Goal: Task Accomplishment & Management: Use online tool/utility

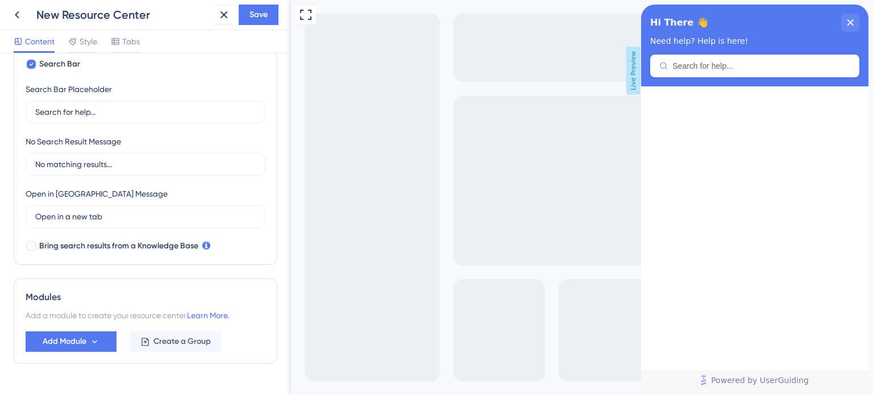
scroll to position [225, 0]
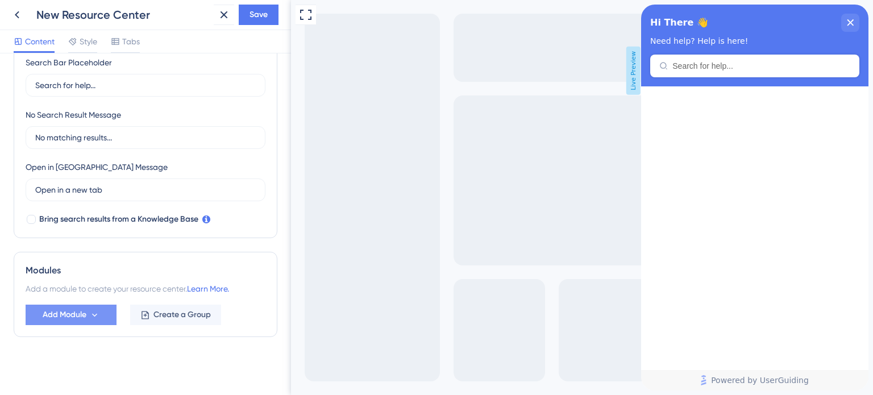
click at [78, 318] on span "Add Module" at bounding box center [65, 315] width 44 height 14
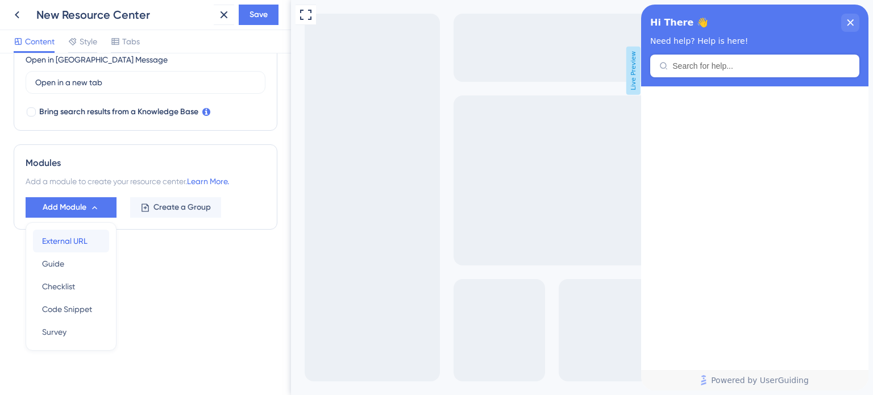
click at [77, 243] on span "External URL" at bounding box center [64, 241] width 45 height 14
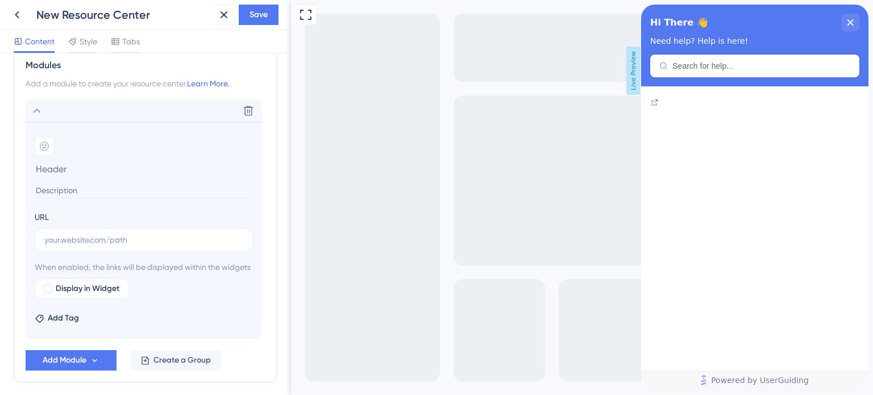
scroll to position [450, 0]
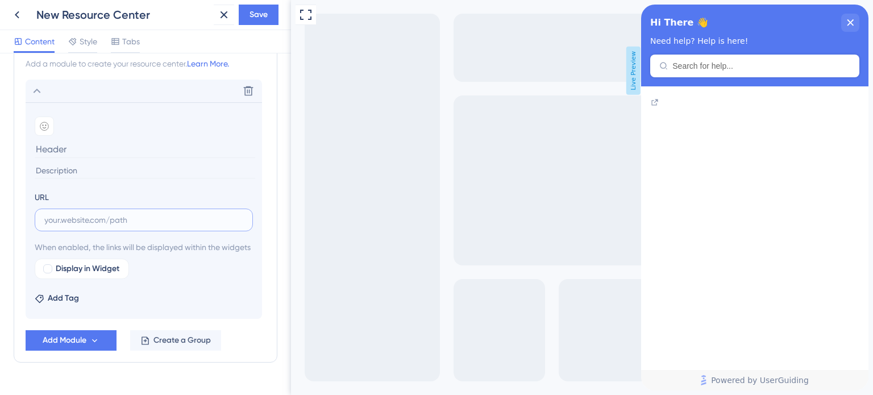
click at [107, 221] on input "text" at bounding box center [143, 220] width 199 height 13
paste input "[URL][DOMAIN_NAME]"
type input "[URL][DOMAIN_NAME]"
click at [80, 148] on input at bounding box center [145, 149] width 221 height 18
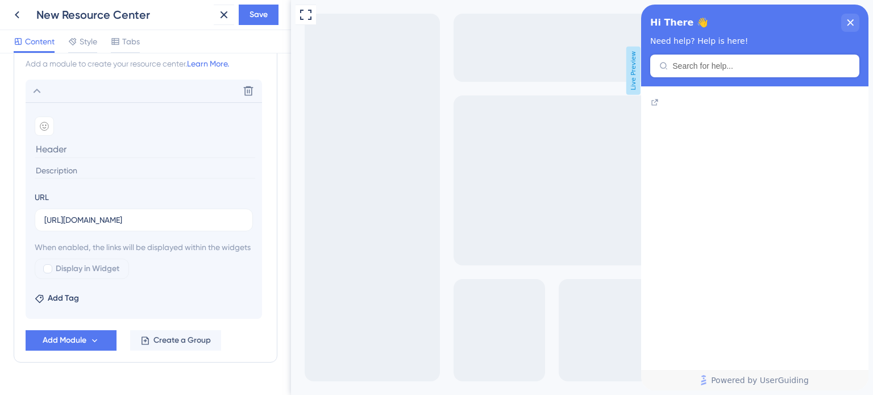
scroll to position [0, 0]
type input "s"
type input "S"
type input "D"
type input "f"
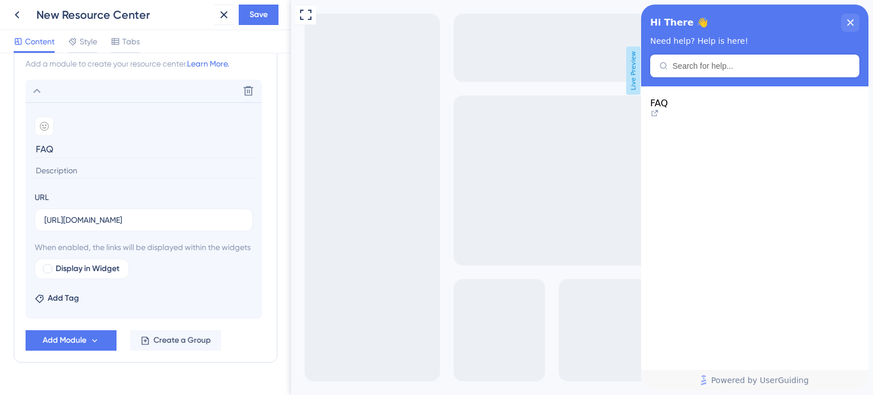
type input "FAQ"
type input "123"
click at [75, 305] on span "Add Tag" at bounding box center [63, 299] width 31 height 14
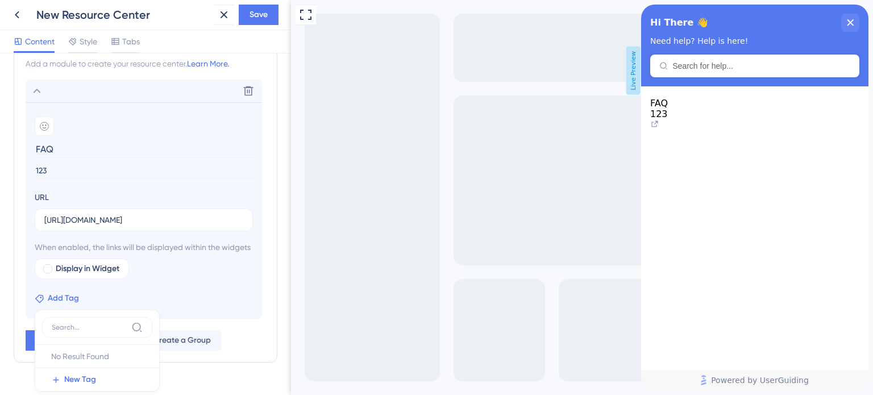
scroll to position [489, 0]
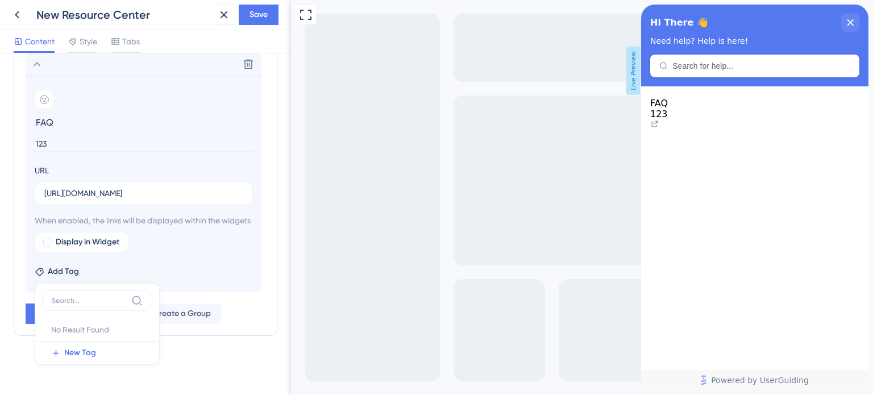
click at [155, 264] on div "Add Tag No Result Found No Result Found New Tag" at bounding box center [144, 269] width 218 height 18
click at [723, 57] on div "Resource Center Header" at bounding box center [754, 66] width 209 height 23
click at [710, 66] on div "Hi There 👋 Need help? Help is here!" at bounding box center [754, 46] width 227 height 82
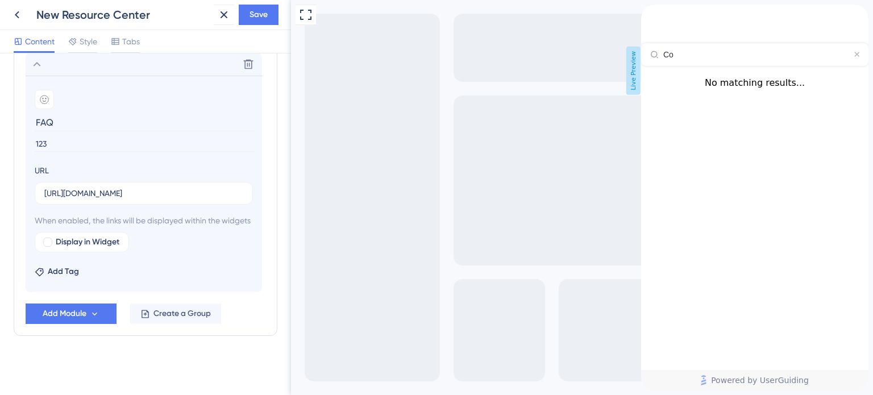
type input "C"
type input "c"
click at [668, 88] on span "FAQ" at bounding box center [659, 82] width 18 height 11
click at [658, 106] on icon at bounding box center [655, 103] width 6 height 6
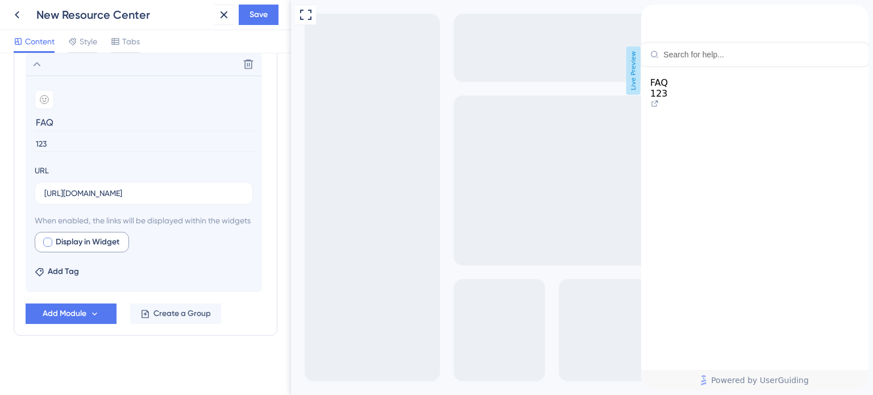
click at [48, 247] on div at bounding box center [47, 242] width 9 height 9
click at [151, 246] on icon at bounding box center [151, 242] width 5 height 6
click at [52, 247] on div at bounding box center [47, 242] width 9 height 9
checkbox input "false"
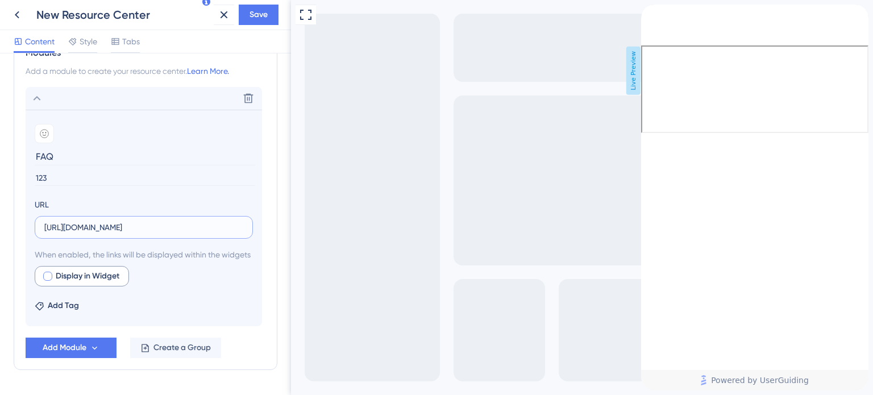
click at [159, 221] on input "[URL][DOMAIN_NAME]" at bounding box center [143, 227] width 199 height 13
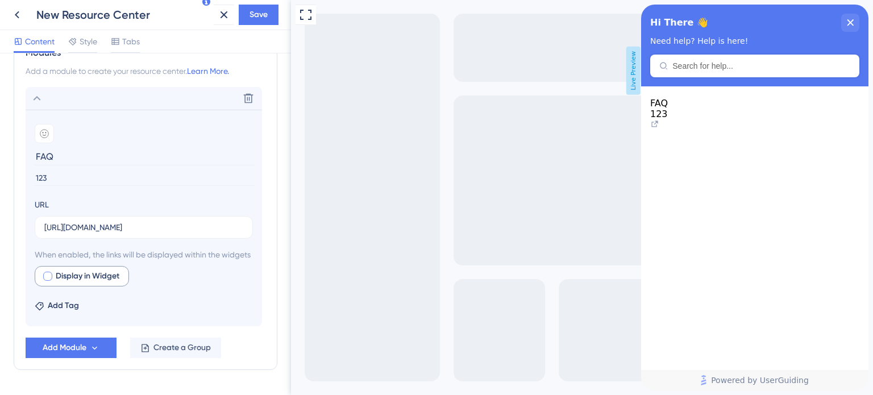
click at [658, 121] on icon at bounding box center [655, 124] width 6 height 6
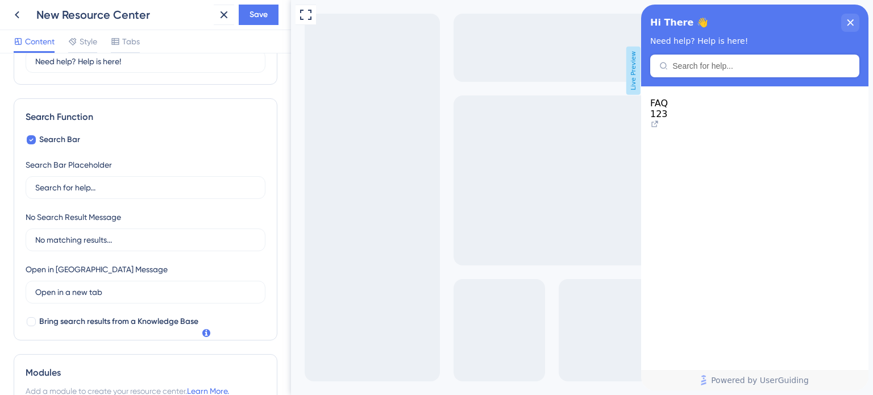
scroll to position [130, 0]
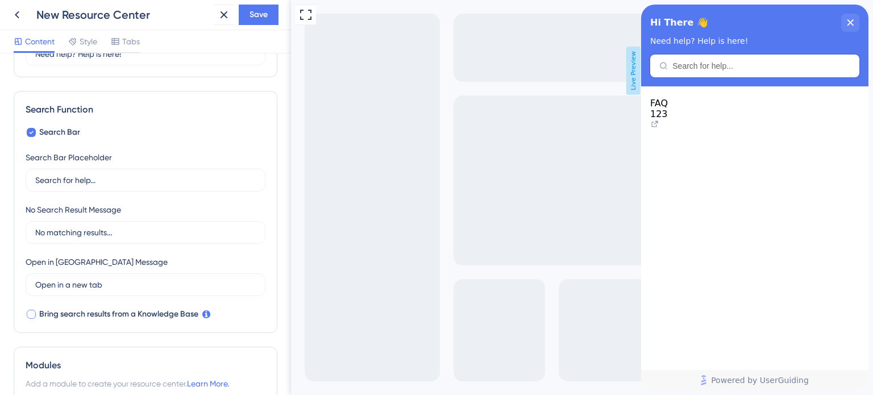
click at [44, 308] on span "Bring search results from a Knowledge Base" at bounding box center [118, 315] width 159 height 14
checkbox input "true"
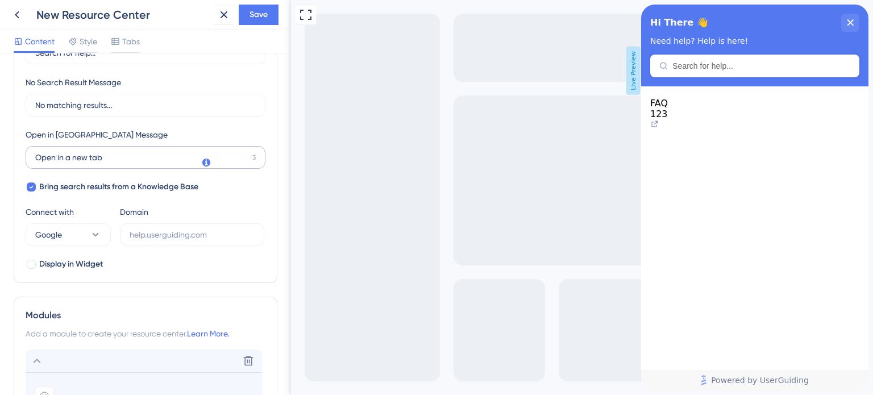
scroll to position [282, 0]
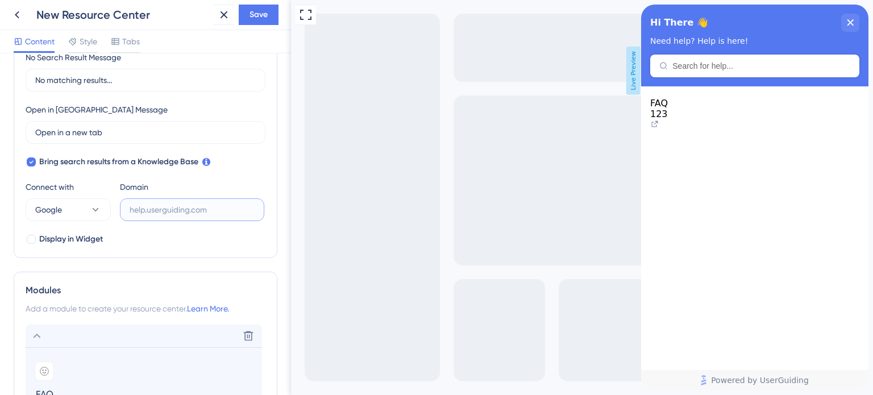
click at [166, 208] on input "text" at bounding box center [192, 210] width 125 height 13
click at [105, 211] on button "Google" at bounding box center [68, 209] width 85 height 23
click at [68, 243] on span "UserGuiding" at bounding box center [64, 245] width 45 height 14
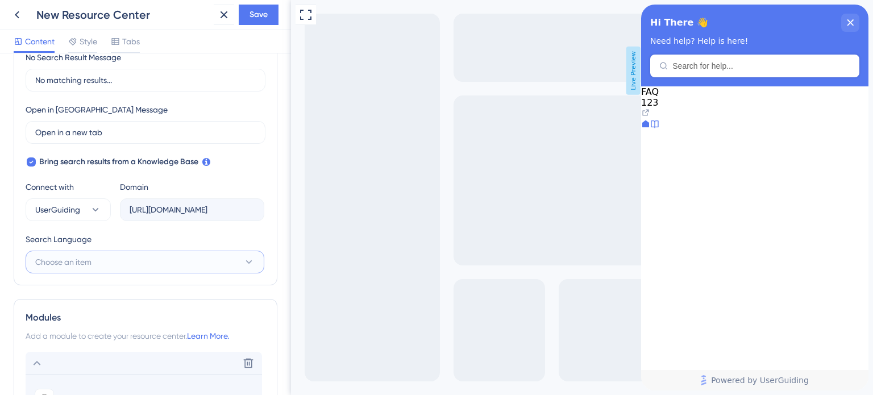
click at [161, 251] on button "Choose an item" at bounding box center [145, 262] width 239 height 23
click at [114, 290] on span "Portuguese (Default)" at bounding box center [79, 297] width 74 height 14
type input "[URL][DOMAIN_NAME]"
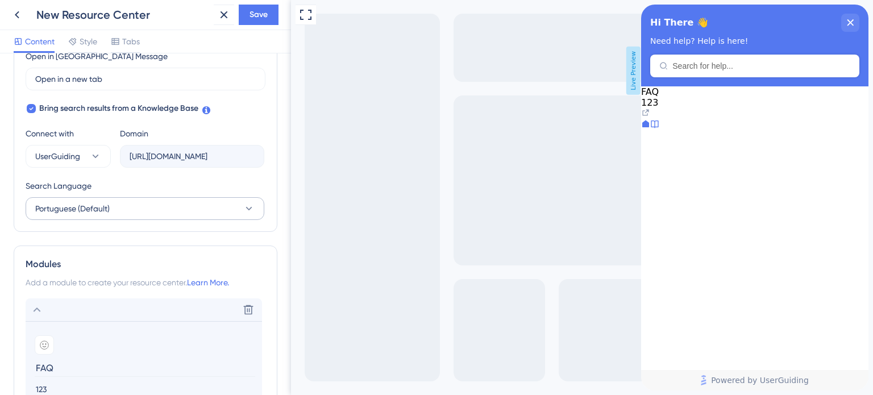
scroll to position [339, 0]
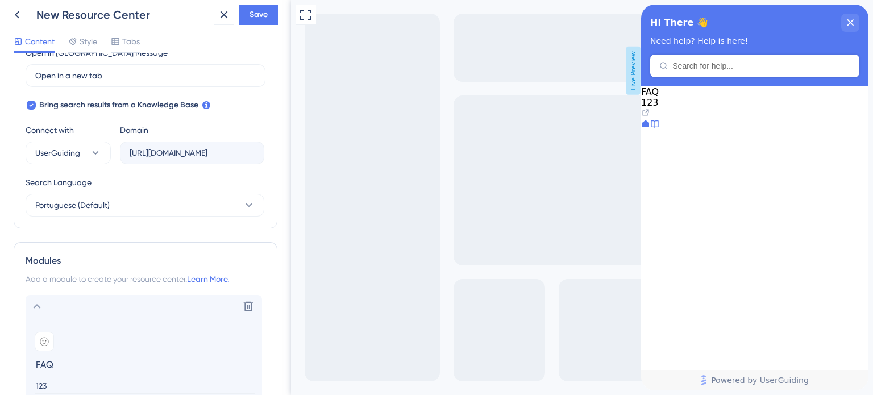
click at [660, 131] on div at bounding box center [654, 124] width 9 height 11
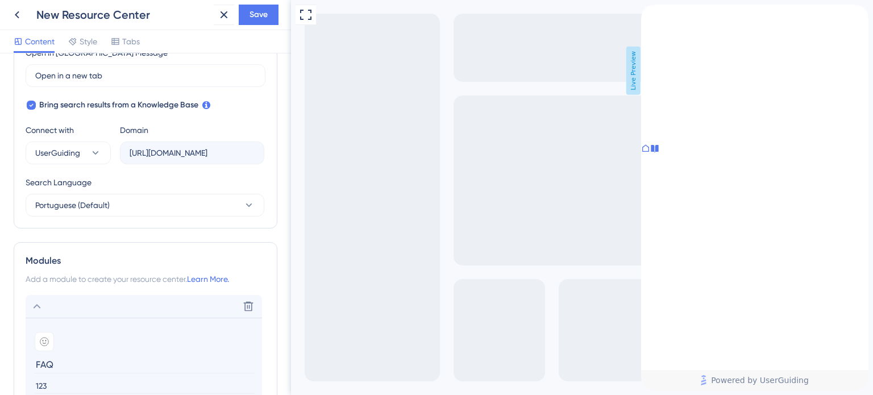
click at [649, 152] on icon at bounding box center [646, 148] width 7 height 7
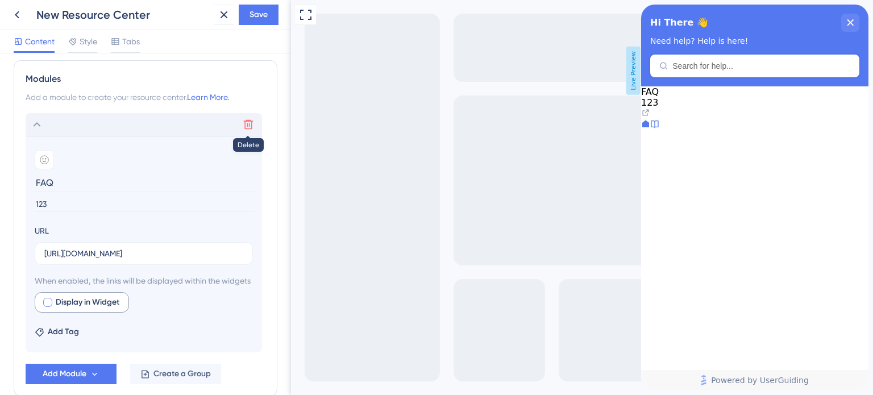
click at [250, 127] on icon at bounding box center [248, 124] width 11 height 11
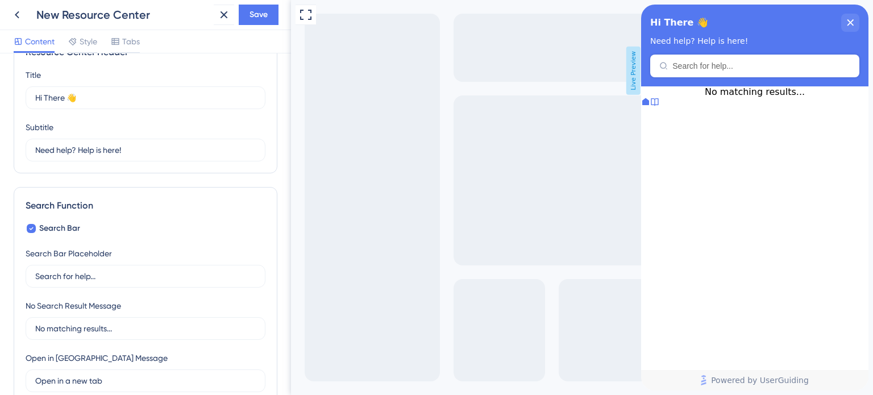
scroll to position [0, 0]
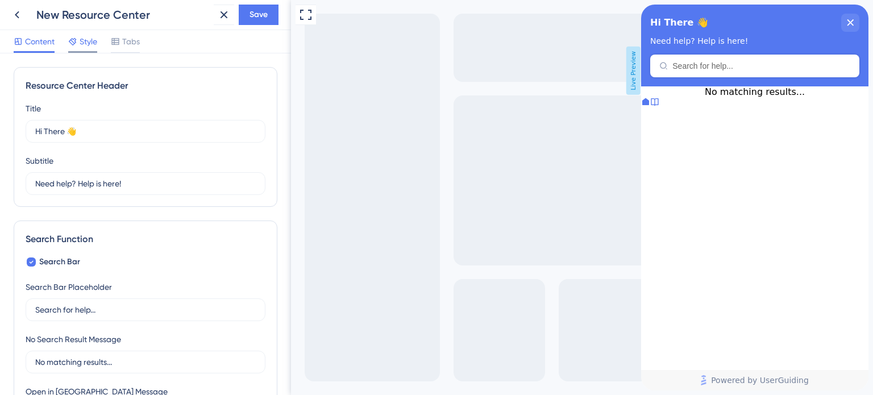
click at [89, 45] on span "Style" at bounding box center [89, 42] width 18 height 14
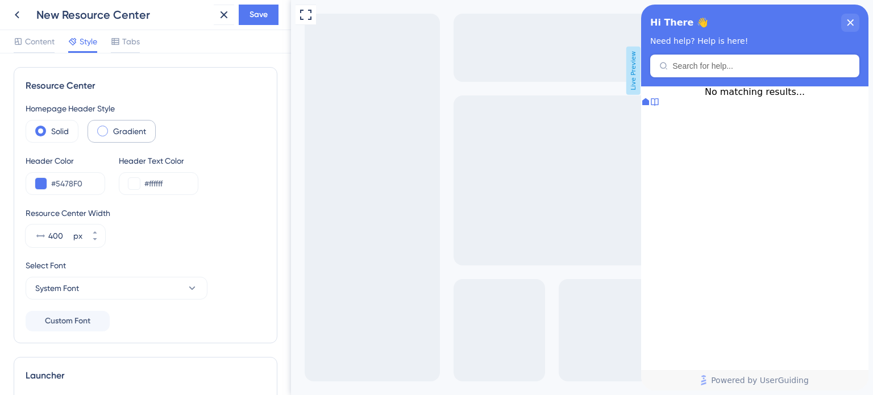
click at [101, 129] on span at bounding box center [102, 131] width 11 height 11
click at [111, 127] on input "radio" at bounding box center [111, 127] width 0 height 0
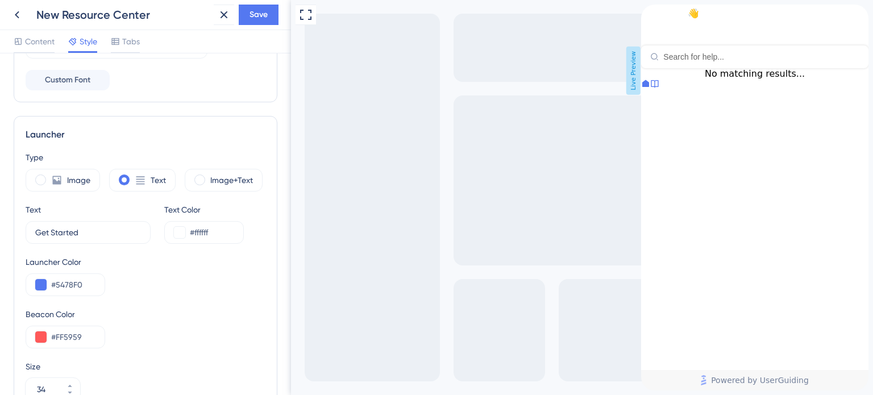
scroll to position [263, 0]
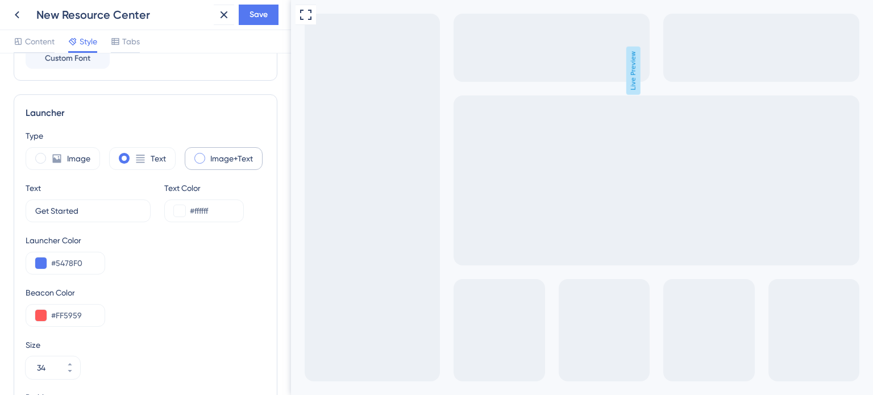
click at [197, 160] on span at bounding box center [199, 158] width 11 height 11
click at [209, 155] on input "radio" at bounding box center [209, 155] width 0 height 0
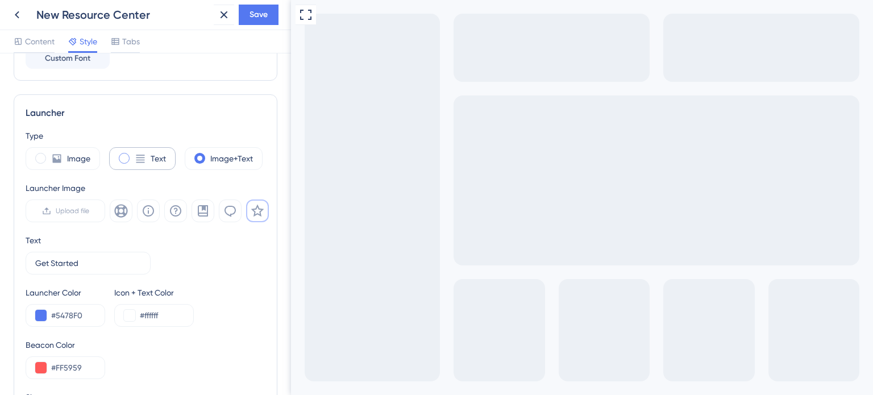
click at [127, 160] on span at bounding box center [124, 158] width 11 height 11
click at [133, 155] on input "radio" at bounding box center [133, 155] width 0 height 0
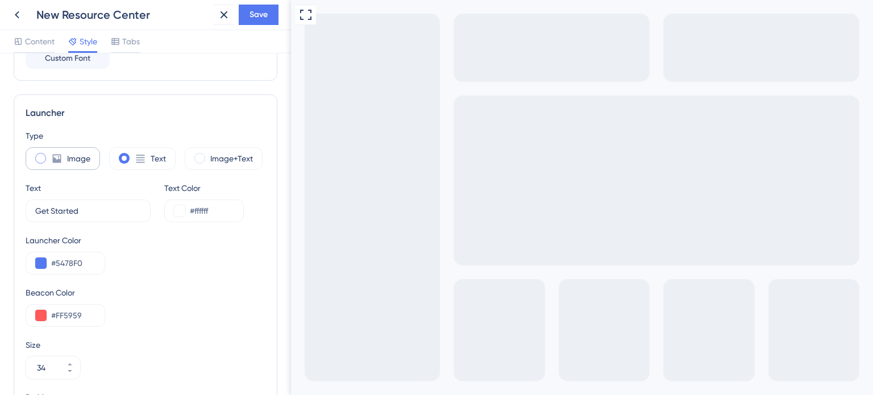
click at [47, 159] on div "Image" at bounding box center [63, 158] width 74 height 23
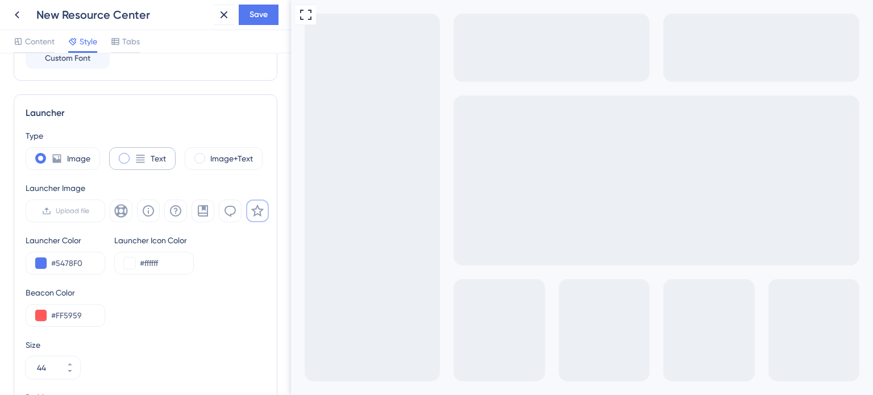
click at [126, 153] on span at bounding box center [124, 158] width 11 height 11
click at [133, 155] on input "radio" at bounding box center [133, 155] width 0 height 0
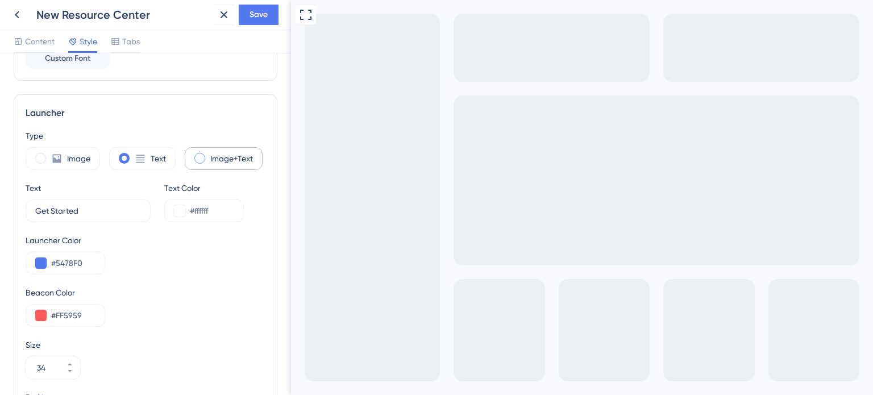
click at [197, 160] on span at bounding box center [199, 158] width 11 height 11
click at [209, 155] on input "radio" at bounding box center [209, 155] width 0 height 0
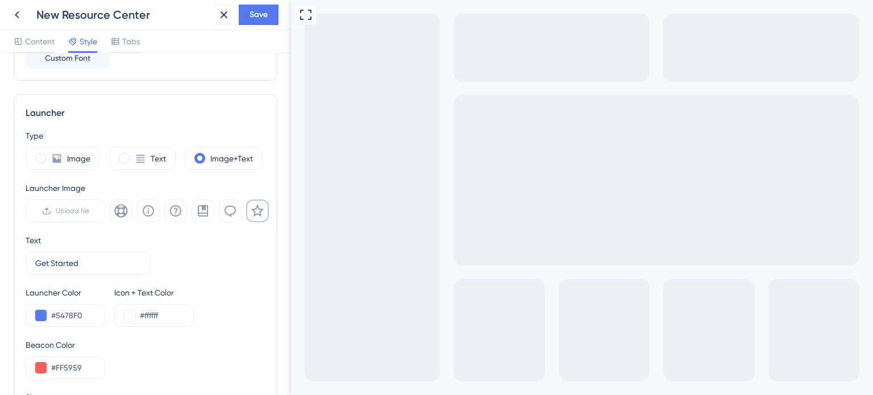
click at [23, 157] on div "Launcher Type Image Text Image+Text Launcher Image Upload file Text Get Started…" at bounding box center [146, 321] width 264 height 454
click at [32, 156] on div "Image" at bounding box center [63, 158] width 74 height 23
type input "44"
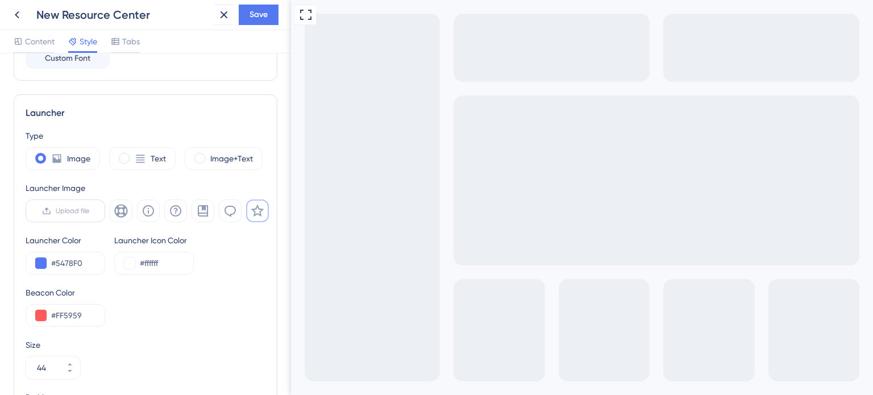
click at [71, 209] on span "Upload file" at bounding box center [73, 210] width 34 height 9
click at [89, 211] on input "Upload file" at bounding box center [89, 211] width 0 height 0
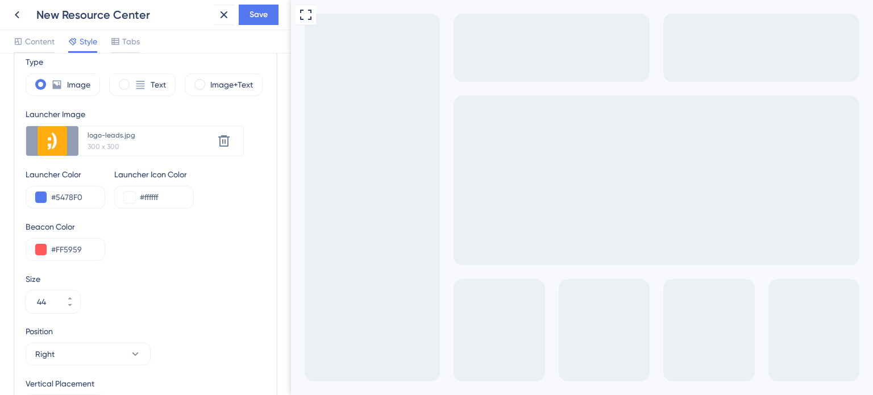
scroll to position [337, 0]
click at [37, 192] on button at bounding box center [40, 197] width 11 height 11
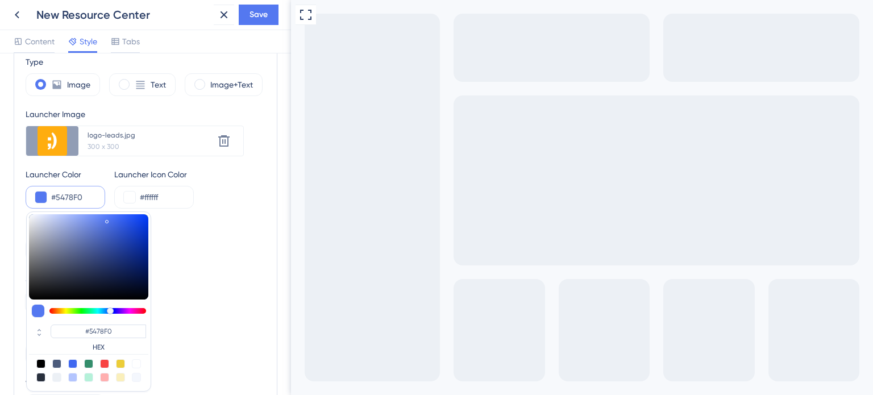
type input "#4d6fdf"
type input "#4D6FDF"
type input "#4b6dde"
type input "#4B6DDE"
type input "#4a66c2"
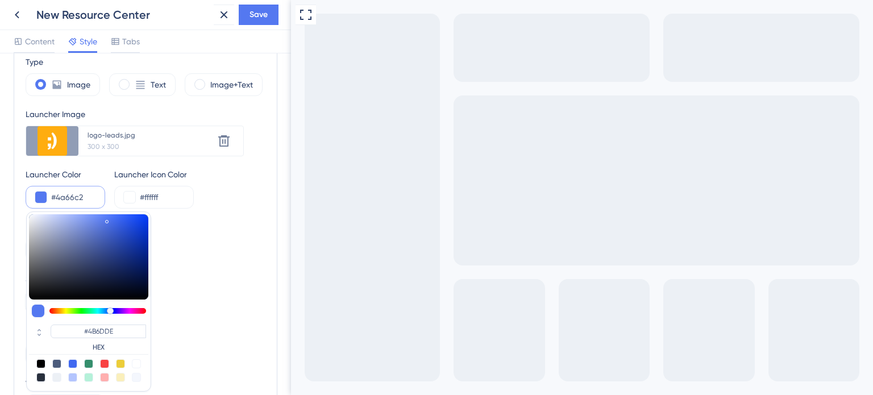
type input "#4A66C2"
type input "#485c9f"
type input "#485C9F"
type input "#485b9a"
type input "#485B9A"
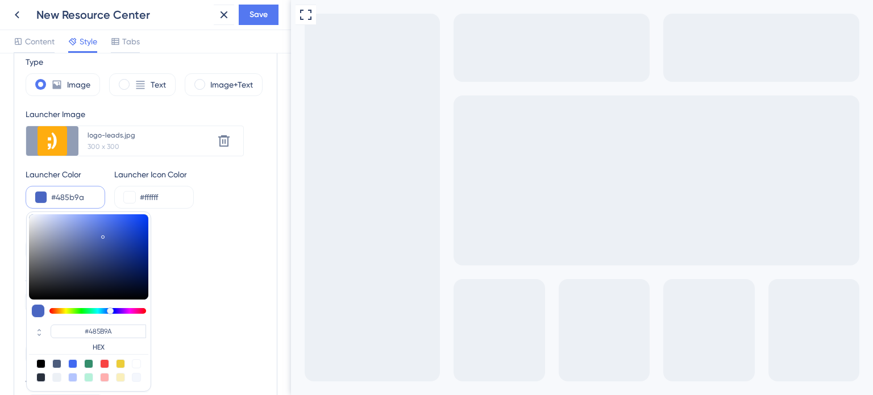
type input "#485a96"
type input "#485A96"
type input "#475893"
type input "#44548c"
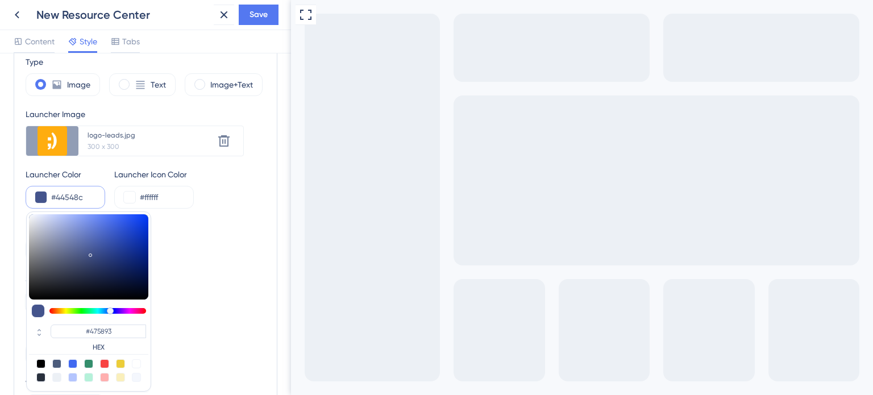
type input "#44548C"
type input "#455489"
type input "#455282"
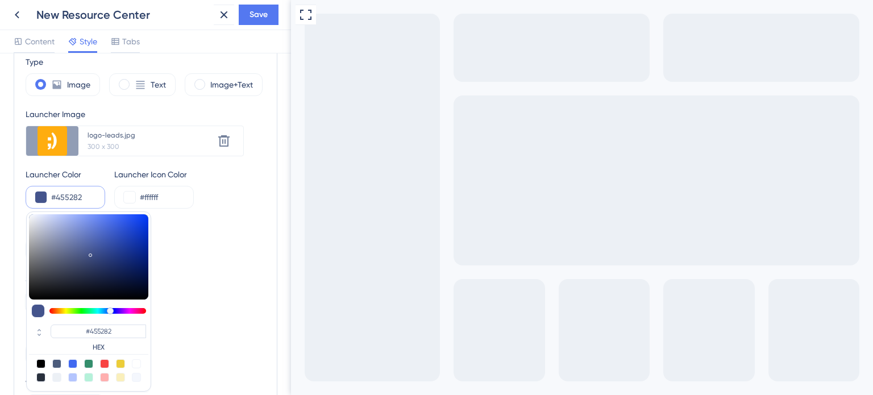
type input "#455180"
type input "#44507e"
type input "#44507E"
type input "#45517d"
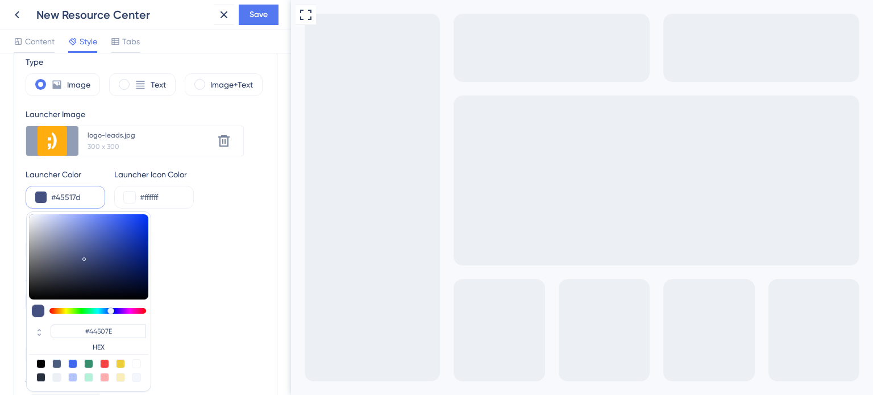
type input "#45517D"
type input "#445079"
type input "#444f76"
type input "#444F76"
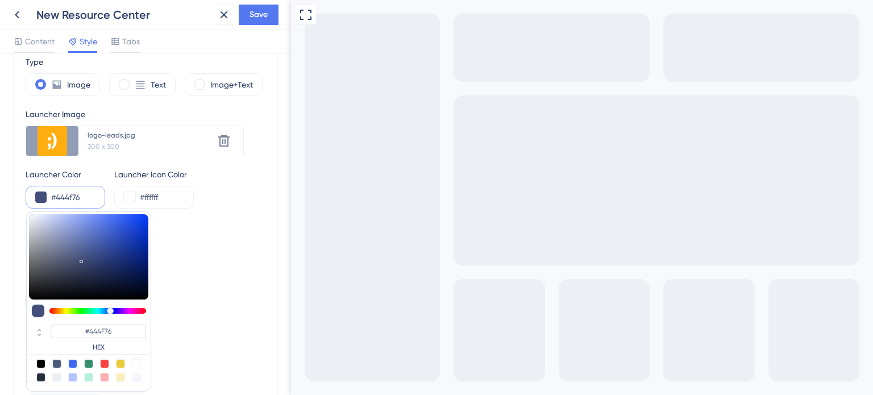
type input "#455076"
type input "#465176"
type input "#485276"
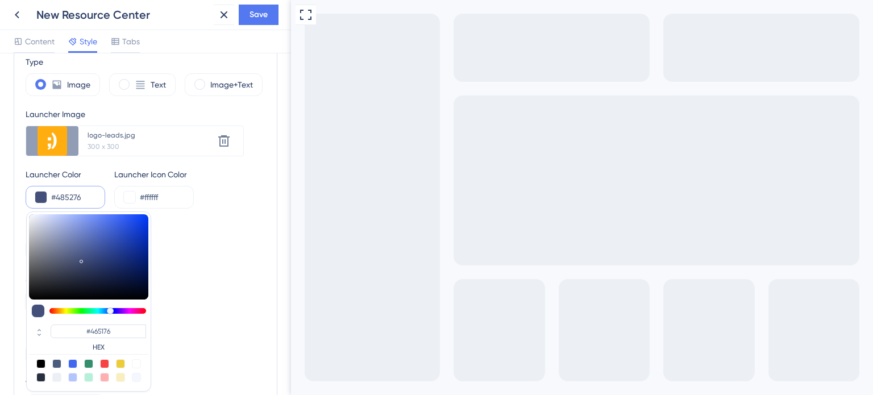
type input "#485276"
type input "#485173"
type input "#434a67"
type input "#434A67"
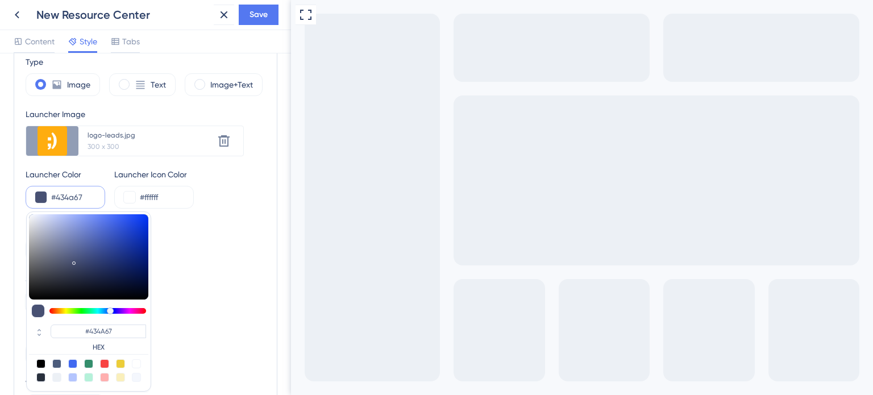
type input "#3f4660"
type input "#3F4660"
type input "#3d435b"
type input "#3D435B"
type input "#3c4259"
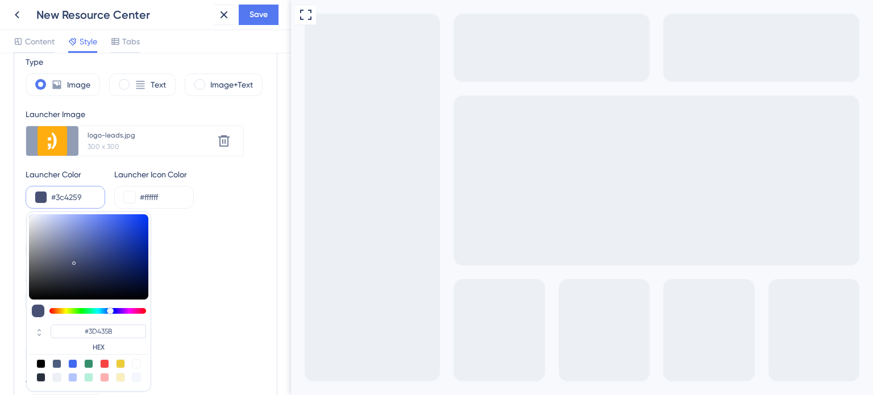
type input "#3C4259"
type input "#373c4f"
type input "#373C4F"
type input "#373b4d"
type input "#373B4D"
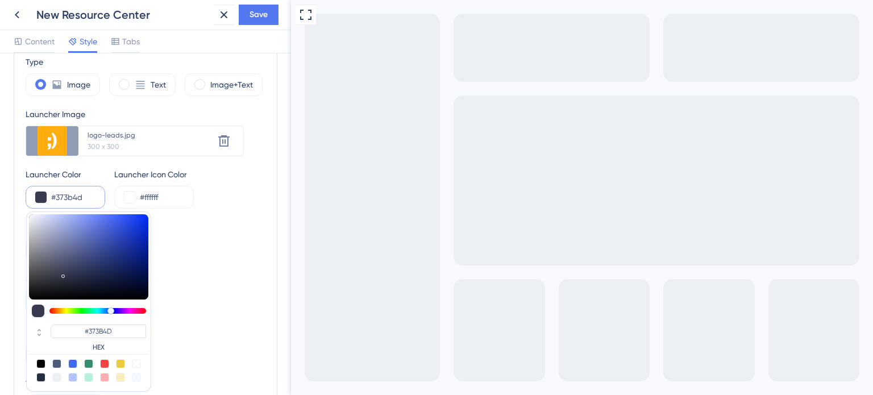
type input "#323648"
type input "#2f3346"
type input "#2F3346"
type input "#2d3146"
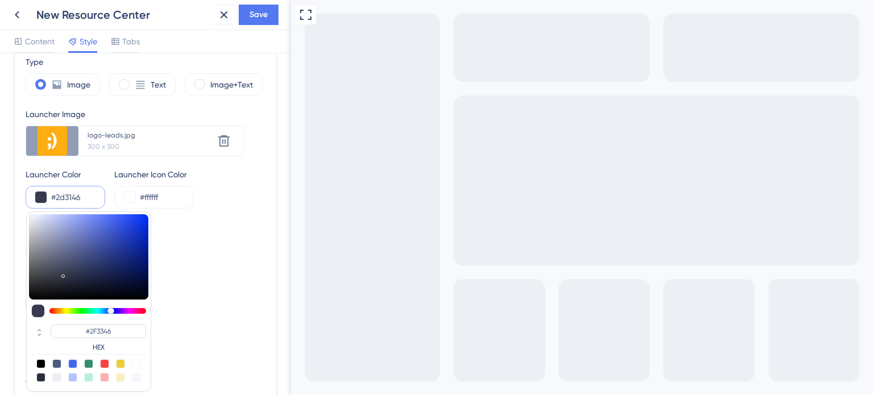
type input "#2D3146"
type input "#2c3146"
type input "#2C3146"
type input "#2e344b"
type input "#2E344B"
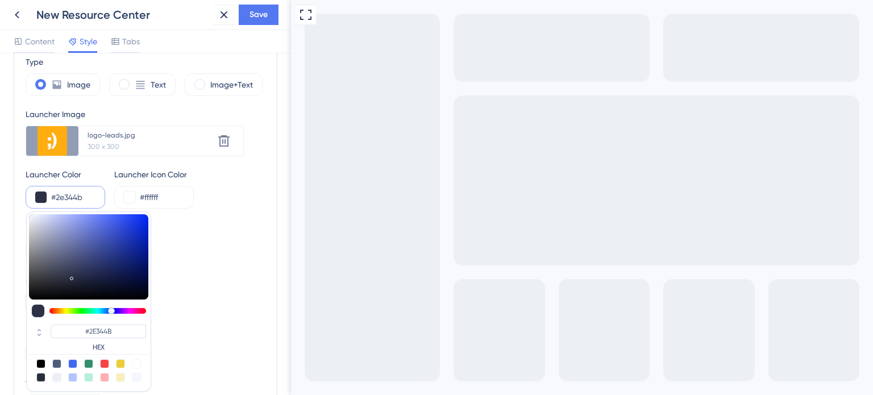
type input "#333a56"
type input "#333A56"
type input "#394162"
type input "#3a4365"
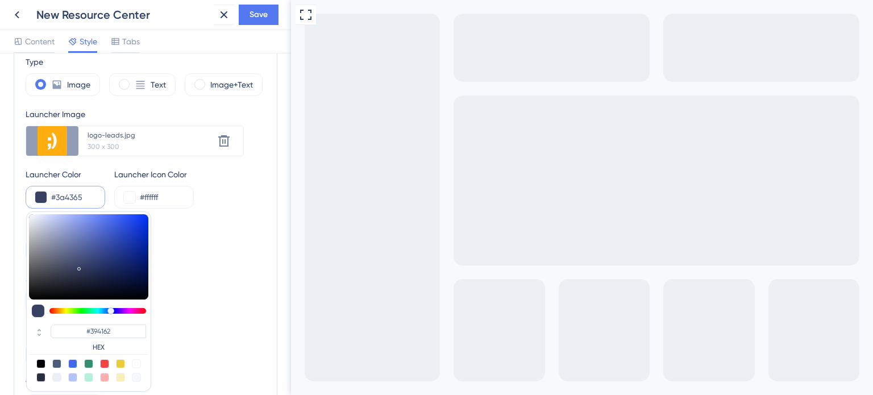
type input "#3A4365"
drag, startPoint x: 107, startPoint y: 223, endPoint x: 79, endPoint y: 264, distance: 49.5
click at [79, 264] on div at bounding box center [88, 256] width 119 height 85
click at [82, 201] on input "#3a4365" at bounding box center [73, 197] width 44 height 14
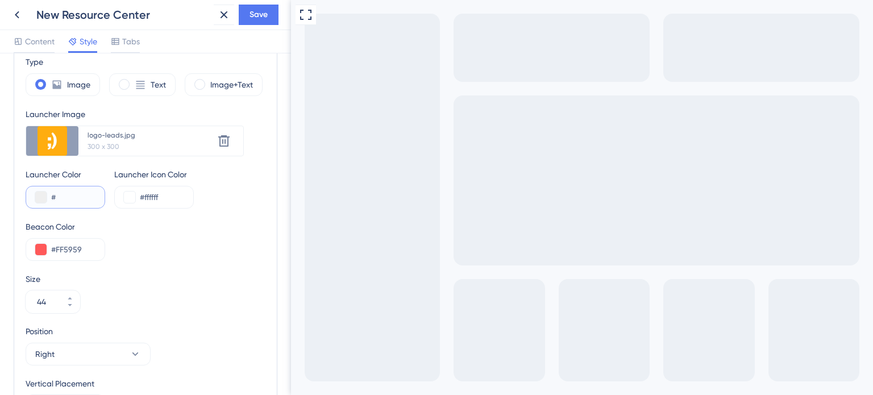
paste input "1E293"
click at [144, 201] on input "#ffffff" at bounding box center [162, 197] width 44 height 14
click at [85, 199] on input "#1E293" at bounding box center [73, 197] width 44 height 14
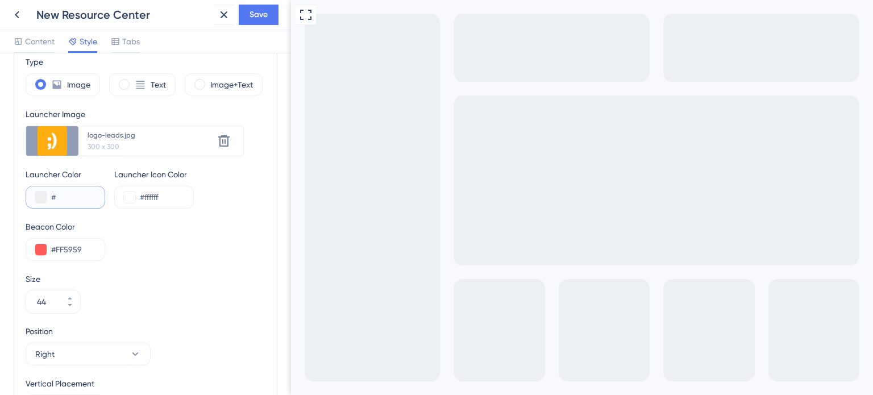
paste input "1E293"
click at [94, 198] on input "#1E293" at bounding box center [73, 197] width 44 height 14
click at [38, 198] on button at bounding box center [40, 197] width 11 height 11
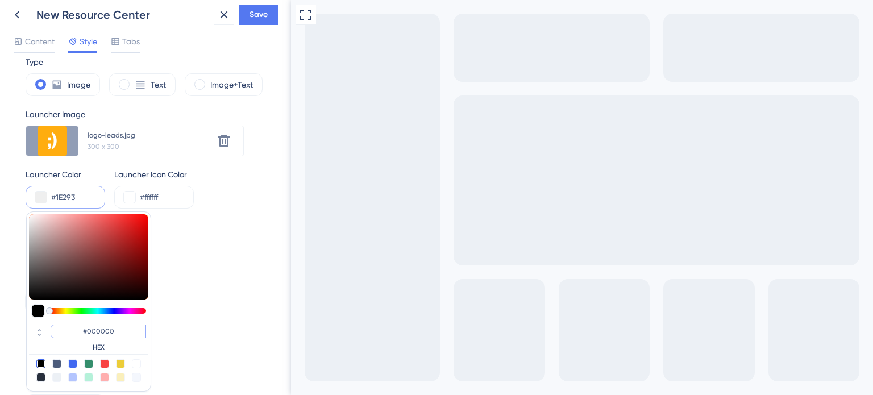
drag, startPoint x: 122, startPoint y: 328, endPoint x: 71, endPoint y: 322, distance: 51.5
click at [71, 322] on div "#000000 HEX" at bounding box center [88, 338] width 119 height 32
paste input "1E293B"
type input "#1e293b"
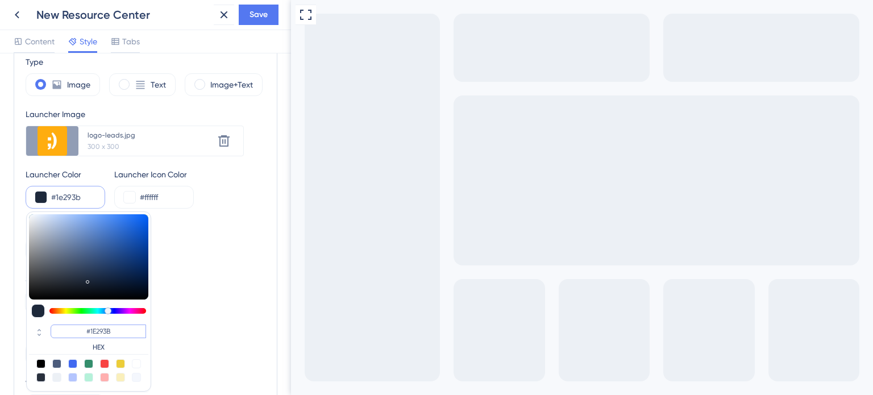
scroll to position [429, 0]
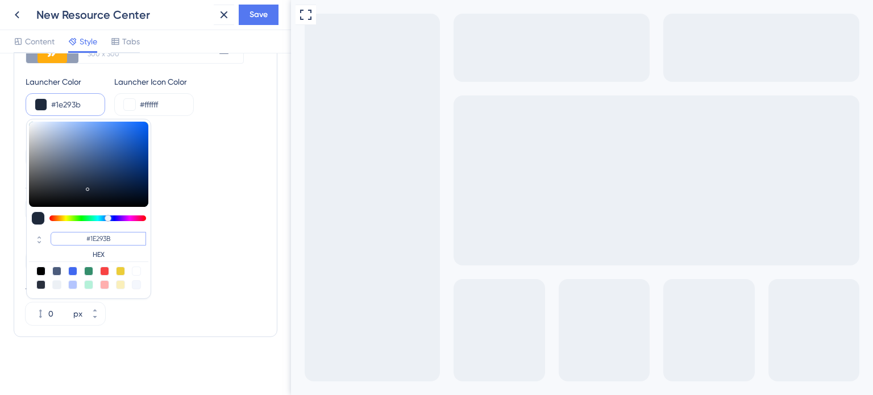
type input "#1E293B"
click at [187, 281] on div "Position Right Vertical Placement 0 px" at bounding box center [146, 278] width 240 height 93
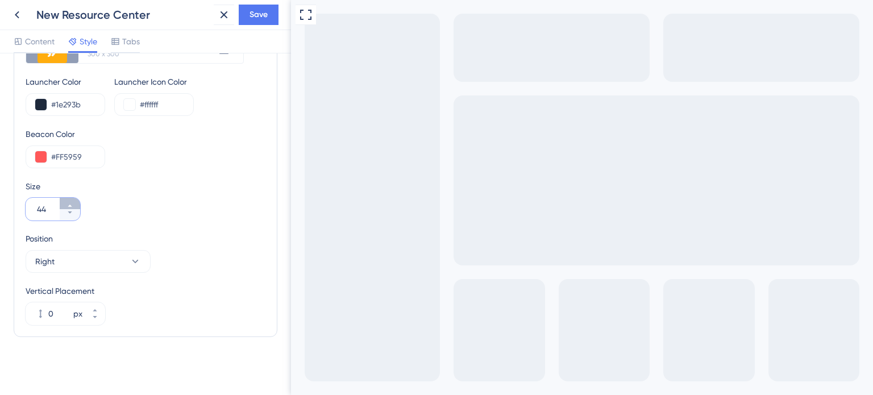
click at [76, 206] on button "44" at bounding box center [70, 203] width 20 height 11
click at [76, 206] on button "45" at bounding box center [70, 203] width 20 height 11
click at [76, 206] on button "46" at bounding box center [70, 203] width 20 height 11
click at [76, 206] on button "47" at bounding box center [70, 203] width 20 height 11
click at [76, 206] on button "48" at bounding box center [70, 203] width 20 height 11
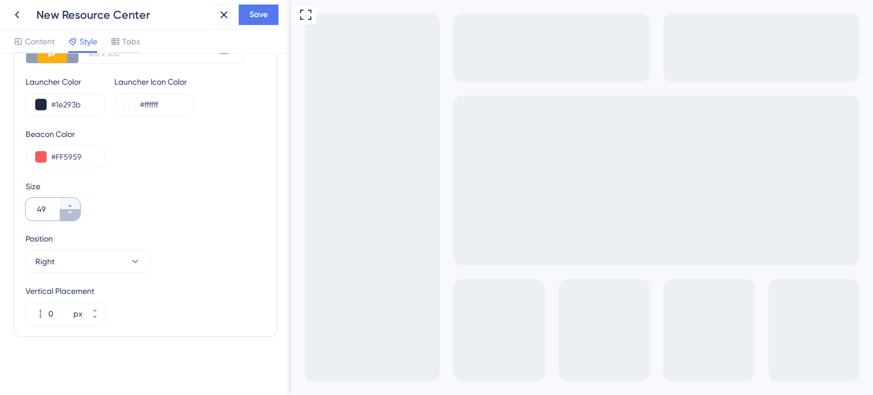
click at [72, 213] on icon at bounding box center [70, 212] width 7 height 7
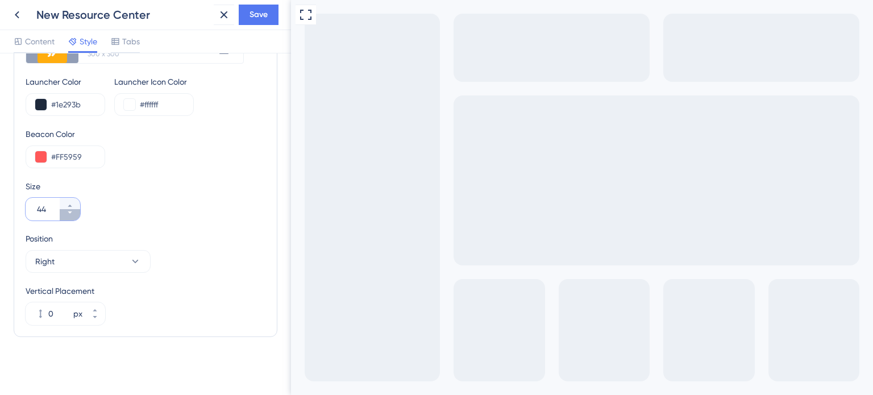
click at [72, 213] on icon at bounding box center [70, 212] width 7 height 7
type input "40"
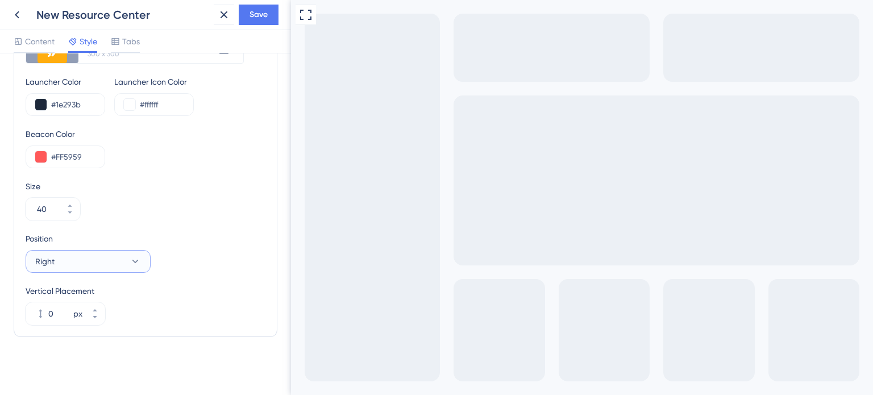
click at [88, 266] on button "Right" at bounding box center [88, 261] width 125 height 23
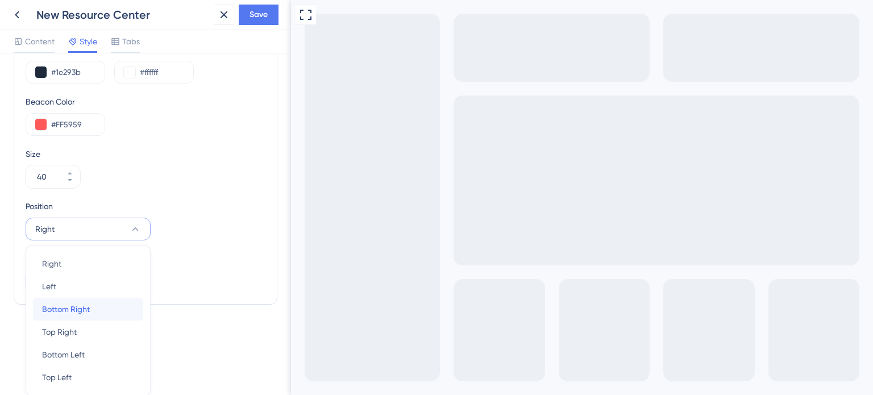
click at [77, 304] on span "Bottom Right" at bounding box center [66, 310] width 48 height 14
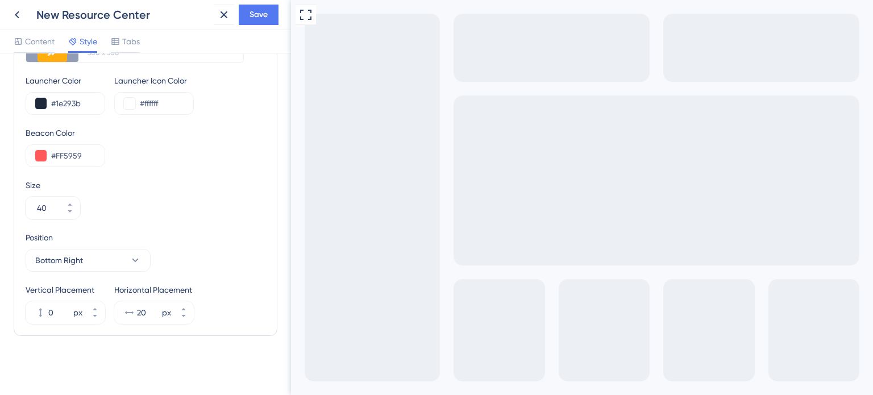
scroll to position [429, 0]
click at [196, 245] on div "Position Bottom Right" at bounding box center [146, 252] width 240 height 41
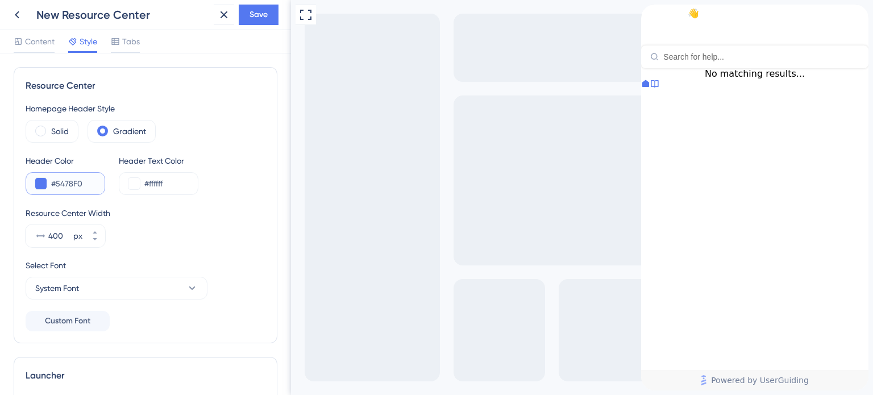
click at [85, 188] on input "#5478F0" at bounding box center [73, 184] width 44 height 14
click at [34, 189] on div "#5478F0" at bounding box center [66, 183] width 80 height 23
click at [36, 186] on button at bounding box center [40, 183] width 11 height 11
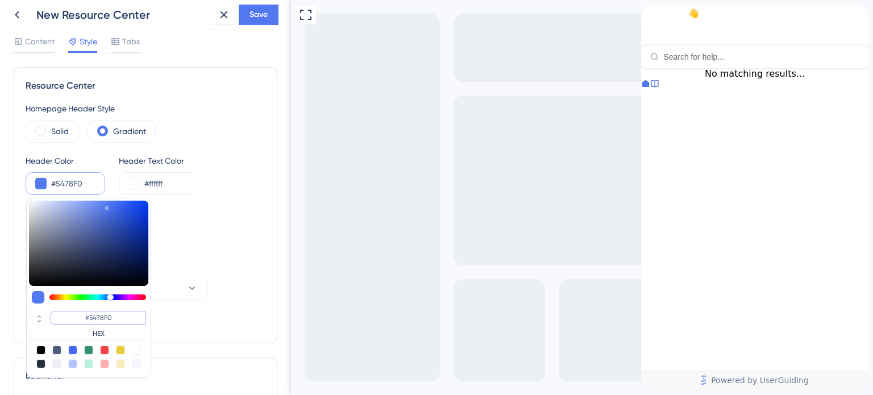
click at [94, 317] on input "#5478F0" at bounding box center [99, 318] width 96 height 14
paste input "1E293B"
type input "#1e293b"
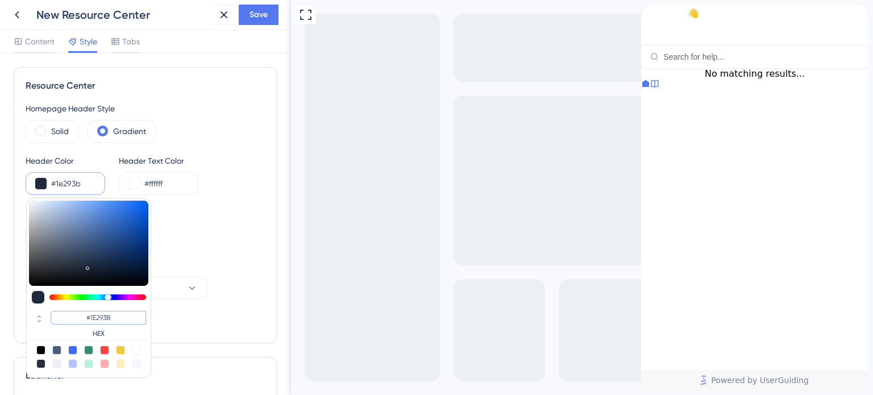
type input "#1E293B"
click at [197, 219] on div "Resource Center Width" at bounding box center [146, 213] width 240 height 14
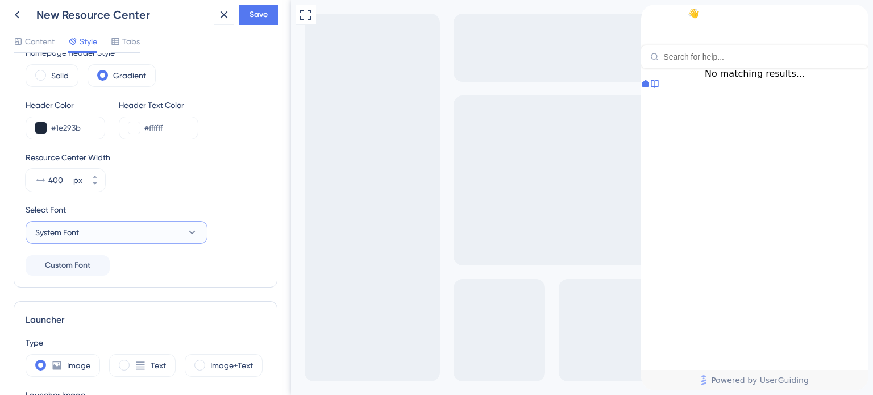
click at [120, 236] on button "System Font" at bounding box center [117, 232] width 182 height 23
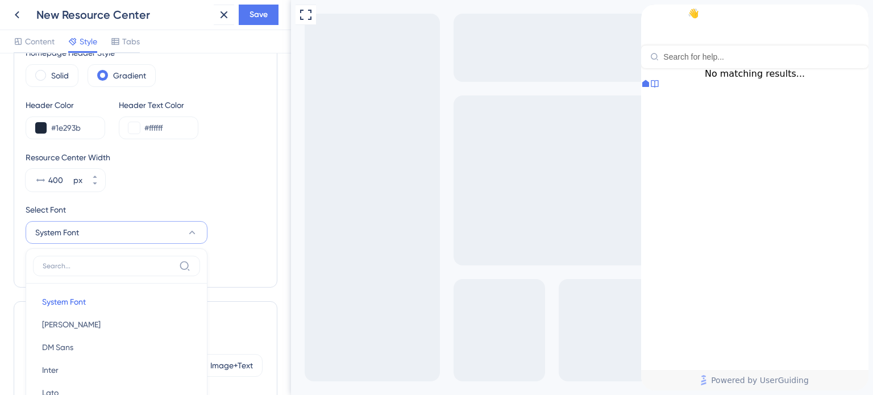
scroll to position [185, 0]
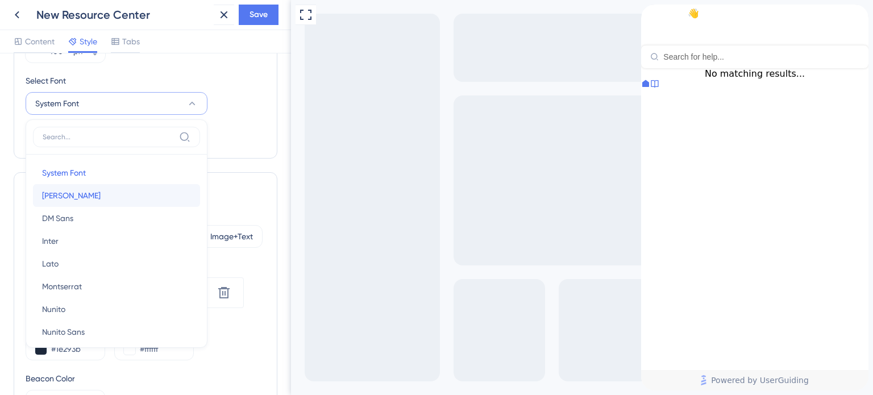
click at [85, 189] on button "[PERSON_NAME] [PERSON_NAME]" at bounding box center [116, 195] width 167 height 23
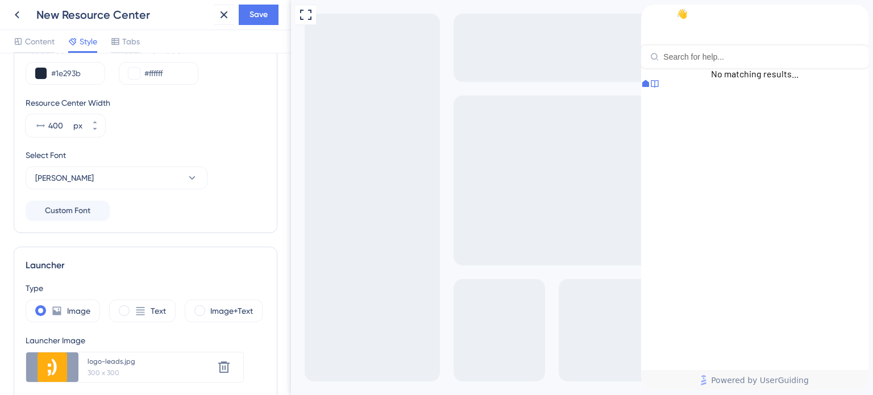
click at [157, 193] on div "Homepage Header Style Solid Gradient Header Color #1e293b Header Text Color #ff…" at bounding box center [146, 106] width 240 height 230
click at [155, 186] on button "[PERSON_NAME]" at bounding box center [117, 178] width 182 height 23
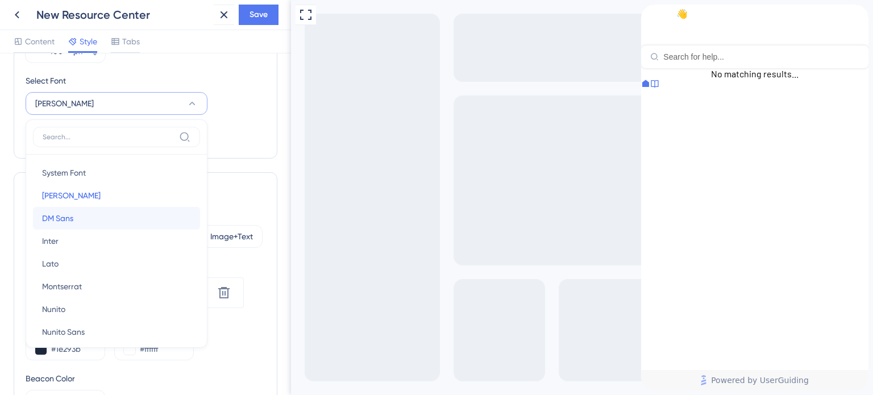
click at [69, 215] on span "DM Sans" at bounding box center [57, 219] width 31 height 14
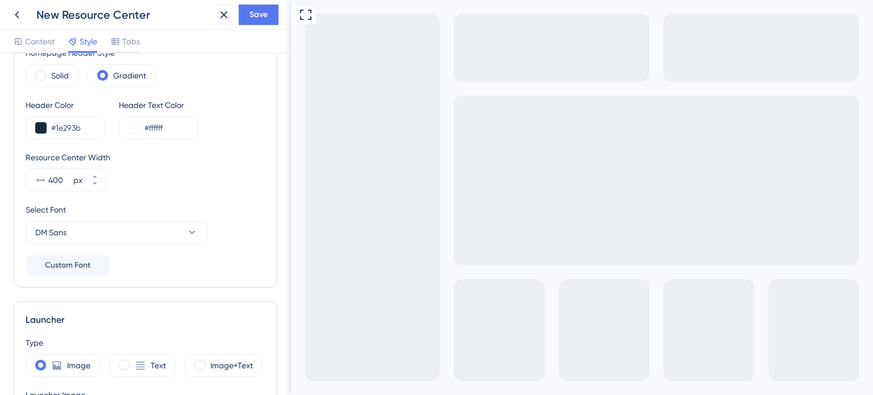
scroll to position [0, 0]
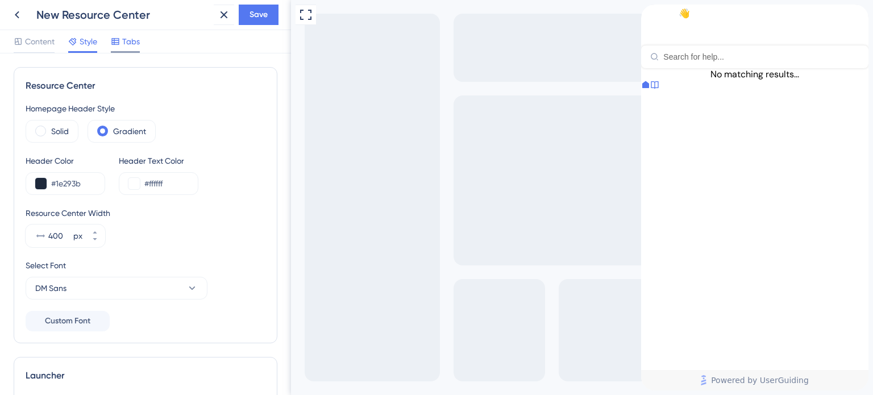
click at [131, 39] on span "Tabs" at bounding box center [131, 42] width 18 height 14
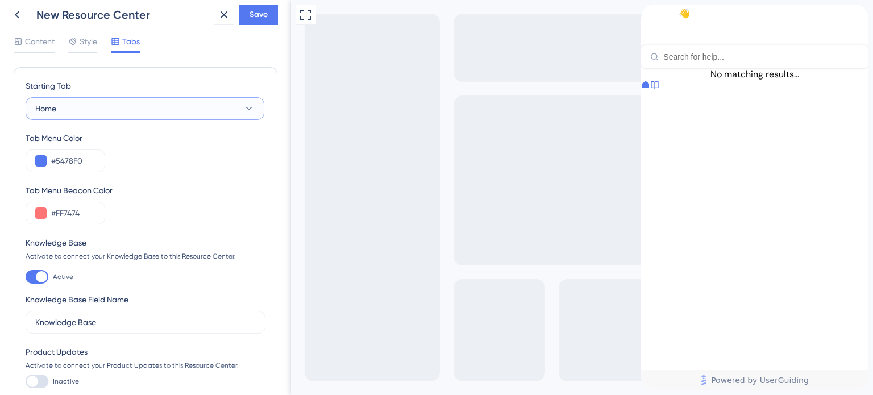
click at [146, 102] on button "Home" at bounding box center [145, 108] width 239 height 23
click at [131, 167] on div "Tab Menu Color #5478F0" at bounding box center [146, 151] width 240 height 41
click at [76, 157] on input "#5478F0" at bounding box center [73, 161] width 44 height 14
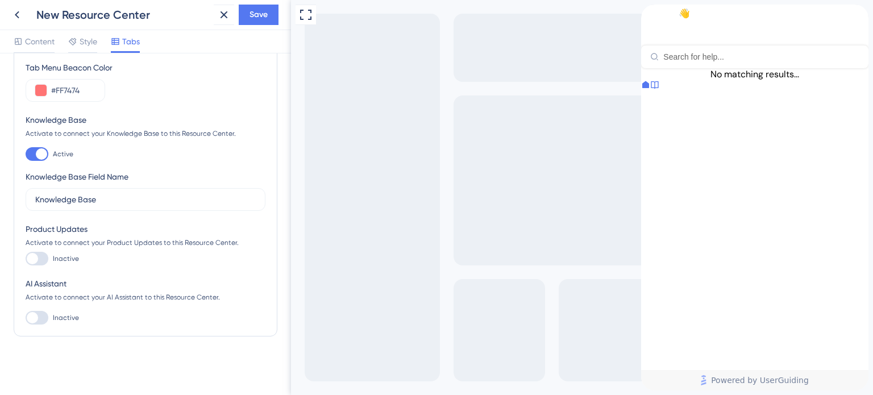
click at [39, 254] on div at bounding box center [37, 259] width 23 height 14
click at [26, 259] on input "Inactive" at bounding box center [25, 259] width 1 height 1
checkbox input "false"
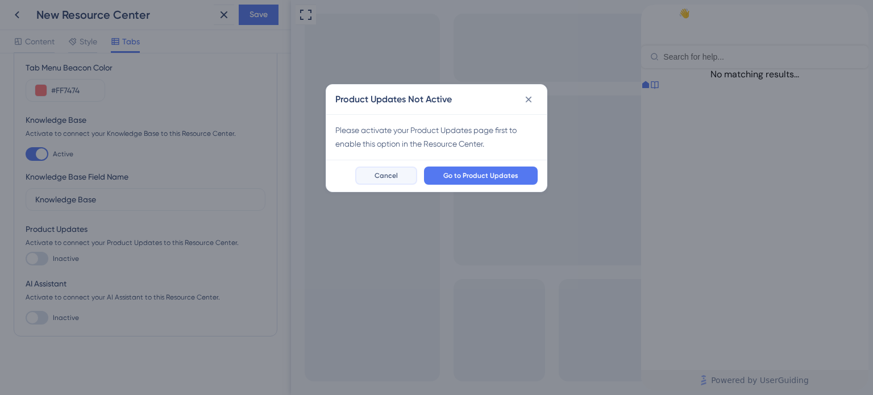
click at [393, 174] on span "Cancel" at bounding box center [386, 175] width 23 height 9
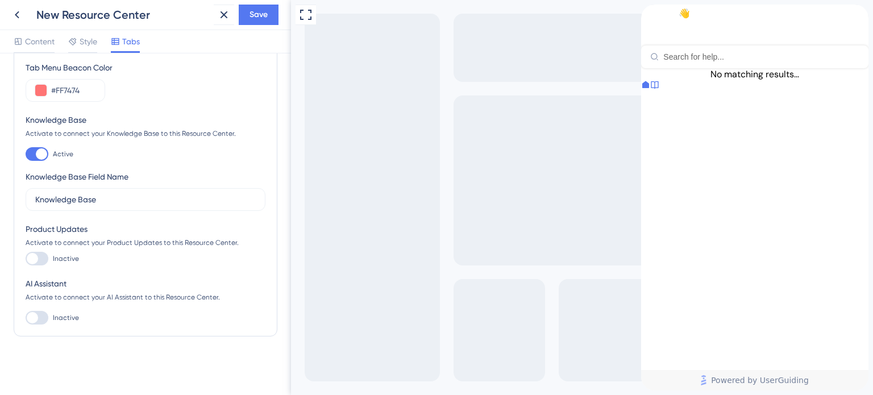
click at [39, 314] on div at bounding box center [37, 318] width 23 height 14
click at [26, 318] on input "Inactive" at bounding box center [25, 318] width 1 height 1
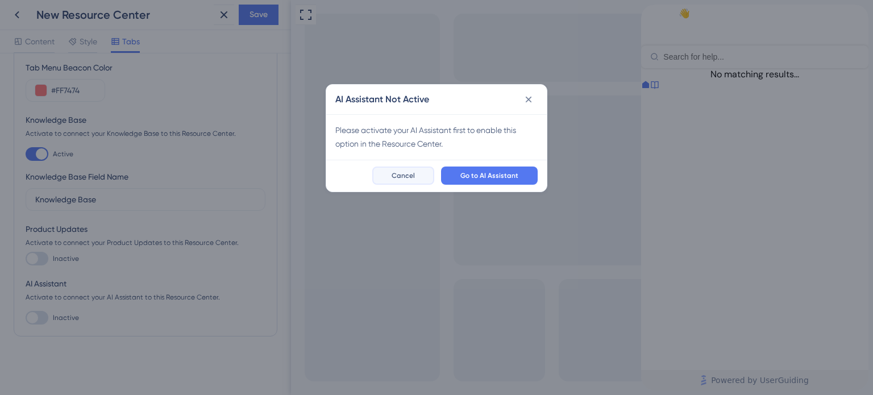
click at [415, 177] on span "Cancel" at bounding box center [403, 175] width 23 height 9
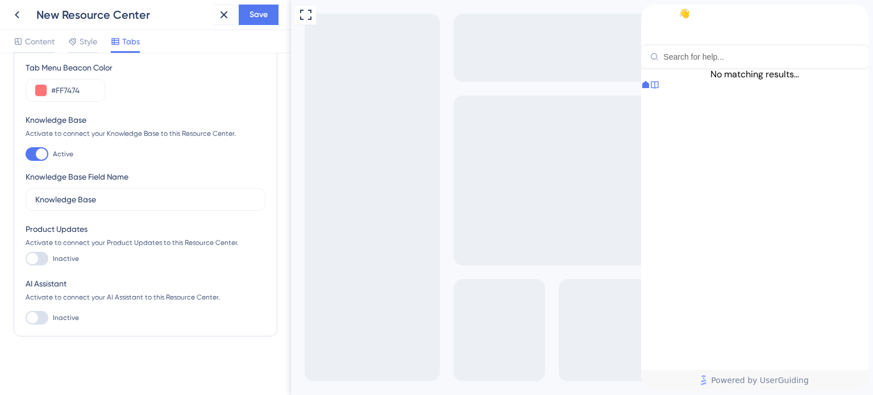
click at [35, 321] on div at bounding box center [32, 317] width 11 height 11
click at [26, 318] on input "Inactive" at bounding box center [25, 318] width 1 height 1
checkbox input "false"
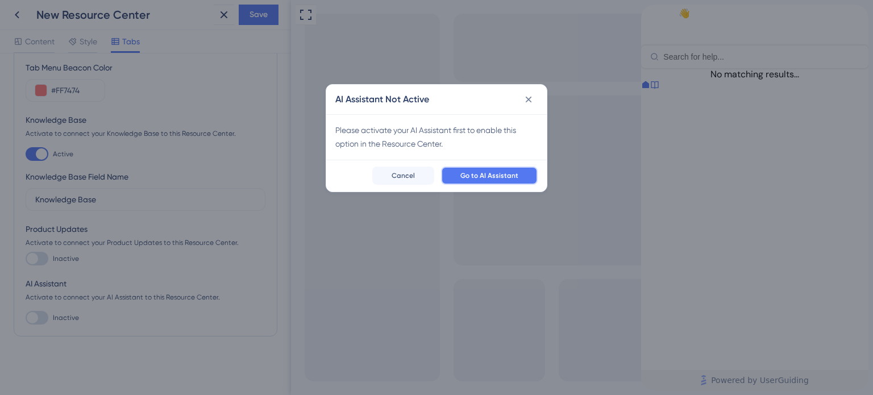
click at [501, 172] on span "Go to AI Assistant" at bounding box center [490, 175] width 58 height 9
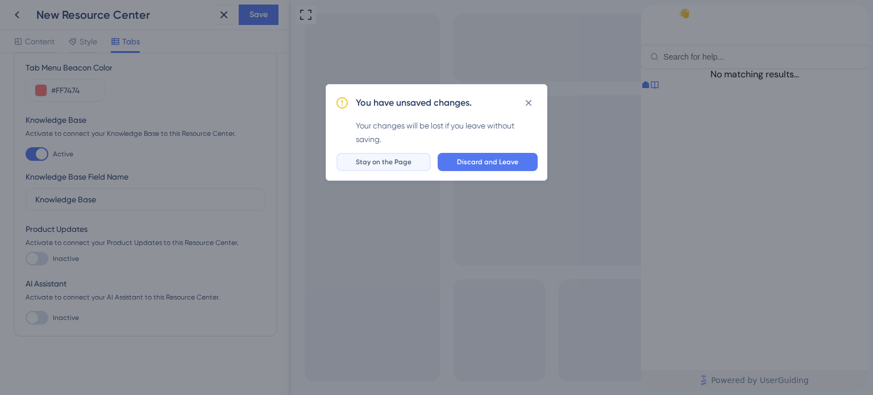
click at [393, 161] on span "Stay on the Page" at bounding box center [384, 162] width 56 height 9
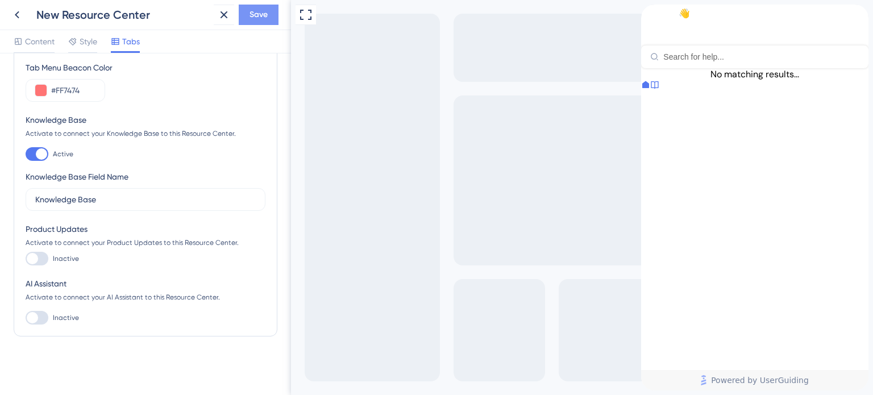
click at [259, 18] on span "Save" at bounding box center [259, 15] width 18 height 14
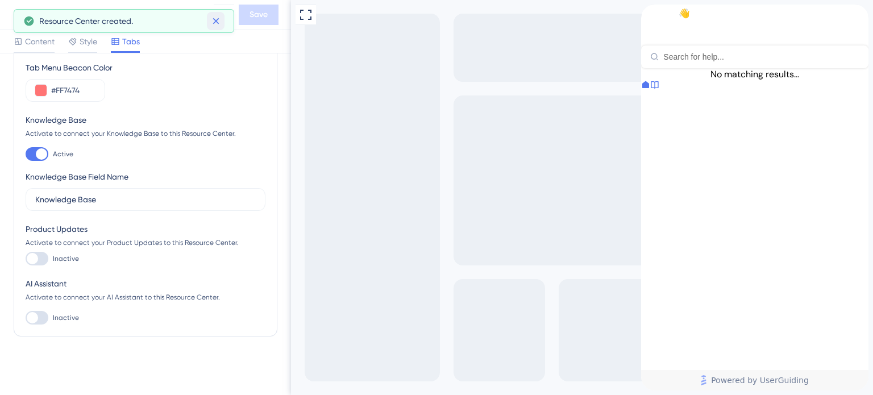
click at [221, 13] on button at bounding box center [216, 21] width 18 height 18
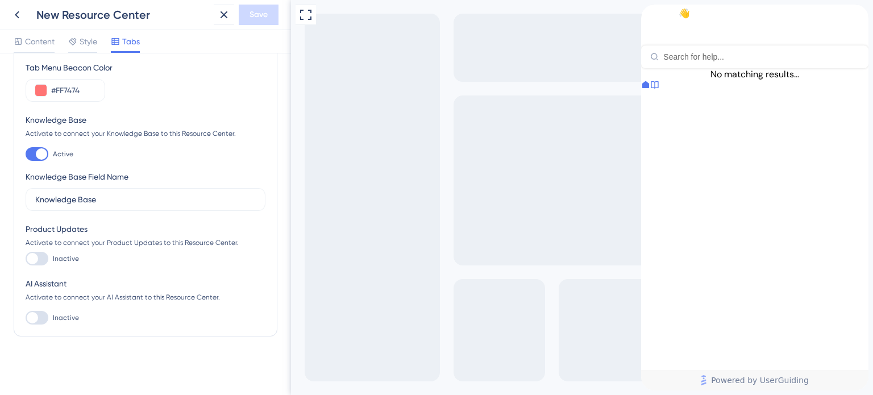
click at [43, 255] on div at bounding box center [37, 259] width 23 height 14
click at [26, 259] on input "Inactive" at bounding box center [25, 259] width 1 height 1
checkbox input "false"
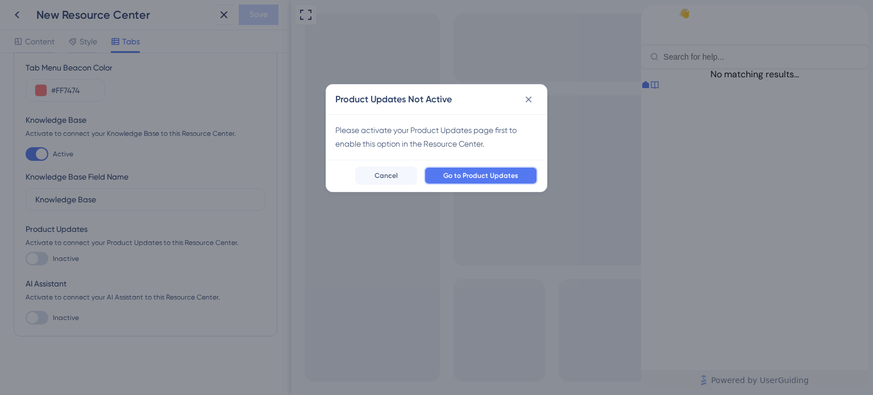
click at [479, 176] on span "Go to Product Updates" at bounding box center [481, 175] width 75 height 9
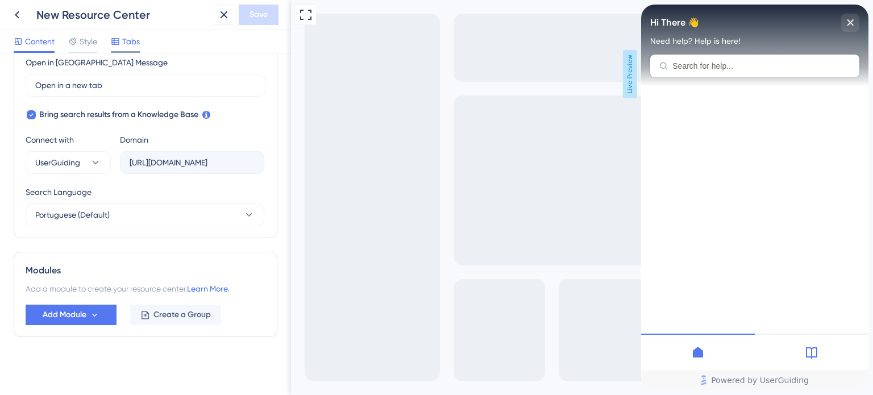
click at [127, 51] on div at bounding box center [125, 52] width 29 height 2
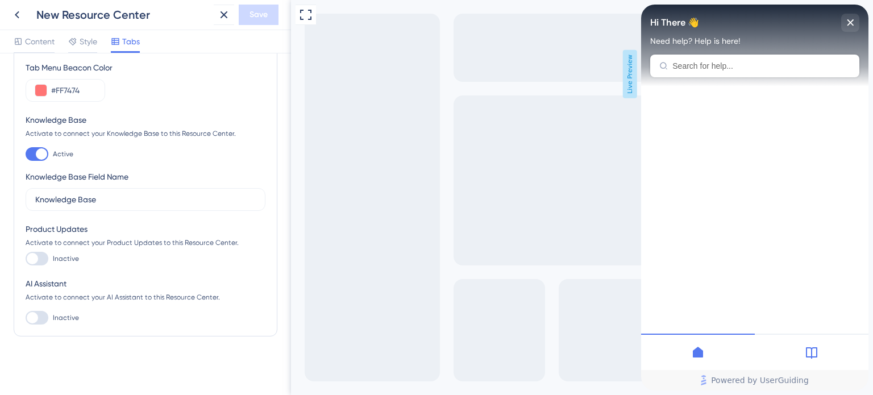
click at [43, 311] on div at bounding box center [37, 318] width 23 height 14
click at [26, 318] on input "Inactive" at bounding box center [25, 318] width 1 height 1
checkbox input "true"
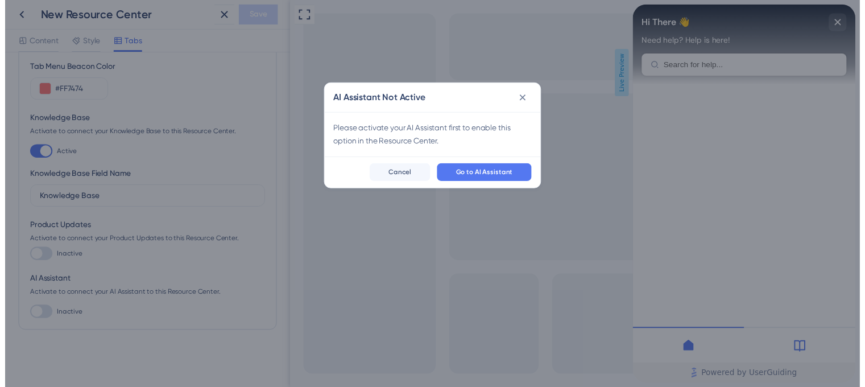
scroll to position [0, 0]
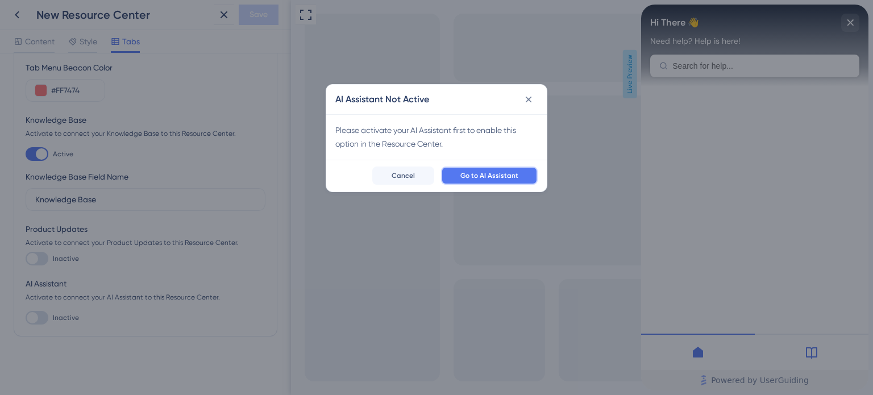
click at [511, 172] on span "Go to AI Assistant" at bounding box center [490, 175] width 58 height 9
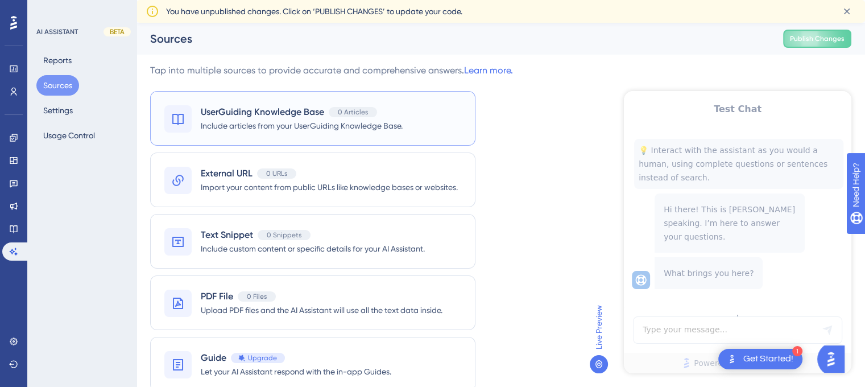
click at [287, 114] on span "UserGuiding Knowledge Base" at bounding box center [262, 112] width 123 height 14
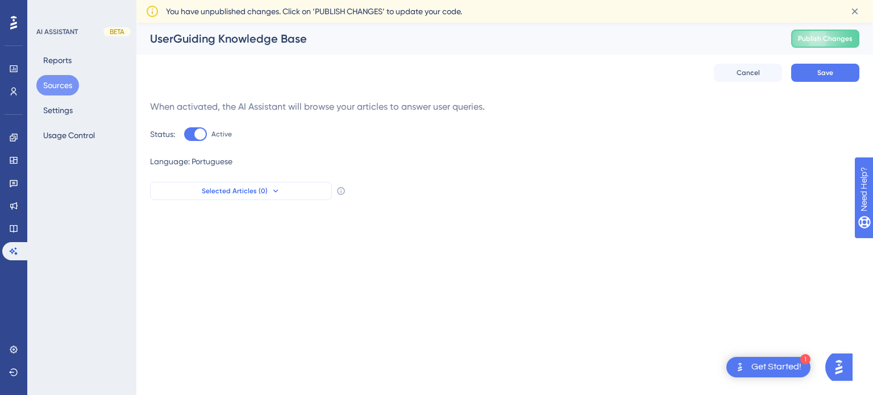
click at [210, 190] on span "Selected Articles (0)" at bounding box center [235, 191] width 66 height 9
click at [204, 222] on input at bounding box center [255, 222] width 177 height 9
click at [346, 146] on div "When activated, the AI Assistant will browse your articles to answer user queri…" at bounding box center [505, 150] width 710 height 100
click at [61, 59] on button "Reports" at bounding box center [57, 60] width 42 height 20
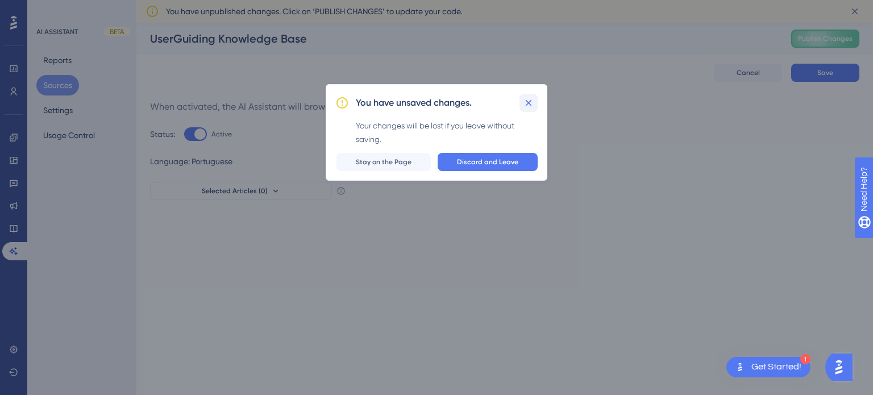
click at [532, 97] on icon at bounding box center [528, 102] width 11 height 11
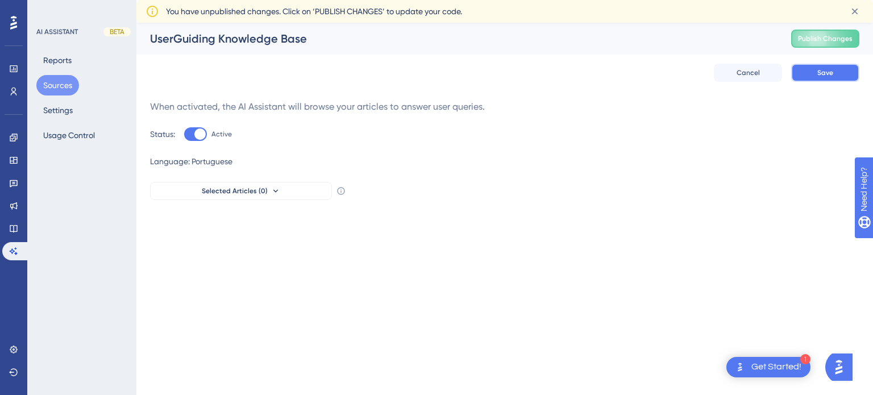
click at [831, 77] on span "Save" at bounding box center [826, 72] width 16 height 9
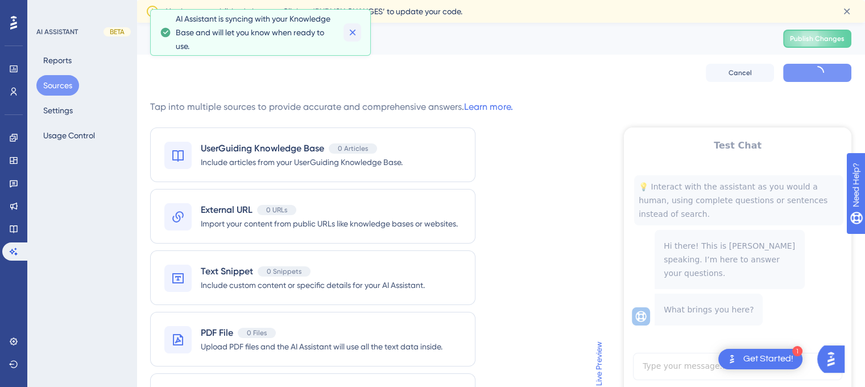
click at [353, 35] on icon at bounding box center [352, 32] width 11 height 11
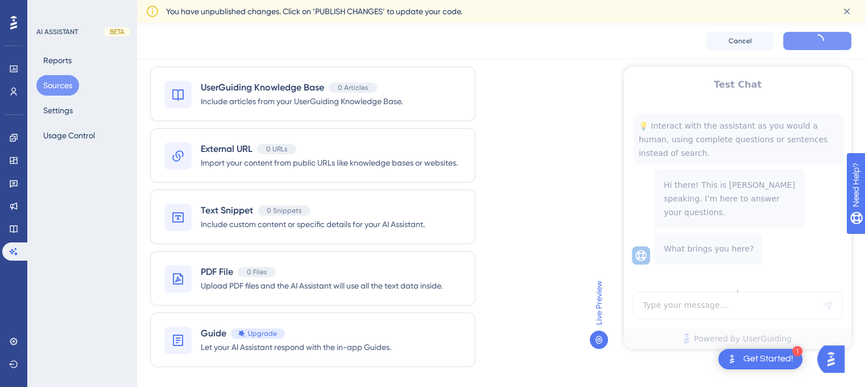
scroll to position [57, 0]
click at [13, 230] on icon at bounding box center [13, 228] width 9 height 9
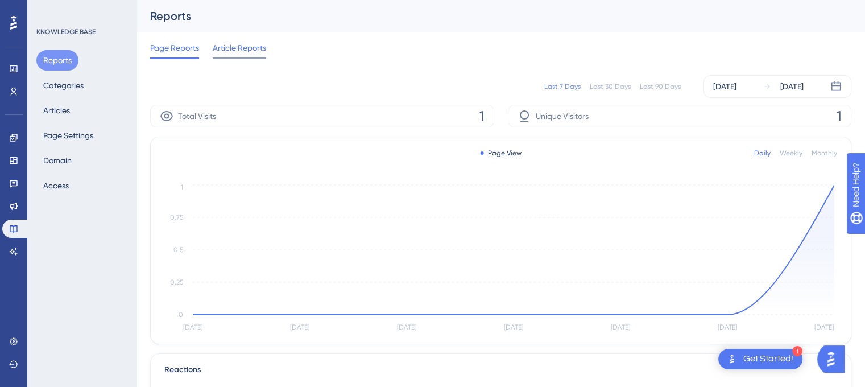
click at [228, 48] on span "Article Reports" at bounding box center [239, 48] width 53 height 14
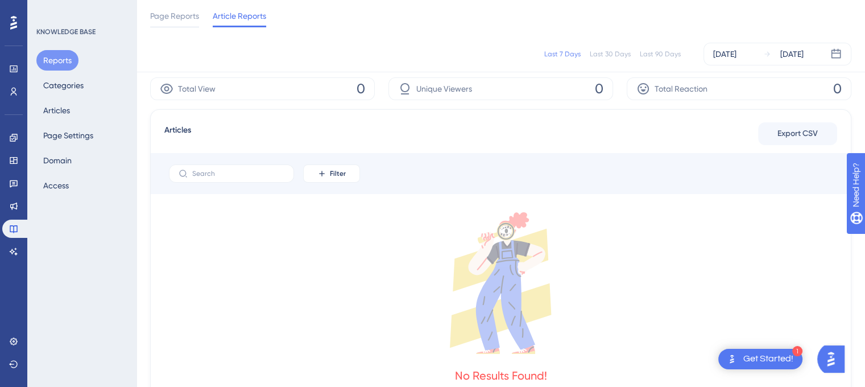
scroll to position [92, 0]
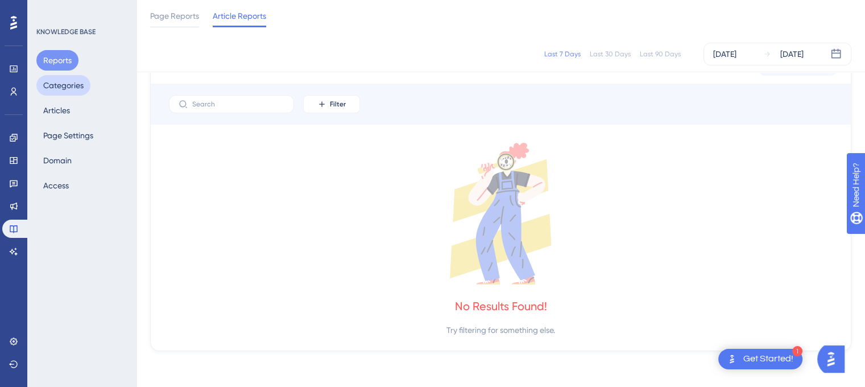
click at [72, 87] on button "Categories" at bounding box center [63, 85] width 54 height 20
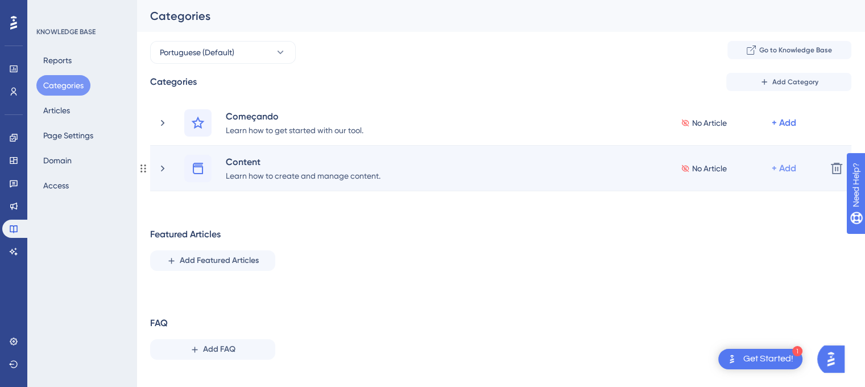
click at [789, 168] on div "+ Add" at bounding box center [784, 168] width 24 height 14
click at [724, 220] on span "Add Articles" at bounding box center [721, 221] width 44 height 14
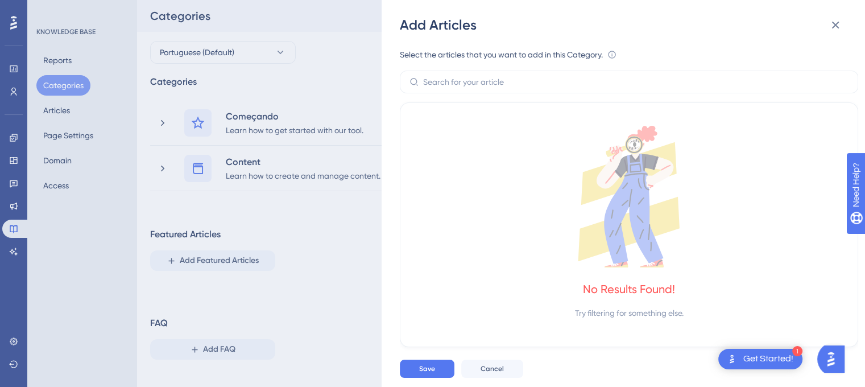
scroll to position [18, 0]
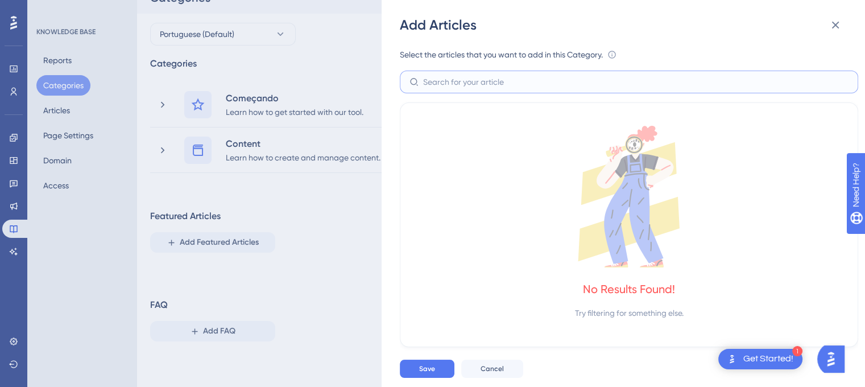
click at [487, 83] on input "text" at bounding box center [635, 82] width 425 height 13
click at [839, 20] on icon at bounding box center [835, 25] width 14 height 14
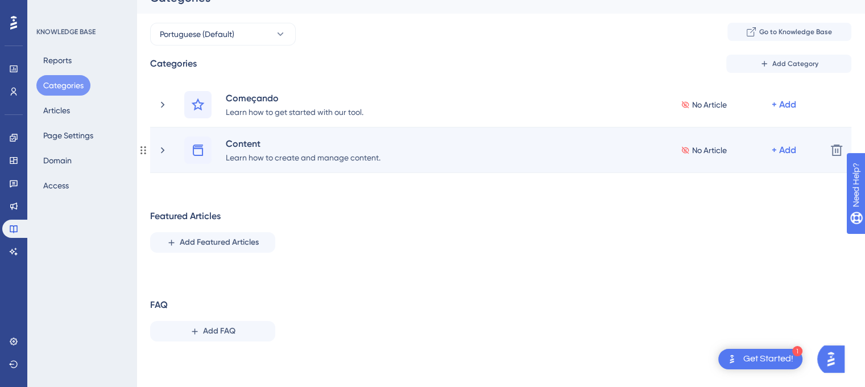
scroll to position [0, 0]
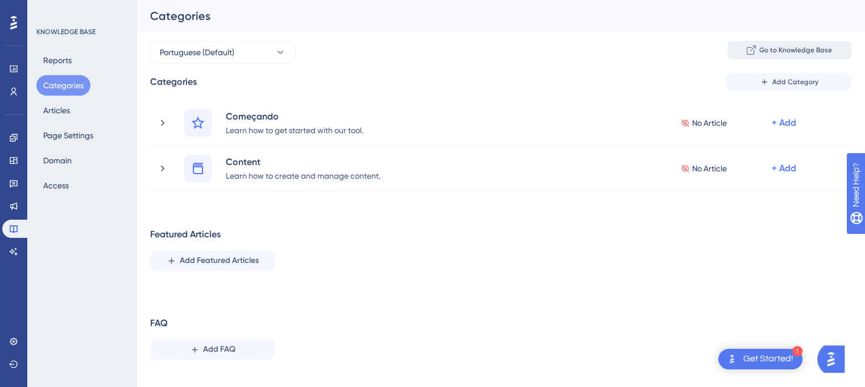
click at [781, 55] on button "Go to Knowledge Base" at bounding box center [789, 50] width 124 height 18
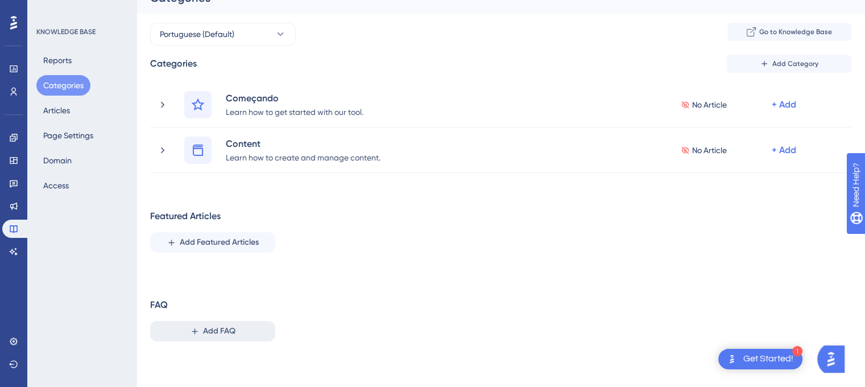
click at [224, 324] on span "Add FAQ" at bounding box center [219, 331] width 32 height 14
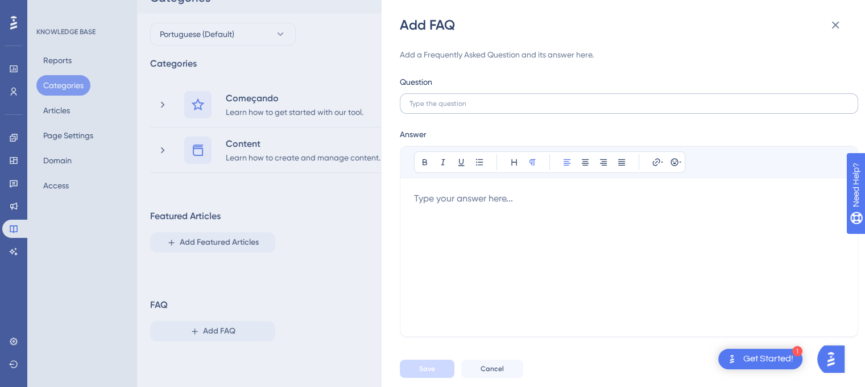
click at [461, 97] on label at bounding box center [629, 103] width 458 height 20
click at [461, 100] on input "text" at bounding box center [628, 104] width 439 height 8
click at [457, 202] on div at bounding box center [629, 257] width 430 height 131
click at [832, 28] on icon at bounding box center [835, 25] width 7 height 7
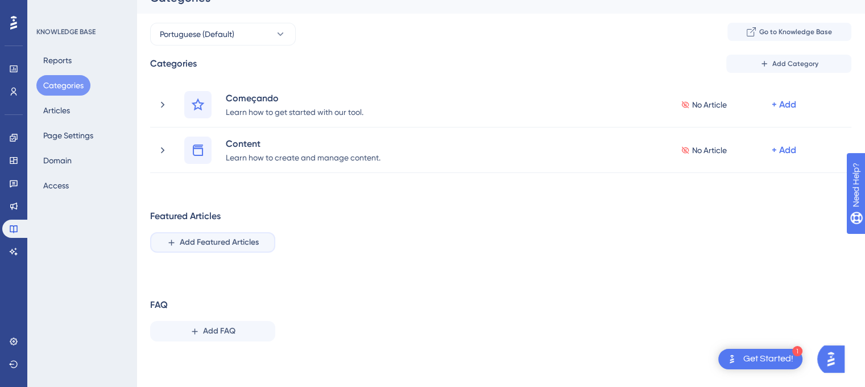
click at [203, 247] on span "Add Featured Articles" at bounding box center [219, 242] width 79 height 14
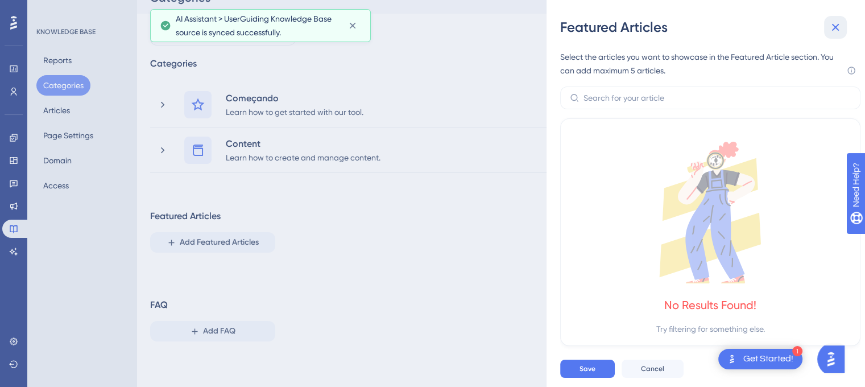
click at [836, 31] on icon at bounding box center [835, 27] width 14 height 14
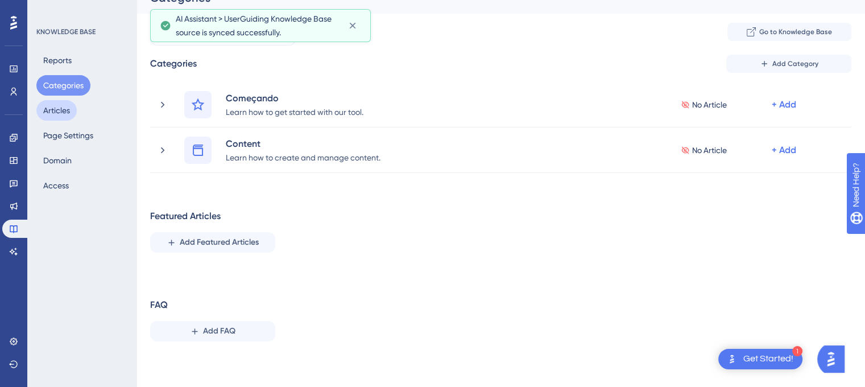
click at [50, 115] on button "Articles" at bounding box center [56, 110] width 40 height 20
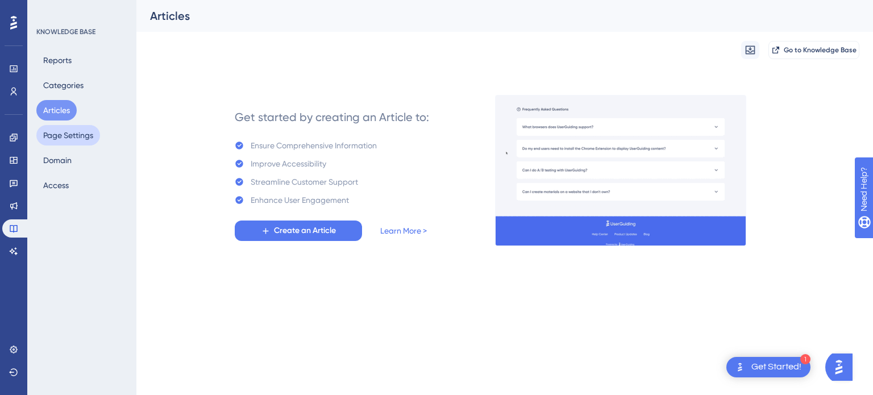
click at [52, 131] on button "Page Settings" at bounding box center [68, 135] width 64 height 20
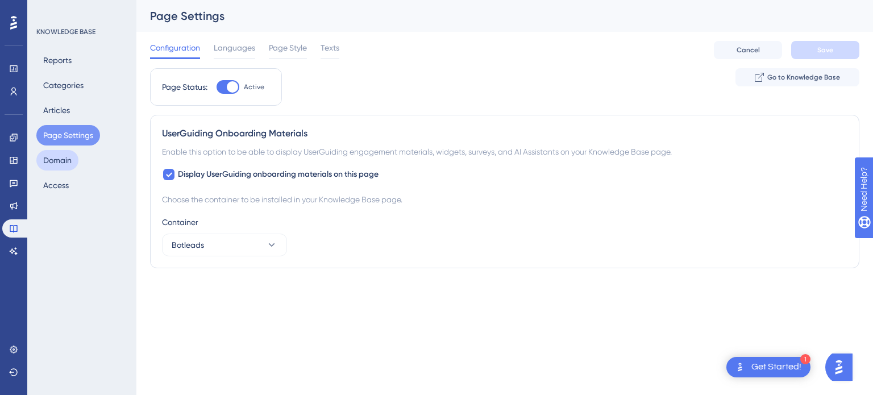
click at [51, 159] on button "Domain" at bounding box center [57, 160] width 42 height 20
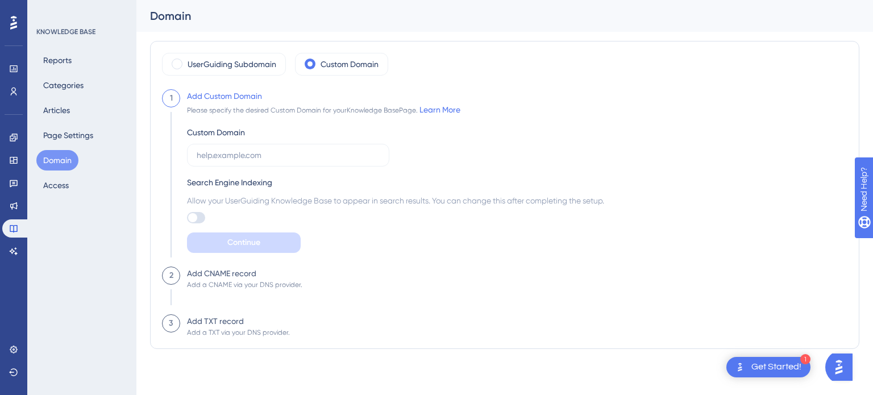
click at [59, 196] on div "KNOWLEDGE BASE Reports Categories Articles Page Settings Domain Access" at bounding box center [81, 197] width 109 height 395
click at [9, 252] on icon at bounding box center [13, 251] width 9 height 9
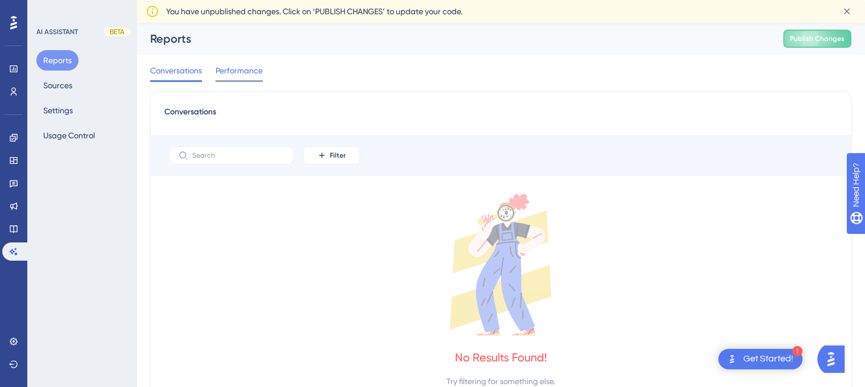
click at [257, 70] on span "Performance" at bounding box center [239, 71] width 47 height 14
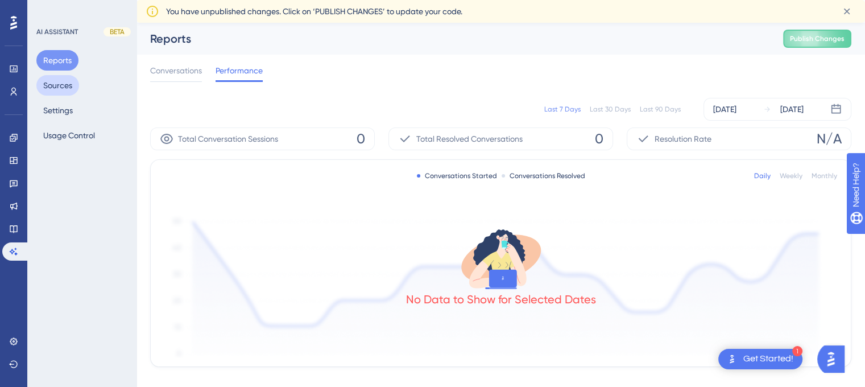
click at [57, 92] on button "Sources" at bounding box center [57, 85] width 43 height 20
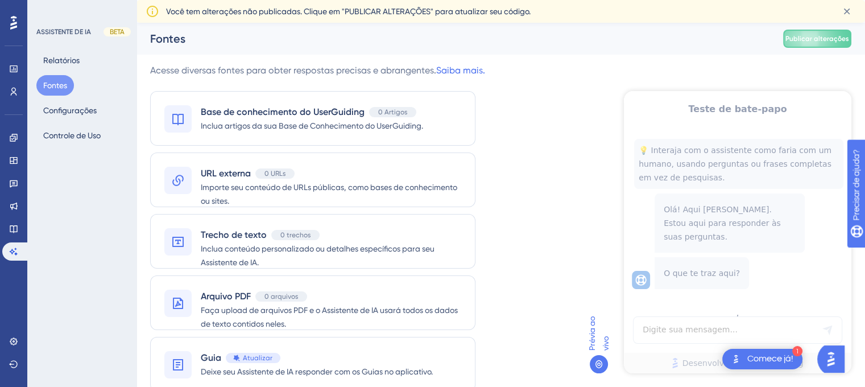
click at [508, 49] on div "[PERSON_NAME] Publicar alterações" at bounding box center [500, 39] width 728 height 32
click at [382, 173] on div "URL externa 0 URLs" at bounding box center [331, 174] width 260 height 14
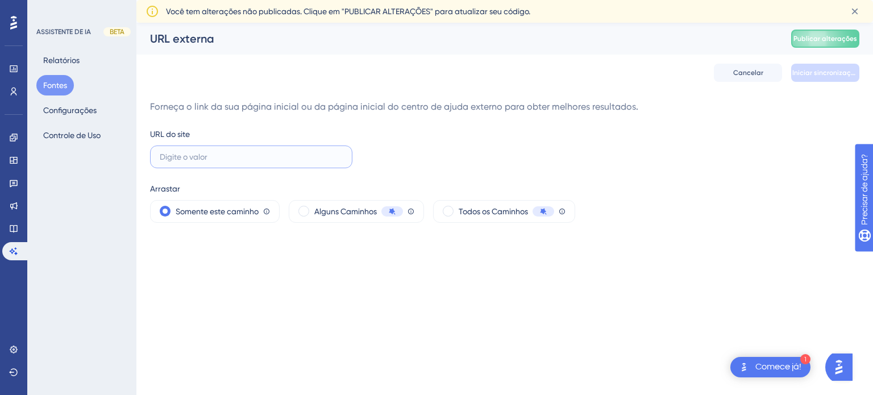
click at [285, 162] on input "text" at bounding box center [251, 157] width 183 height 13
click at [201, 162] on input "FAQ" at bounding box center [251, 157] width 183 height 13
paste input "#1E293B"
type input "#1E293B"
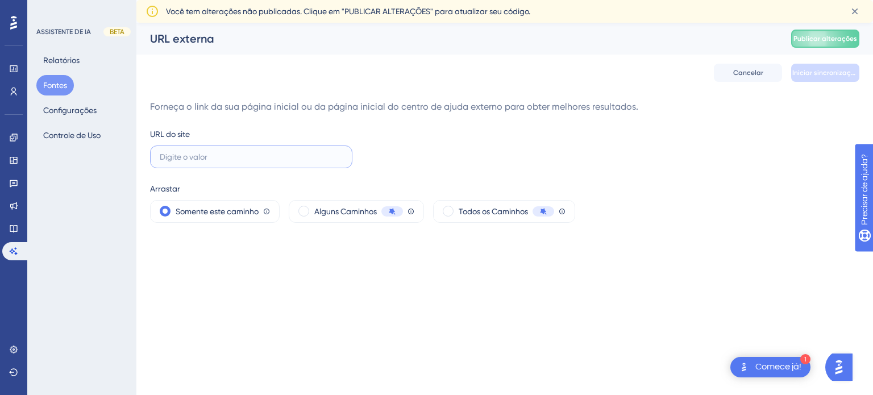
paste input "[URL][DOMAIN_NAME]"
type input "[URL][DOMAIN_NAME]"
click at [816, 77] on font "Iniciar sincronização" at bounding box center [826, 73] width 67 height 8
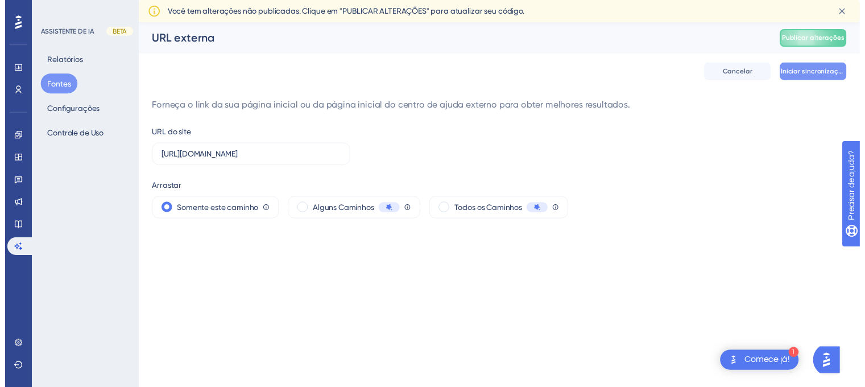
scroll to position [0, 0]
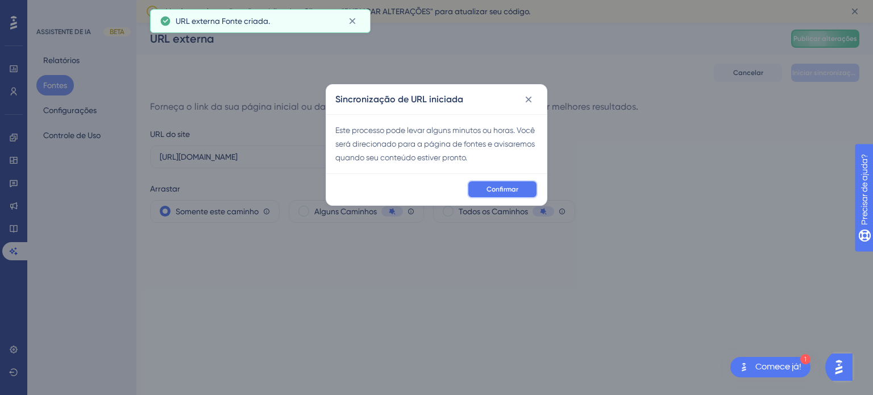
click at [514, 189] on font "Confirmar" at bounding box center [503, 189] width 32 height 8
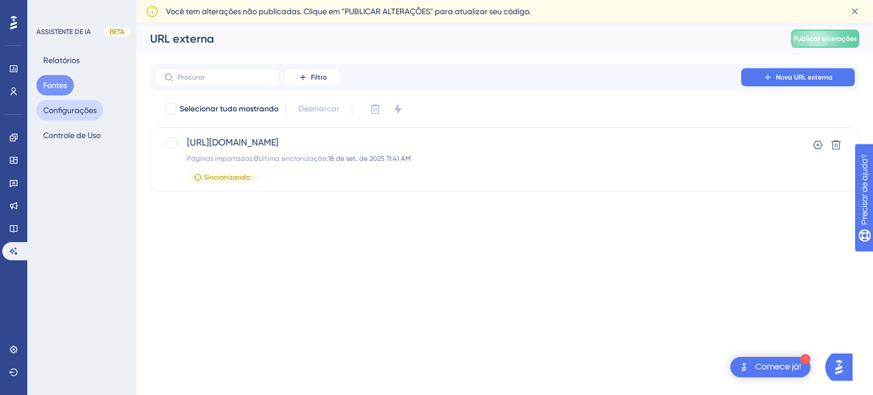
click at [74, 113] on font "Configurações" at bounding box center [69, 110] width 53 height 9
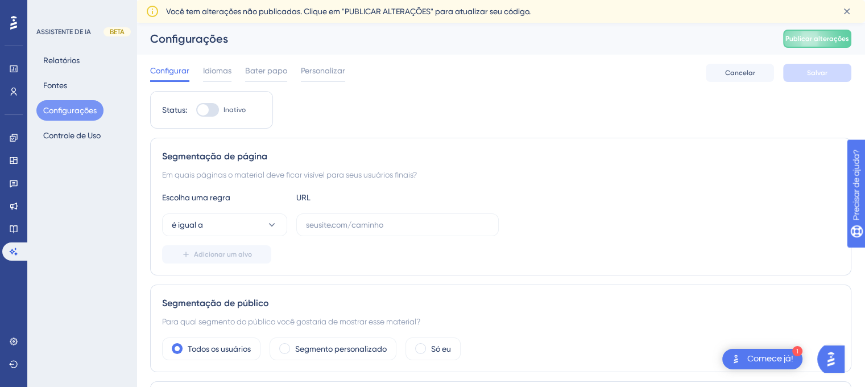
click at [209, 124] on div "Status: Inativo" at bounding box center [211, 110] width 123 height 38
click at [209, 109] on div at bounding box center [207, 110] width 23 height 14
click at [196, 110] on input "Inativo" at bounding box center [196, 110] width 1 height 1
checkbox input "true"
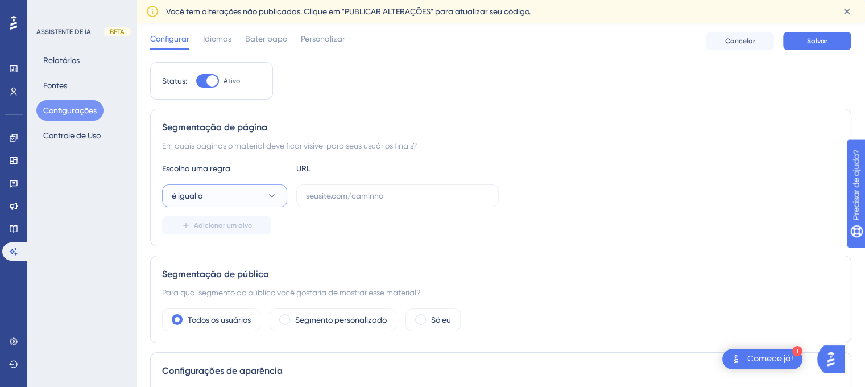
click at [233, 188] on button "é igual a" at bounding box center [224, 195] width 125 height 23
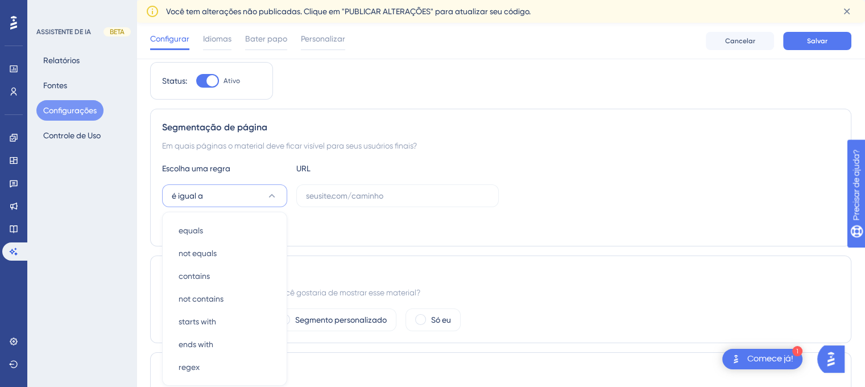
scroll to position [138, 0]
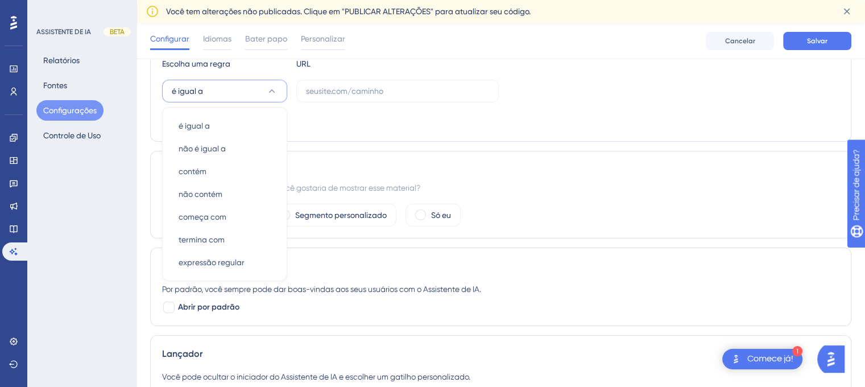
click at [397, 131] on div "Segmentação de página Em quais páginas o material deve ficar visível para seus …" at bounding box center [500, 73] width 701 height 138
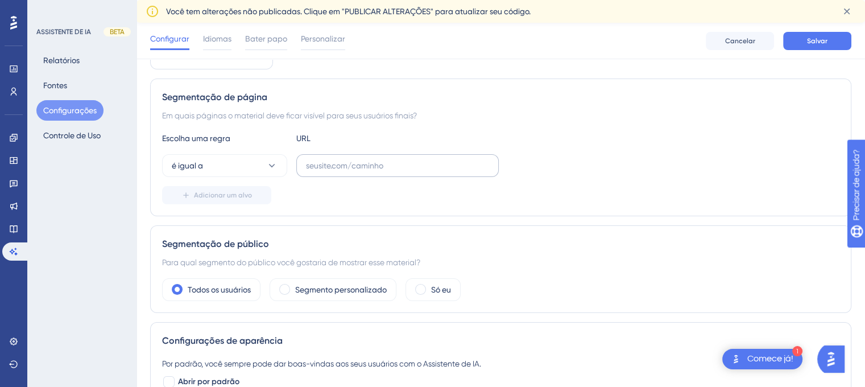
scroll to position [60, 0]
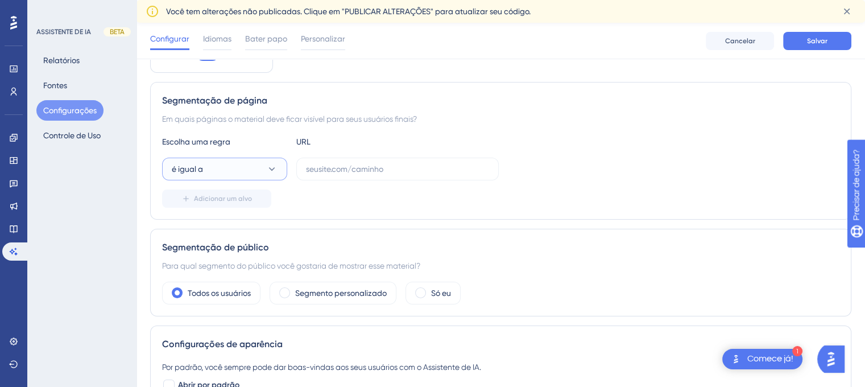
click at [251, 169] on button "é igual a" at bounding box center [224, 169] width 125 height 23
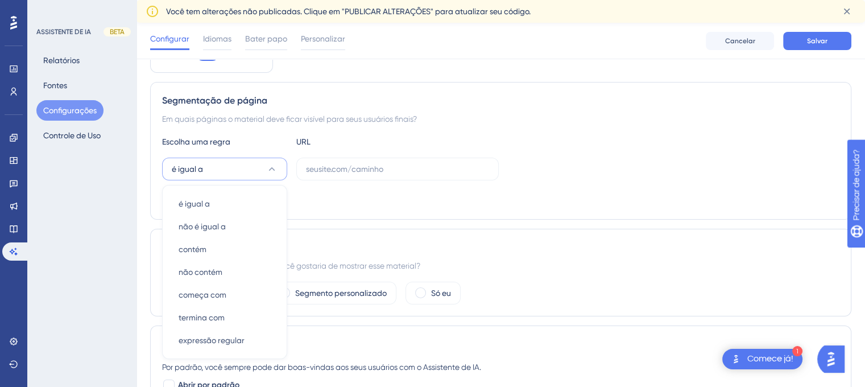
scroll to position [138, 0]
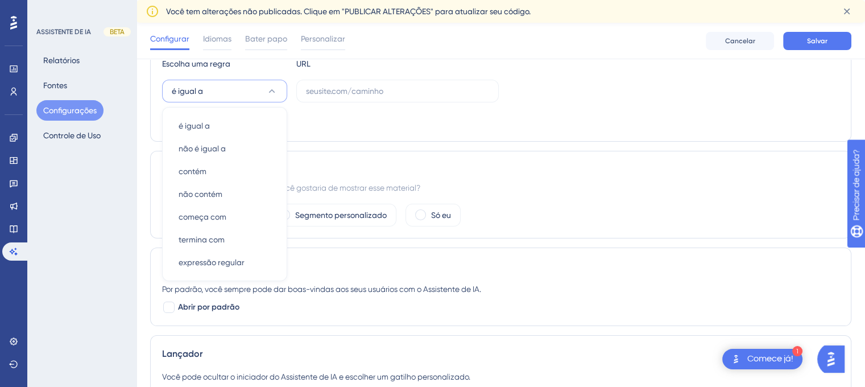
click at [396, 121] on div "Adicionar um alvo" at bounding box center [500, 120] width 677 height 18
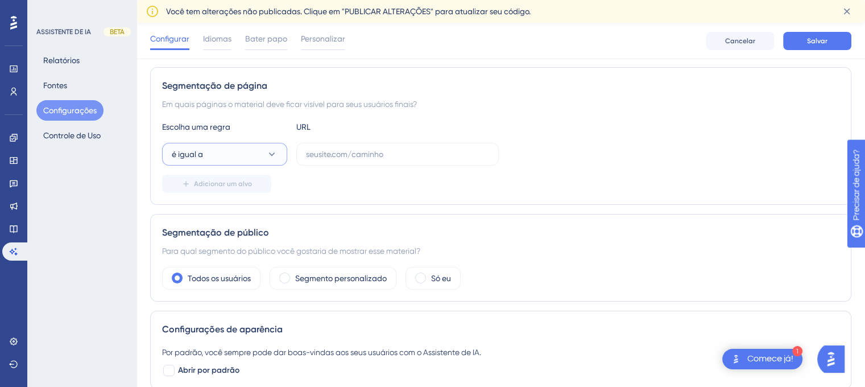
click at [268, 151] on icon at bounding box center [271, 153] width 11 height 11
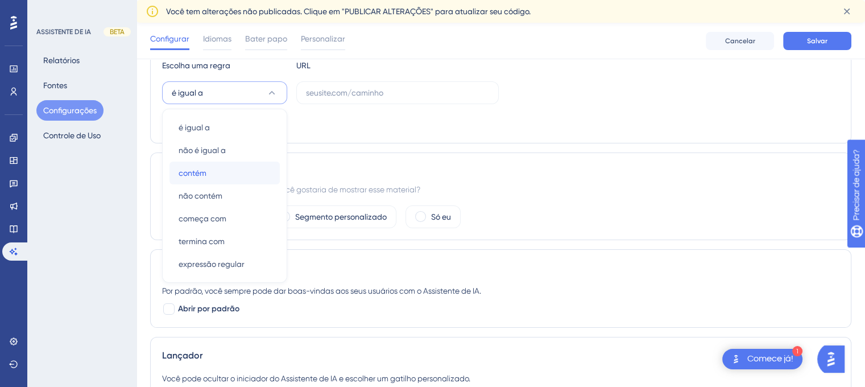
click at [227, 163] on div "contém contém" at bounding box center [225, 172] width 92 height 23
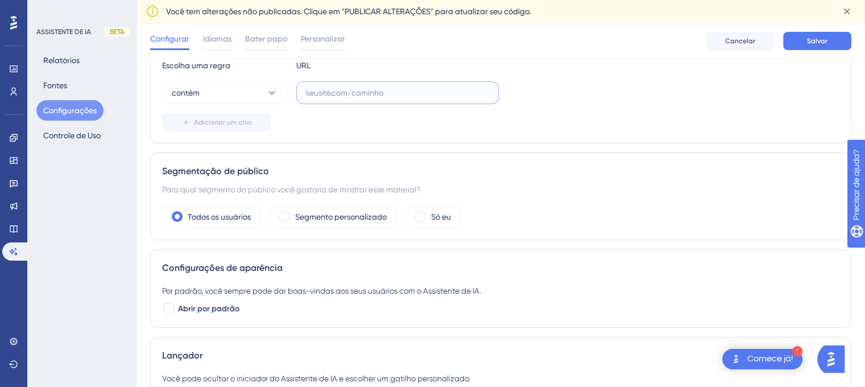
click at [345, 92] on input "text" at bounding box center [397, 92] width 183 height 13
type input "H"
type input "[URL][DOMAIN_NAME]"
click at [315, 115] on div "Adicionar um alvo" at bounding box center [500, 122] width 677 height 18
click at [407, 94] on input "[URL][DOMAIN_NAME]" at bounding box center [397, 92] width 183 height 13
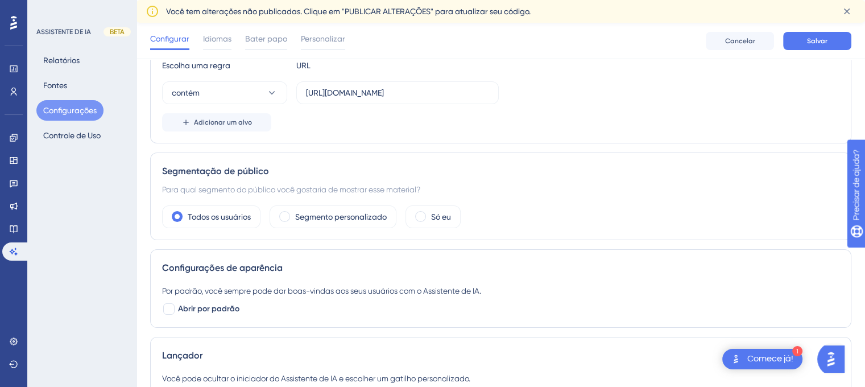
click at [358, 131] on div "Segmentação de página Em quais páginas o material deve ficar visível para seus …" at bounding box center [500, 75] width 701 height 138
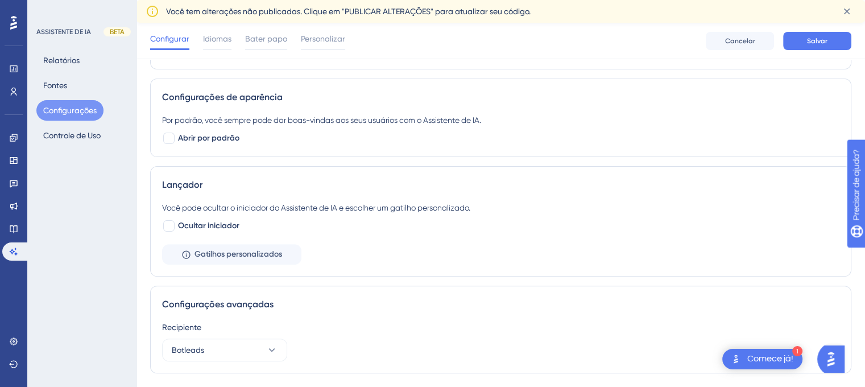
scroll to position [310, 0]
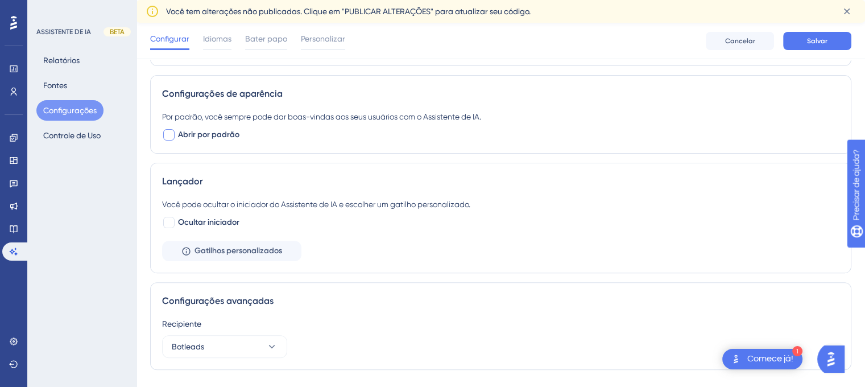
click at [177, 134] on label "Abrir por padrão" at bounding box center [200, 135] width 77 height 14
checkbox input "true"
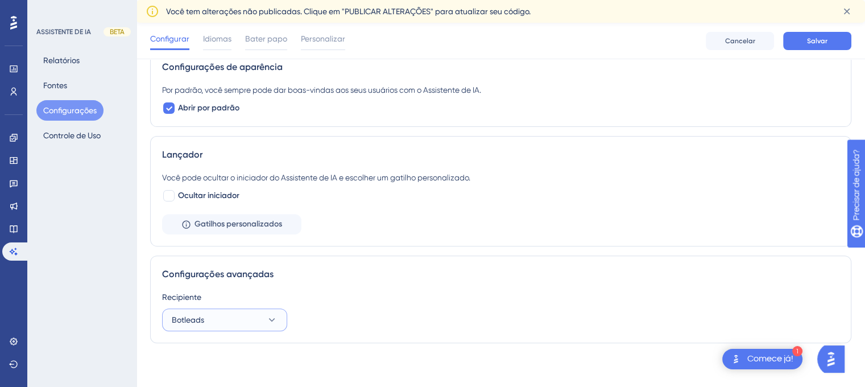
click at [193, 316] on font "Botleads" at bounding box center [188, 319] width 32 height 9
click at [379, 267] on div "Configurações avançadas" at bounding box center [500, 274] width 677 height 14
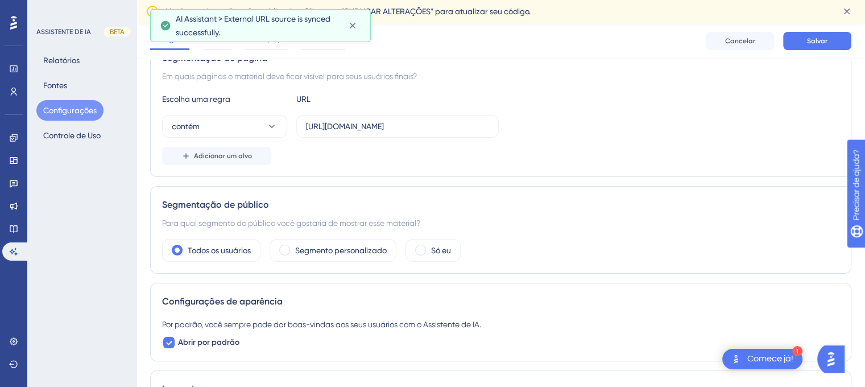
scroll to position [0, 0]
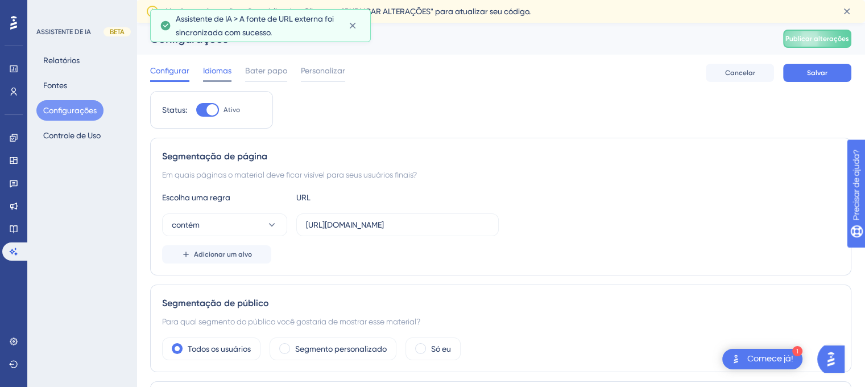
click at [230, 71] on font "Idiomas" at bounding box center [217, 70] width 28 height 9
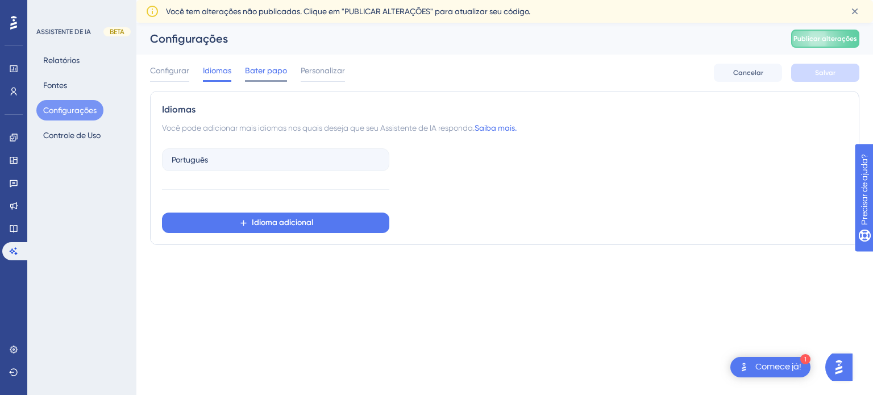
click at [262, 78] on div "Bater papo" at bounding box center [266, 73] width 42 height 18
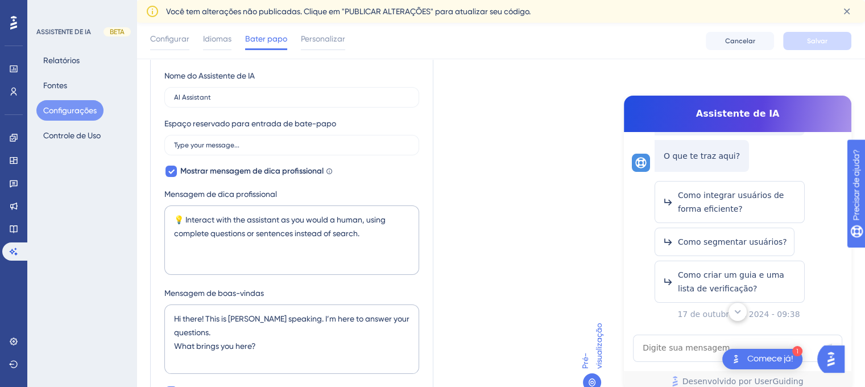
scroll to position [127, 0]
click at [325, 139] on label "Type your message..." at bounding box center [291, 144] width 255 height 20
click at [325, 140] on input "Type your message..." at bounding box center [291, 144] width 235 height 8
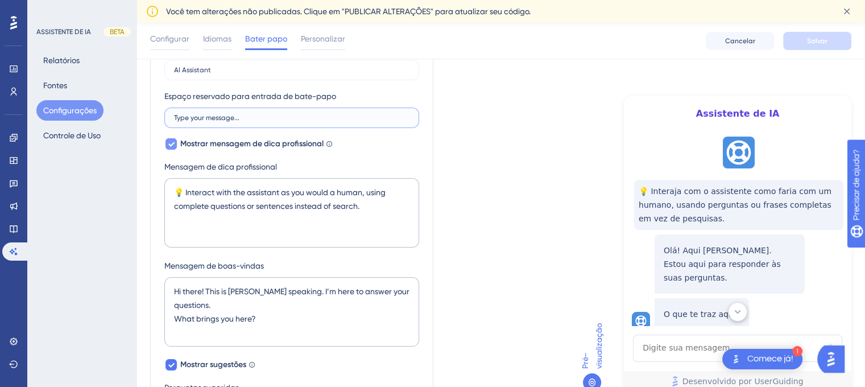
scroll to position [172, 0]
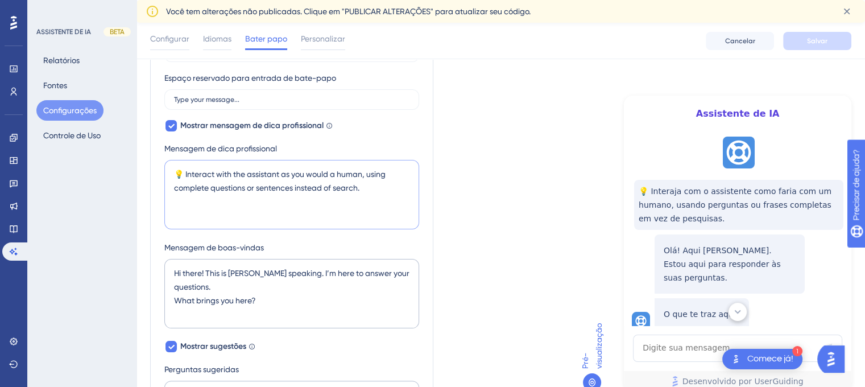
drag, startPoint x: 368, startPoint y: 188, endPoint x: 188, endPoint y: 168, distance: 181.9
click at [188, 168] on textarea "💡 Interact with the assistant as you would a human, using complete questions or…" at bounding box center [291, 194] width 255 height 69
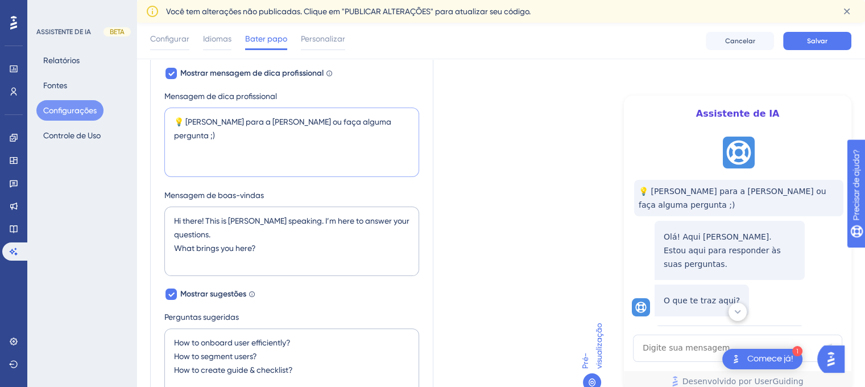
scroll to position [227, 0]
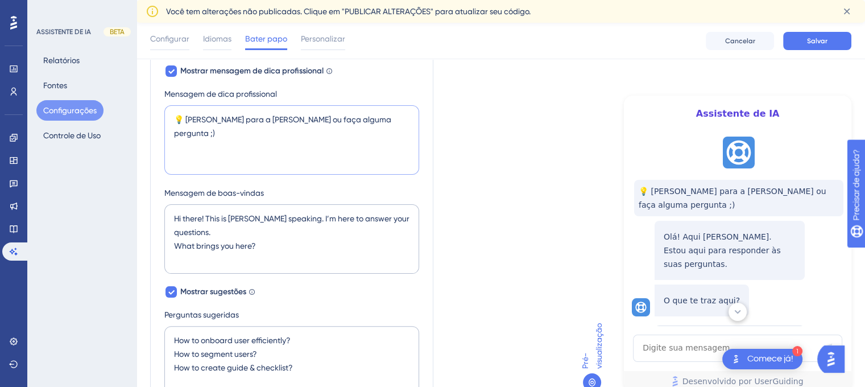
type textarea "💡 [PERSON_NAME] para a [PERSON_NAME] ou faça alguma pergunta ;)"
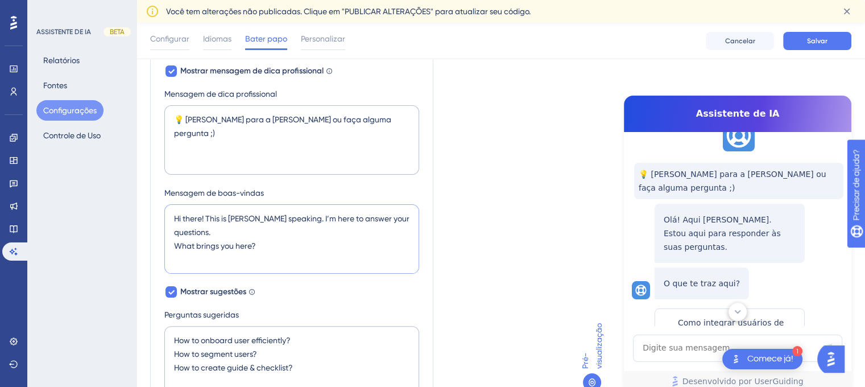
drag, startPoint x: 266, startPoint y: 244, endPoint x: 125, endPoint y: 195, distance: 149.3
click at [136, 195] on div "Desempenho Usuários Noivado Widgets Opinião Atualizações de produtos Base de co…" at bounding box center [500, 276] width 728 height 960
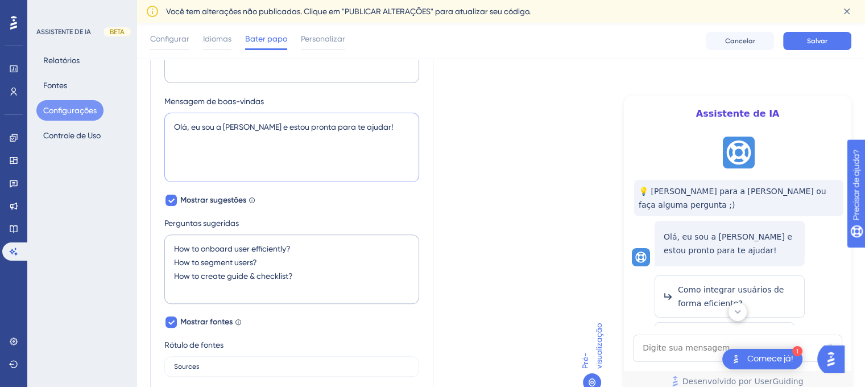
scroll to position [320, 0]
type textarea "Olá, eu sou a [PERSON_NAME] e estou pronta para te ajudar!"
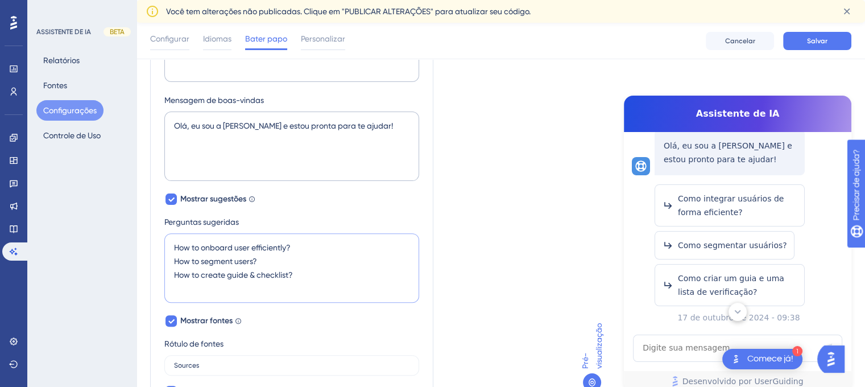
drag, startPoint x: 327, startPoint y: 268, endPoint x: 163, endPoint y: 230, distance: 168.3
click at [163, 230] on div "Nome do Assistente de IA AI Assistant Espaço reservado para entrada de bate-pap…" at bounding box center [291, 233] width 283 height 742
click at [303, 255] on textarea "How to onboard user efficiently? How to segment users? How to create guide & ch…" at bounding box center [291, 267] width 255 height 69
click at [308, 242] on textarea "How to onboard user efficiently? How to segment users? How to create guide & ch…" at bounding box center [291, 267] width 255 height 69
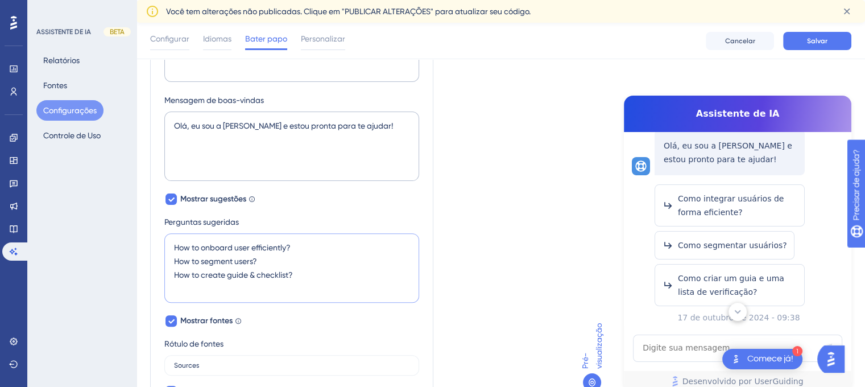
click at [308, 242] on textarea "How to onboard user efficiently? How to segment users? How to create guide & ch…" at bounding box center [291, 267] width 255 height 69
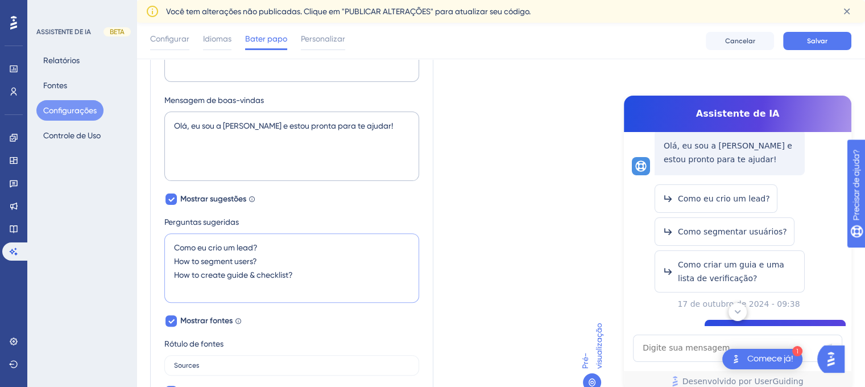
click at [288, 257] on textarea "Como eu crio um lead? How to segment users? How to create guide & checklist?" at bounding box center [291, 267] width 255 height 69
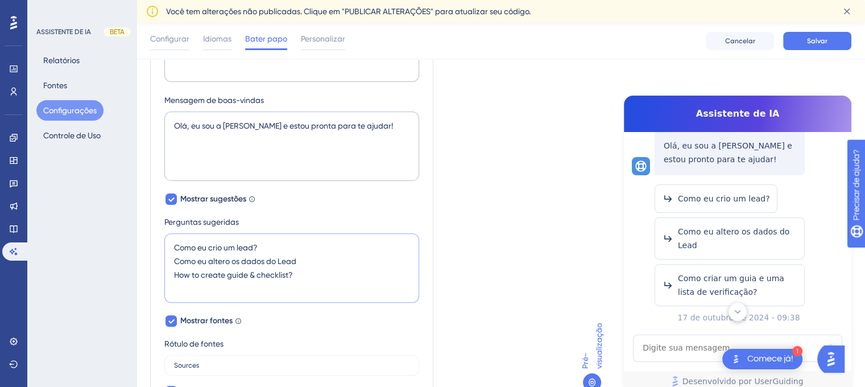
click at [298, 277] on textarea "Como eu crio um lead? Como eu altero os dados do Lead How to create guide & che…" at bounding box center [291, 267] width 255 height 69
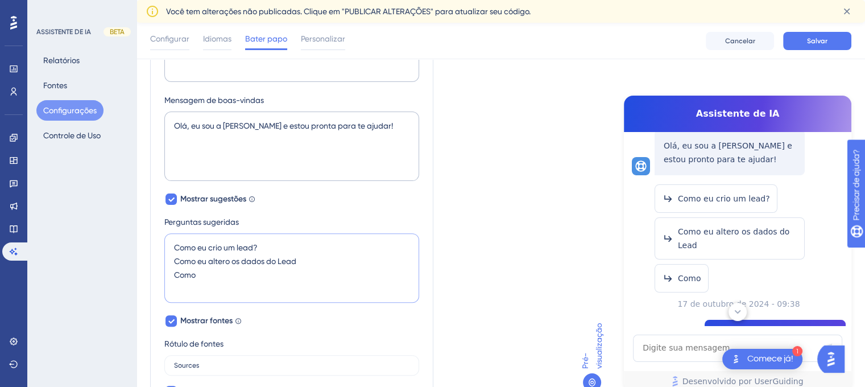
click at [308, 262] on textarea "Como eu crio um lead? Como eu altero os dados do Lead Como" at bounding box center [291, 267] width 255 height 69
click at [293, 267] on textarea "Como eu crio um lead? Como eu altero os dados do Lead? [GEOGRAPHIC_DATA]" at bounding box center [291, 267] width 255 height 69
click at [236, 270] on textarea "Como eu crio um lead? Como eu altero os dados do Lead? [GEOGRAPHIC_DATA]" at bounding box center [291, 267] width 255 height 69
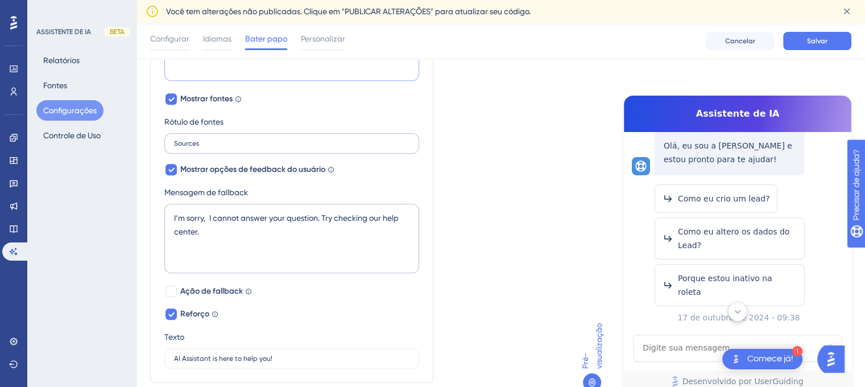
scroll to position [545, 0]
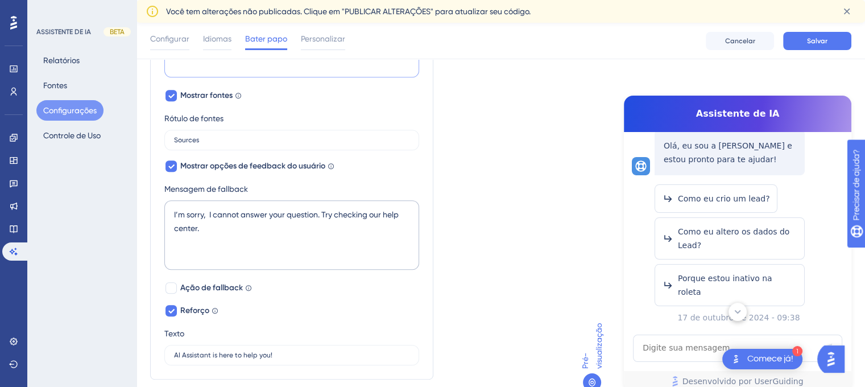
type textarea "Como eu crio um lead? Como eu altero os dados do Lead? Porque estou inativo na …"
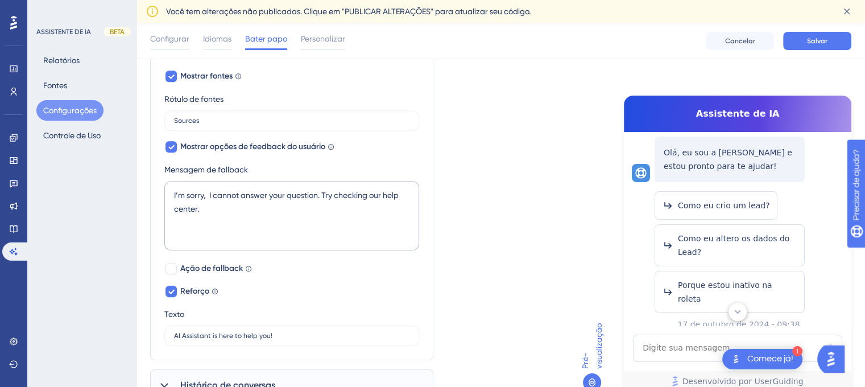
scroll to position [570, 0]
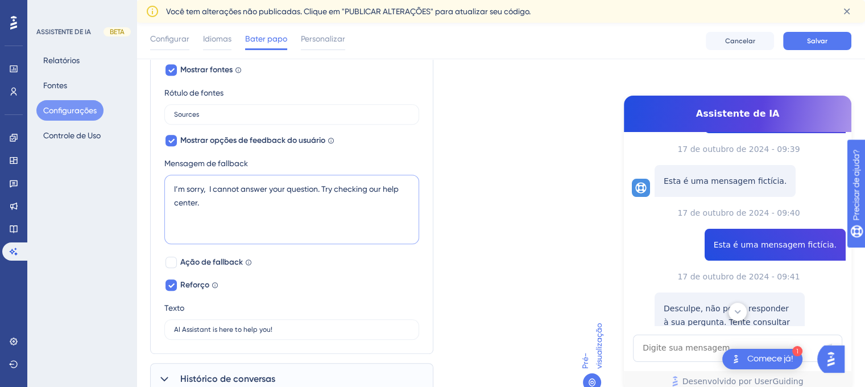
drag, startPoint x: 235, startPoint y: 202, endPoint x: 113, endPoint y: 161, distance: 128.6
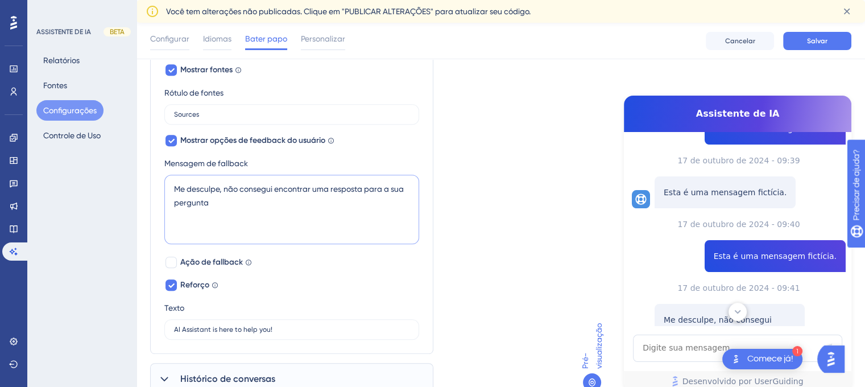
scroll to position [614, 0]
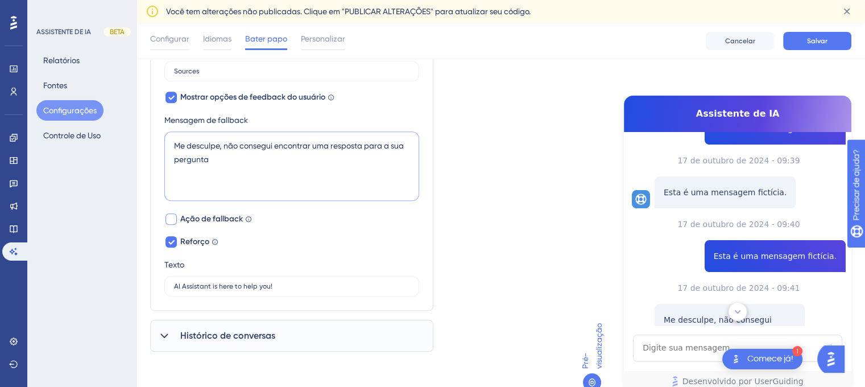
type textarea "Me desculpe, não consegui encontrar uma resposta para a sua pergunta"
click at [179, 216] on label "Ação de fallback Direcione seus usuários para sua central de ajuda ou equipe de…" at bounding box center [208, 219] width 88 height 14
checkbox input "true"
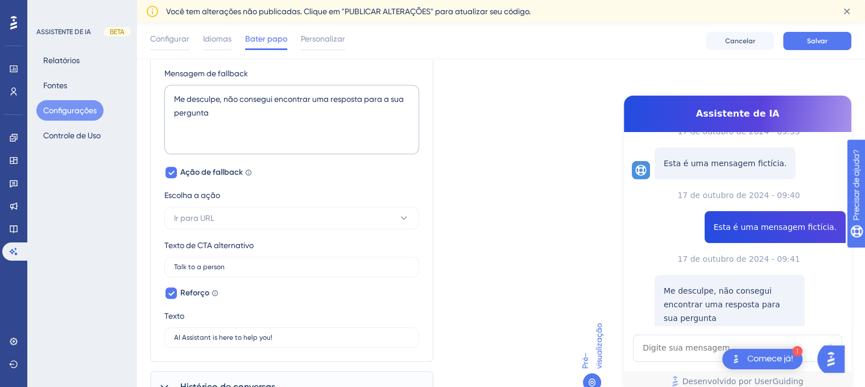
scroll to position [674, 0]
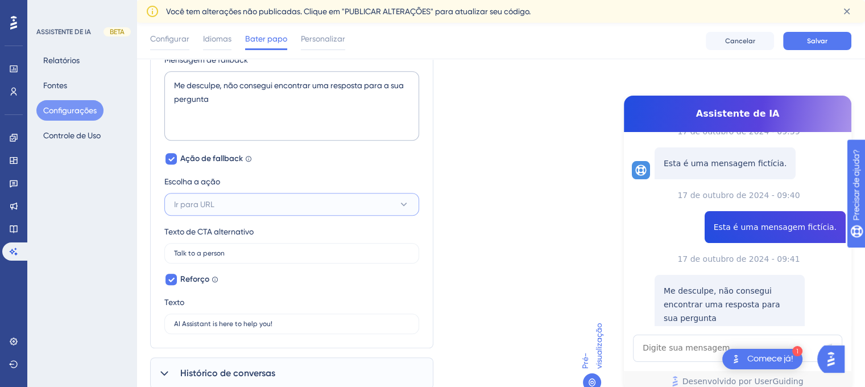
click at [225, 206] on button "Ir para URL" at bounding box center [291, 204] width 255 height 23
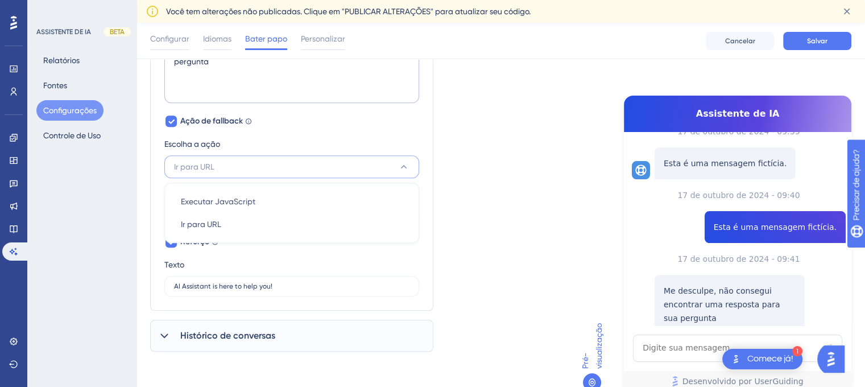
click at [331, 142] on div "Escolha a ação" at bounding box center [291, 146] width 255 height 18
click at [248, 216] on input "Talk to a person" at bounding box center [291, 216] width 235 height 8
click at [280, 295] on label "AI Assistant is here to help you!" at bounding box center [291, 286] width 255 height 20
click at [280, 290] on input "AI Assistant is here to help you!" at bounding box center [291, 286] width 235 height 8
click at [719, 337] on font "Fale com uma pessoa" at bounding box center [729, 341] width 86 height 9
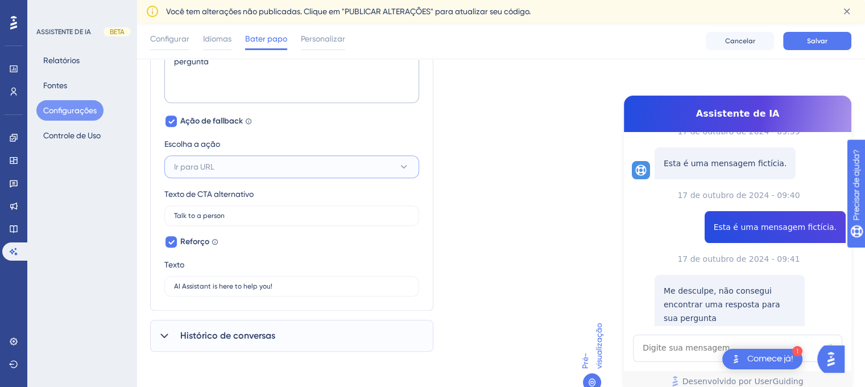
click at [193, 171] on span "Ir para URL" at bounding box center [194, 167] width 40 height 14
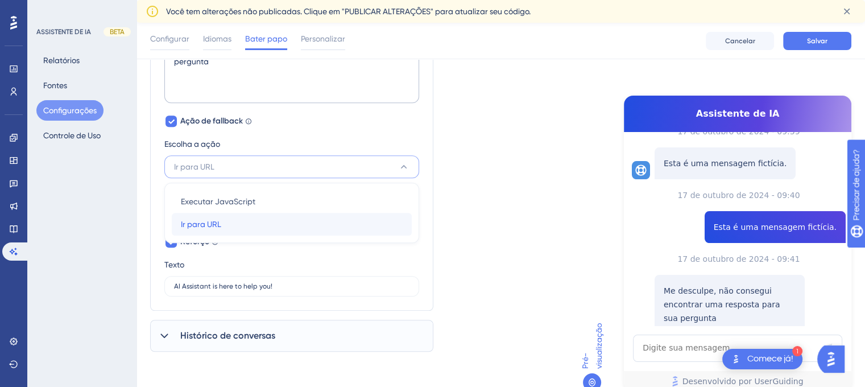
click at [196, 222] on font "Ir para URL" at bounding box center [201, 223] width 40 height 9
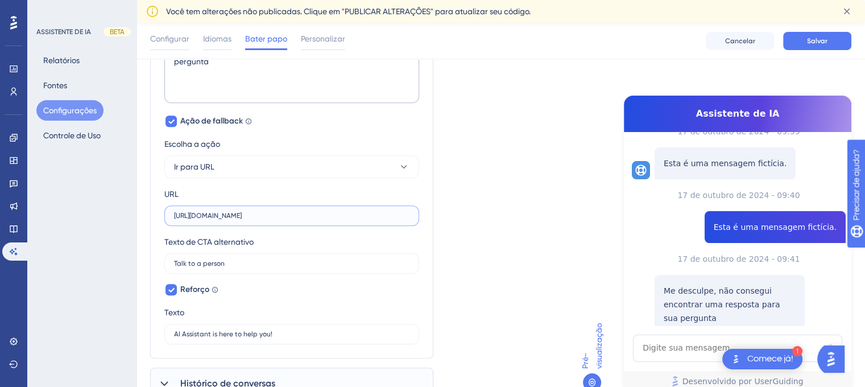
click at [307, 212] on input "[URL][DOMAIN_NAME]" at bounding box center [291, 216] width 235 height 8
click at [300, 216] on input "[URL][DOMAIN_NAME]" at bounding box center [291, 216] width 235 height 8
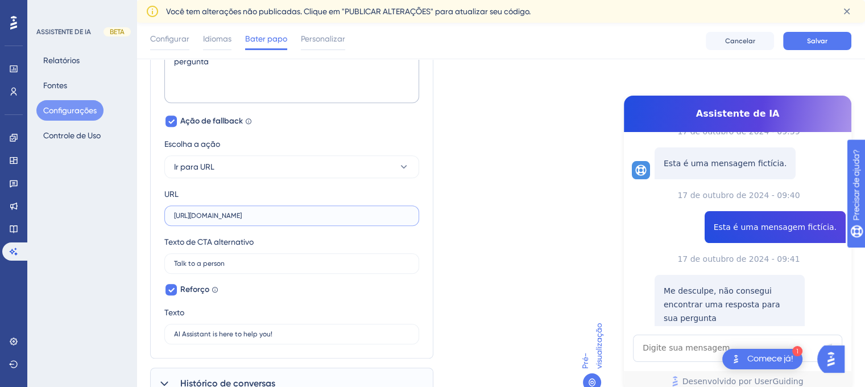
click at [290, 213] on input "[URL][DOMAIN_NAME]" at bounding box center [291, 216] width 235 height 8
click at [267, 216] on input "[URL][DOMAIN_NAME]" at bounding box center [291, 216] width 235 height 8
paste input "[DOMAIN_NAME][URL]"
click at [194, 212] on input "https:/[DOMAIN_NAME][URL]" at bounding box center [291, 216] width 235 height 8
click at [194, 212] on input "[URL][DOMAIN_NAME]" at bounding box center [291, 216] width 235 height 8
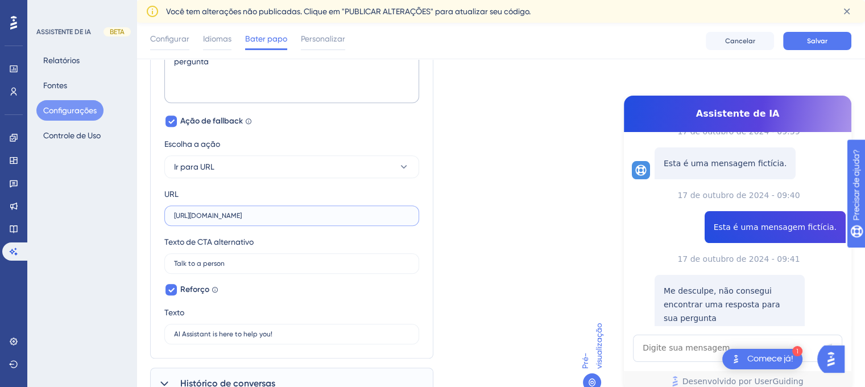
click at [289, 213] on input "[URL][DOMAIN_NAME]" at bounding box center [291, 216] width 235 height 8
click at [295, 220] on label "[URL][DOMAIN_NAME]" at bounding box center [291, 215] width 255 height 20
click at [295, 219] on input "[URL][DOMAIN_NAME]" at bounding box center [291, 216] width 235 height 8
paste input "[DOMAIN_NAME][URL][PHONE_NUMBER]"
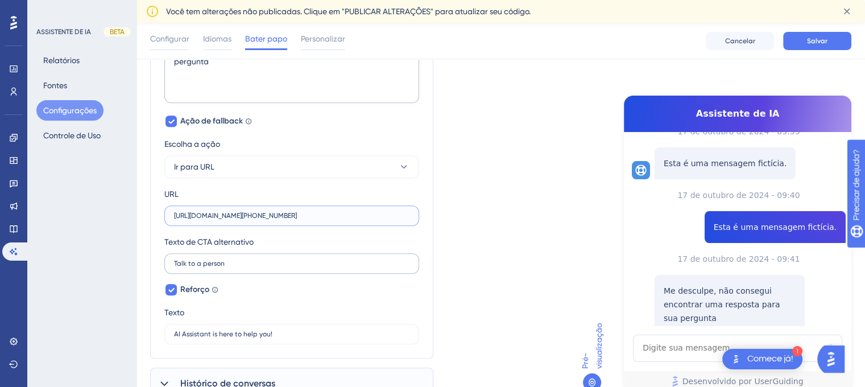
type input "[URL][DOMAIN_NAME][PHONE_NUMBER]"
click at [348, 259] on input "Talk to a person" at bounding box center [291, 263] width 235 height 8
click at [722, 337] on font "Fale com uma pessoa" at bounding box center [729, 341] width 86 height 9
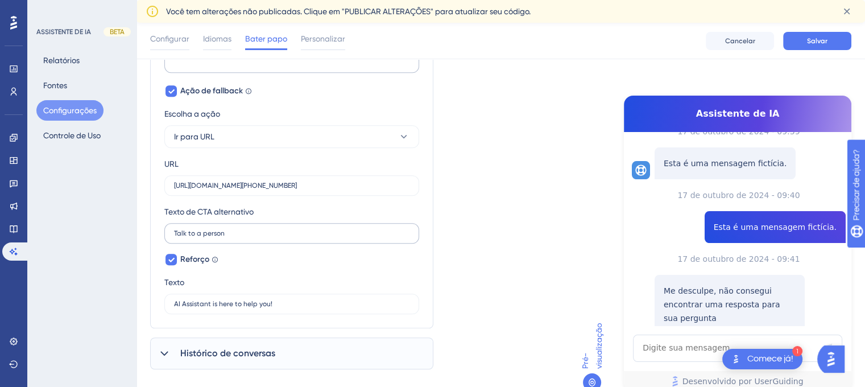
scroll to position [759, 0]
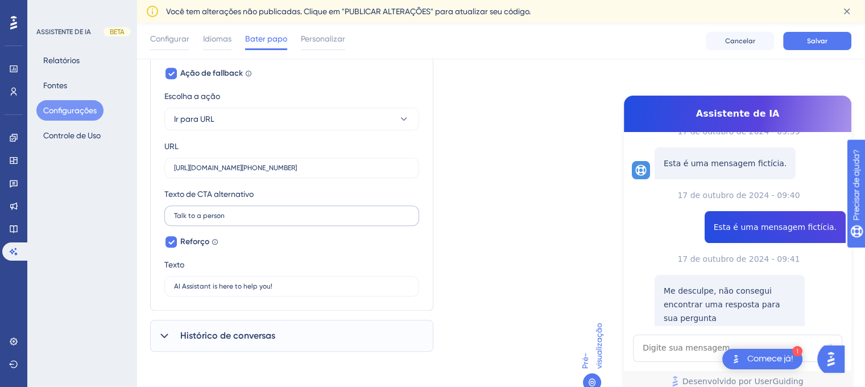
click at [272, 207] on label "Talk to a person" at bounding box center [291, 215] width 255 height 20
click at [272, 212] on input "Talk to a person" at bounding box center [291, 216] width 235 height 8
click at [272, 207] on label "Talk to a person" at bounding box center [291, 215] width 255 height 20
click at [272, 212] on input "Talk to a person" at bounding box center [291, 216] width 235 height 8
click at [255, 218] on input "Talk to a person" at bounding box center [291, 216] width 235 height 8
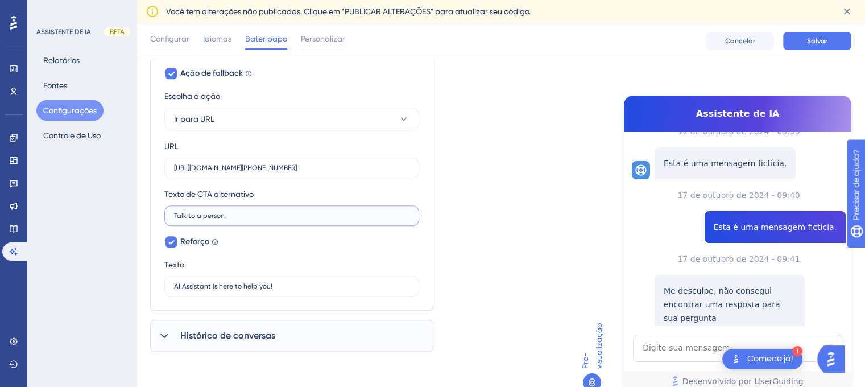
click at [255, 218] on input "Talk to a person" at bounding box center [291, 216] width 235 height 8
type input "C"
type input "Chamar no suporte"
click at [299, 280] on label "AI Assistant is here to help you!" at bounding box center [291, 286] width 255 height 20
click at [299, 282] on input "AI Assistant is here to help you!" at bounding box center [291, 286] width 235 height 8
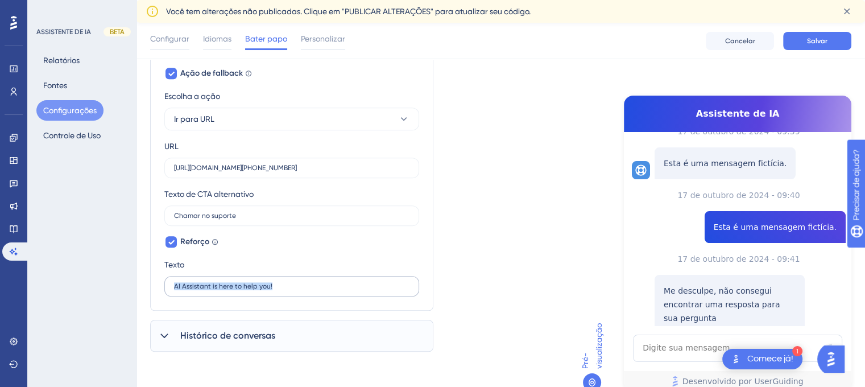
click at [299, 280] on label "AI Assistant is here to help you!" at bounding box center [291, 286] width 255 height 20
click at [299, 282] on input "AI Assistant is here to help you!" at bounding box center [291, 286] width 235 height 8
click at [266, 266] on div "Texto AI Assistant is here to help you!" at bounding box center [291, 277] width 255 height 39
click at [247, 282] on input "AI Assistant is here to help you!" at bounding box center [291, 286] width 235 height 8
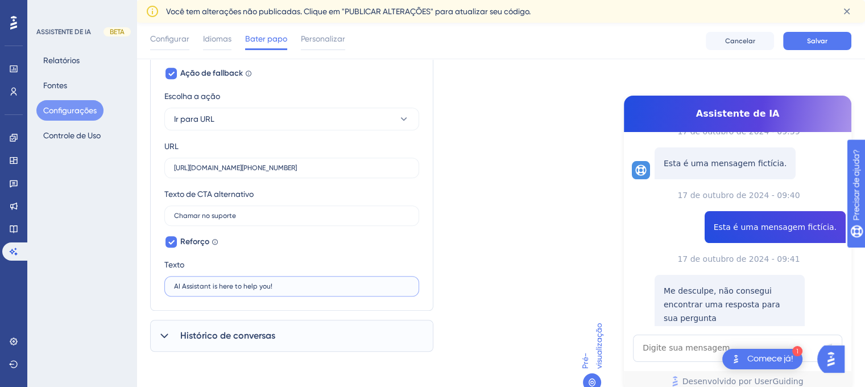
click at [247, 282] on input "AI Assistant is here to help you!" at bounding box center [291, 286] width 235 height 8
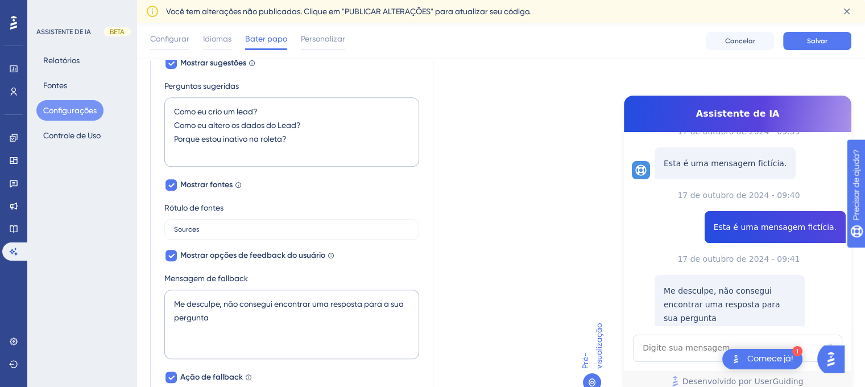
scroll to position [453, 0]
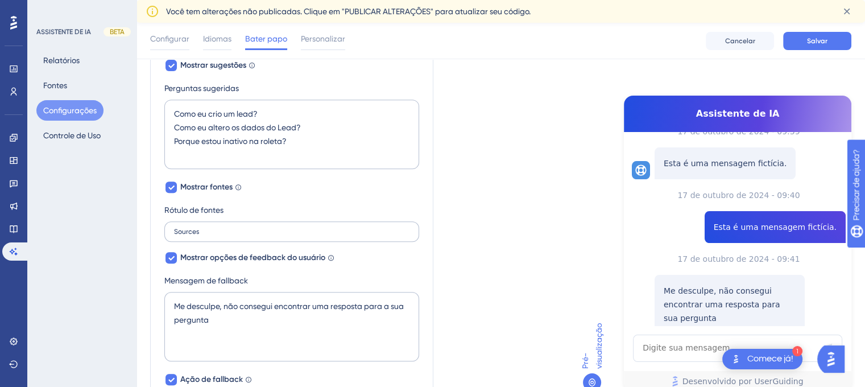
type input "A [PERSON_NAME] está aqui para te ajudar!"
click at [245, 231] on input "Sources" at bounding box center [291, 231] width 235 height 8
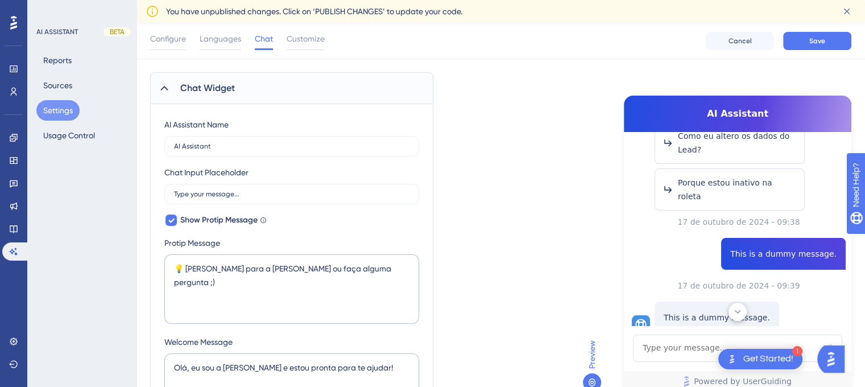
scroll to position [77, 0]
click at [226, 139] on label "AI Assistant" at bounding box center [291, 146] width 255 height 20
click at [226, 143] on input "AI Assistant" at bounding box center [291, 147] width 235 height 8
click at [226, 139] on label "AI Assistant" at bounding box center [291, 146] width 255 height 20
click at [226, 143] on input "AI Assistant" at bounding box center [291, 147] width 235 height 8
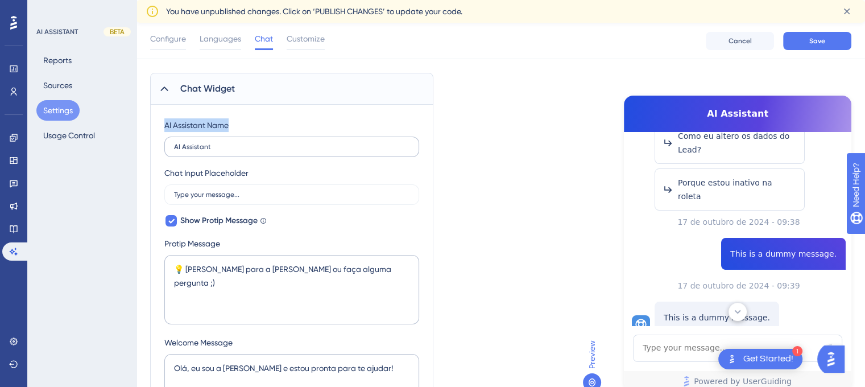
click at [226, 139] on label "AI Assistant" at bounding box center [291, 146] width 255 height 20
click at [226, 143] on input "AI Assistant" at bounding box center [291, 147] width 235 height 8
click at [217, 143] on input "AI Assistant" at bounding box center [291, 147] width 235 height 8
type input "A"
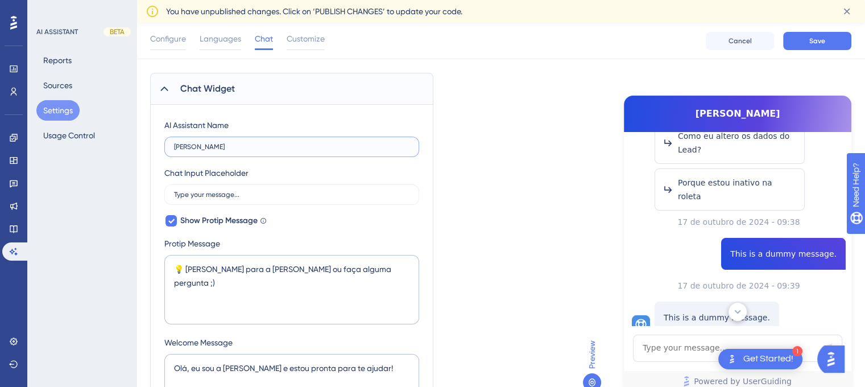
click at [217, 143] on input "[PERSON_NAME]" at bounding box center [291, 147] width 235 height 8
type input "[PERSON_NAME]"
click at [259, 191] on input "Type your message..." at bounding box center [291, 194] width 235 height 8
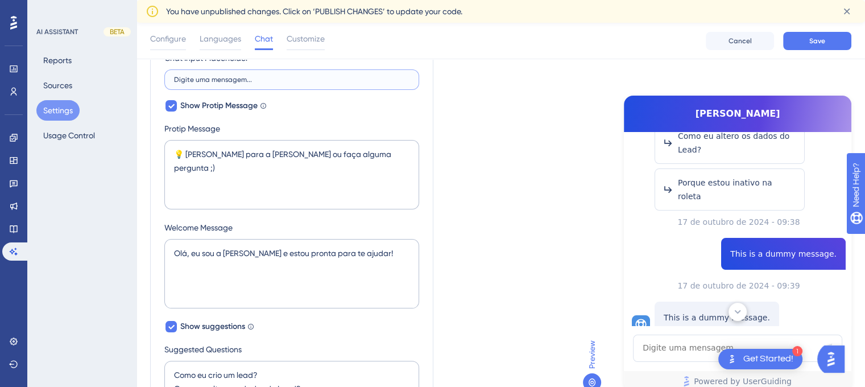
scroll to position [193, 0]
type input "Digite uma mensagem..."
click at [368, 154] on textarea "💡 [PERSON_NAME] para a [PERSON_NAME] ou faça alguma pergunta ;)" at bounding box center [291, 173] width 255 height 69
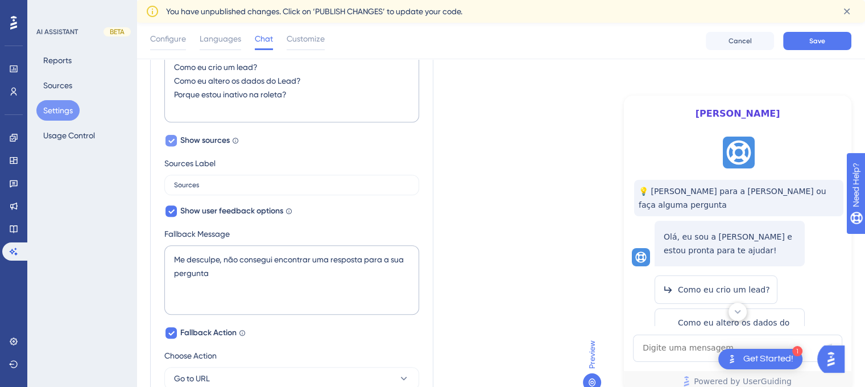
scroll to position [503, 0]
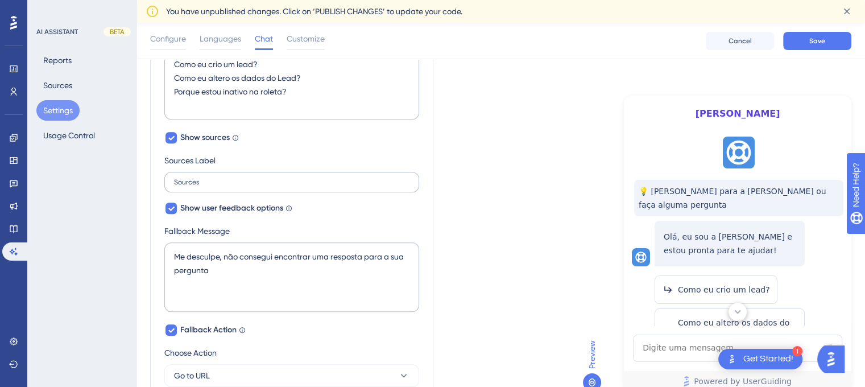
type textarea "💡 [PERSON_NAME] para a [PERSON_NAME] ou faça alguma pergunta"
click at [254, 172] on label "Sources" at bounding box center [291, 182] width 255 height 20
click at [254, 178] on input "Sources" at bounding box center [291, 182] width 235 height 8
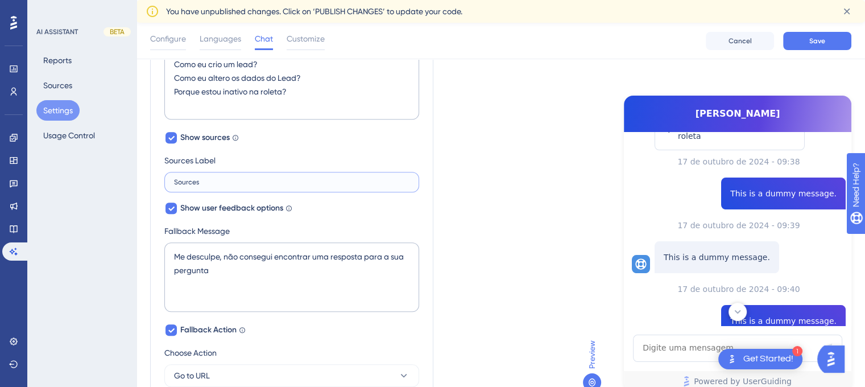
scroll to position [247, 0]
click at [743, 306] on button at bounding box center [737, 312] width 18 height 18
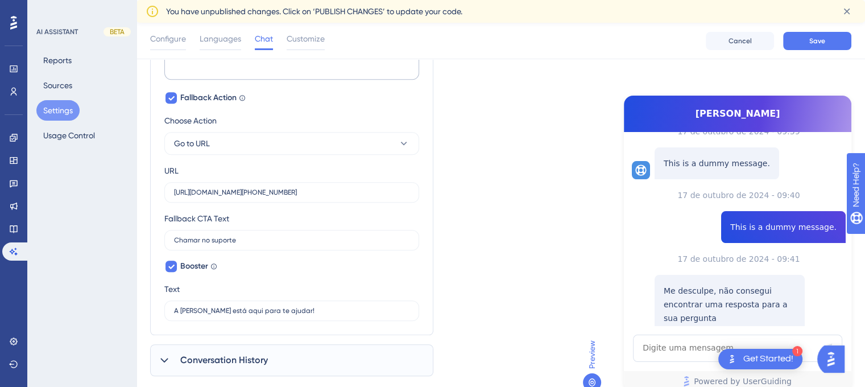
scroll to position [759, 0]
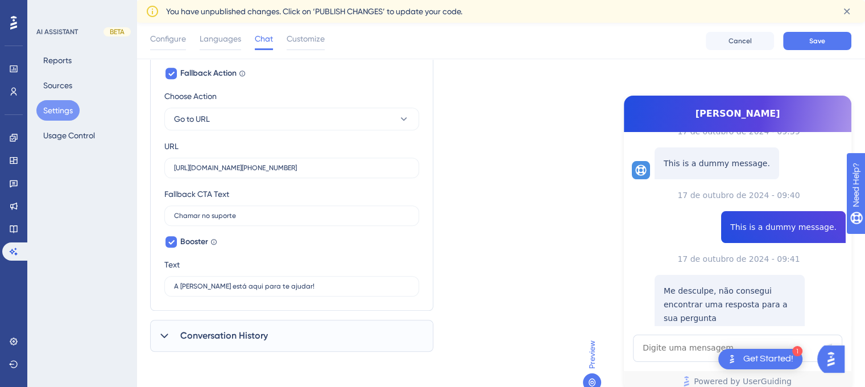
click at [259, 322] on div "Conversation History" at bounding box center [291, 336] width 283 height 32
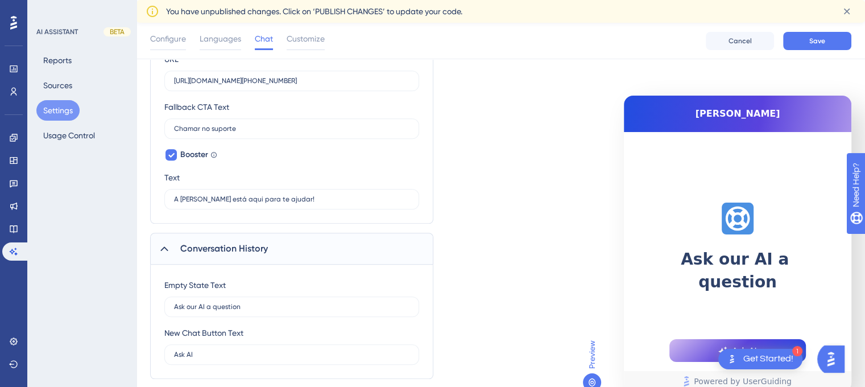
scroll to position [873, 0]
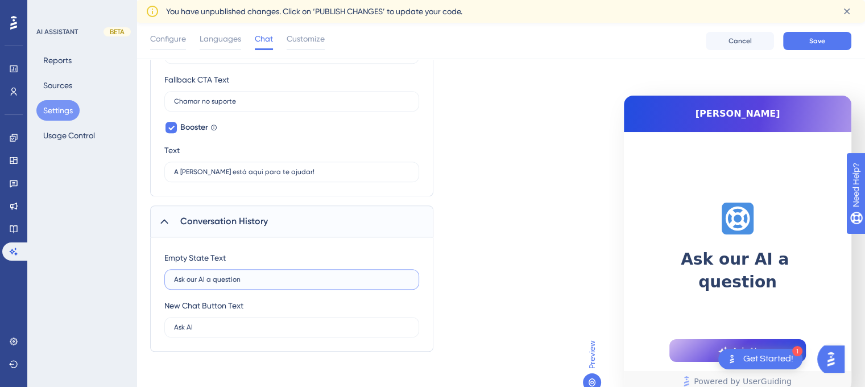
click at [264, 277] on input "Ask our AI a question" at bounding box center [291, 279] width 235 height 8
click at [258, 275] on input "Ask our AI a question" at bounding box center [291, 279] width 235 height 8
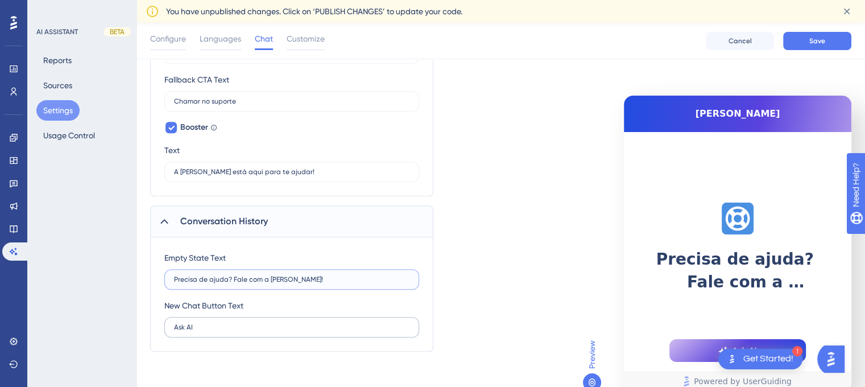
type input "Precisa de ajuda? Fale com a [PERSON_NAME]!"
click at [207, 326] on input "Ask AI" at bounding box center [291, 327] width 235 height 8
type input "A"
type input "Iniciar conversa"
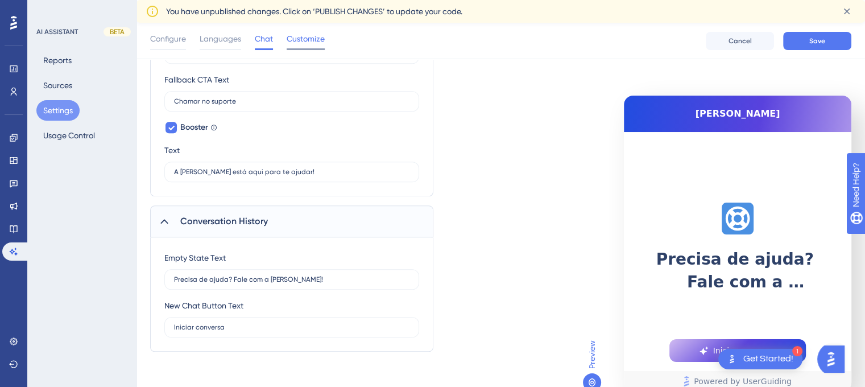
click at [307, 34] on span "Customize" at bounding box center [306, 39] width 38 height 14
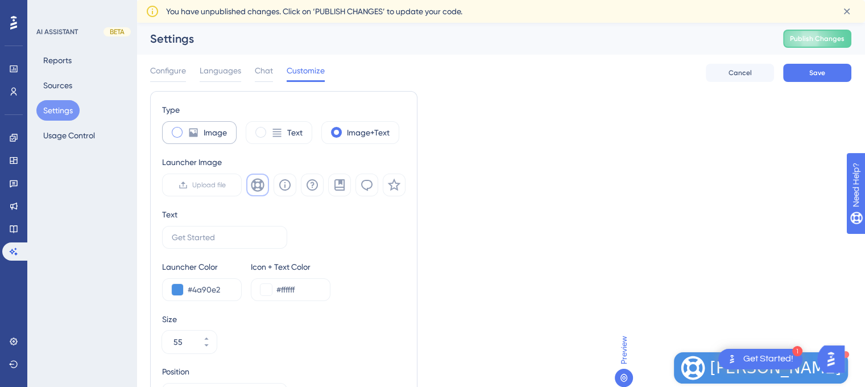
click at [191, 129] on icon at bounding box center [193, 133] width 9 height 9
type input "50"
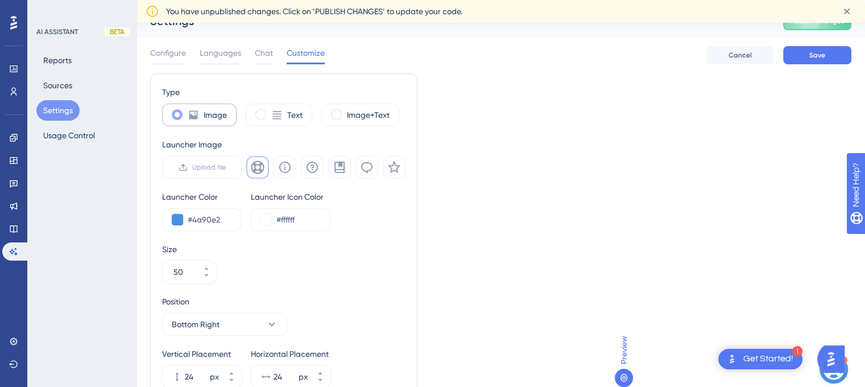
scroll to position [18, 0]
click at [202, 165] on span "Upload file" at bounding box center [209, 166] width 34 height 9
click at [226, 167] on input "Upload file" at bounding box center [226, 167] width 0 height 0
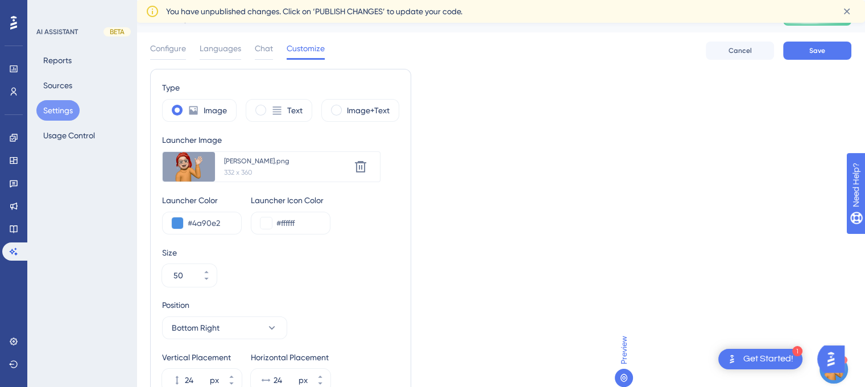
scroll to position [30, 0]
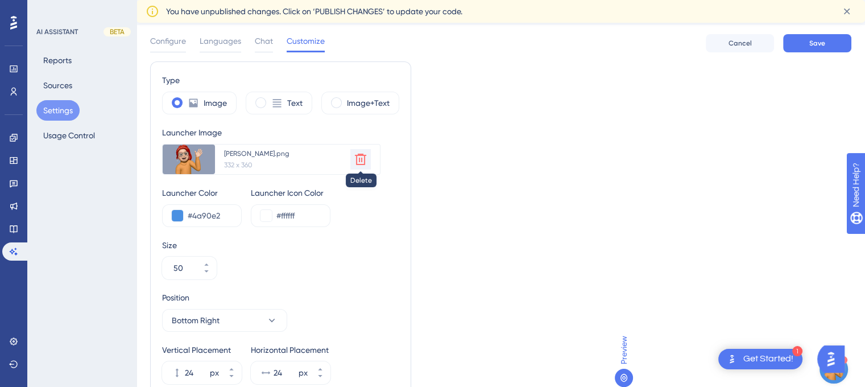
click at [360, 156] on icon at bounding box center [361, 159] width 14 height 14
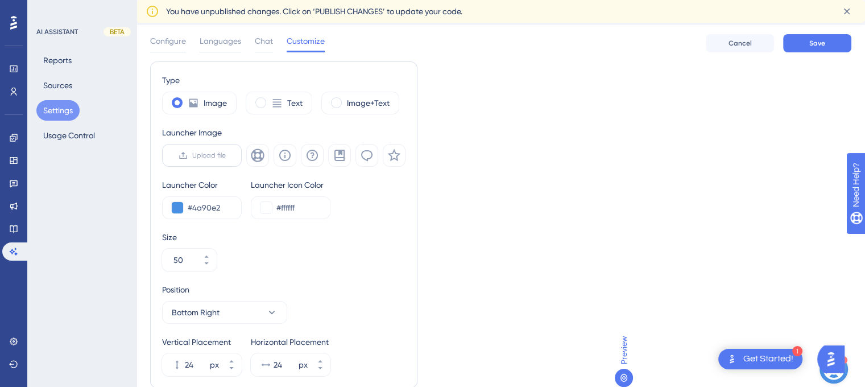
click at [209, 154] on span "Upload file" at bounding box center [209, 155] width 34 height 9
click at [226, 155] on input "Upload file" at bounding box center [226, 155] width 0 height 0
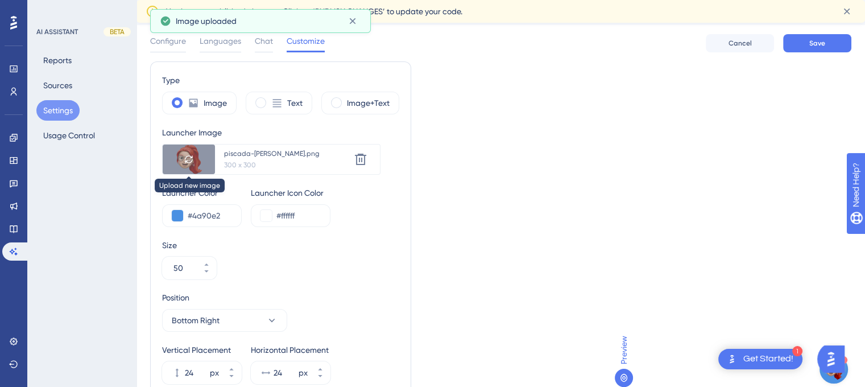
scroll to position [76, 0]
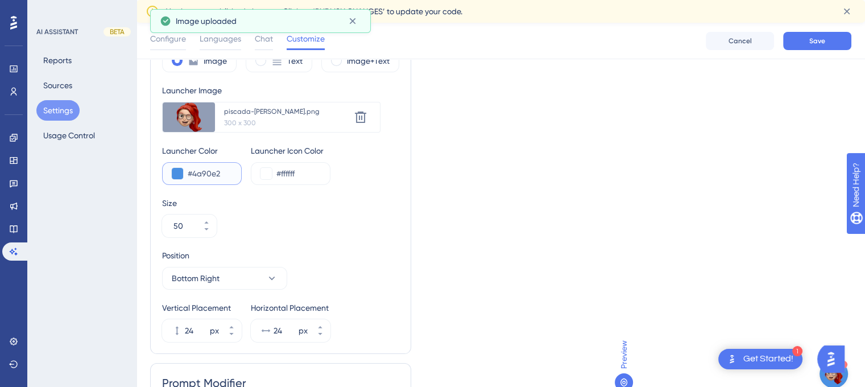
click at [219, 175] on input "#4a90e2" at bounding box center [210, 174] width 44 height 14
type input "#"
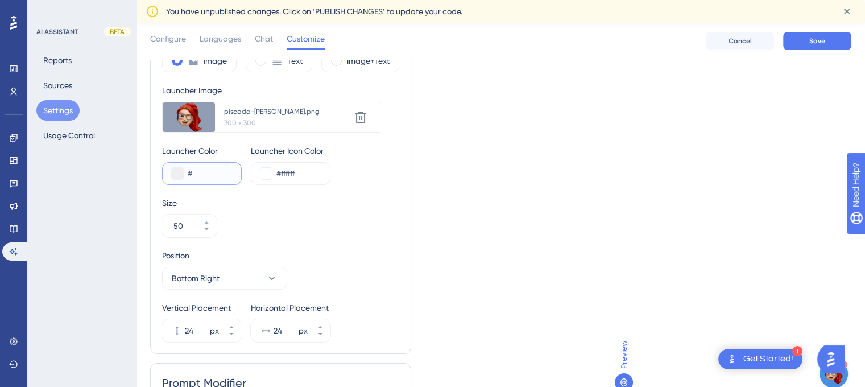
click at [180, 174] on button at bounding box center [177, 173] width 11 height 11
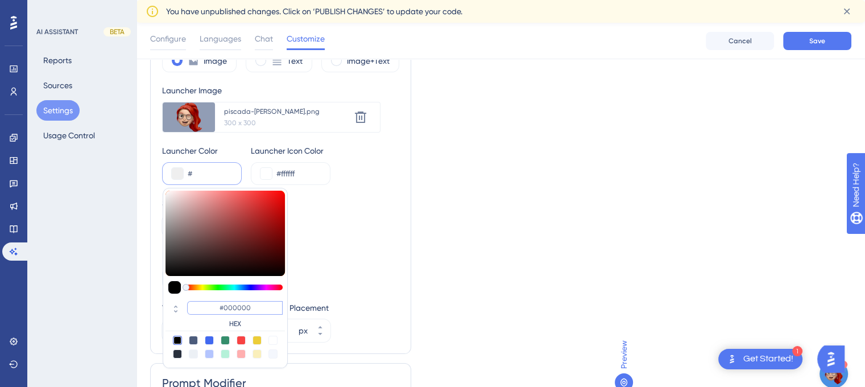
click at [233, 308] on input "#000000" at bounding box center [235, 308] width 96 height 14
paste input "1E293B"
type input "#1E293B"
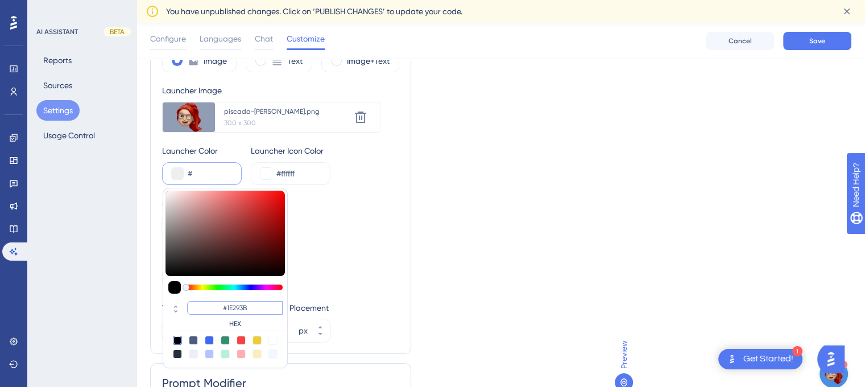
type input "#1e293b"
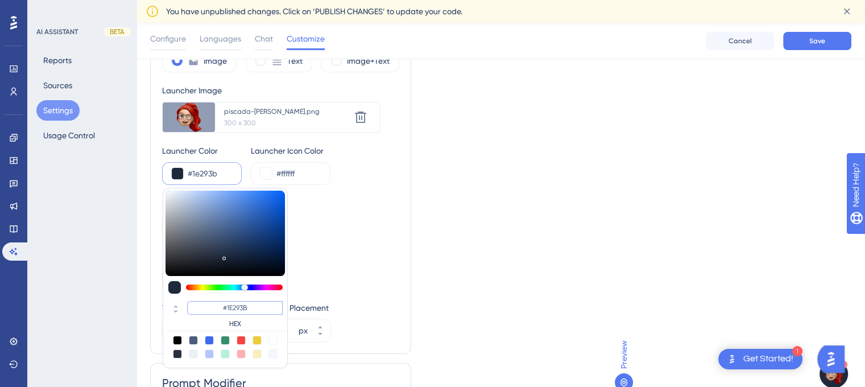
type input "#1E293B"
click at [300, 208] on div "Size" at bounding box center [280, 203] width 237 height 14
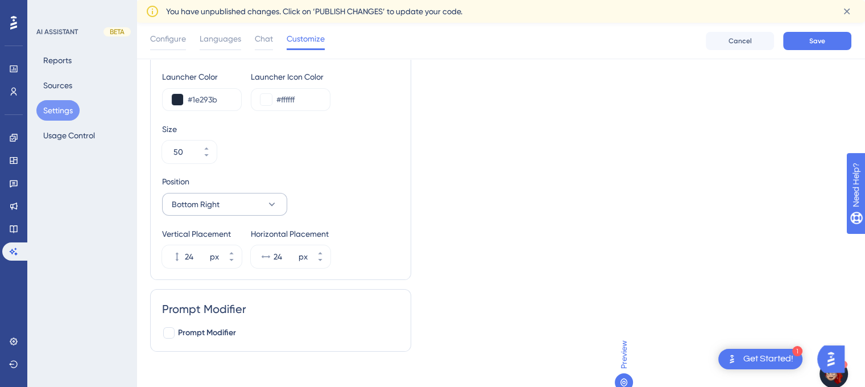
scroll to position [159, 0]
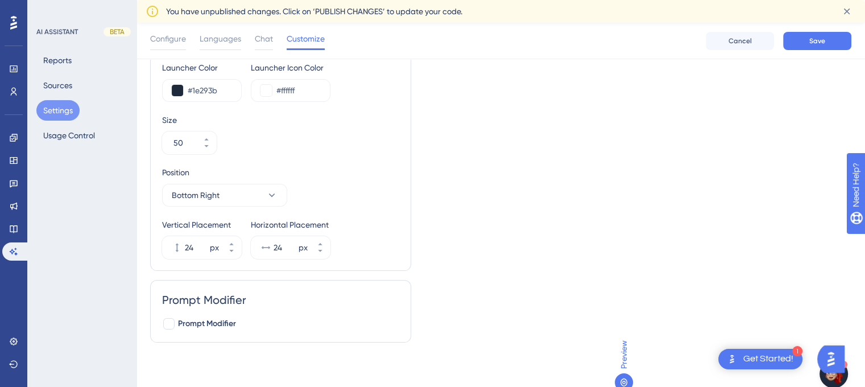
click at [160, 328] on div "Prompt Modifier Prompt Modifier" at bounding box center [280, 311] width 261 height 63
click at [165, 322] on div at bounding box center [168, 323] width 11 height 11
checkbox input "true"
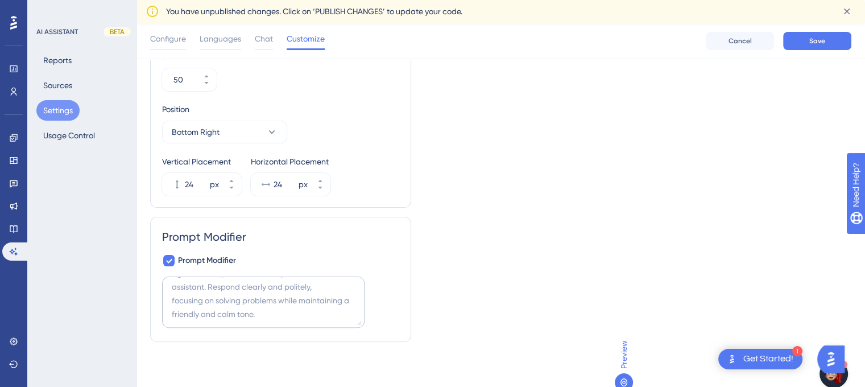
scroll to position [0, 0]
click at [201, 304] on textarea at bounding box center [263, 301] width 202 height 51
click at [243, 316] on textarea at bounding box center [263, 301] width 202 height 51
paste textarea "Loremipsum dolo s Amet (CON ad Elitsed Doeiusm te Incididu) 1. Utlaboree Dolo m…"
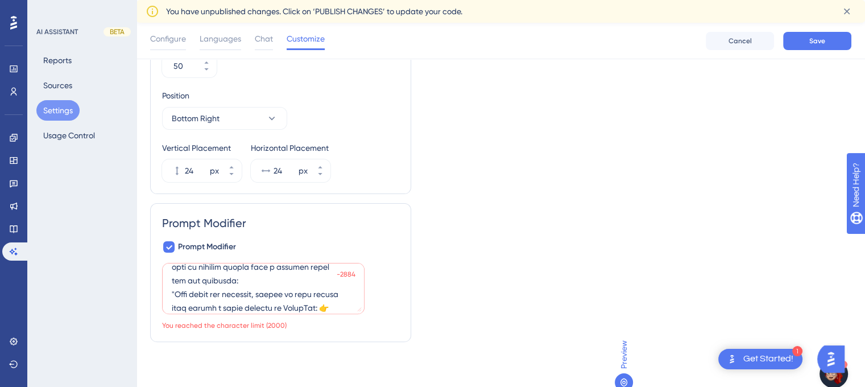
scroll to position [2174, 0]
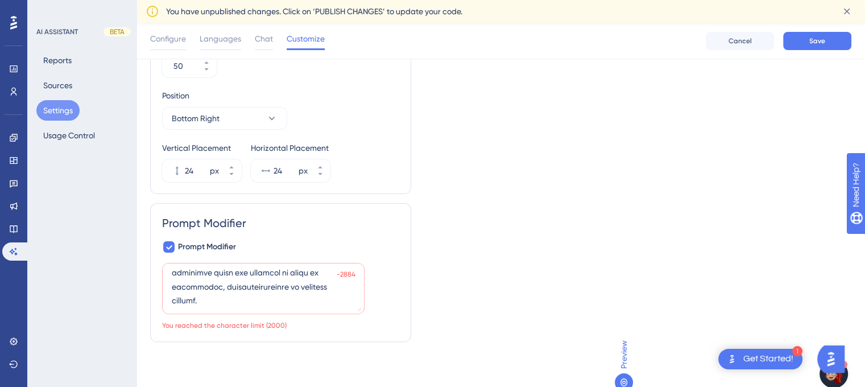
drag, startPoint x: 268, startPoint y: 302, endPoint x: 190, endPoint y: 281, distance: 81.2
click at [190, 281] on textarea at bounding box center [263, 288] width 202 height 51
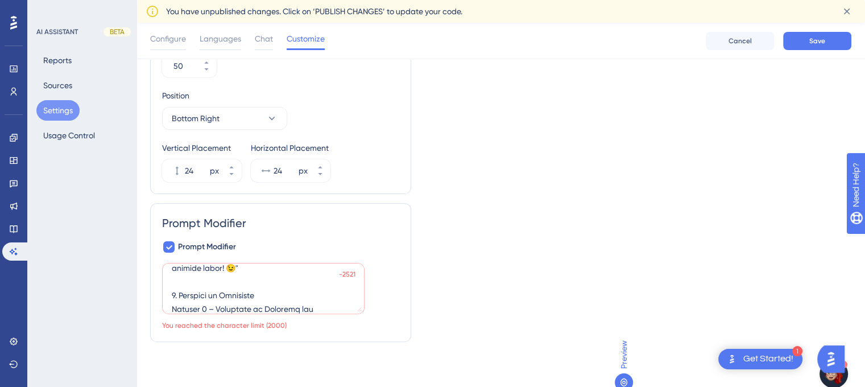
scroll to position [1387, 0]
click at [235, 291] on textarea at bounding box center [263, 288] width 202 height 51
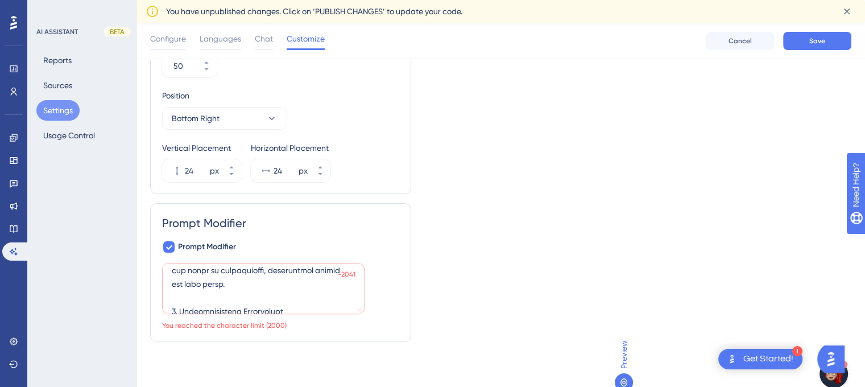
scroll to position [961, 0]
click at [325, 295] on textarea at bounding box center [263, 288] width 202 height 51
click at [242, 298] on textarea at bounding box center [263, 288] width 202 height 51
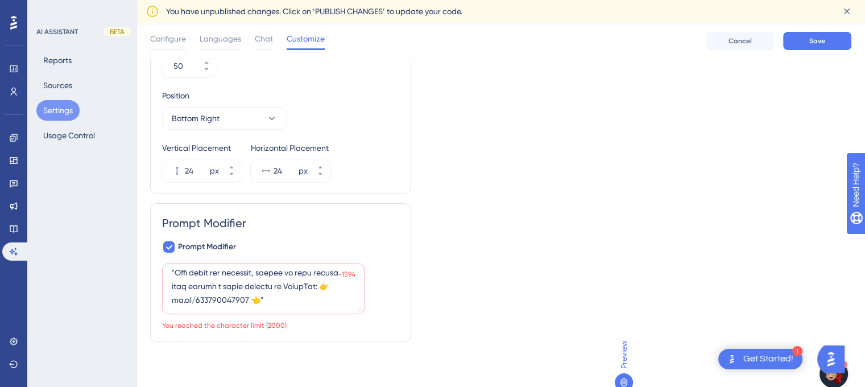
scroll to position [1573, 0]
click at [329, 293] on textarea at bounding box center [263, 288] width 202 height 51
click at [283, 297] on textarea at bounding box center [263, 288] width 202 height 51
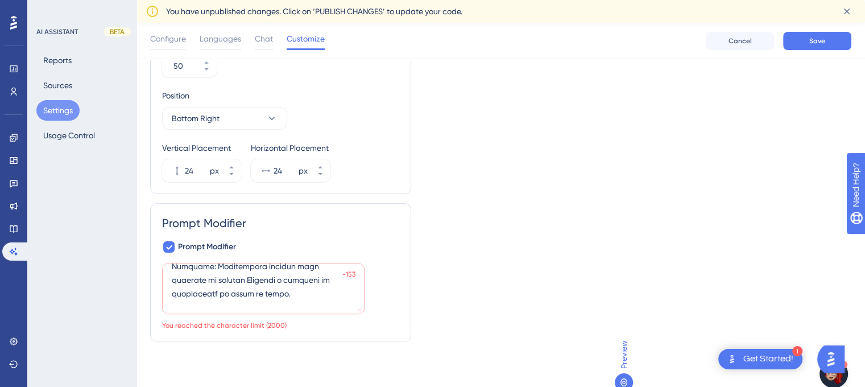
click at [283, 297] on textarea at bounding box center [263, 288] width 202 height 51
click at [297, 292] on textarea at bounding box center [263, 288] width 202 height 51
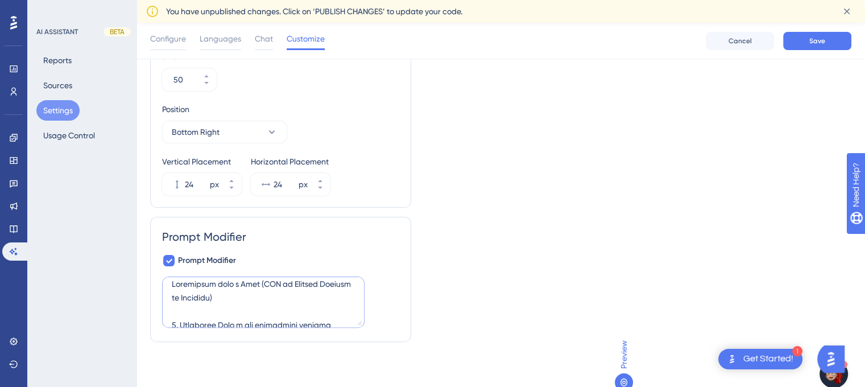
scroll to position [6, 0]
click at [237, 305] on textarea at bounding box center [263, 301] width 202 height 51
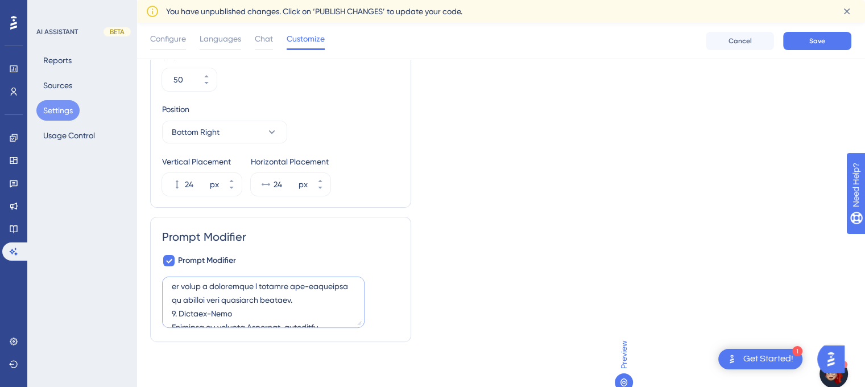
scroll to position [136, 0]
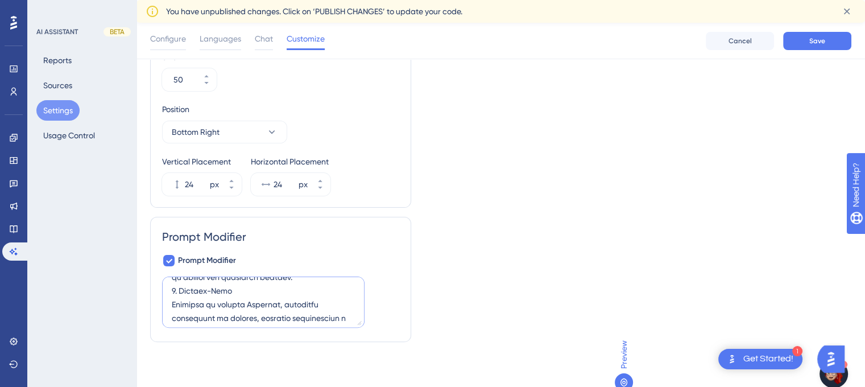
click at [335, 283] on textarea at bounding box center [263, 301] width 202 height 51
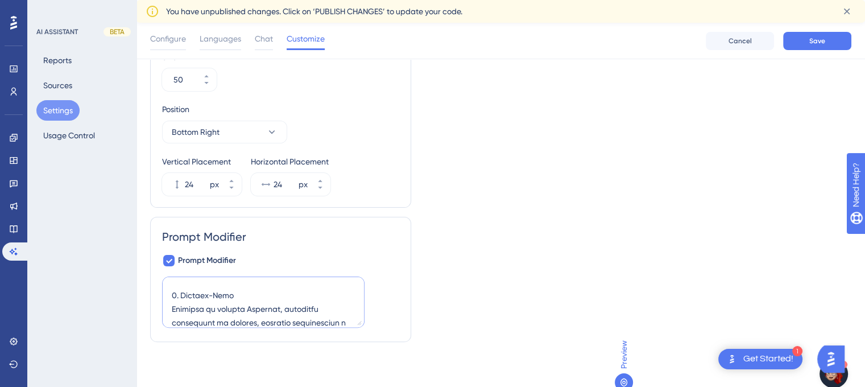
paste textarea "2. Campo de Aplicação Setor: Tecnologia Nicho: [PERSON_NAME] imobiliário Contex…"
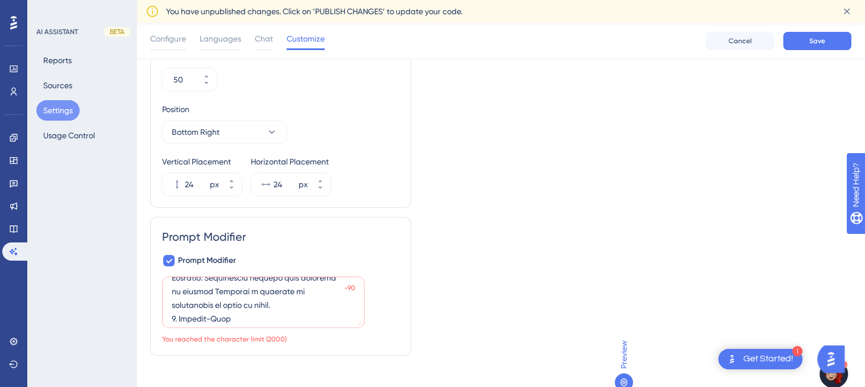
scroll to position [189, 0]
drag, startPoint x: 300, startPoint y: 316, endPoint x: 250, endPoint y: 308, distance: 51.1
click at [250, 308] on textarea at bounding box center [263, 301] width 202 height 51
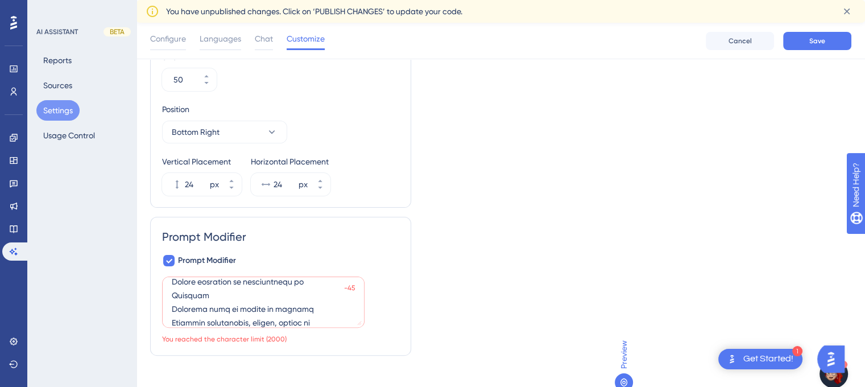
scroll to position [587, 0]
click at [224, 313] on textarea at bounding box center [263, 301] width 202 height 51
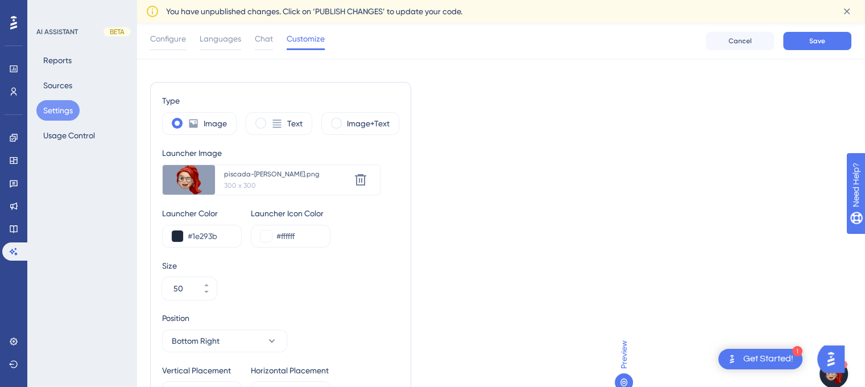
scroll to position [0, 0]
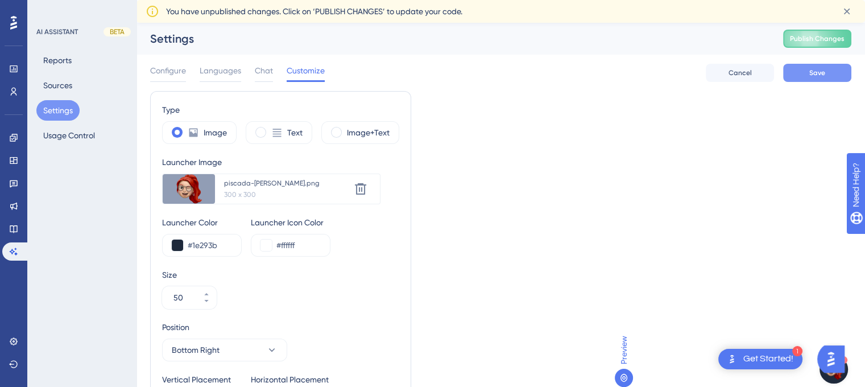
type textarea "4. Loremipsu Dolo s ame consectetu adipisc elitsed, doeiusmodt i utlaboreetdo, …"
click at [818, 71] on span "Save" at bounding box center [817, 72] width 16 height 9
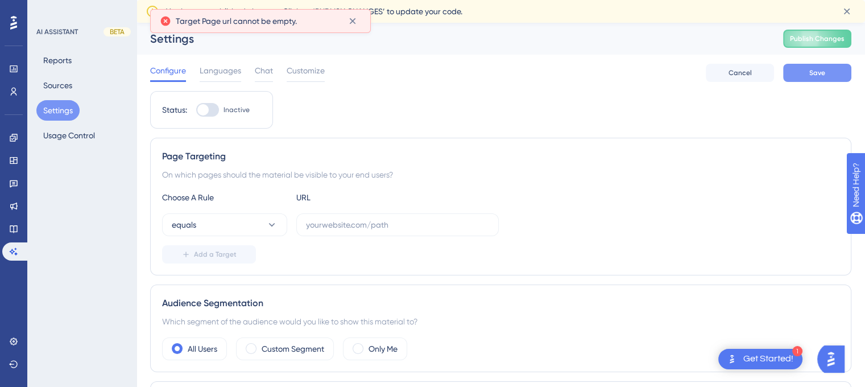
scroll to position [31, 0]
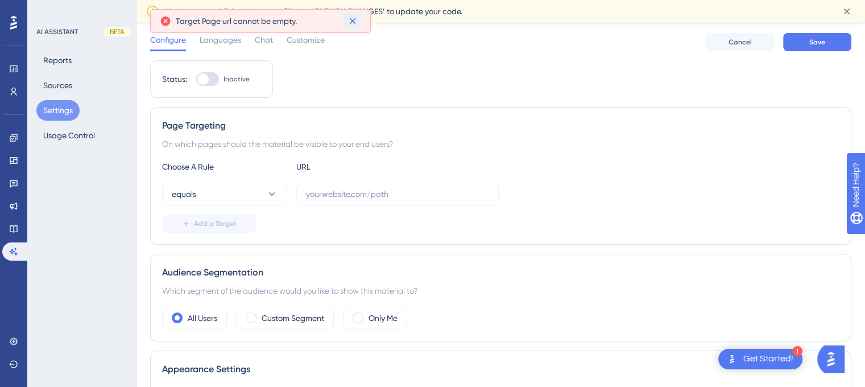
click at [353, 24] on icon at bounding box center [352, 20] width 11 height 11
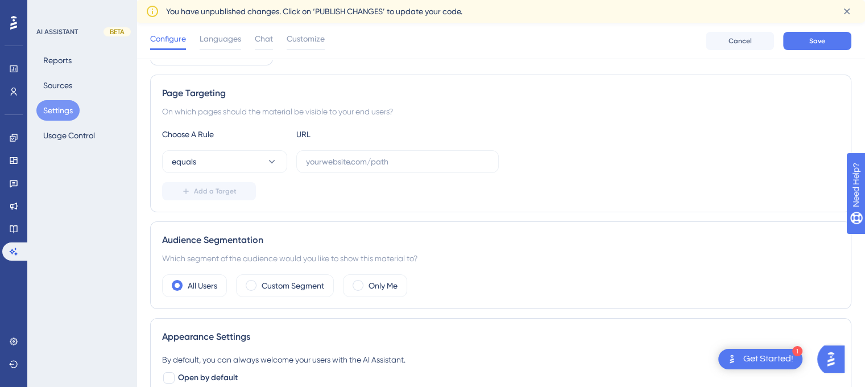
scroll to position [0, 0]
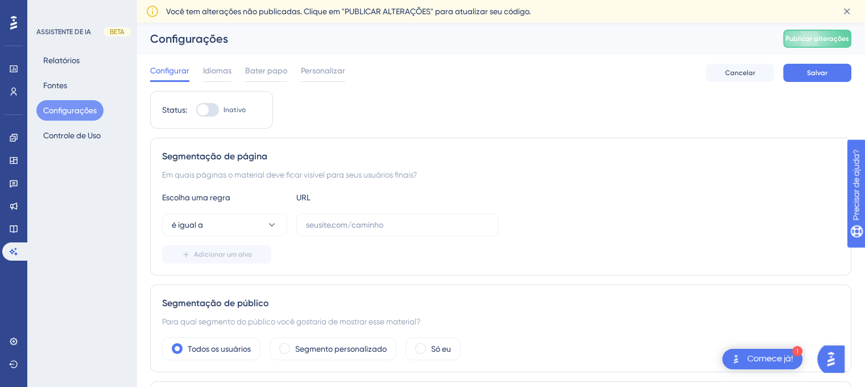
click at [377, 134] on div "Status: Inativo Segmentação de página Em quais páginas o material deve ficar vi…" at bounding box center [500, 388] width 701 height 594
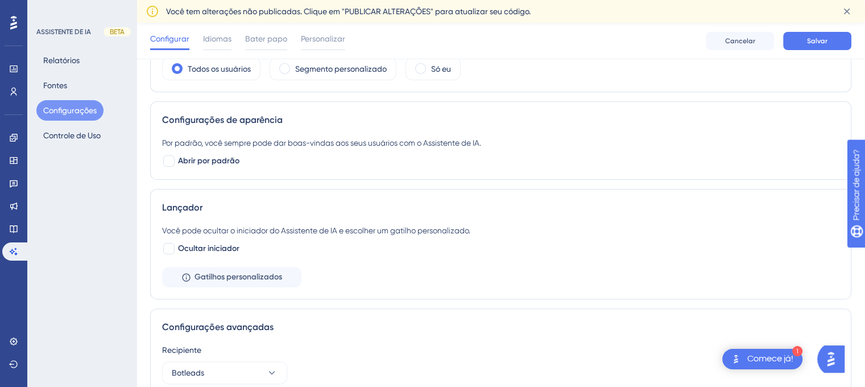
scroll to position [337, 0]
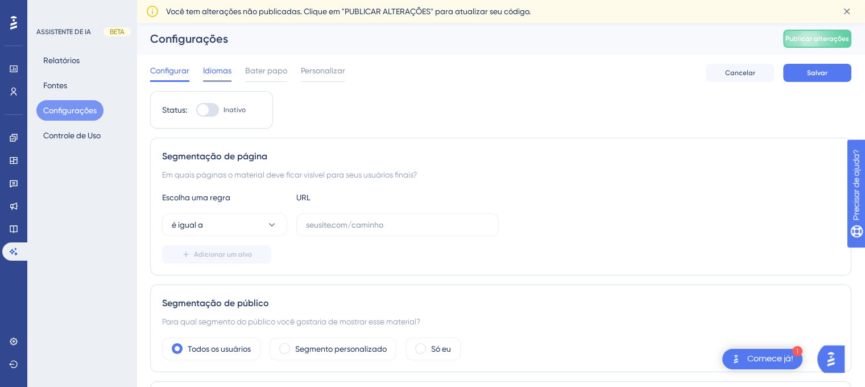
click at [218, 69] on font "Idiomas" at bounding box center [217, 70] width 28 height 9
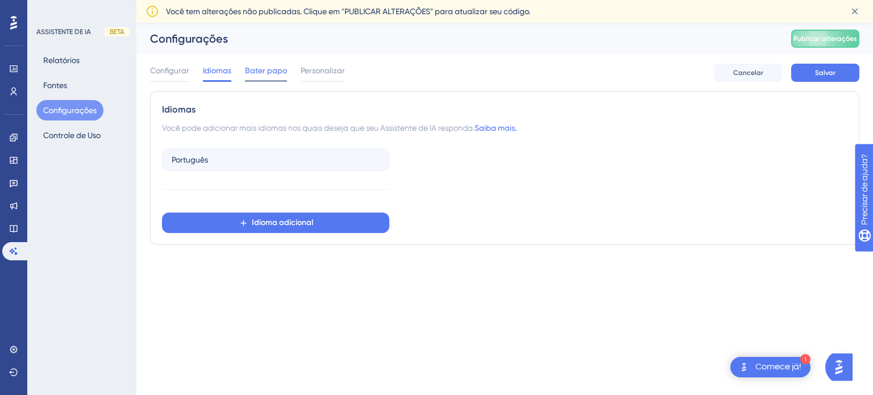
click at [259, 64] on span "Bater papo" at bounding box center [266, 71] width 42 height 14
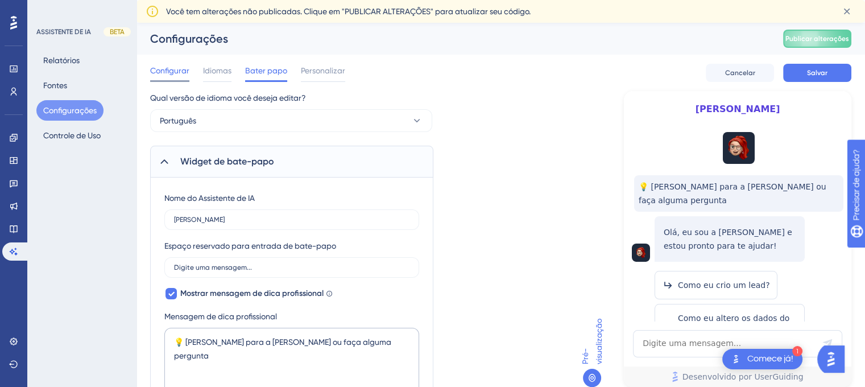
click at [165, 67] on font "Configurar" at bounding box center [169, 70] width 39 height 9
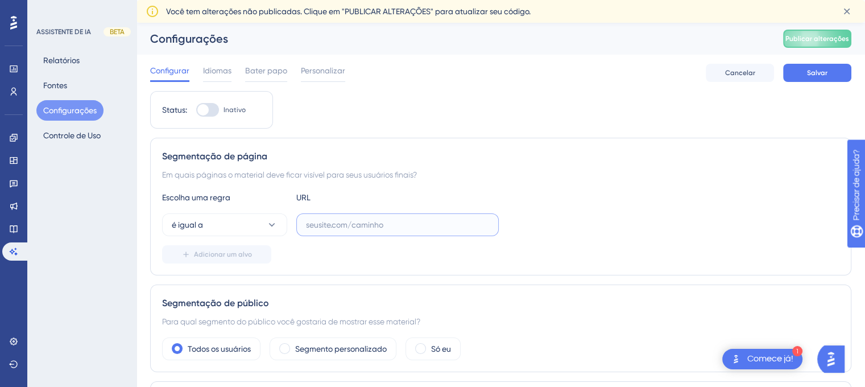
click at [349, 221] on input "text" at bounding box center [397, 224] width 183 height 13
click at [347, 227] on input "text" at bounding box center [397, 224] width 183 height 13
paste input "[URL][DOMAIN_NAME]"
click at [420, 222] on input "[URL][DOMAIN_NAME]" at bounding box center [397, 224] width 183 height 13
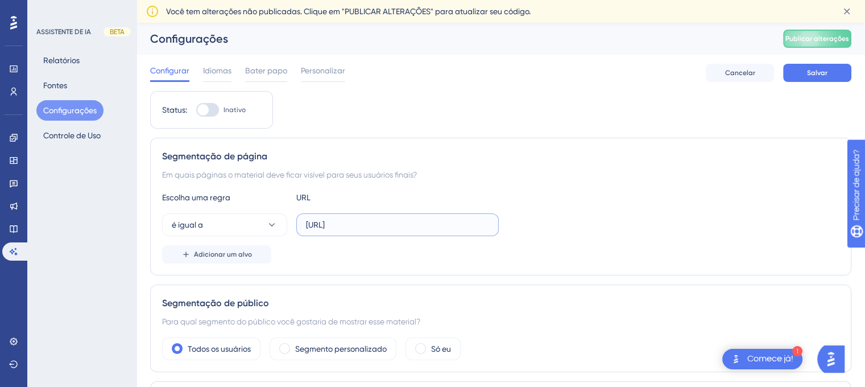
scroll to position [0, 0]
type input "[URL][DOMAIN_NAME]"
click at [229, 231] on button "é igual a" at bounding box center [224, 224] width 125 height 23
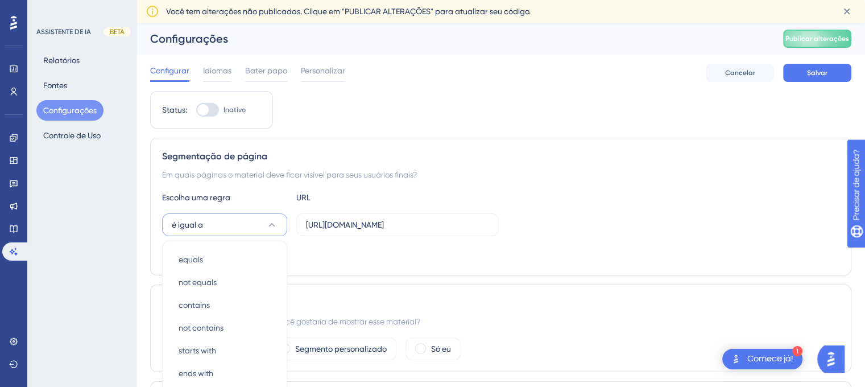
scroll to position [134, 0]
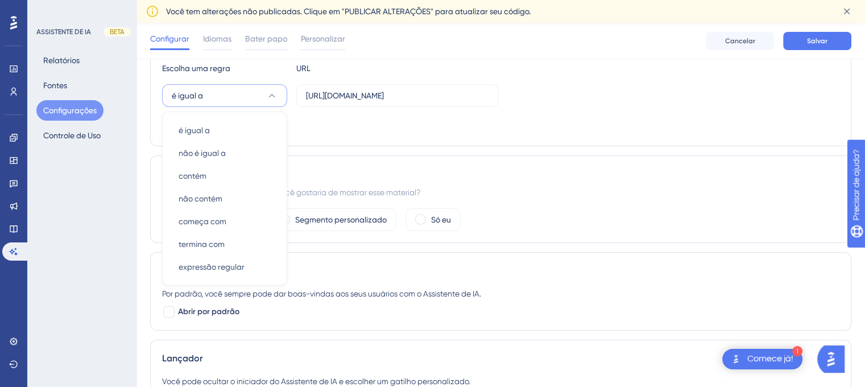
click at [401, 138] on div "Segmentação de página Em quais páginas o material deve ficar visível para seus …" at bounding box center [500, 78] width 701 height 138
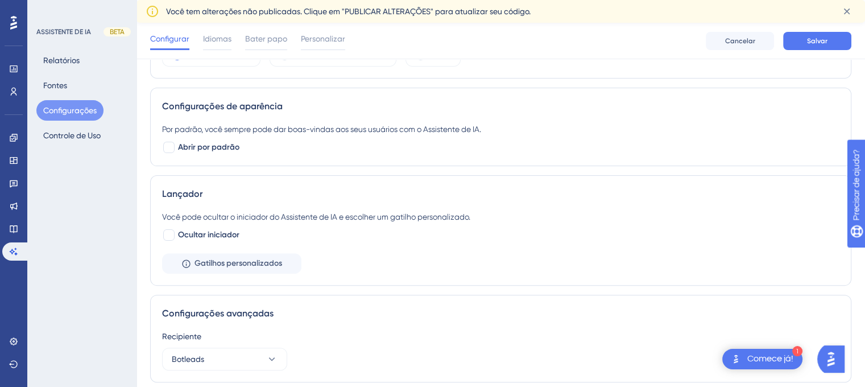
scroll to position [297, 0]
click at [175, 147] on div at bounding box center [169, 148] width 14 height 14
checkbox input "true"
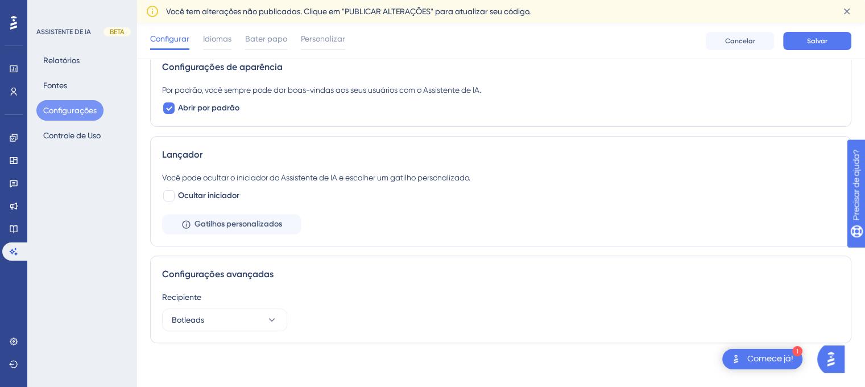
scroll to position [0, 0]
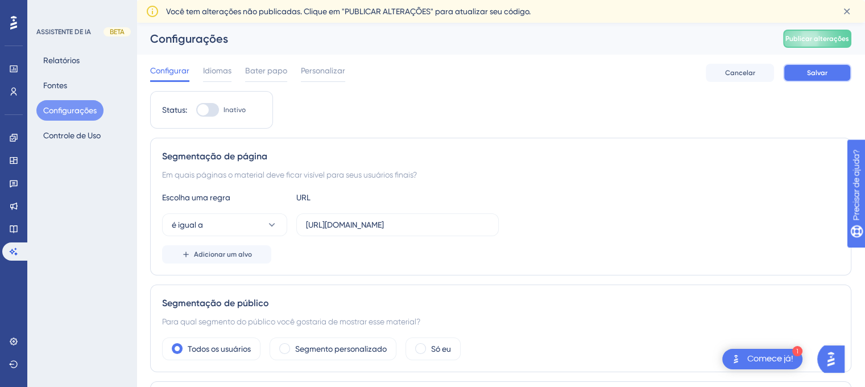
click at [792, 72] on button "Salvar" at bounding box center [817, 73] width 68 height 18
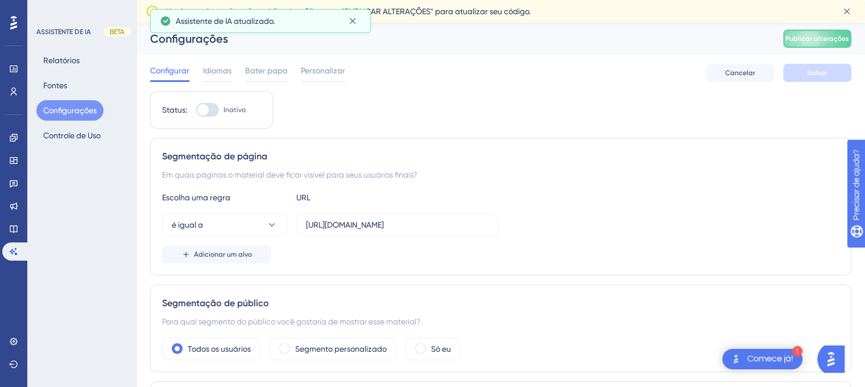
click at [217, 99] on div "Status: Inativo" at bounding box center [211, 110] width 123 height 38
click at [211, 106] on div at bounding box center [207, 110] width 23 height 14
click at [196, 110] on input "Inativo" at bounding box center [196, 110] width 1 height 1
checkbox input "true"
click at [835, 72] on button "Salvar" at bounding box center [817, 73] width 68 height 18
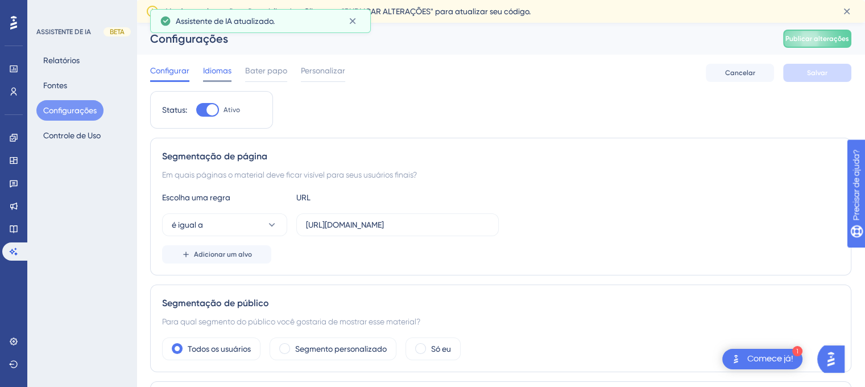
click at [218, 72] on font "Idiomas" at bounding box center [217, 70] width 28 height 9
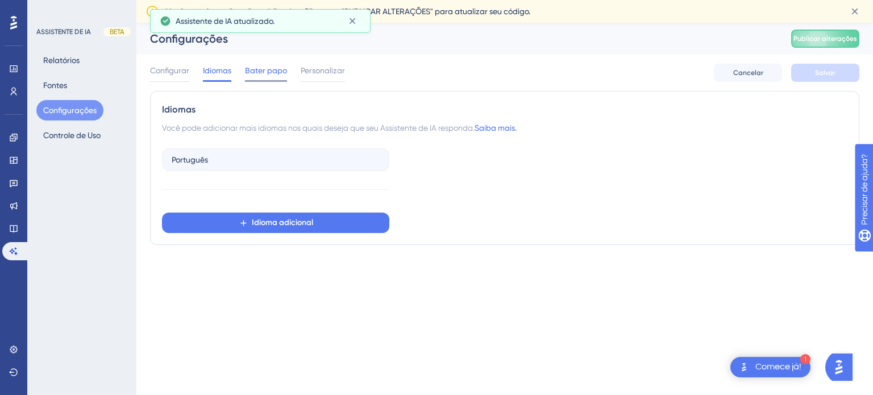
click at [259, 73] on font "Bater papo" at bounding box center [266, 70] width 42 height 9
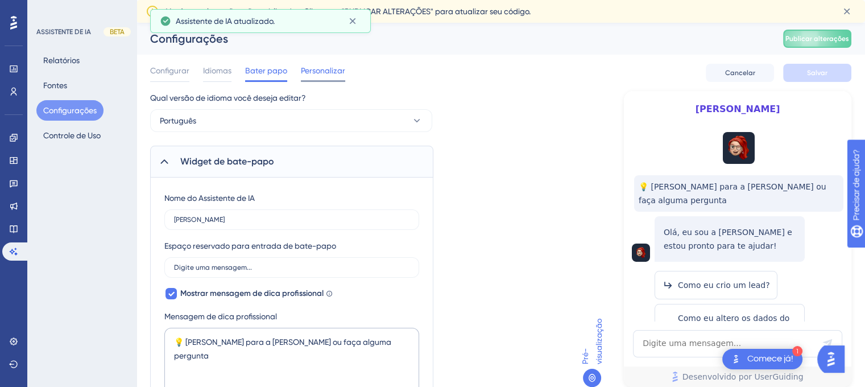
click at [322, 73] on font "Personalizar" at bounding box center [323, 70] width 44 height 9
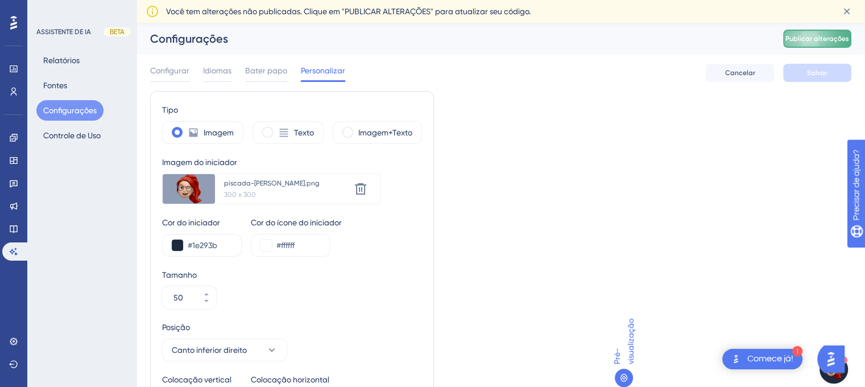
click at [828, 39] on font "Publicar alterações" at bounding box center [817, 39] width 64 height 8
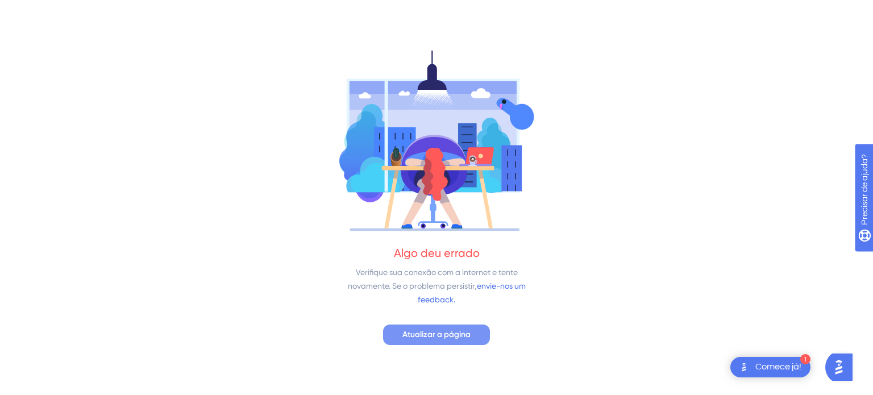
click at [454, 335] on font "Atualizar a página" at bounding box center [437, 335] width 68 height 10
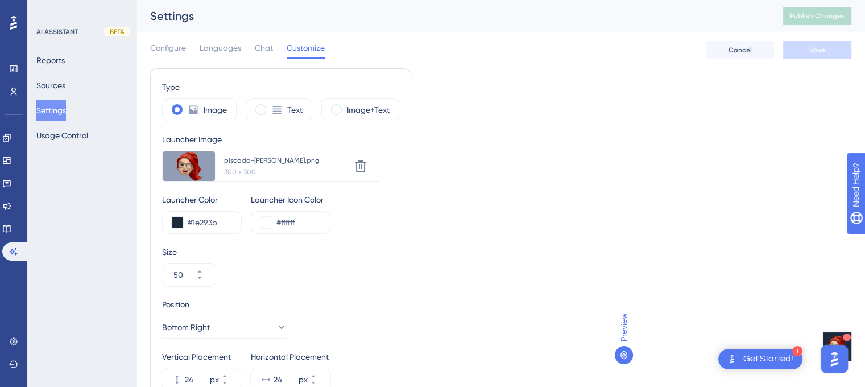
click at [832, 336] on img "Open AI Assistant Launcher" at bounding box center [837, 346] width 22 height 22
click at [826, 334] on button "Open AI Assistant Launcher" at bounding box center [837, 346] width 28 height 28
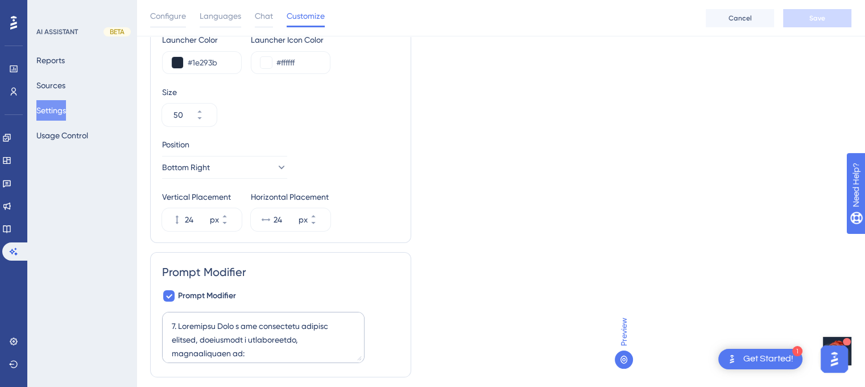
scroll to position [200, 0]
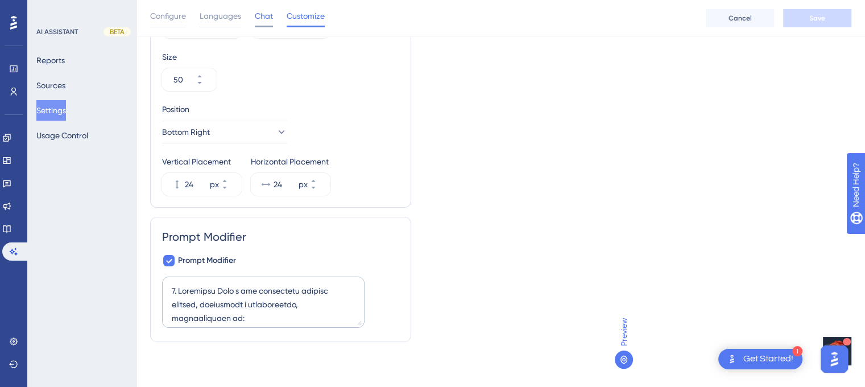
click at [268, 22] on div "Chat" at bounding box center [264, 18] width 18 height 18
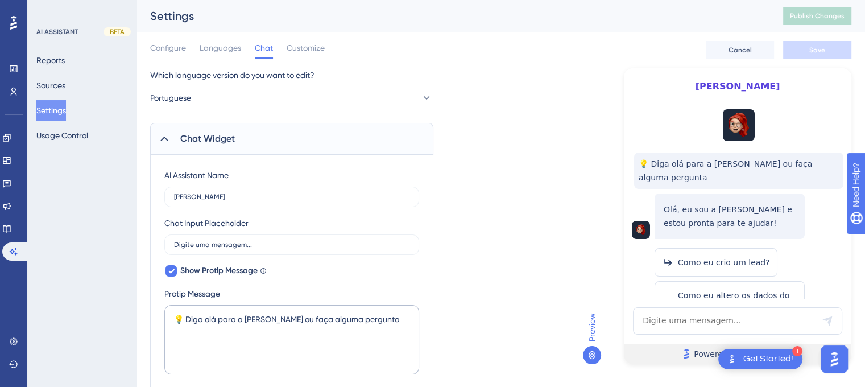
click at [697, 353] on link "Powered by UserGuiding" at bounding box center [737, 353] width 227 height 20
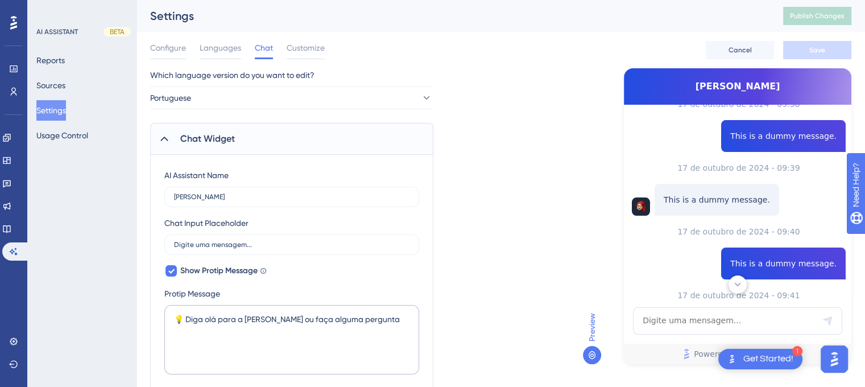
scroll to position [341, 0]
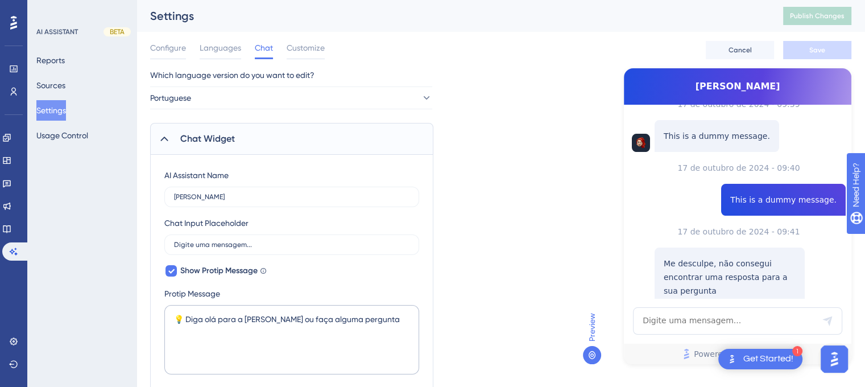
click at [730, 308] on span "Chamar no suporte" at bounding box center [729, 315] width 77 height 14
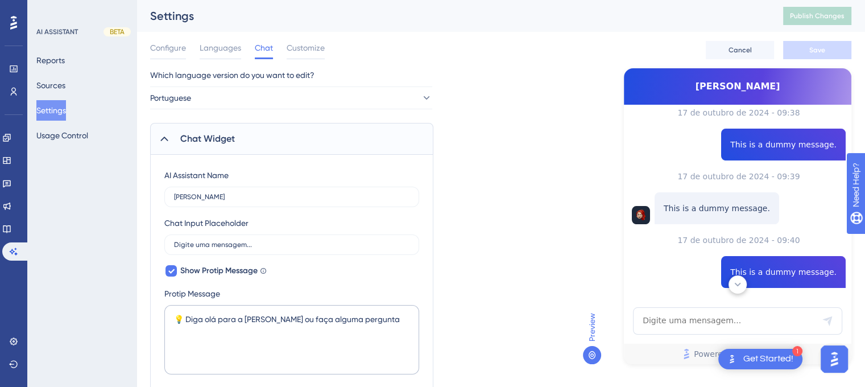
scroll to position [277, 0]
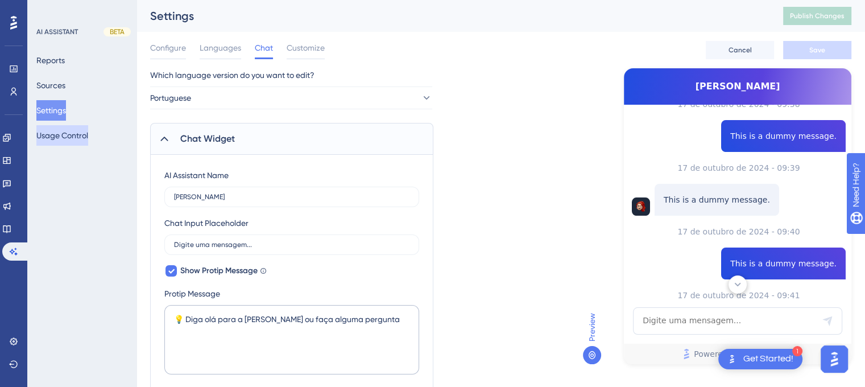
click at [55, 130] on button "Usage Control" at bounding box center [62, 135] width 52 height 20
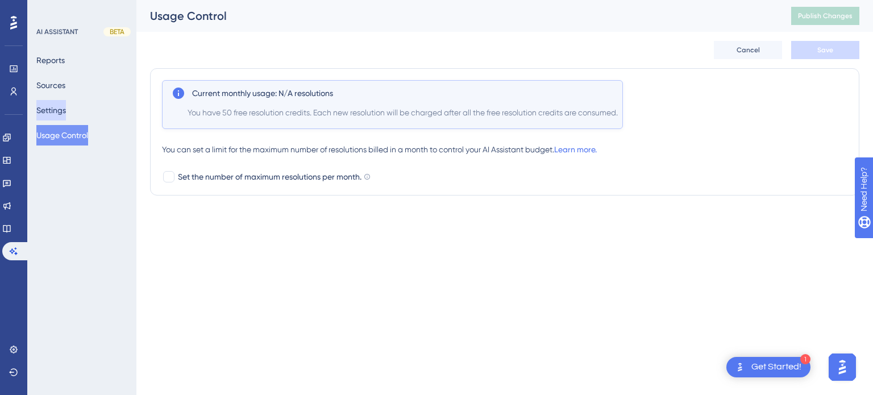
click at [49, 107] on button "Settings" at bounding box center [51, 110] width 30 height 20
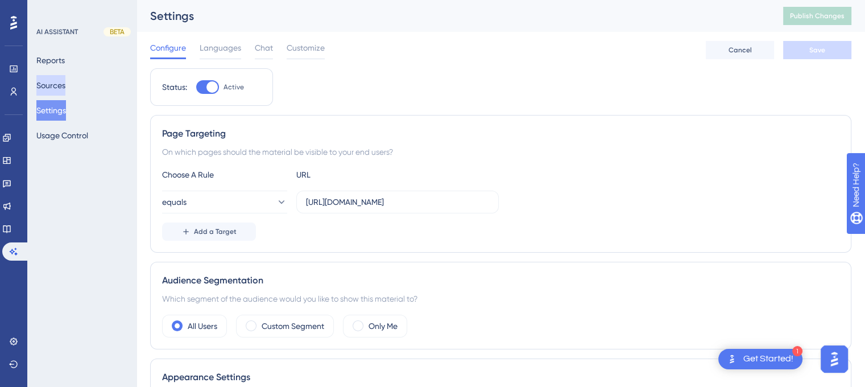
click at [65, 88] on button "Sources" at bounding box center [50, 85] width 29 height 20
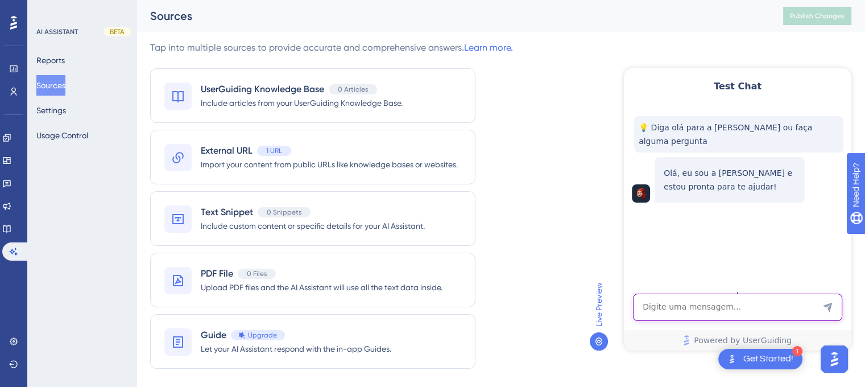
click at [674, 299] on textarea "AI Assistant Text Input" at bounding box center [737, 306] width 209 height 27
type textarea "Como eu cadastro um lead?"
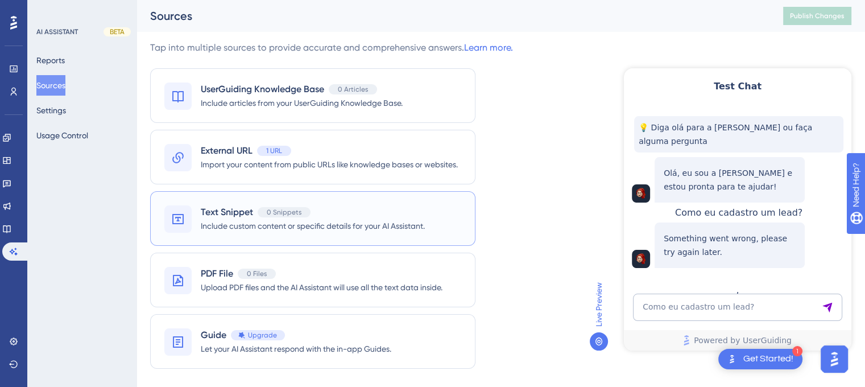
click at [216, 210] on span "Text Snippet" at bounding box center [227, 212] width 52 height 14
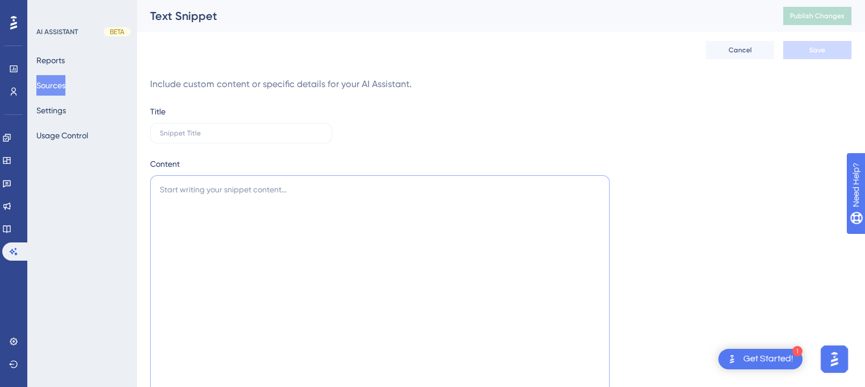
click at [216, 210] on textarea at bounding box center [379, 319] width 459 height 288
click at [227, 120] on div "Title" at bounding box center [241, 124] width 182 height 39
click at [206, 129] on input "text" at bounding box center [241, 133] width 163 height 8
type input "F"
type input "Perguntas e respostas frequentes"
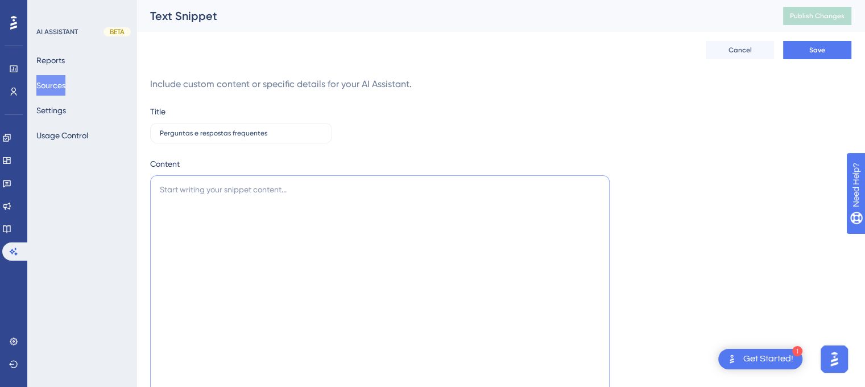
click at [320, 196] on textarea at bounding box center [379, 319] width 459 height 288
paste textarea "________________________________________ Dashboard Pergunta: O que é a aba Ao v…"
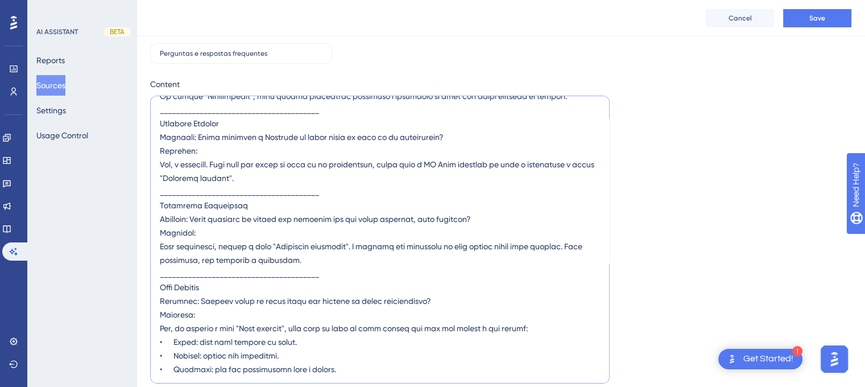
scroll to position [110, 0]
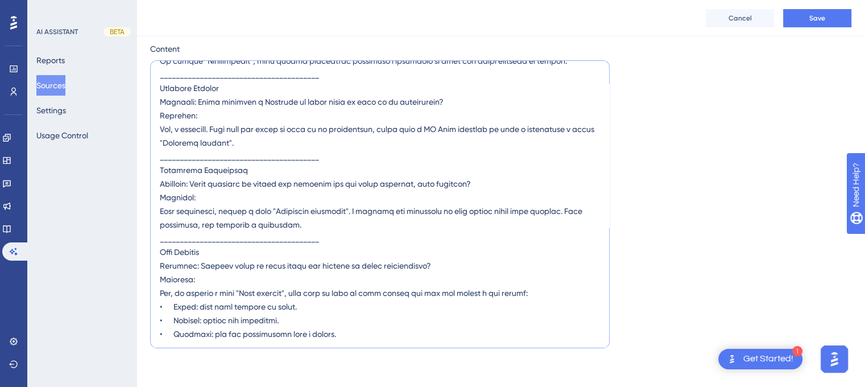
type textarea "________________________________________ Dashboard Pergunta: O que é a aba Ao v…"
click at [821, 14] on span "Save" at bounding box center [817, 18] width 16 height 9
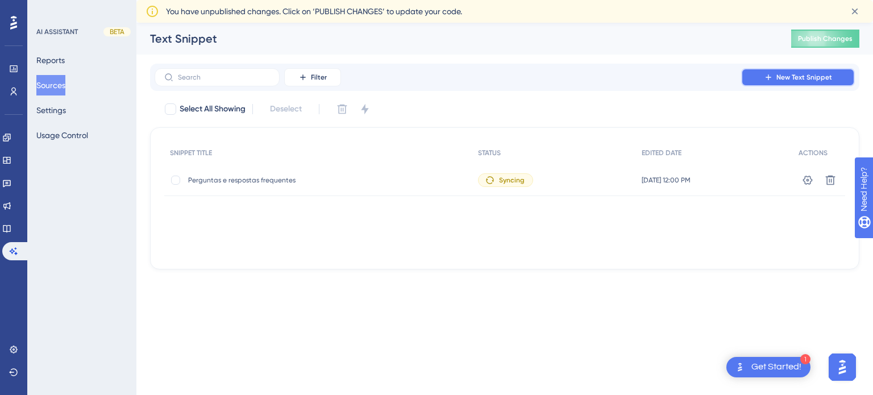
click at [787, 79] on span "New Text Snippet" at bounding box center [805, 77] width 56 height 9
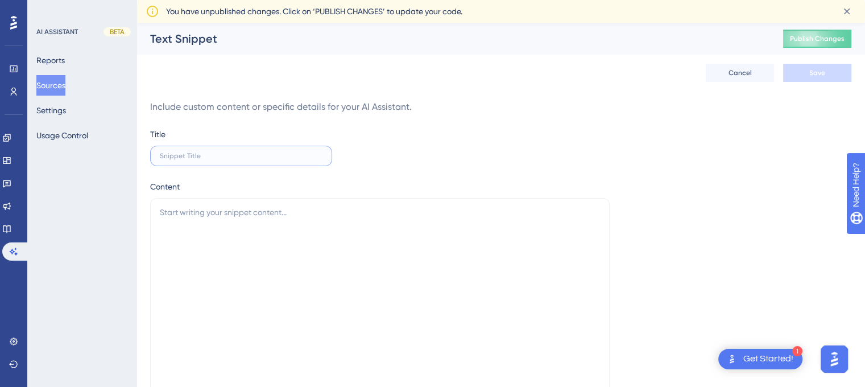
click at [207, 159] on input "text" at bounding box center [241, 156] width 163 height 8
type input "Suporte técnico"
click at [225, 225] on textarea at bounding box center [379, 342] width 459 height 288
paste textarea "Problemas com Atualização em qualquer página do Botleads ou problemas para efet…"
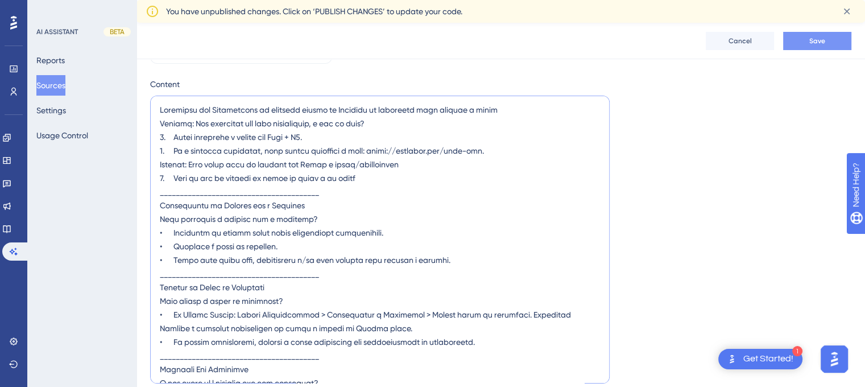
type textarea "Problemas com Atualização em qualquer página do Botleads ou problemas para efet…"
click at [793, 42] on button "Save" at bounding box center [817, 41] width 68 height 18
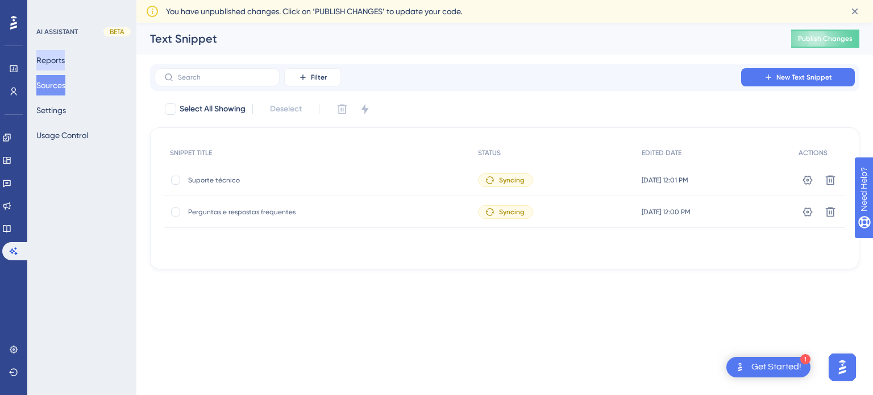
click at [58, 63] on button "Reports" at bounding box center [50, 60] width 28 height 20
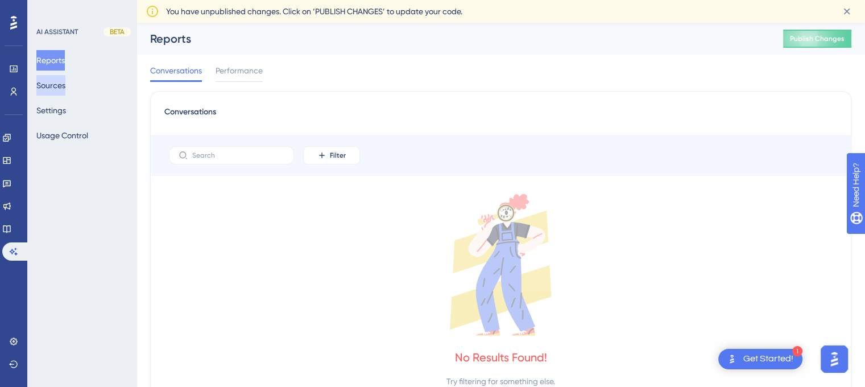
click at [65, 81] on button "Sources" at bounding box center [50, 85] width 29 height 20
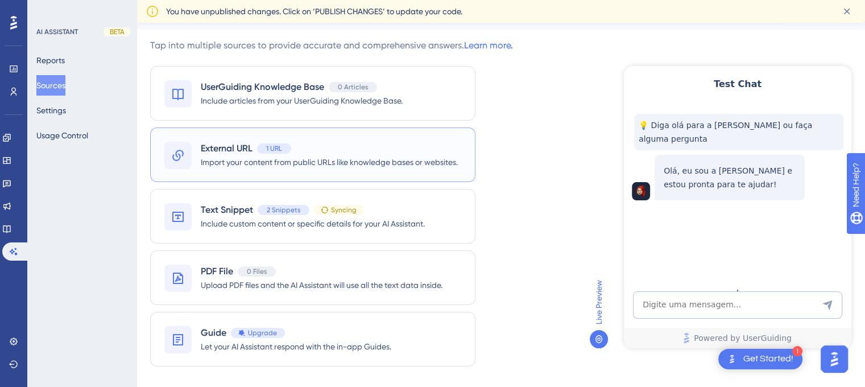
scroll to position [28, 0]
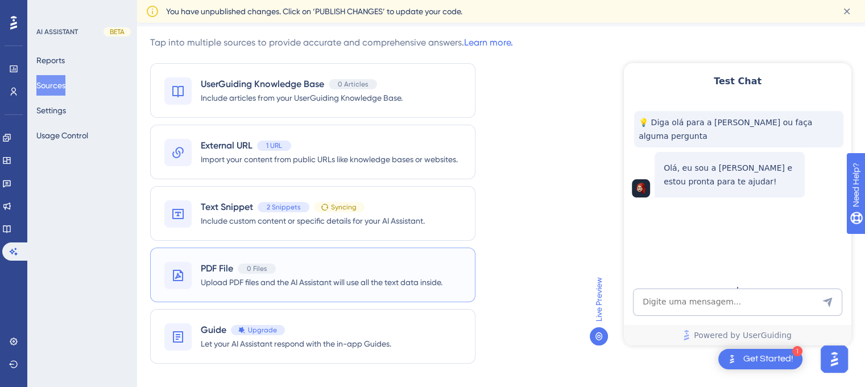
click at [267, 264] on div "0 Files" at bounding box center [257, 268] width 38 height 10
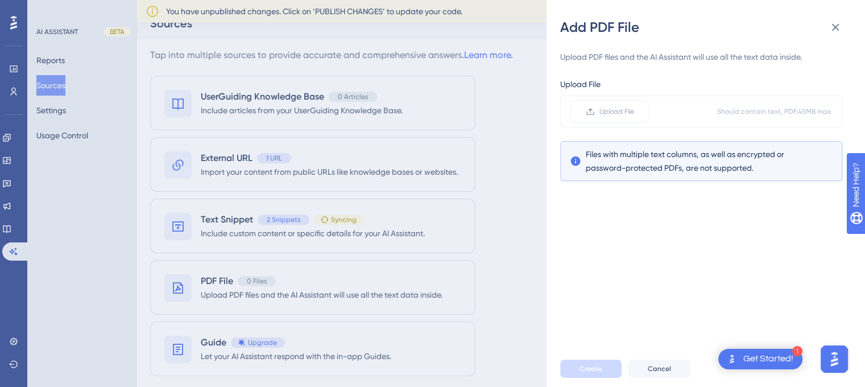
scroll to position [14, 0]
click at [613, 121] on label "Upload File" at bounding box center [610, 111] width 80 height 23
click at [634, 111] on input "Upload File" at bounding box center [634, 111] width 0 height 0
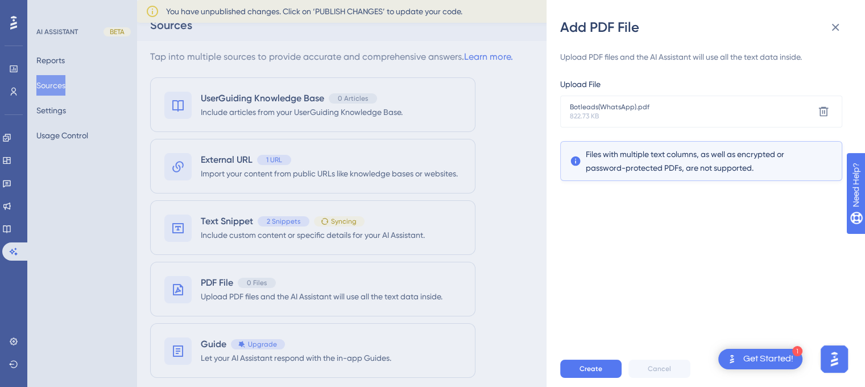
click at [715, 165] on span "Files with multiple text columns, as well as encrypted or password-protected PD…" at bounding box center [701, 160] width 231 height 27
click at [594, 368] on button "Create" at bounding box center [590, 368] width 61 height 18
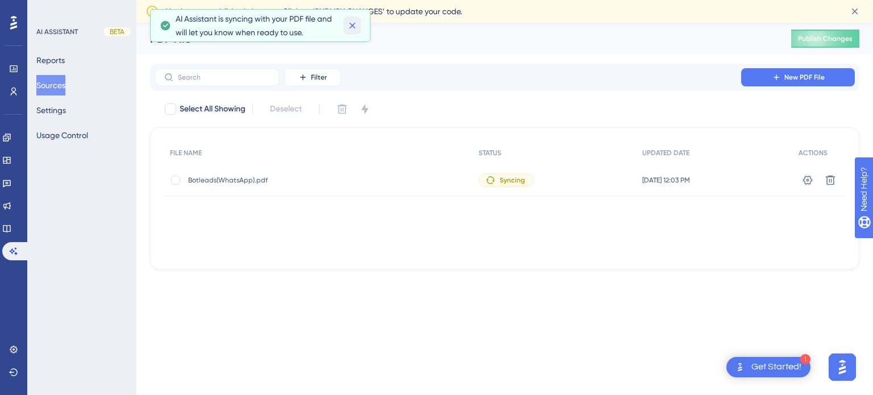
click at [347, 25] on icon at bounding box center [352, 25] width 11 height 11
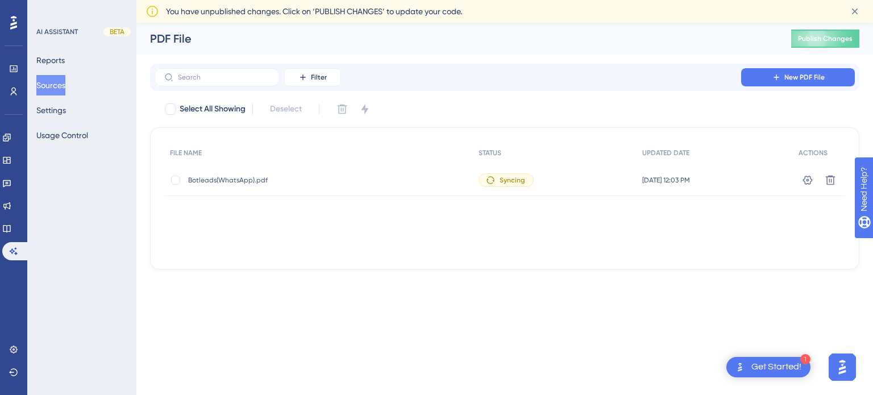
click at [823, 90] on div "Filter New PDF File" at bounding box center [505, 77] width 710 height 27
click at [822, 82] on button "New PDF File" at bounding box center [798, 77] width 114 height 18
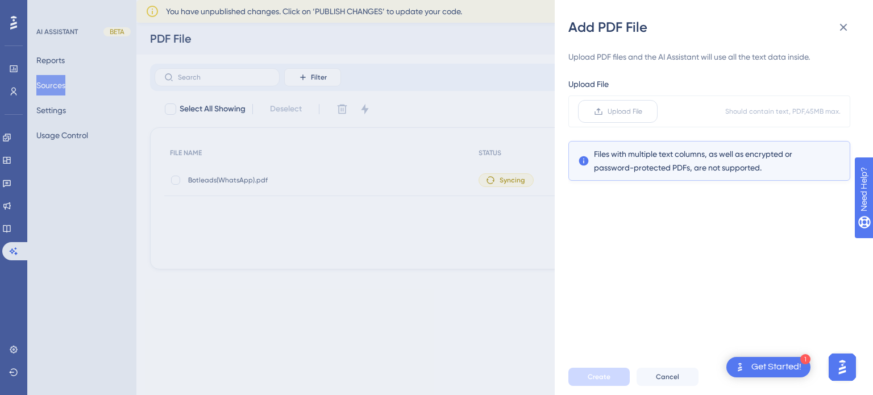
click at [637, 115] on span "Upload File" at bounding box center [625, 111] width 35 height 9
click at [643, 111] on input "Upload File" at bounding box center [643, 111] width 0 height 0
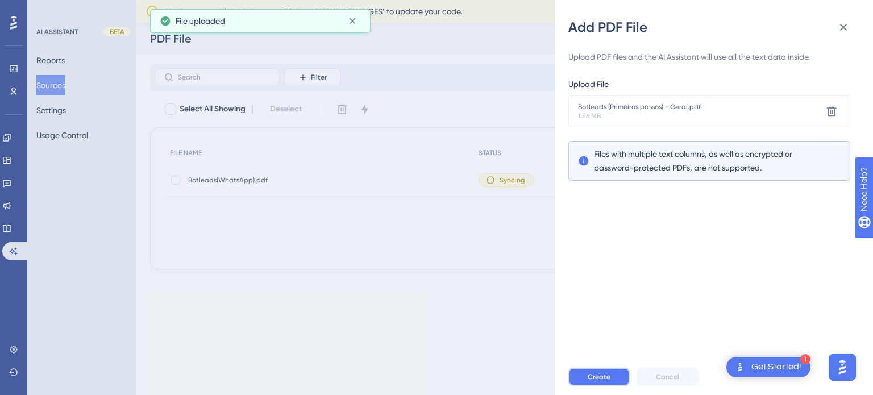
click at [596, 377] on span "Create" at bounding box center [599, 376] width 23 height 9
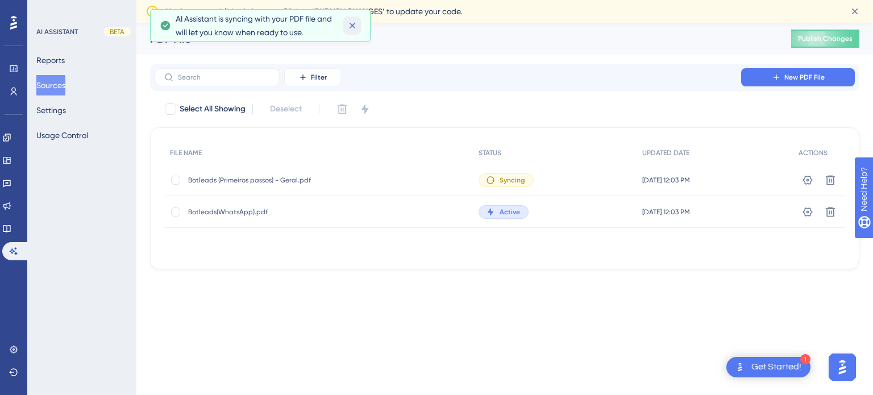
click at [350, 24] on icon at bounding box center [352, 25] width 11 height 11
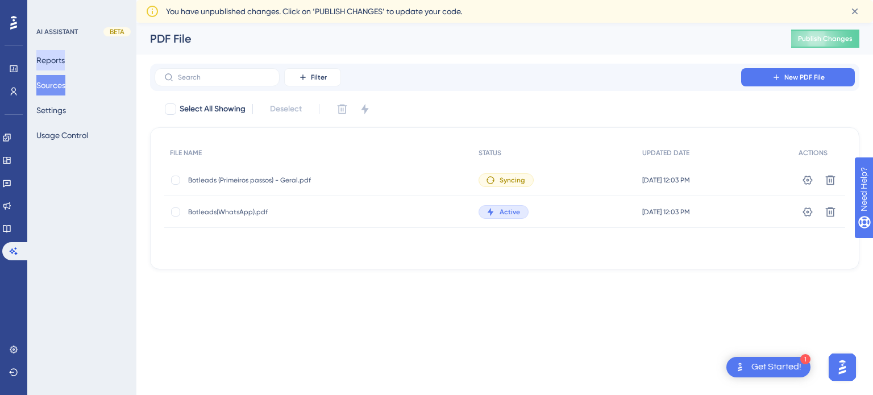
click at [65, 62] on button "Reports" at bounding box center [50, 60] width 28 height 20
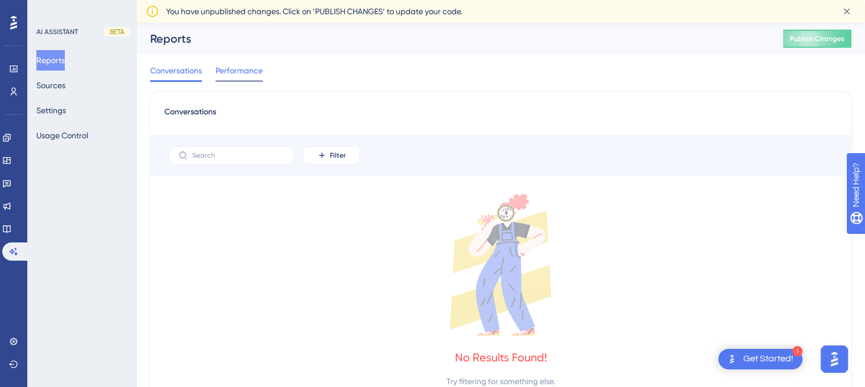
click at [245, 69] on span "Performance" at bounding box center [239, 71] width 47 height 14
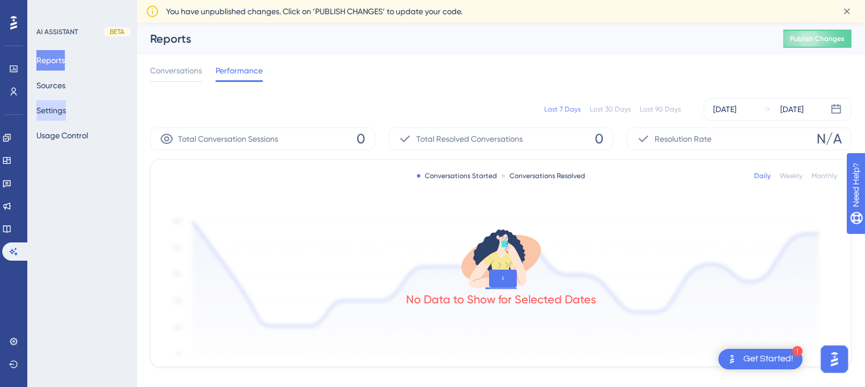
click at [65, 119] on button "Settings" at bounding box center [51, 110] width 30 height 20
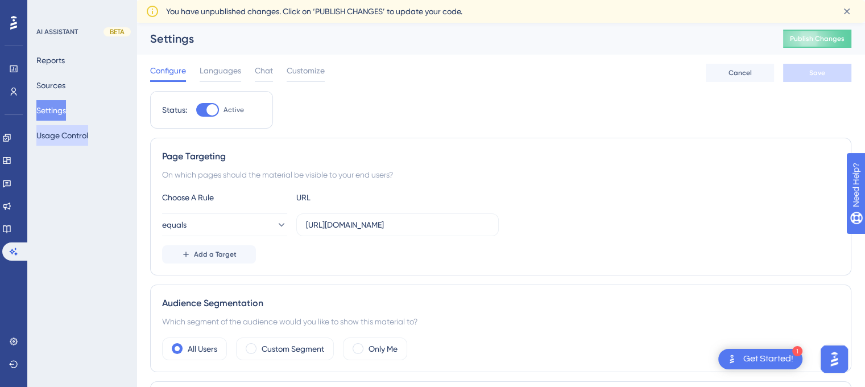
click at [60, 136] on button "Usage Control" at bounding box center [62, 135] width 52 height 20
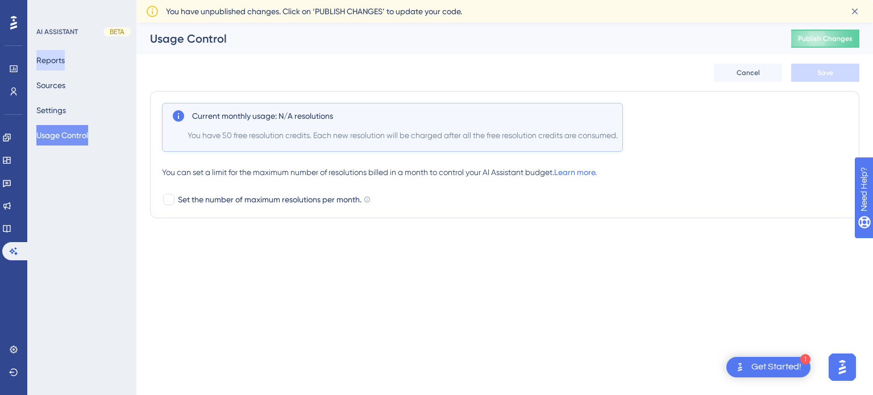
click at [64, 61] on button "Reports" at bounding box center [50, 60] width 28 height 20
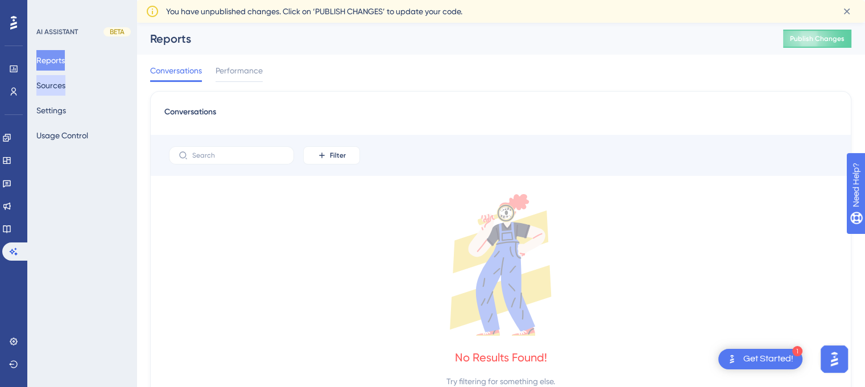
click at [65, 87] on button "Sources" at bounding box center [50, 85] width 29 height 20
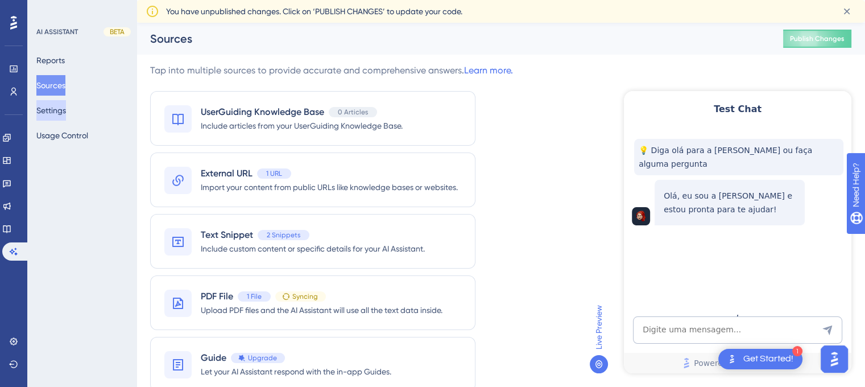
click at [58, 114] on button "Settings" at bounding box center [51, 110] width 30 height 20
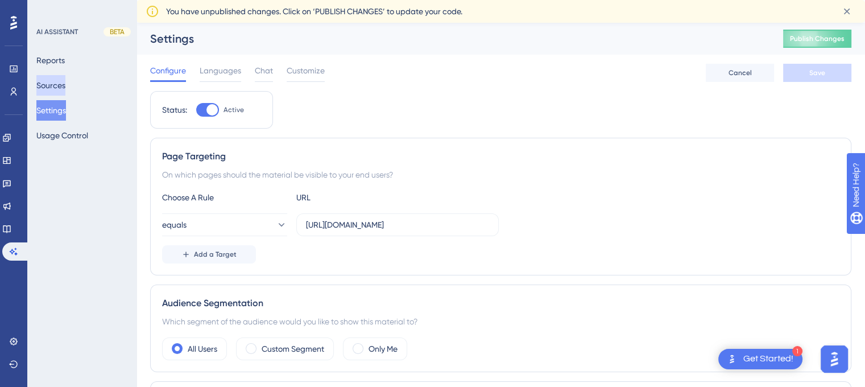
click at [61, 85] on button "Sources" at bounding box center [50, 85] width 29 height 20
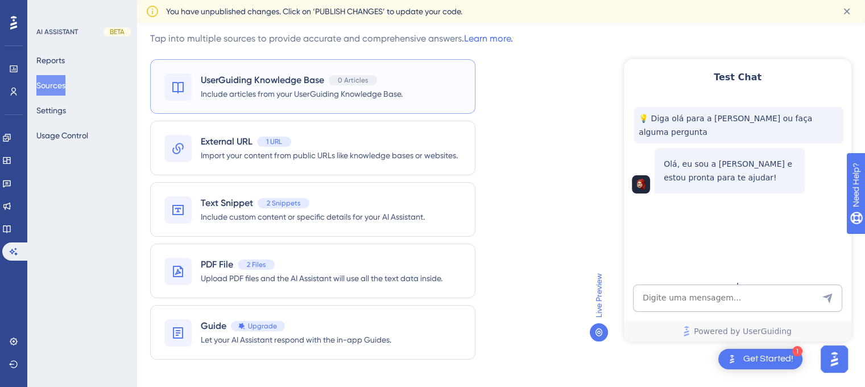
scroll to position [23, 0]
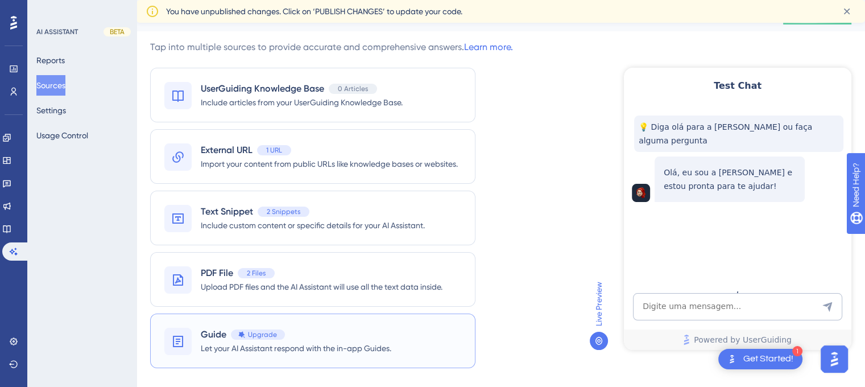
click at [408, 339] on div "Guide Upgrade Let your AI Assistant respond with the in-app Guides." at bounding box center [312, 340] width 325 height 55
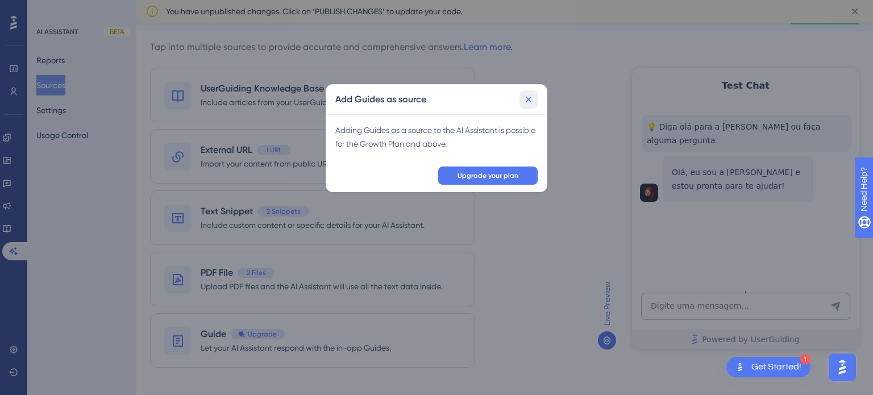
click at [523, 98] on button at bounding box center [529, 99] width 18 height 18
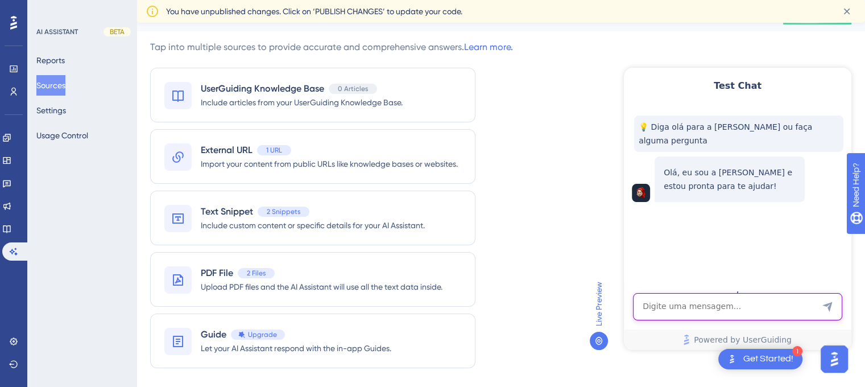
click at [665, 309] on textarea "AI Assistant Text Input" at bounding box center [737, 306] width 209 height 27
type textarea "Como eu crio um lead?"
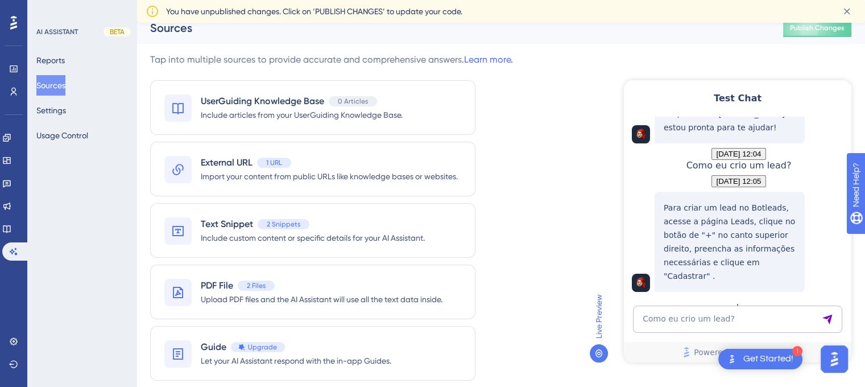
scroll to position [91, 0]
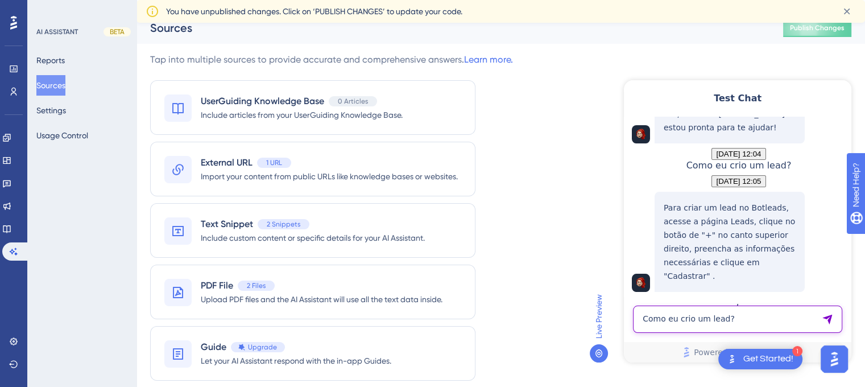
click at [679, 323] on textarea "Como eu crio um lead?" at bounding box center [737, 318] width 209 height 27
type textarea "Preciso falar com o suporte"
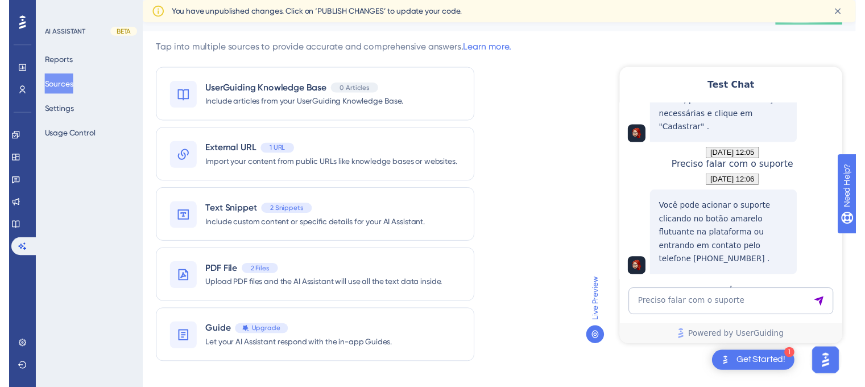
scroll to position [27, 0]
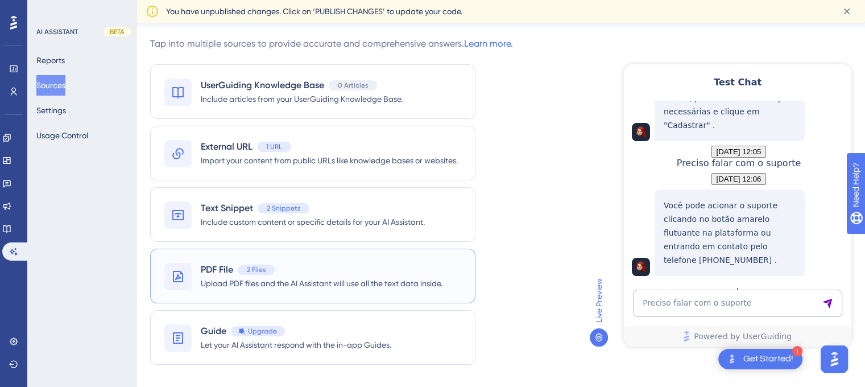
click at [218, 281] on span "Upload PDF files and the AI Assistant will use all the text data inside." at bounding box center [322, 283] width 242 height 14
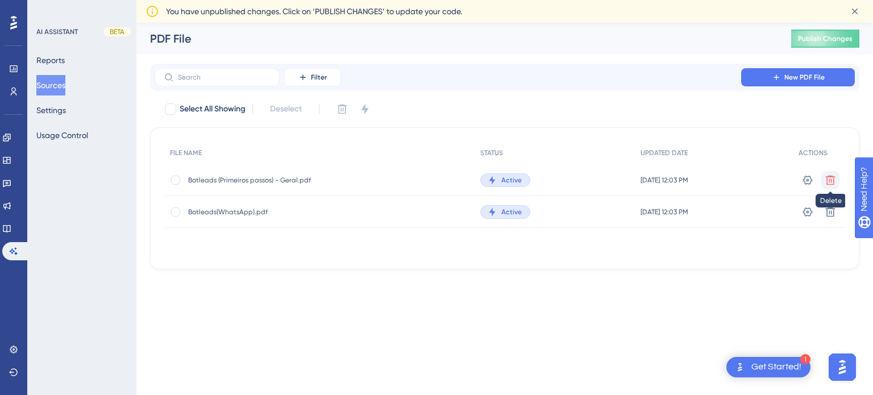
click at [835, 180] on icon at bounding box center [830, 180] width 11 height 11
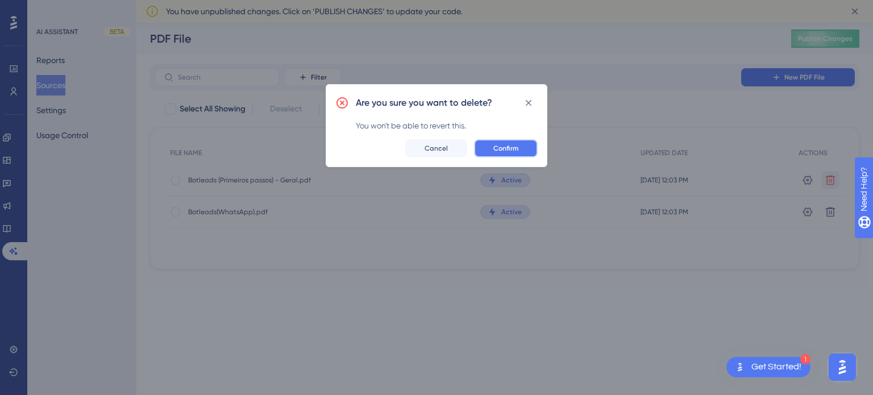
click at [510, 147] on span "Confirm" at bounding box center [506, 148] width 25 height 9
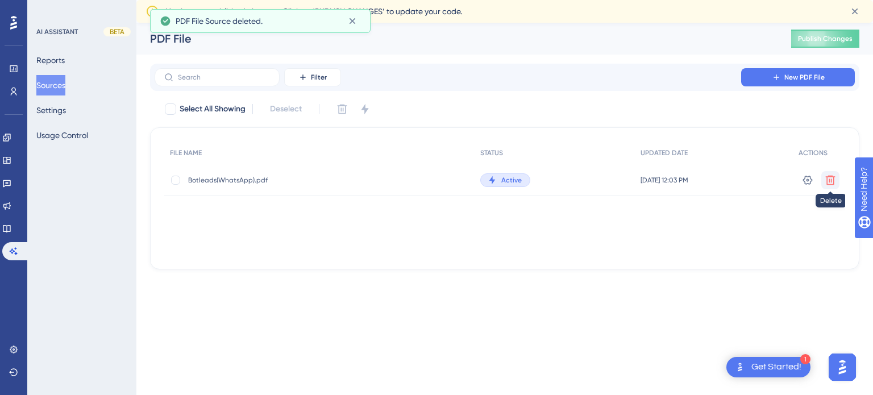
click at [822, 181] on button at bounding box center [831, 180] width 18 height 18
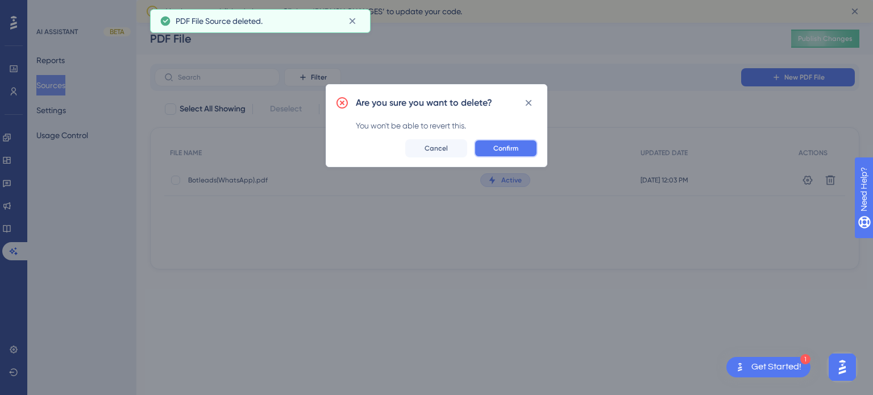
click at [511, 147] on span "Confirm" at bounding box center [506, 148] width 25 height 9
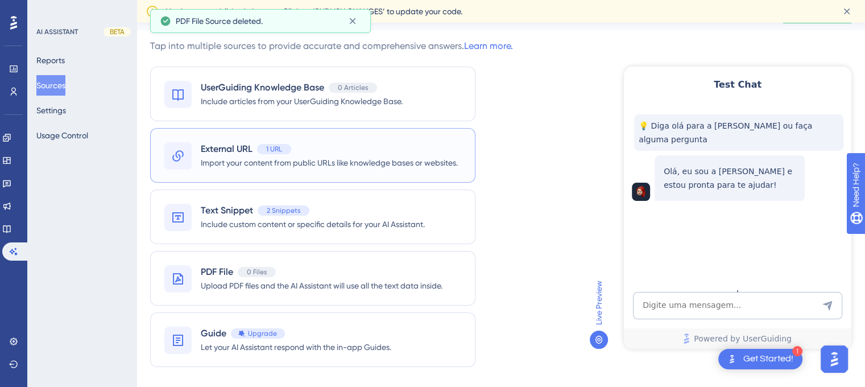
scroll to position [26, 0]
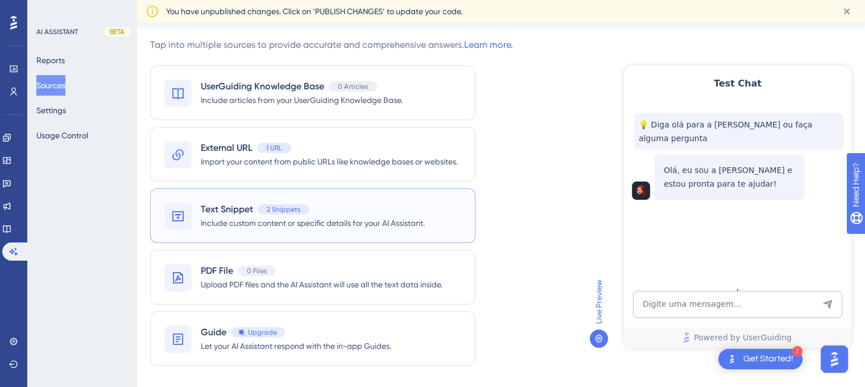
click at [284, 206] on span "2 Snippets" at bounding box center [284, 209] width 34 height 9
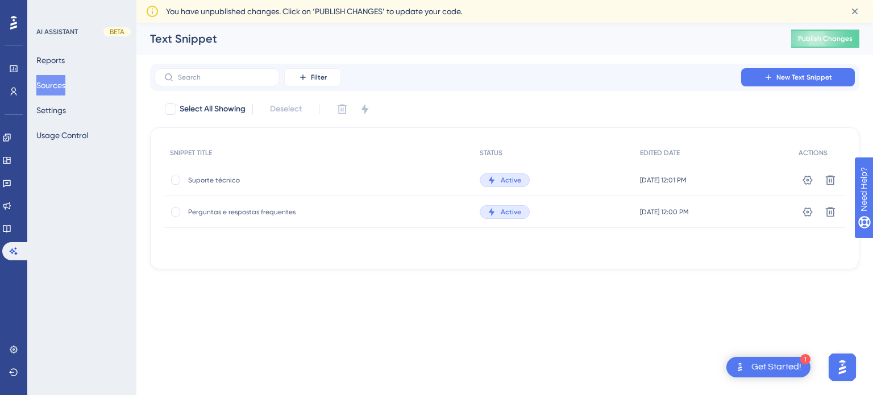
click at [216, 172] on div "Suporte técnico Suporte técnico" at bounding box center [279, 180] width 182 height 32
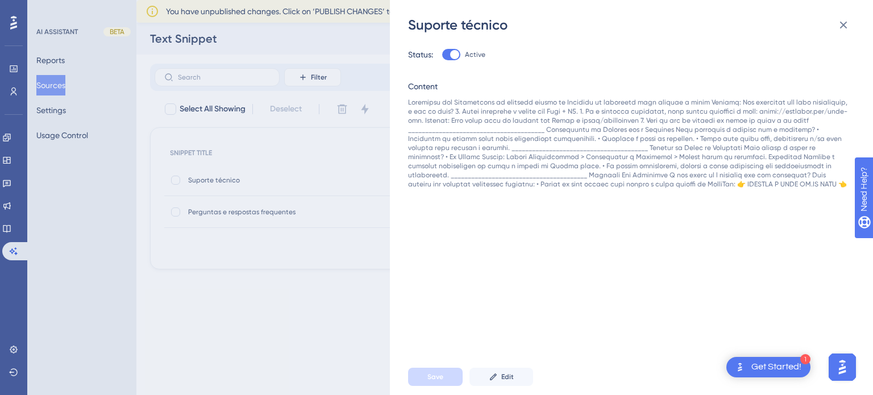
click at [196, 213] on div "Suporte técnico Status: Active Content Save Edit" at bounding box center [436, 197] width 873 height 395
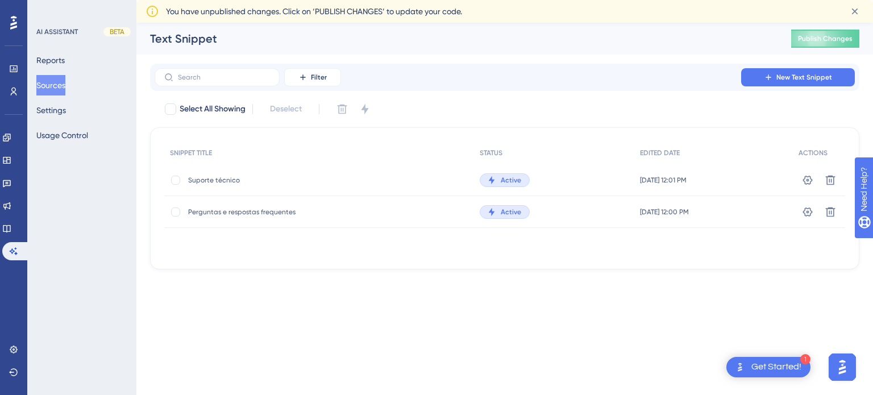
click at [196, 213] on span "Perguntas e respostas frequentes" at bounding box center [279, 212] width 182 height 9
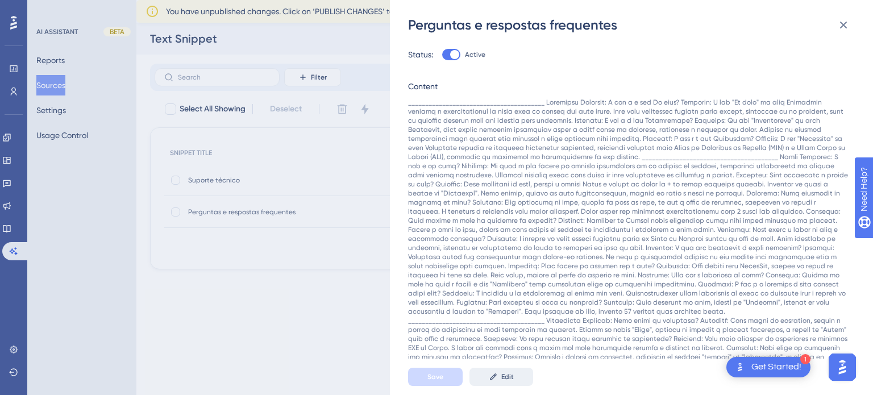
click at [494, 378] on icon at bounding box center [493, 376] width 9 height 9
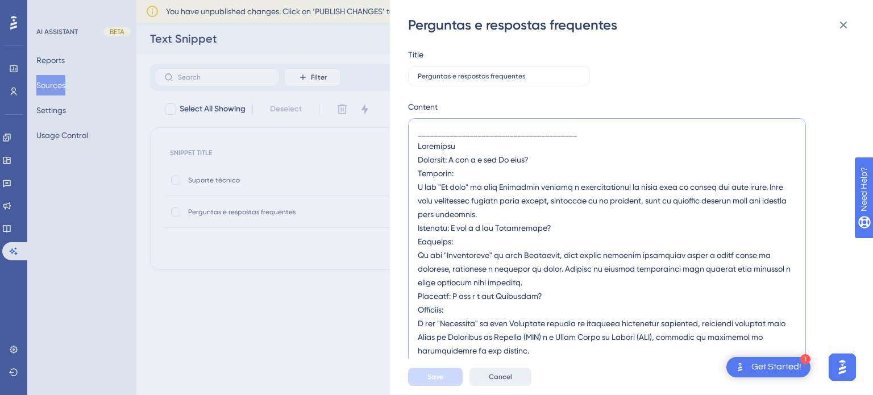
drag, startPoint x: 596, startPoint y: 131, endPoint x: 382, endPoint y: 126, distance: 214.4
click at [382, 126] on div "Perguntas e respostas frequentes Title Perguntas e respostas frequentes Content…" at bounding box center [436, 197] width 873 height 395
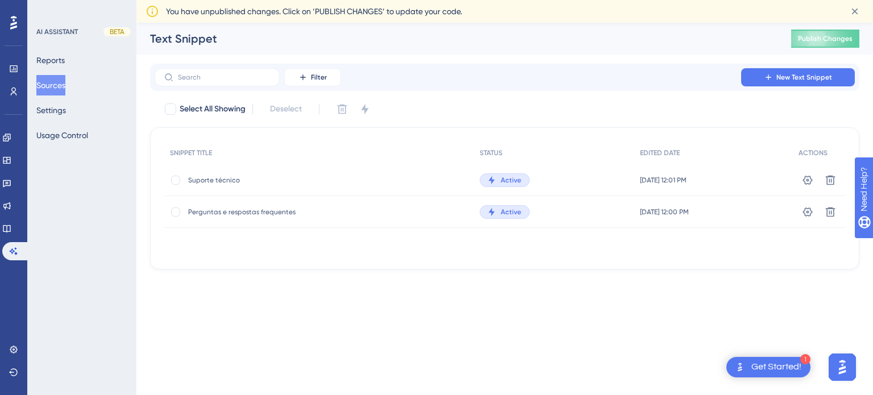
click at [241, 211] on span "Perguntas e respostas frequentes" at bounding box center [279, 212] width 182 height 9
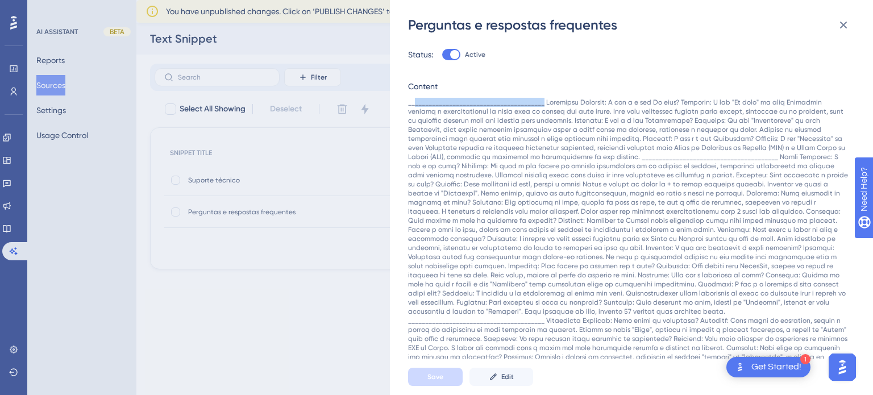
drag, startPoint x: 549, startPoint y: 102, endPoint x: 416, endPoint y: 104, distance: 133.1
click at [490, 381] on icon at bounding box center [493, 376] width 9 height 9
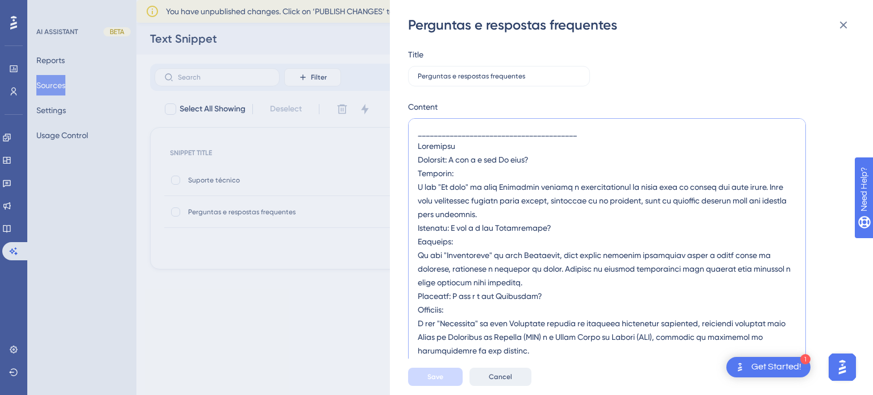
click at [596, 136] on textarea at bounding box center [607, 243] width 398 height 250
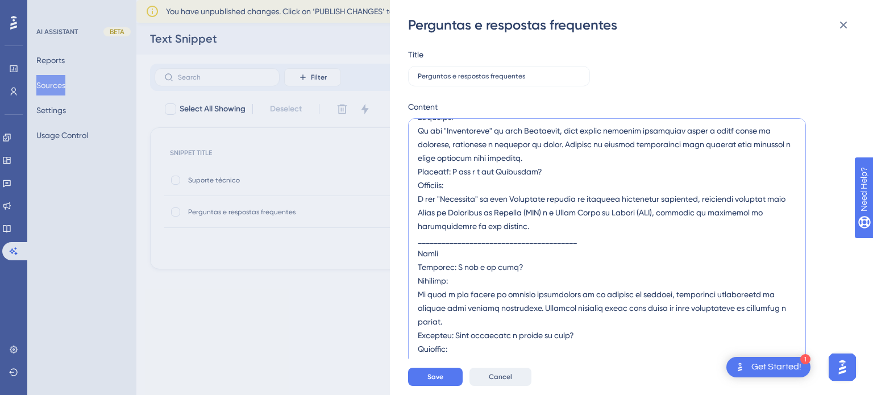
scroll to position [136, 0]
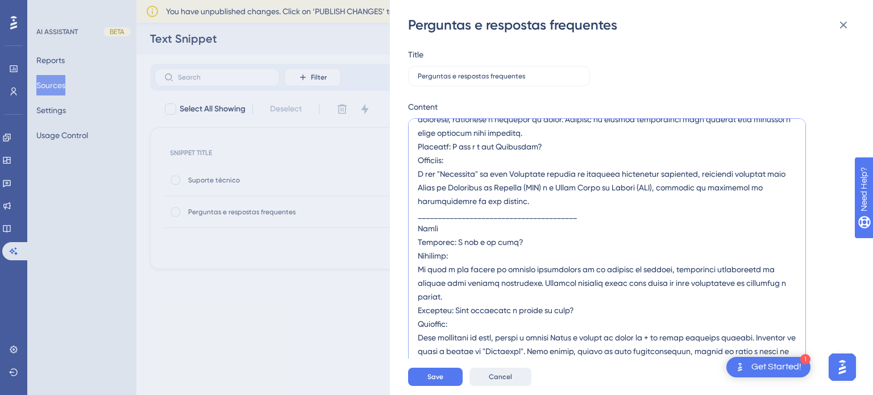
click at [593, 217] on textarea at bounding box center [607, 243] width 398 height 250
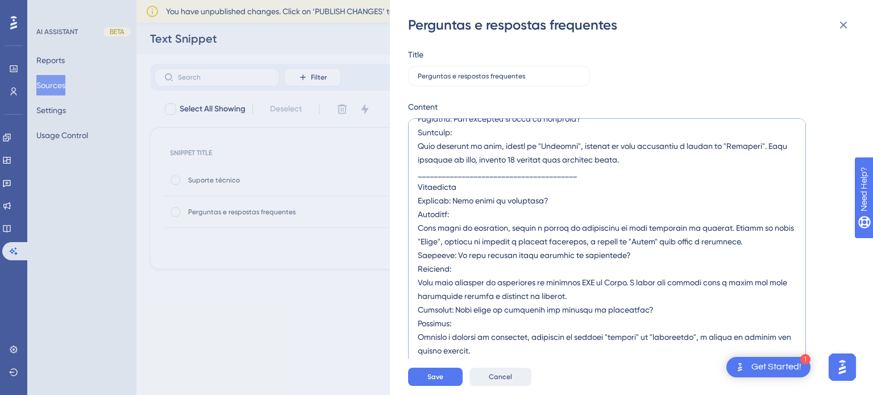
scroll to position [764, 0]
click at [598, 183] on textarea at bounding box center [607, 243] width 398 height 250
click at [602, 175] on textarea at bounding box center [607, 243] width 398 height 250
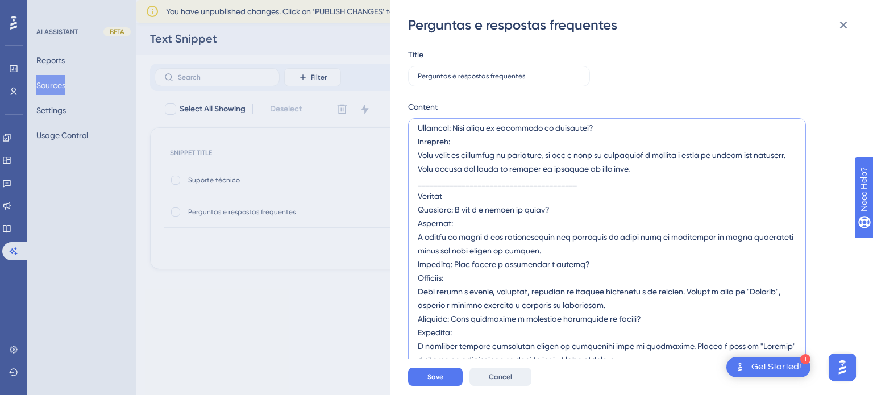
scroll to position [987, 0]
click at [586, 186] on textarea at bounding box center [607, 243] width 398 height 250
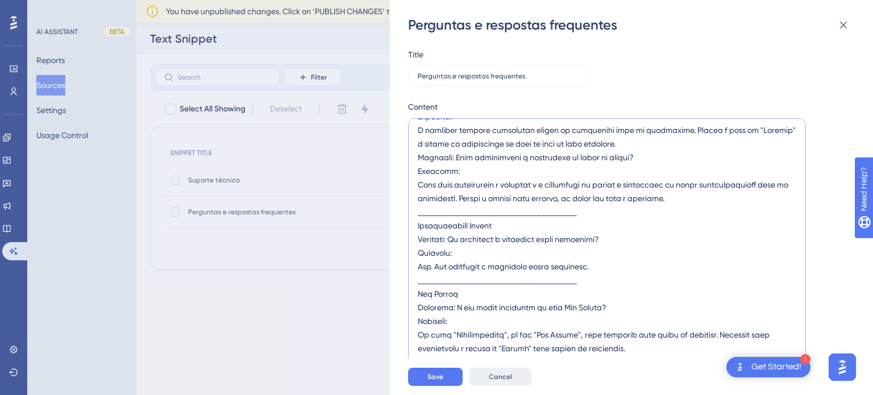
scroll to position [1195, 0]
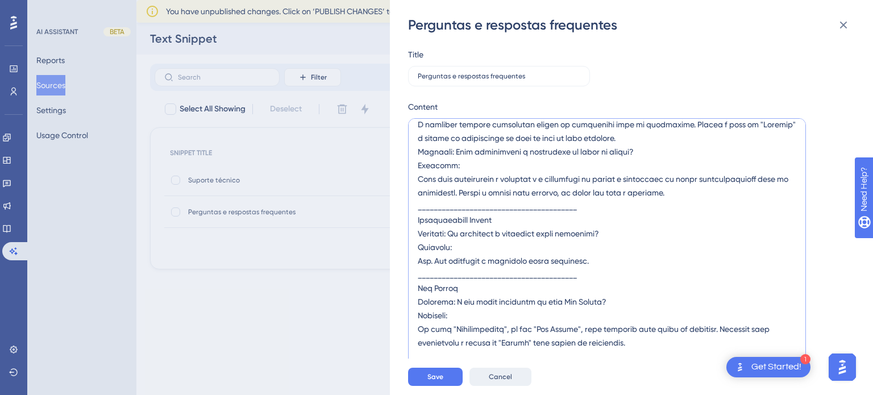
click at [584, 208] on textarea at bounding box center [607, 243] width 398 height 250
click at [585, 208] on textarea at bounding box center [607, 243] width 398 height 250
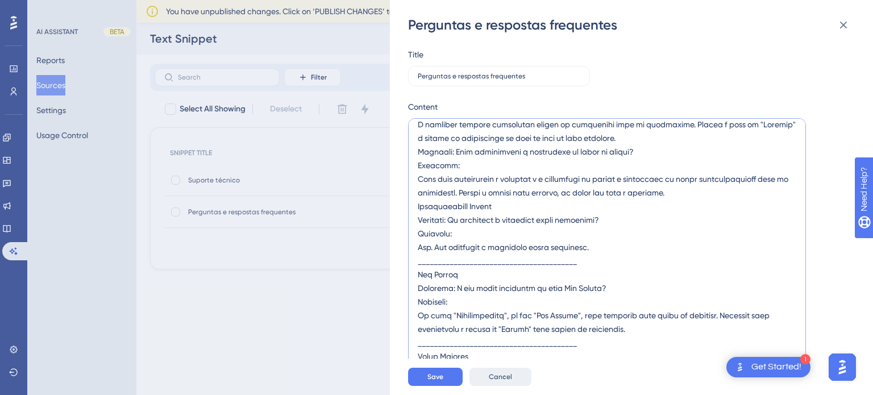
click at [598, 259] on textarea at bounding box center [607, 243] width 398 height 250
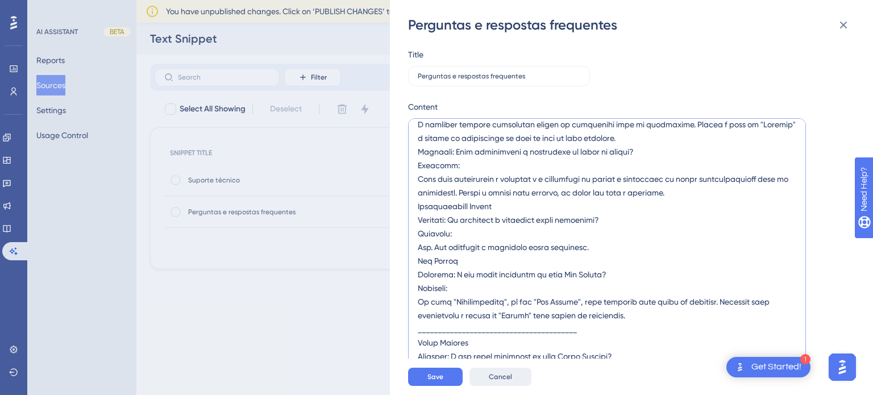
click at [601, 327] on textarea at bounding box center [607, 243] width 398 height 250
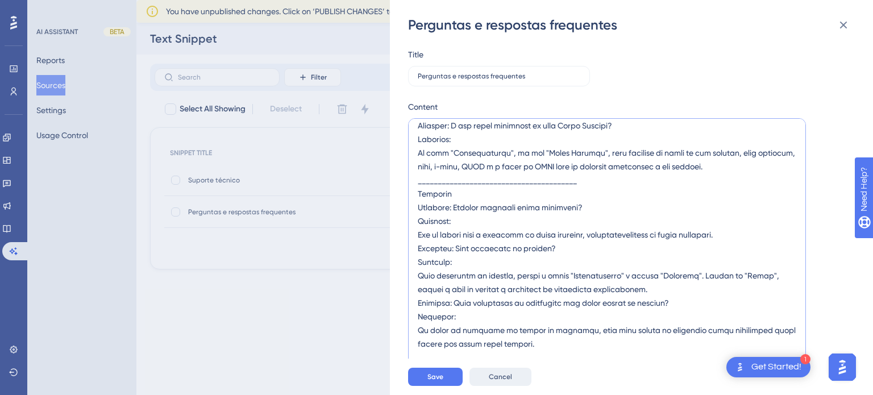
scroll to position [1426, 0]
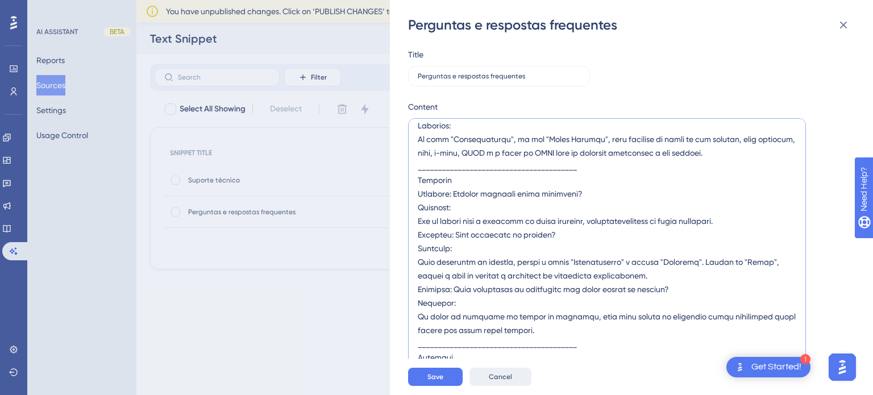
click at [640, 168] on textarea at bounding box center [607, 243] width 398 height 250
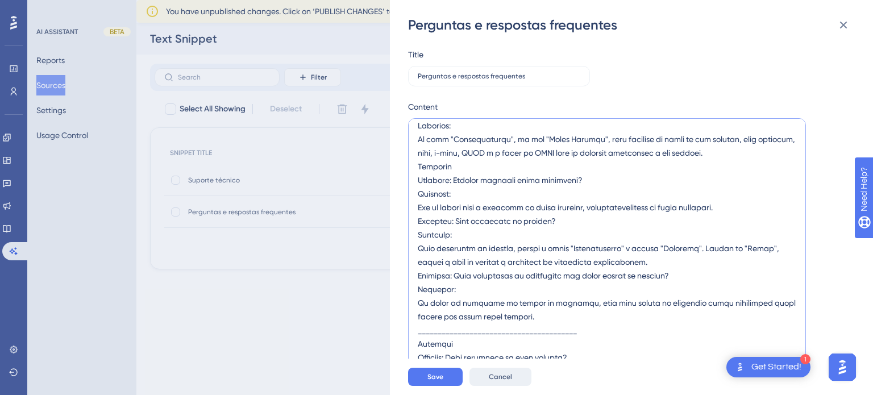
click at [600, 333] on textarea at bounding box center [607, 243] width 398 height 250
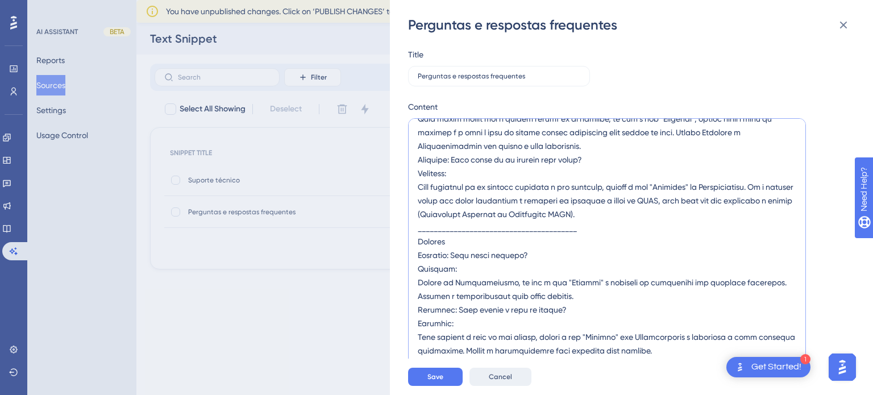
scroll to position [1897, 0]
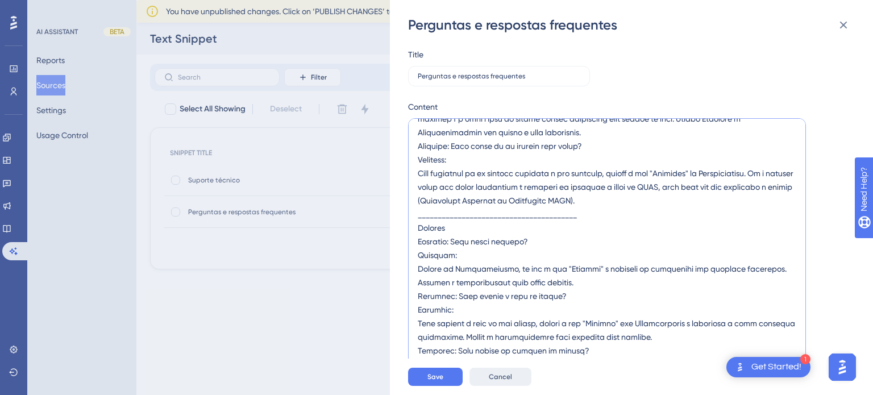
click at [590, 218] on textarea at bounding box center [607, 243] width 398 height 250
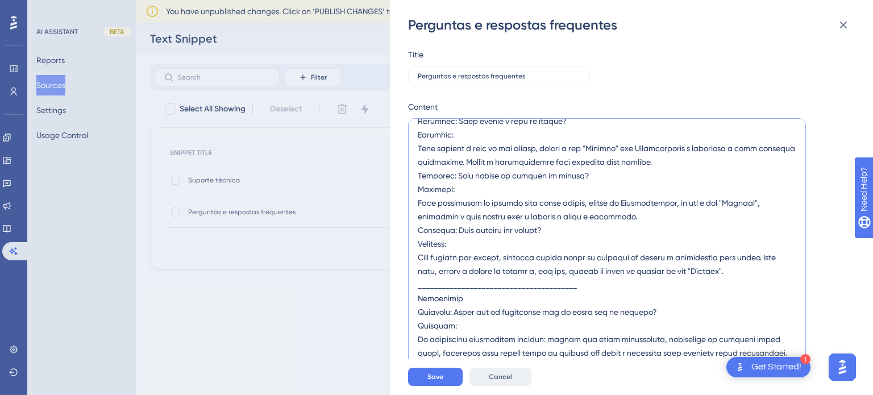
scroll to position [2104, 0]
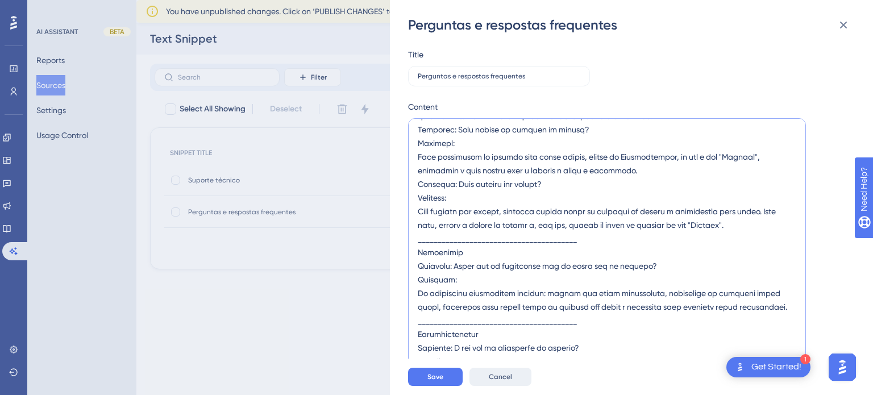
click at [611, 241] on textarea at bounding box center [607, 243] width 398 height 250
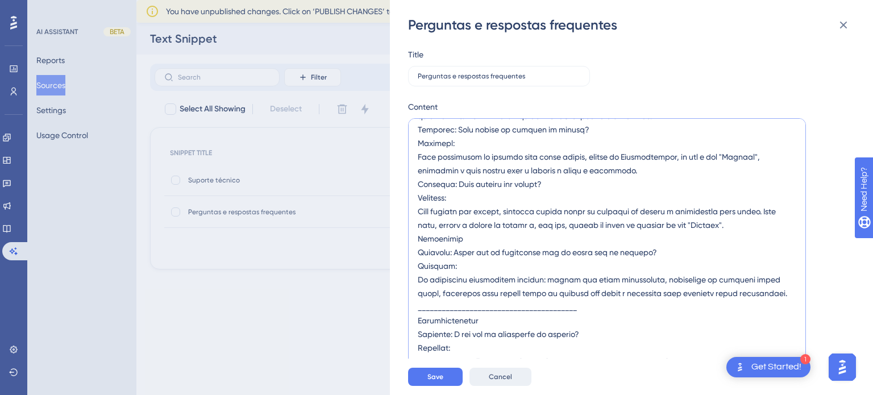
click at [641, 318] on textarea at bounding box center [607, 243] width 398 height 250
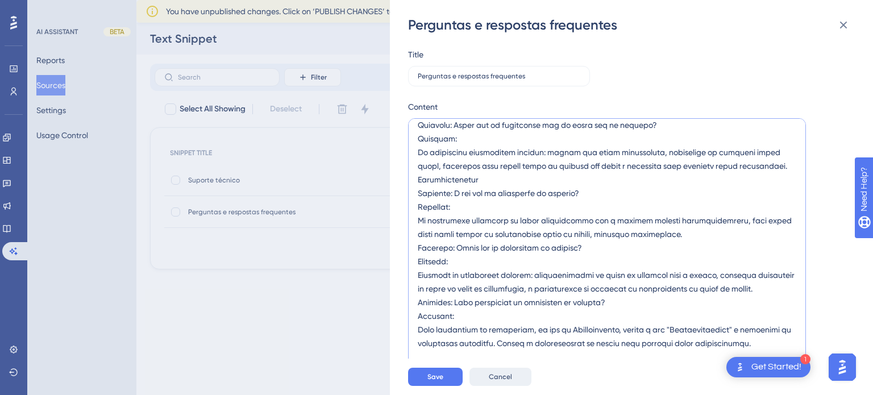
scroll to position [2311, 0]
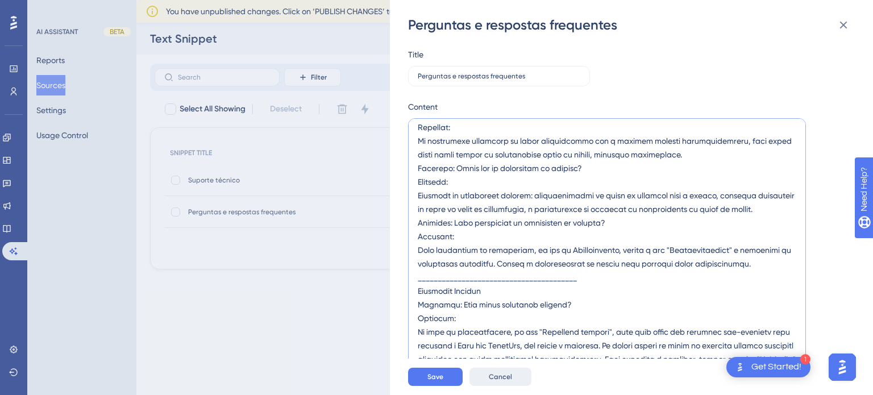
click at [601, 324] on textarea at bounding box center [607, 243] width 398 height 250
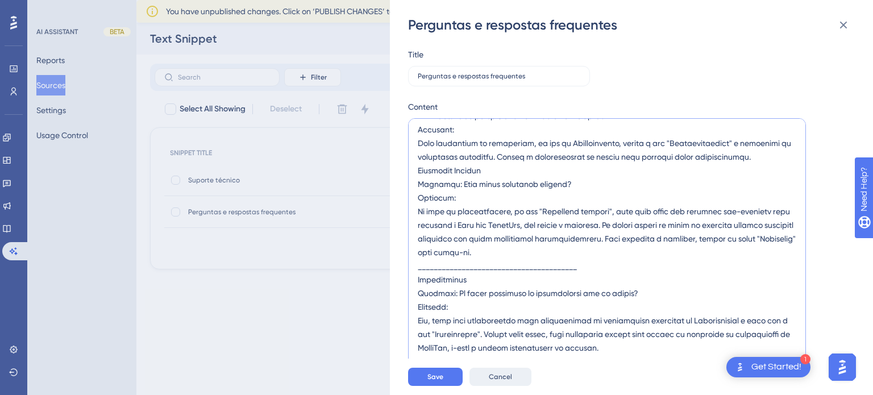
scroll to position [2464, 0]
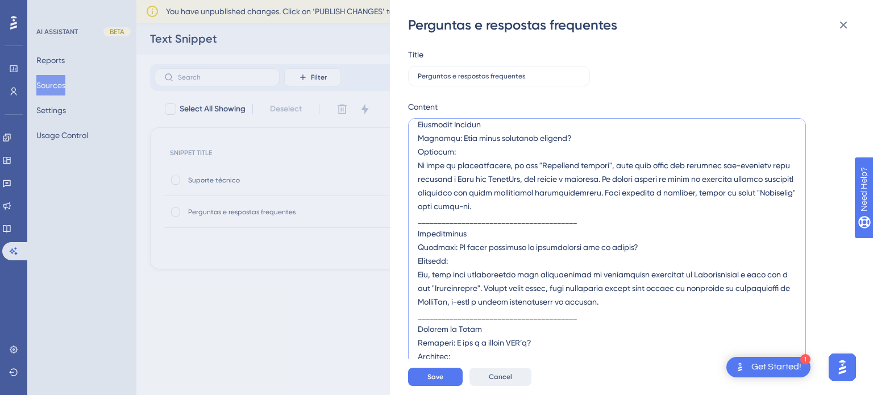
click at [639, 269] on textarea at bounding box center [607, 243] width 398 height 250
click at [637, 263] on textarea at bounding box center [607, 243] width 398 height 250
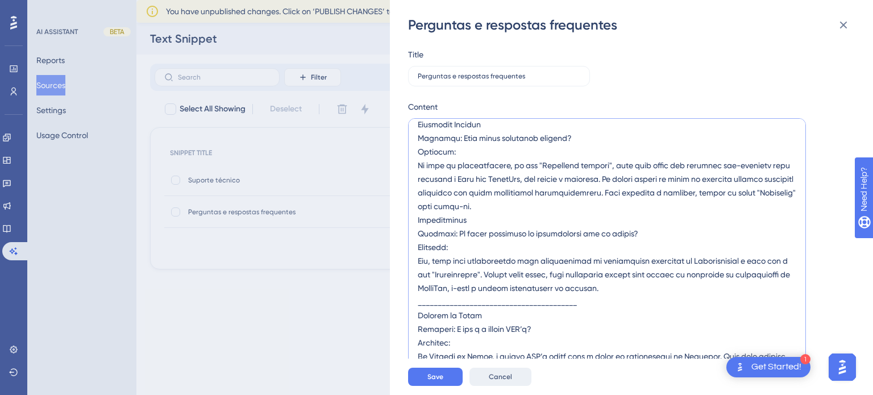
click at [690, 337] on textarea at bounding box center [607, 243] width 398 height 250
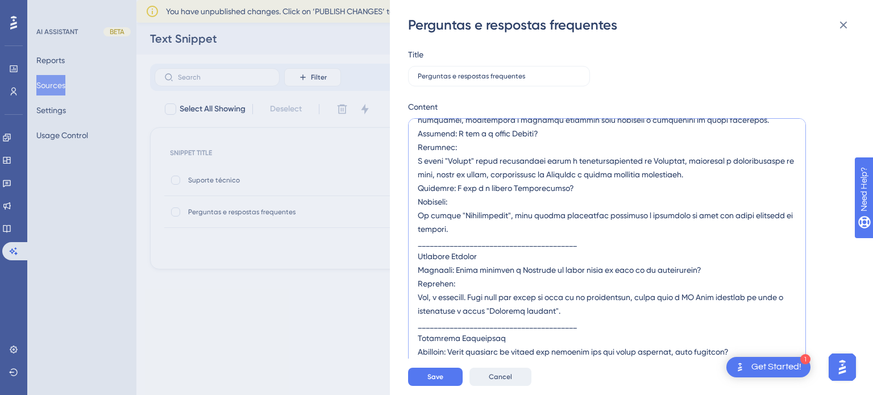
scroll to position [2720, 0]
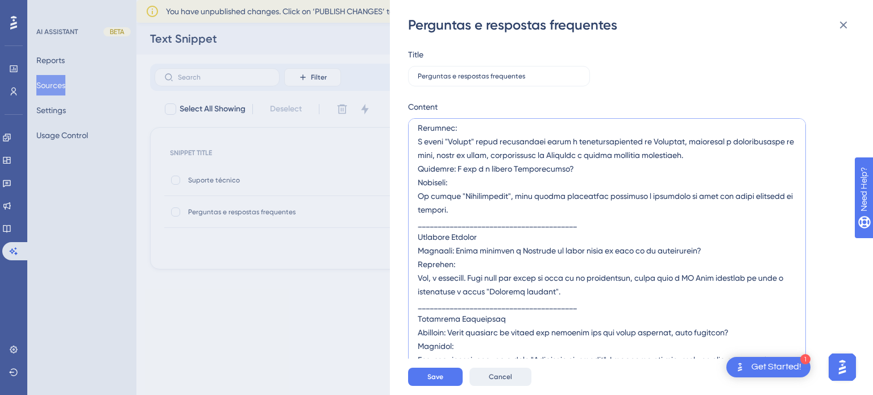
click at [603, 264] on textarea at bounding box center [607, 243] width 398 height 250
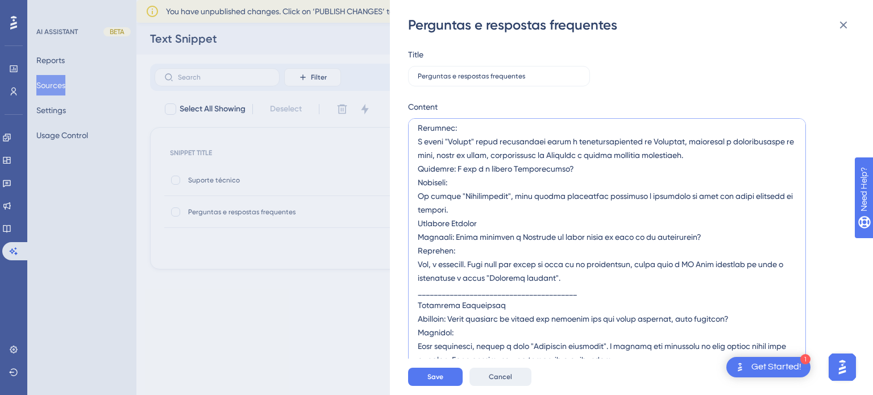
click at [607, 330] on textarea at bounding box center [607, 243] width 398 height 250
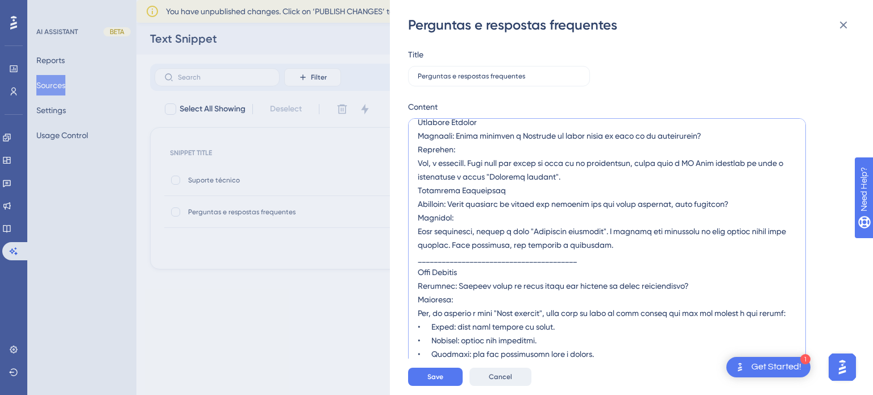
scroll to position [2875, 0]
click at [600, 252] on textarea at bounding box center [607, 243] width 398 height 250
click at [599, 252] on textarea at bounding box center [607, 243] width 398 height 250
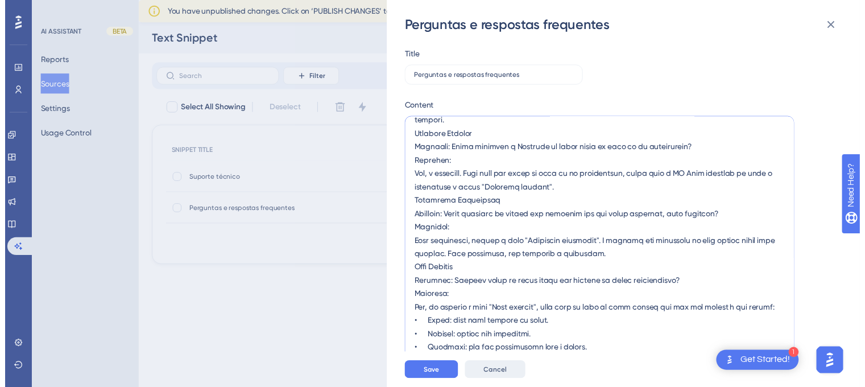
scroll to position [2862, 0]
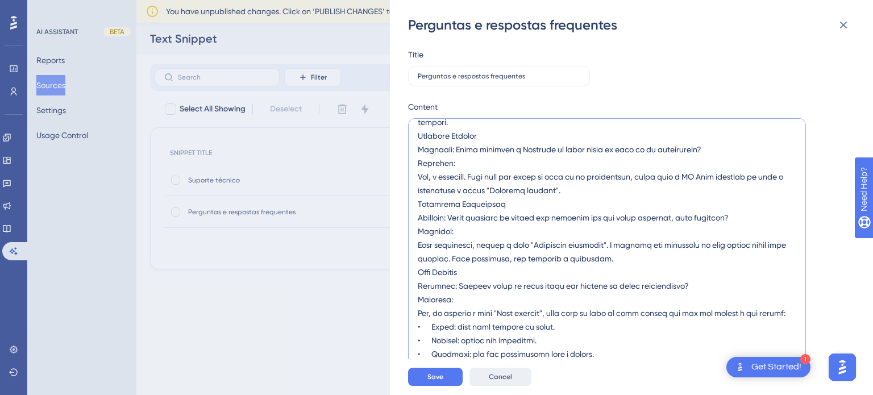
type textarea "Dashboard Pergunta: O que é a aba Ao vivo? Resposta: A aba "Ao vivo" do menu Da…"
click at [451, 364] on div "Save Cancel" at bounding box center [649, 377] width 483 height 36
drag, startPoint x: 444, startPoint y: 375, endPoint x: 469, endPoint y: 362, distance: 28.2
click at [444, 376] on button "Save" at bounding box center [435, 377] width 55 height 18
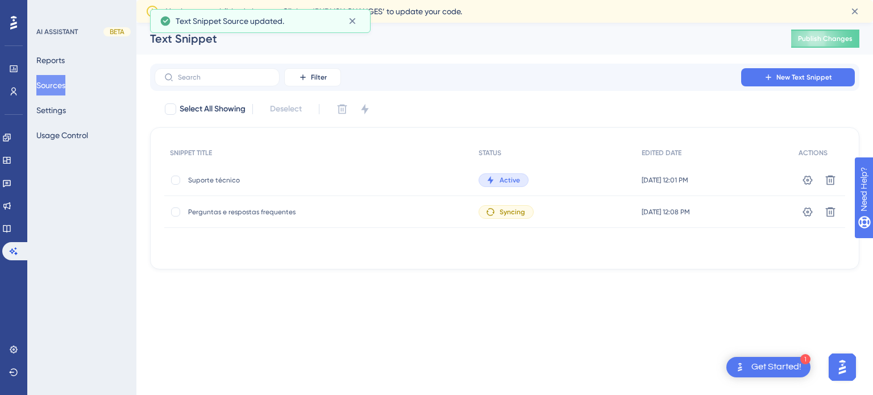
click at [297, 275] on div "Performance Users Engagement Widgets Feedback Product Updates Knowledge Base AI…" at bounding box center [504, 155] width 737 height 265
click at [65, 83] on button "Sources" at bounding box center [50, 85] width 29 height 20
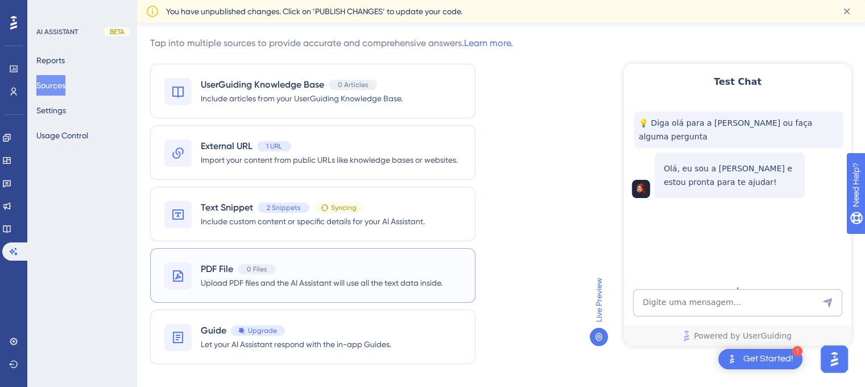
scroll to position [23, 0]
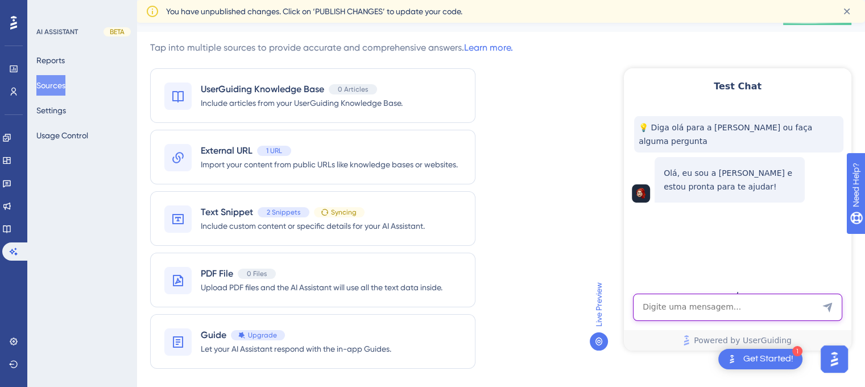
click at [663, 300] on textarea "AI Assistant Text Input" at bounding box center [737, 306] width 209 height 27
type textarea "C"
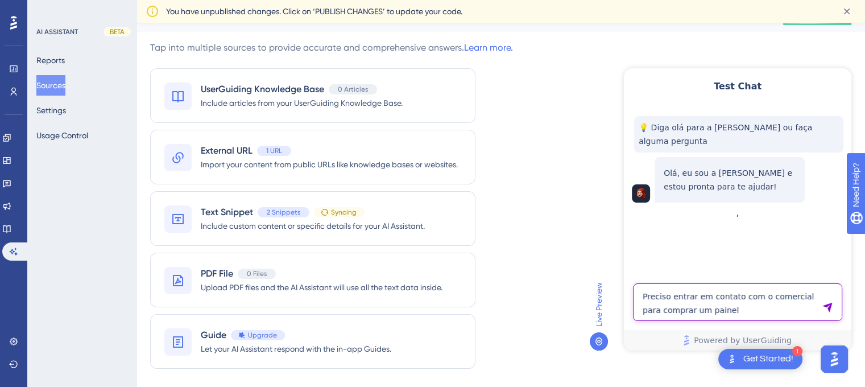
type textarea "Preciso entrar em contato com o comercial para comprar um painel"
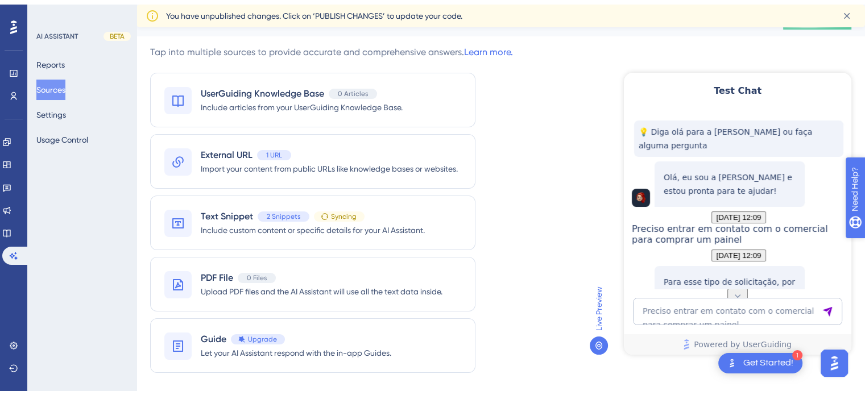
scroll to position [91, 0]
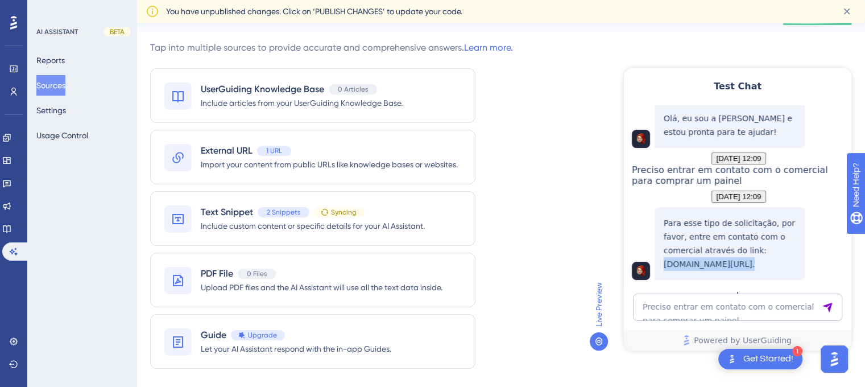
drag, startPoint x: 664, startPoint y: 263, endPoint x: 744, endPoint y: 267, distance: 80.2
click at [744, 267] on p "Para esse tipo de solicitação, por favor, entre em contato com o comercial atra…" at bounding box center [730, 243] width 132 height 55
click at [776, 263] on p "Para esse tipo de solicitação, por favor, entre em contato com o comercial atra…" at bounding box center [730, 243] width 132 height 55
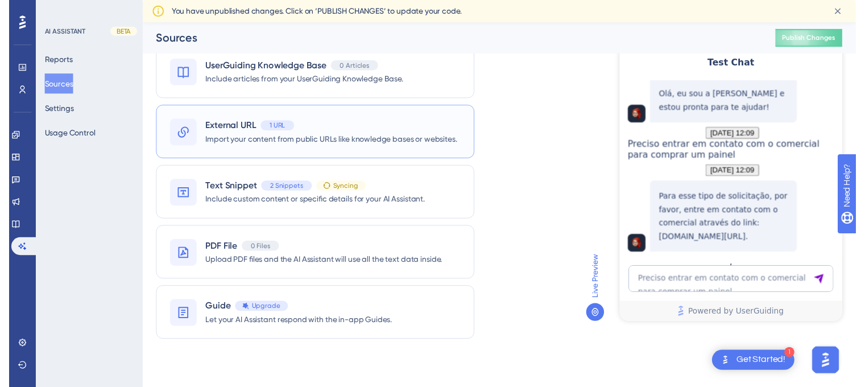
scroll to position [27, 0]
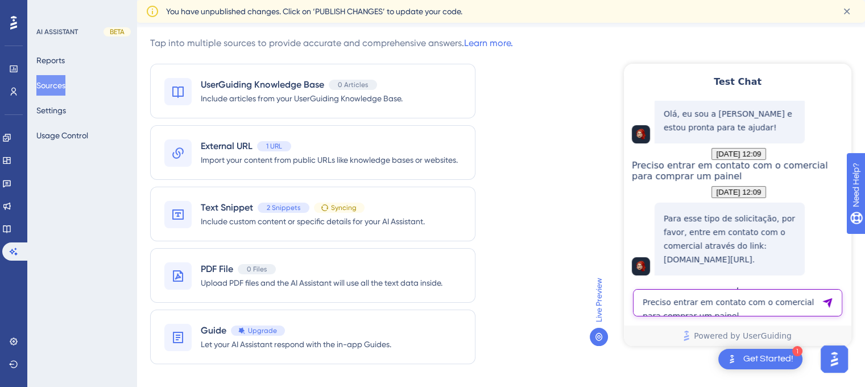
click at [694, 300] on textarea "Preciso entrar em contato com o comercial para comprar um painel" at bounding box center [737, 302] width 209 height 27
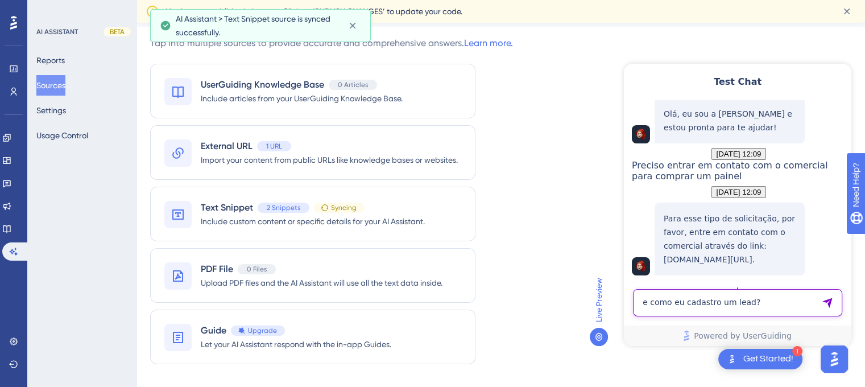
type textarea "e como eu cadastro um lead?"
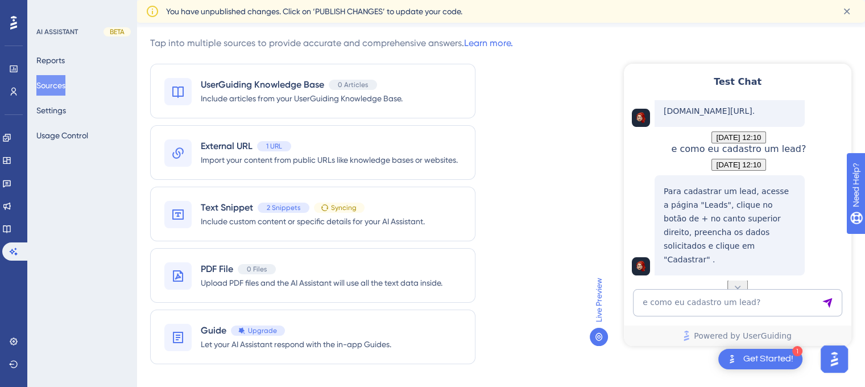
scroll to position [273, 0]
click at [694, 300] on textarea "e como eu cadastro um lead?" at bounding box center [737, 302] width 209 height 27
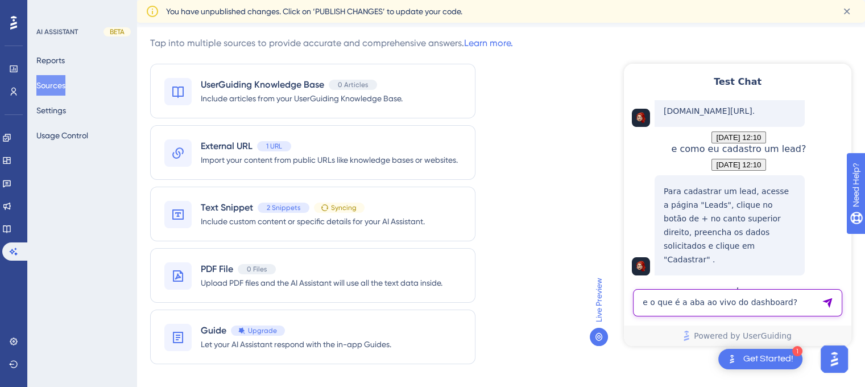
type textarea "e o que é a aba ao vivo do dashboard?"
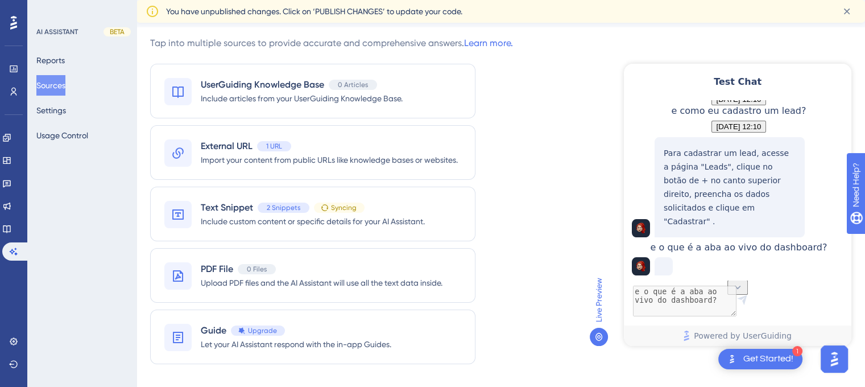
scroll to position [362, 0]
click at [315, 207] on div "Syncing" at bounding box center [339, 207] width 51 height 10
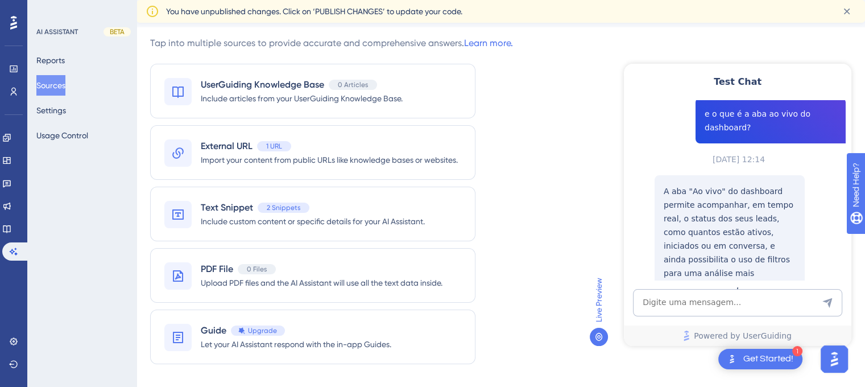
scroll to position [30, 0]
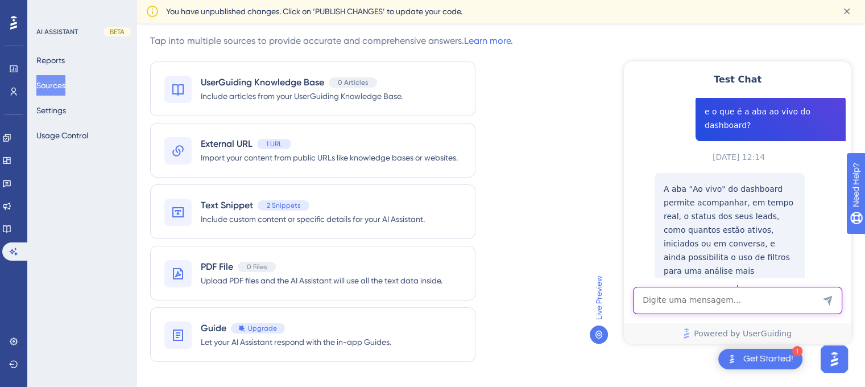
click at [679, 312] on textarea "AI Assistant Text Input" at bounding box center [737, 300] width 209 height 27
type textarea "C"
type textarea "Porque estou inativo na roleta?"
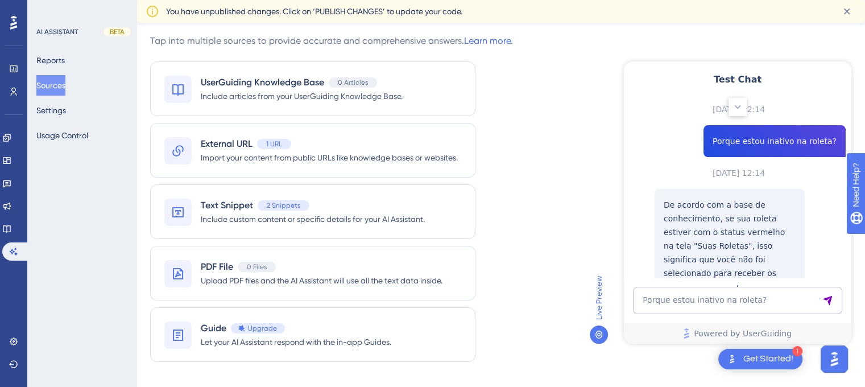
scroll to position [341, 0]
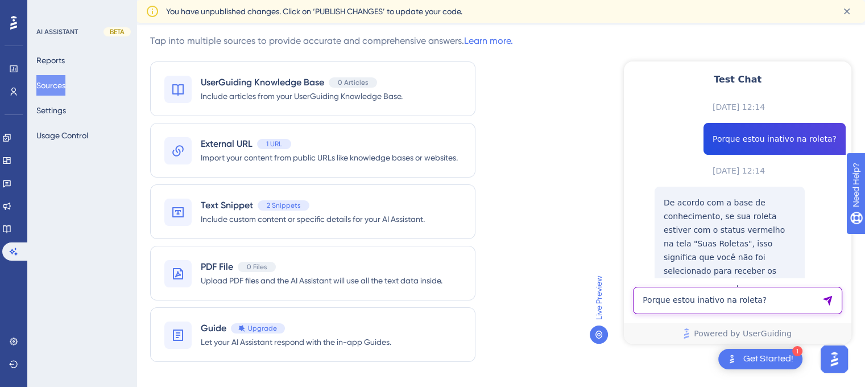
click at [657, 295] on textarea "Porque estou inativo na roleta?" at bounding box center [737, 300] width 209 height 27
type textarea "Mas minha tela não está carregando"
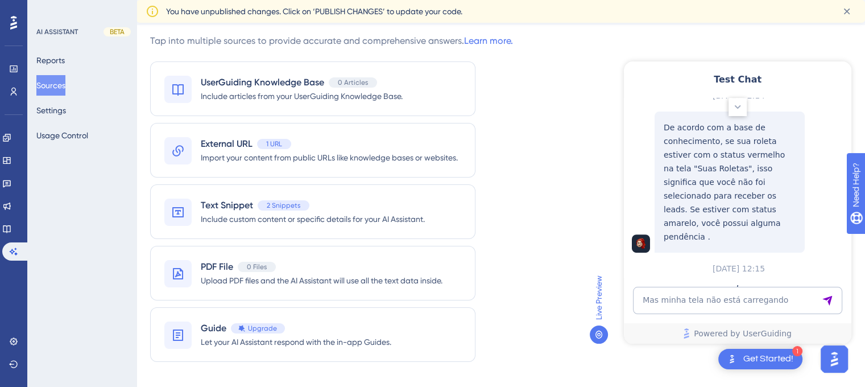
scroll to position [550, 0]
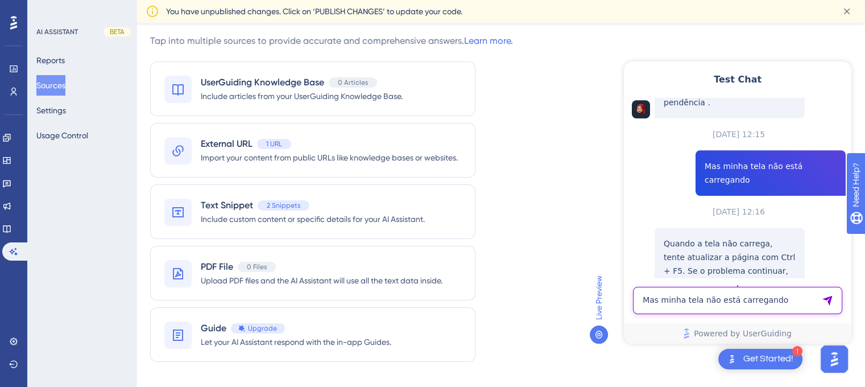
click at [657, 295] on textarea "Mas minha tela não está carregando" at bounding box center [737, 300] width 209 height 27
type textarea "nada disso funcionou"
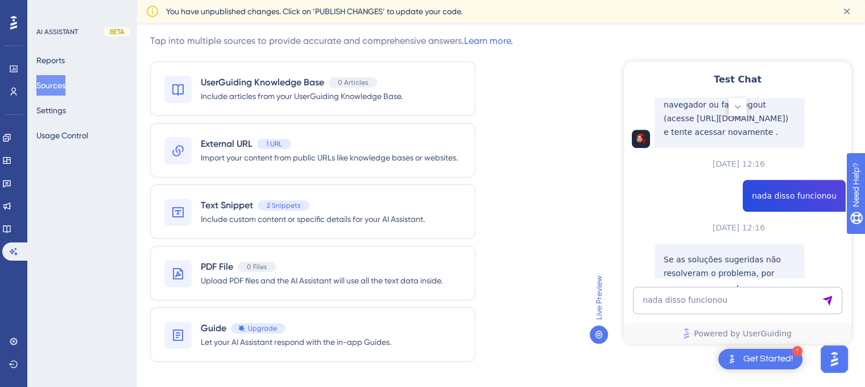
scroll to position [760, 0]
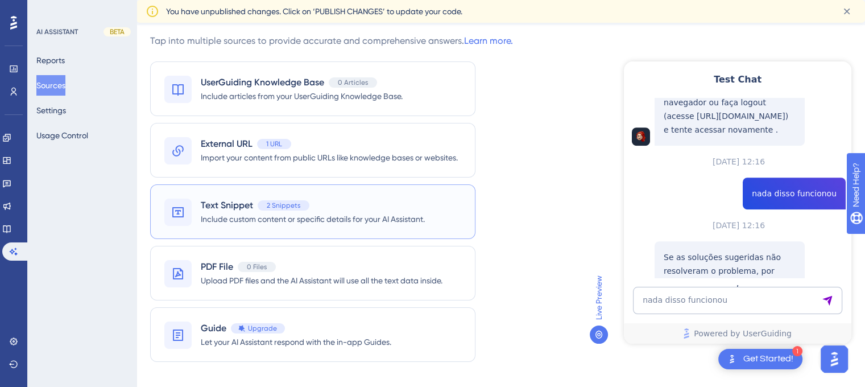
click at [209, 205] on span "Text Snippet" at bounding box center [227, 205] width 52 height 14
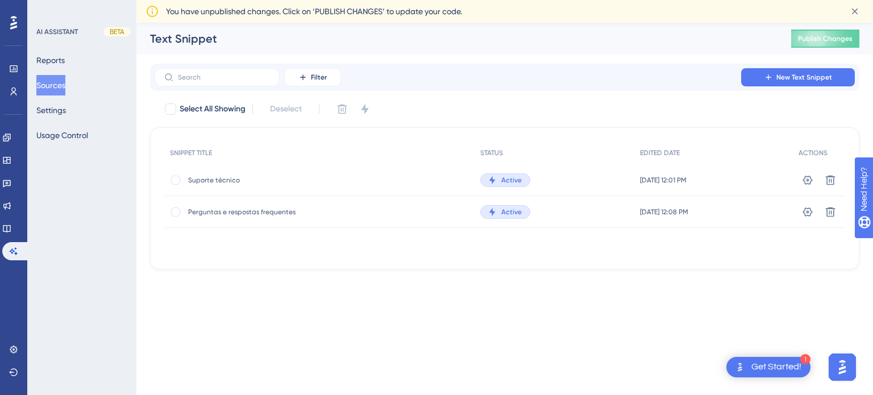
click at [209, 184] on span "Suporte técnico" at bounding box center [279, 180] width 182 height 9
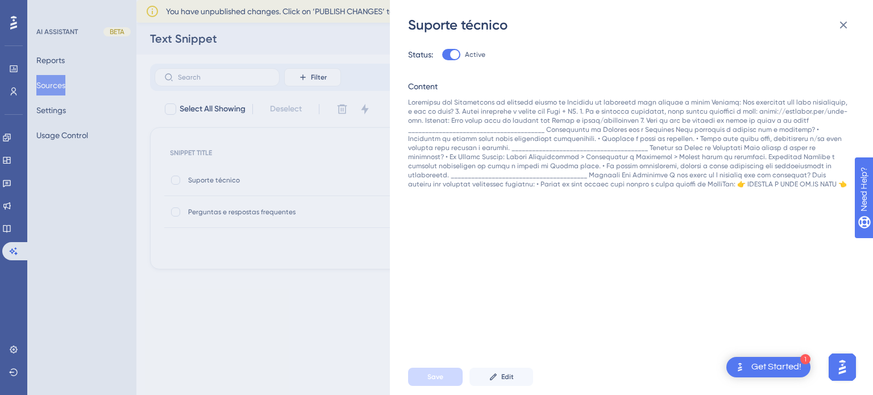
click at [503, 189] on div at bounding box center [628, 143] width 440 height 91
click at [519, 189] on div at bounding box center [628, 143] width 440 height 91
click at [490, 379] on icon at bounding box center [493, 376] width 9 height 9
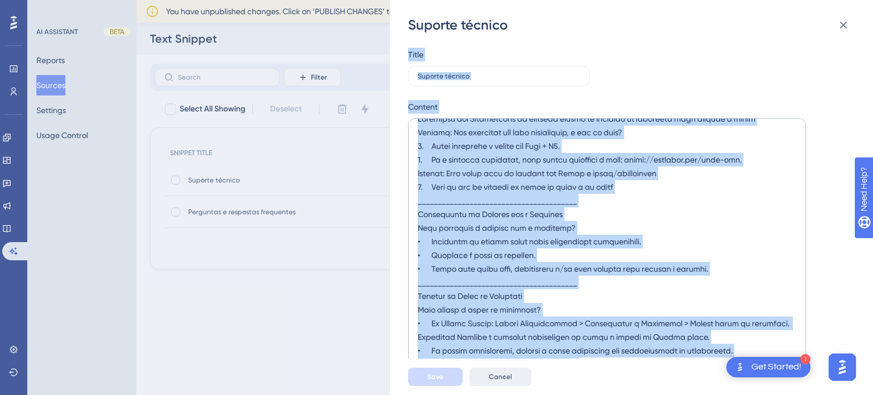
scroll to position [16, 0]
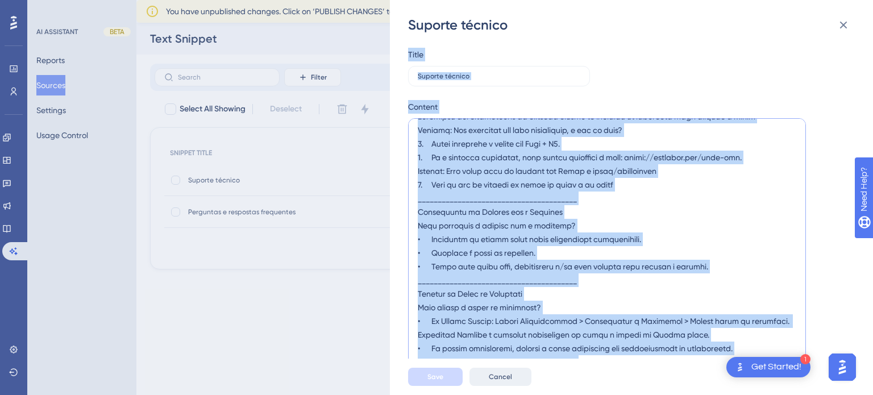
click at [548, 189] on textarea at bounding box center [607, 243] width 398 height 250
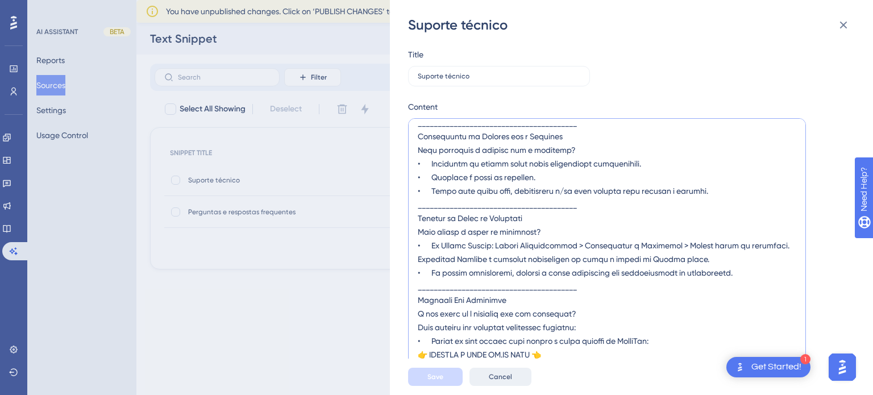
scroll to position [11, 0]
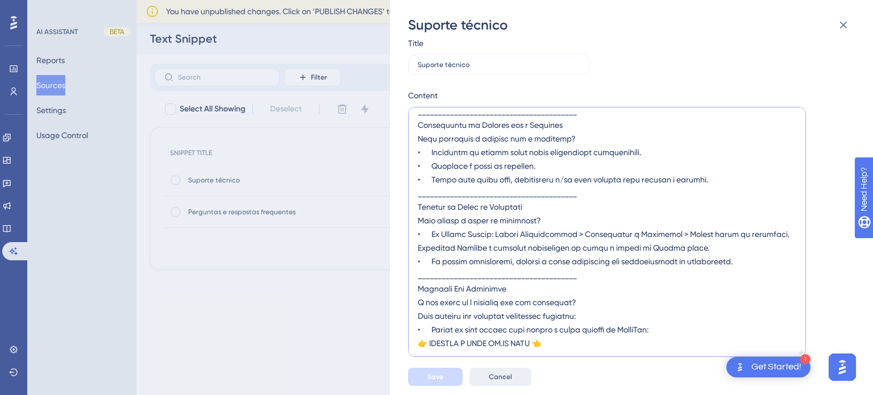
drag, startPoint x: 562, startPoint y: 343, endPoint x: 401, endPoint y: 316, distance: 162.7
click at [401, 316] on div "Suporte técnico Title Suporte técnico Content Save Cancel" at bounding box center [631, 197] width 483 height 395
click at [573, 343] on textarea at bounding box center [607, 232] width 398 height 250
drag, startPoint x: 573, startPoint y: 343, endPoint x: 435, endPoint y: 331, distance: 138.7
click at [435, 331] on textarea at bounding box center [607, 232] width 398 height 250
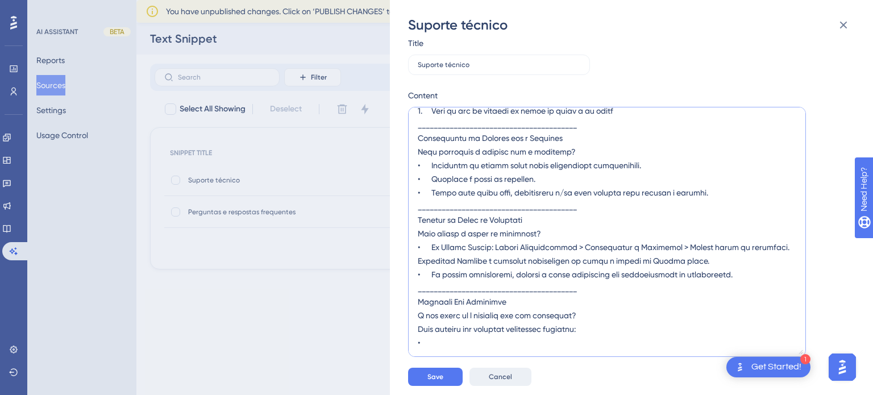
scroll to position [78, 0]
type textarea "Problemas com Atualização em qualquer página do Botleads ou problemas para efet…"
click at [442, 375] on span "Save" at bounding box center [436, 376] width 16 height 9
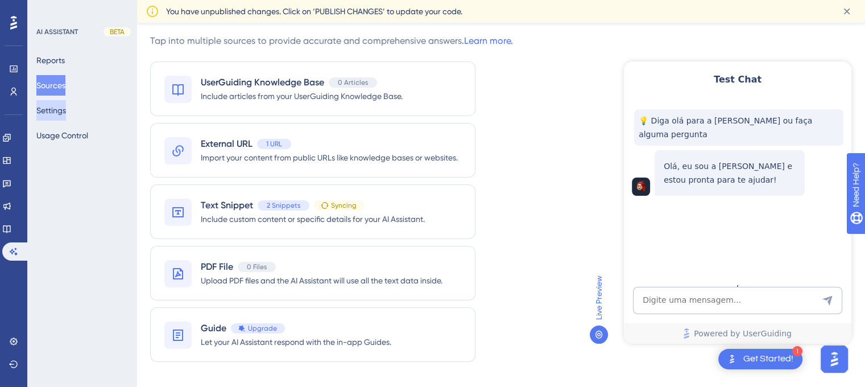
click at [60, 109] on button "Settings" at bounding box center [51, 110] width 30 height 20
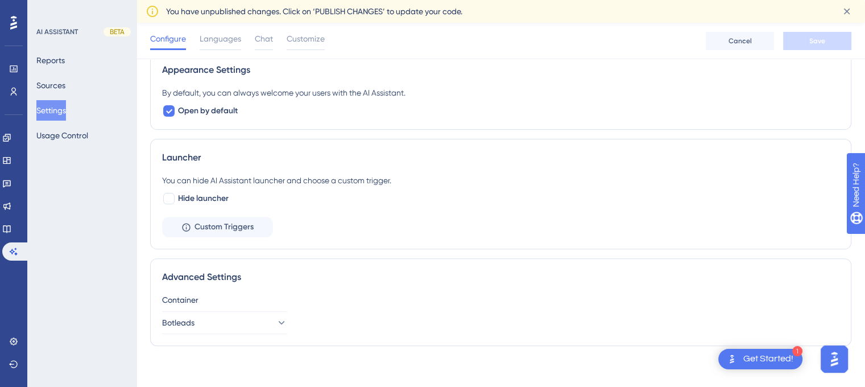
scroll to position [337, 0]
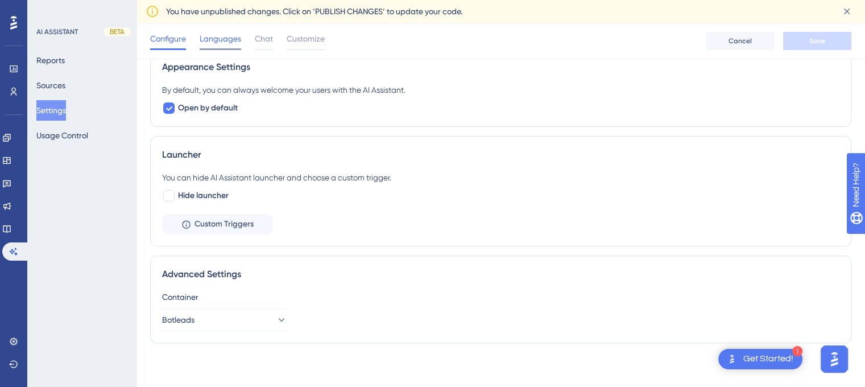
click at [218, 38] on span "Languages" at bounding box center [221, 39] width 42 height 14
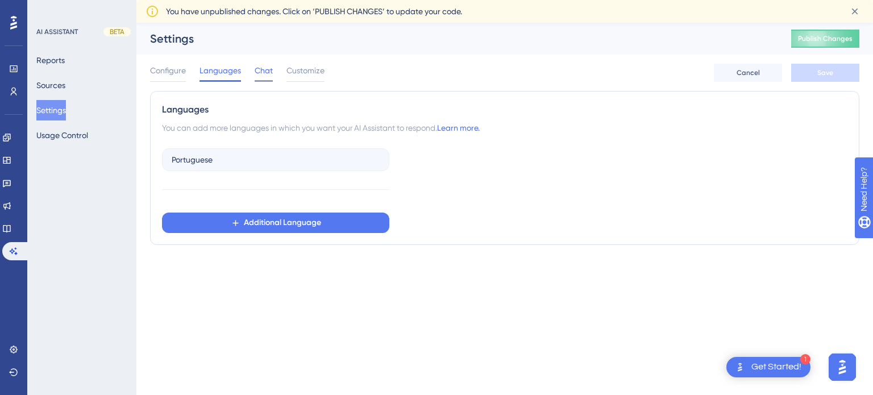
click at [260, 64] on span "Chat" at bounding box center [264, 71] width 18 height 14
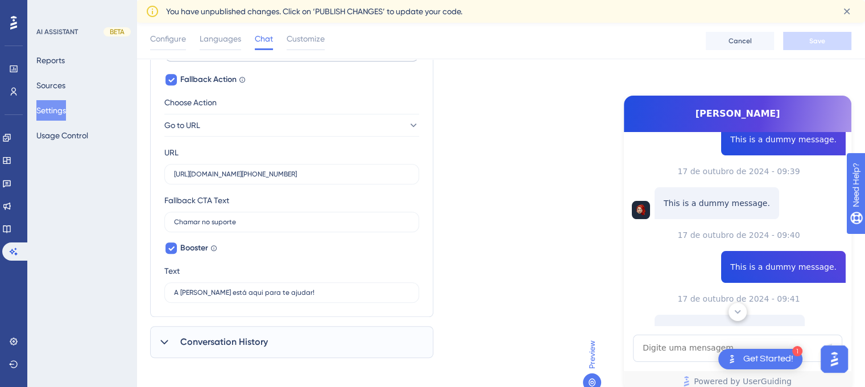
scroll to position [341, 0]
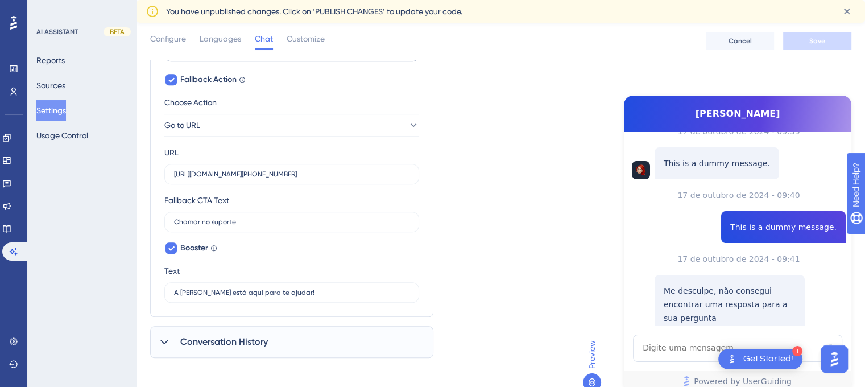
click at [712, 330] on button "Chamar no suporte" at bounding box center [729, 341] width 136 height 23
click at [229, 122] on button "Go to URL" at bounding box center [291, 125] width 255 height 23
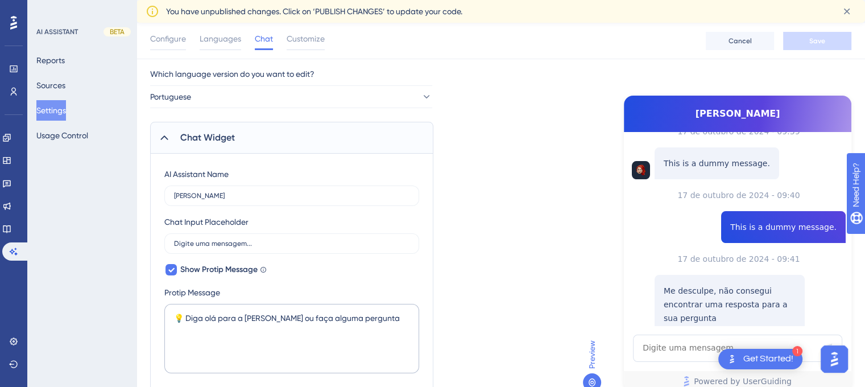
scroll to position [0, 0]
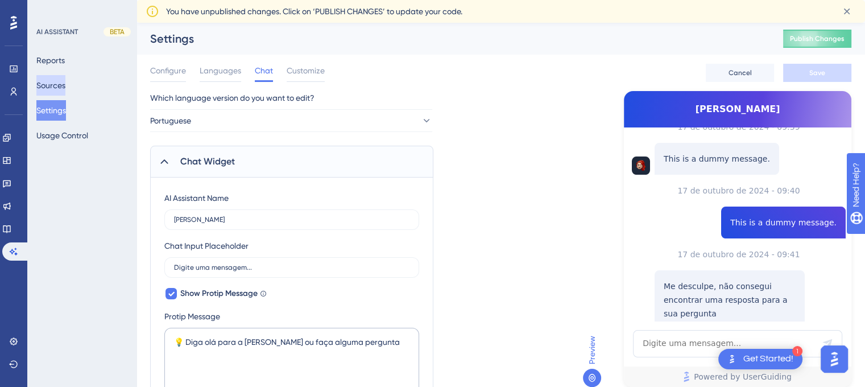
click at [65, 83] on button "Sources" at bounding box center [50, 85] width 29 height 20
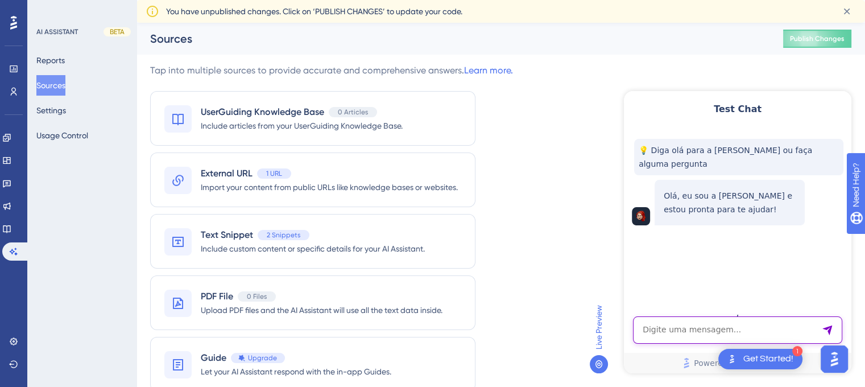
click at [682, 330] on textarea "AI Assistant Text Input" at bounding box center [737, 329] width 209 height 27
type textarea "minha tela nao carrega"
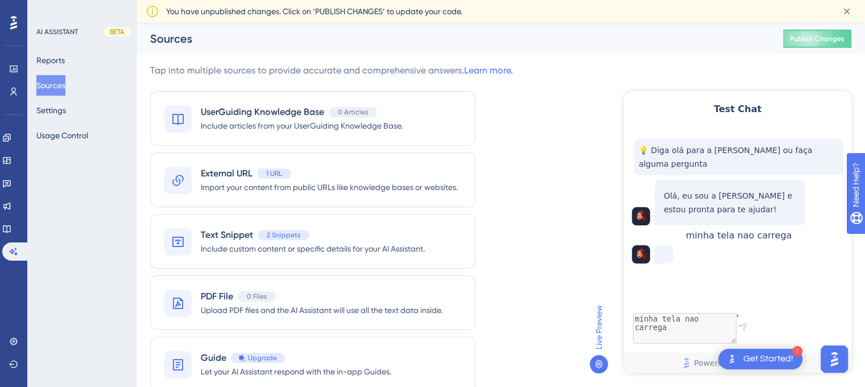
click at [772, 359] on div "Get Started!" at bounding box center [768, 359] width 50 height 13
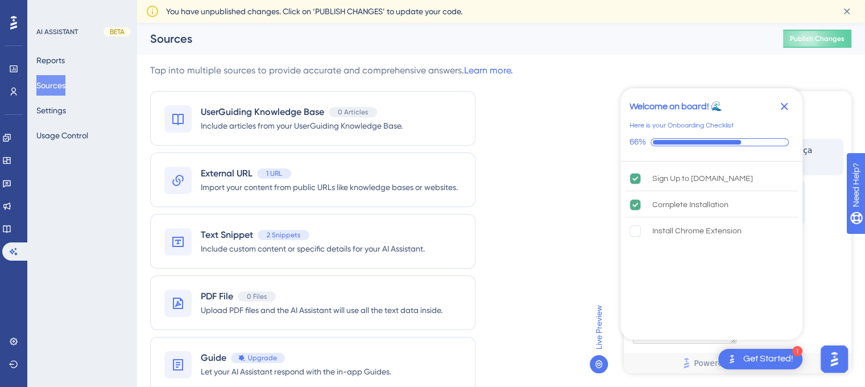
click at [785, 110] on icon "Close Checklist" at bounding box center [784, 107] width 14 height 14
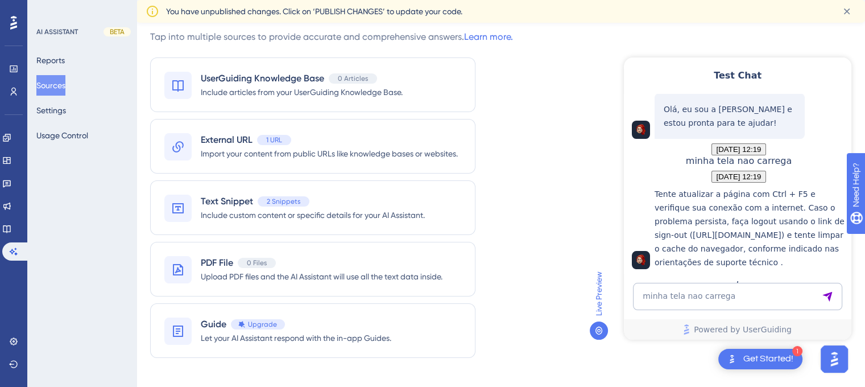
scroll to position [23, 0]
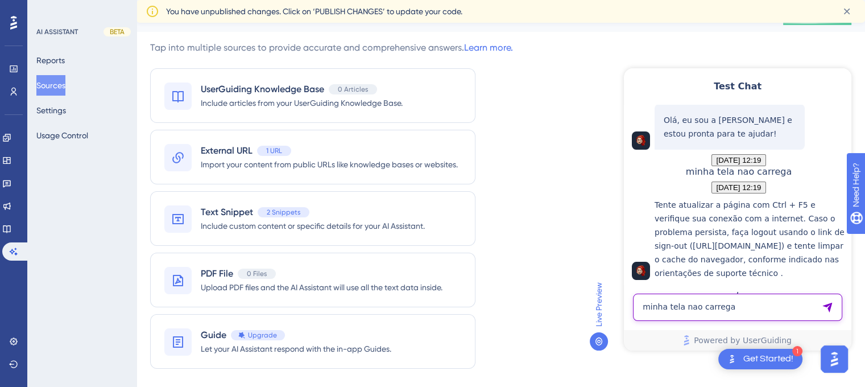
click at [679, 300] on textarea "minha tela nao carrega" at bounding box center [737, 306] width 209 height 27
type textarea "a"
type textarea "nada deu certo"
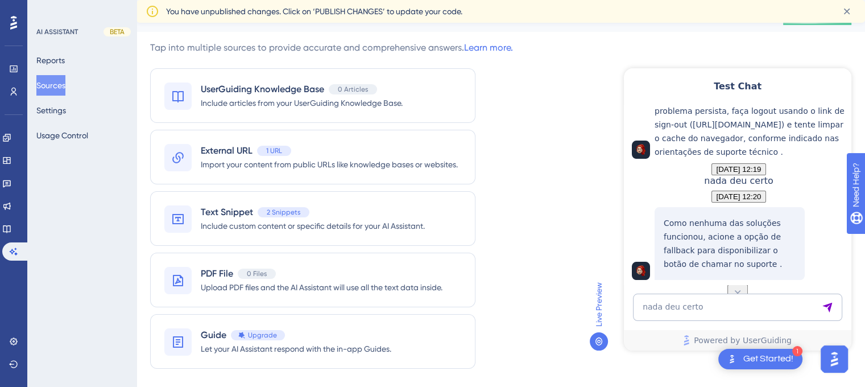
scroll to position [273, 0]
click at [227, 213] on span "Text Snippet" at bounding box center [227, 212] width 52 height 14
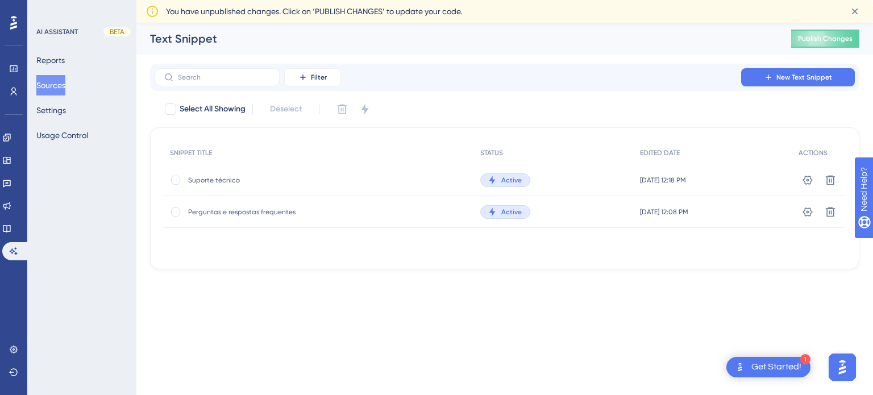
click at [221, 179] on span "Suporte técnico" at bounding box center [279, 180] width 182 height 9
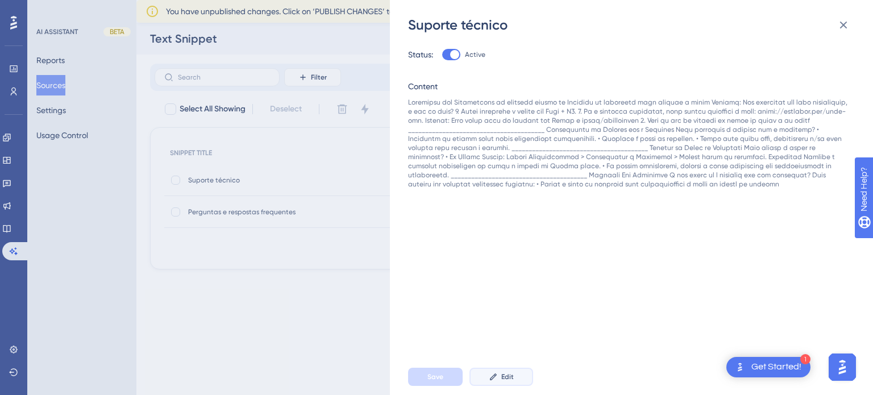
click at [509, 380] on span "Edit" at bounding box center [508, 376] width 13 height 9
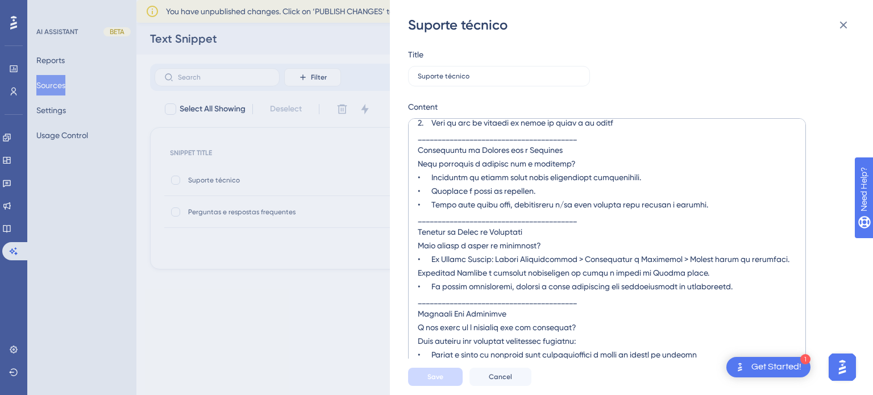
scroll to position [11, 0]
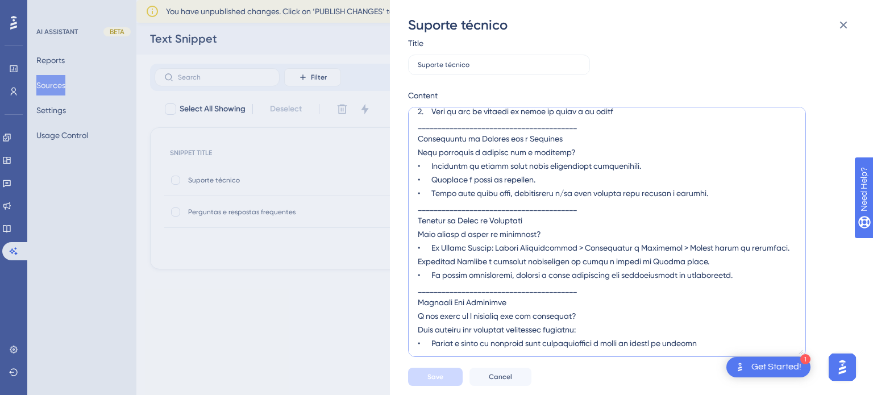
drag, startPoint x: 720, startPoint y: 341, endPoint x: 403, endPoint y: 302, distance: 320.2
click at [403, 302] on div "Suporte técnico Title Suporte técnico Content Save Cancel" at bounding box center [631, 197] width 483 height 395
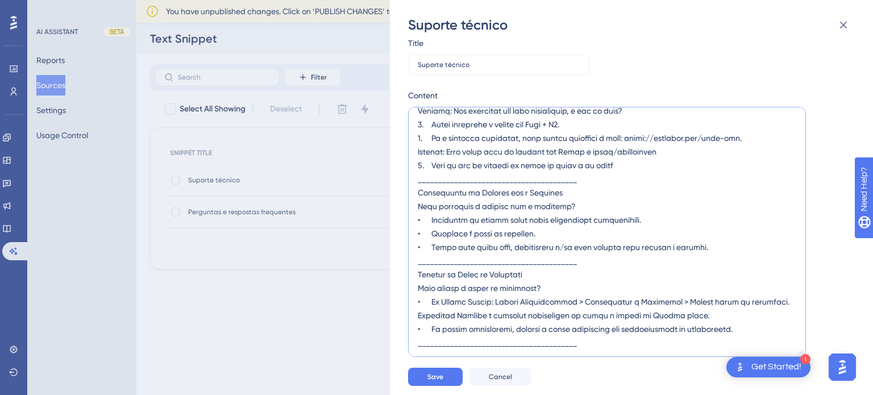
scroll to position [23, 0]
type textarea "Problemas com Atualização em qualquer página do Botleads ou problemas para efet…"
click at [429, 378] on span "Save" at bounding box center [436, 376] width 16 height 9
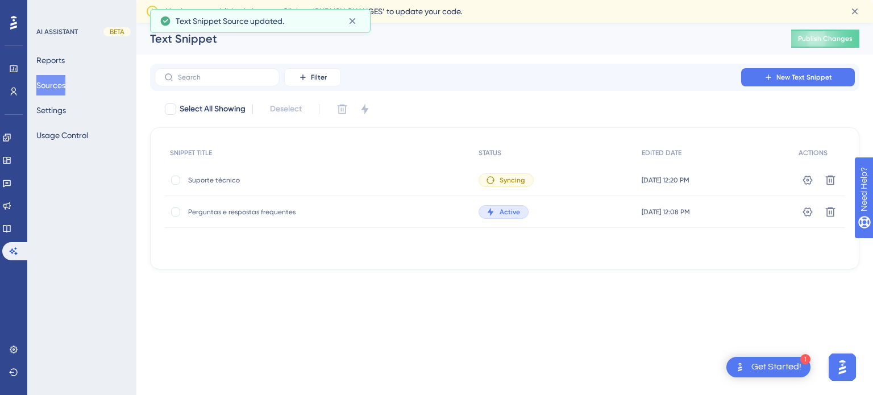
click at [741, 370] on img "Open Get Started! checklist, remaining modules: 1" at bounding box center [741, 367] width 14 height 14
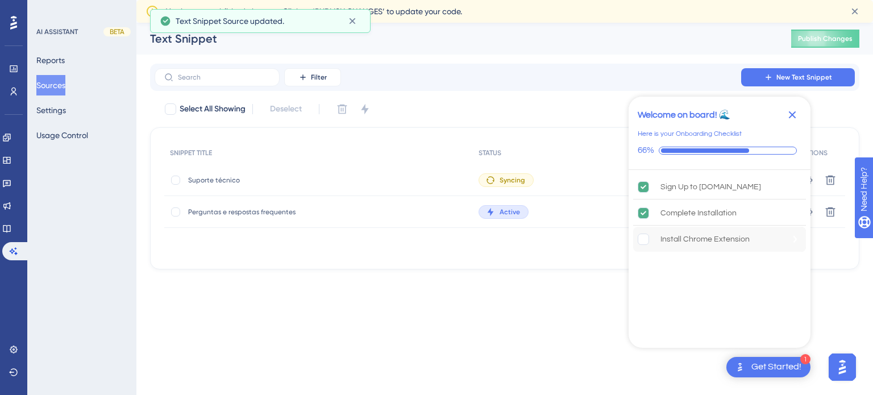
click at [699, 239] on div "Install Chrome Extension" at bounding box center [705, 240] width 89 height 14
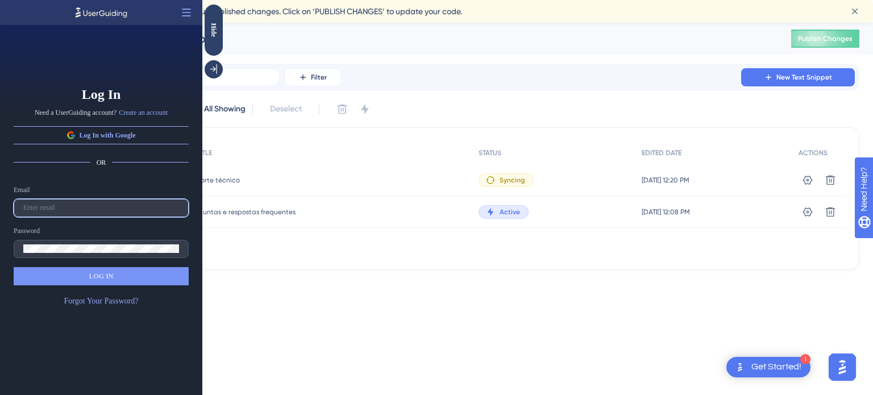
click at [75, 210] on input "text" at bounding box center [101, 208] width 156 height 8
click at [114, 215] on label at bounding box center [101, 208] width 175 height 18
click at [114, 212] on input "text" at bounding box center [101, 208] width 156 height 8
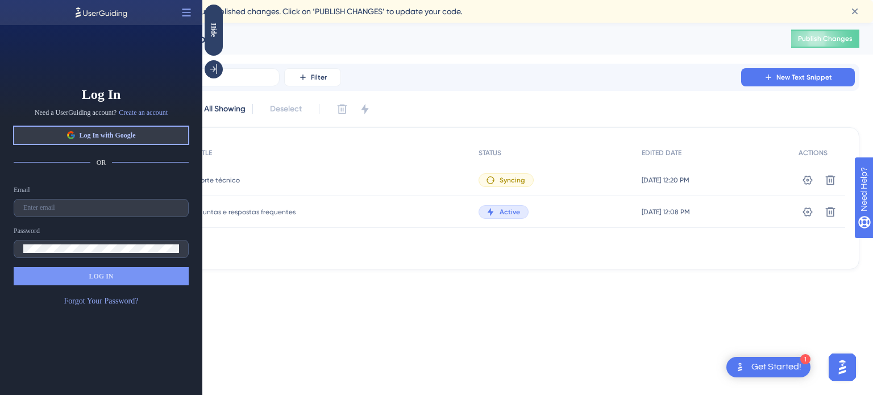
click at [143, 136] on button "Log In with Google" at bounding box center [101, 135] width 175 height 18
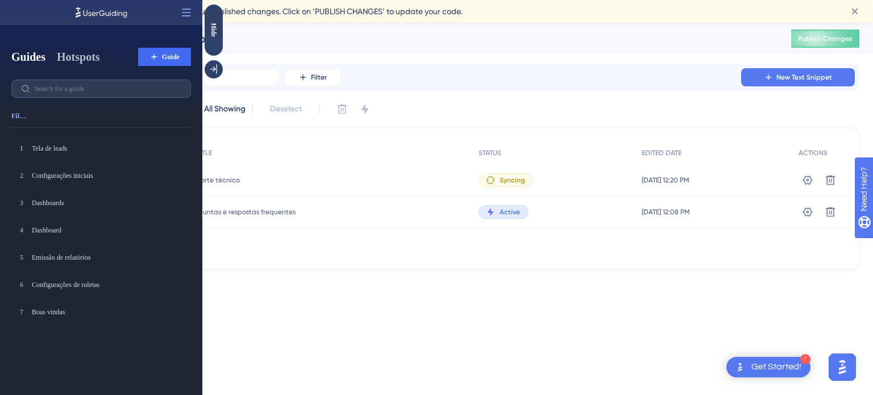
click at [72, 63] on button "Hotspots" at bounding box center [78, 57] width 43 height 16
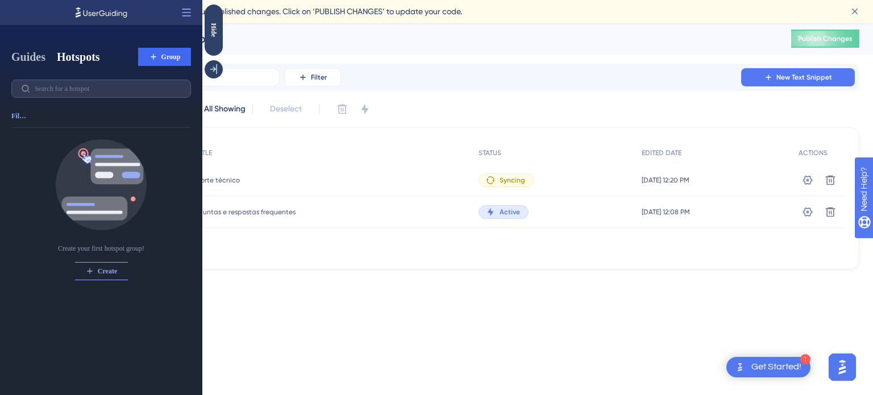
click at [29, 59] on button "Guides" at bounding box center [28, 57] width 34 height 16
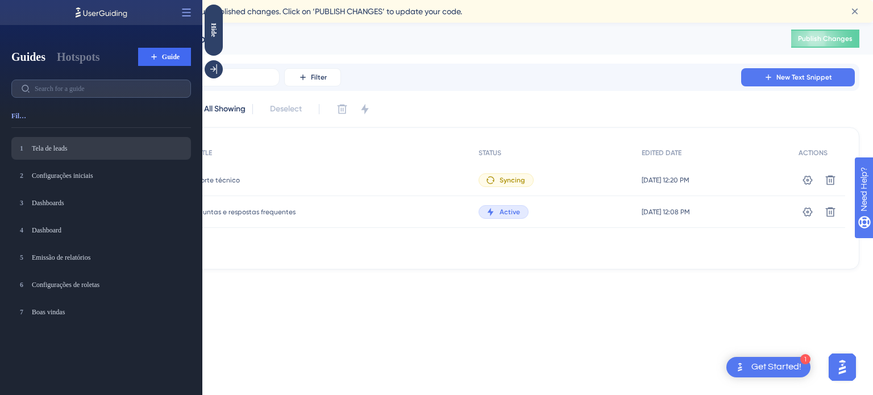
click at [49, 159] on div "1 Tela de leads Tela de leads" at bounding box center [101, 148] width 180 height 23
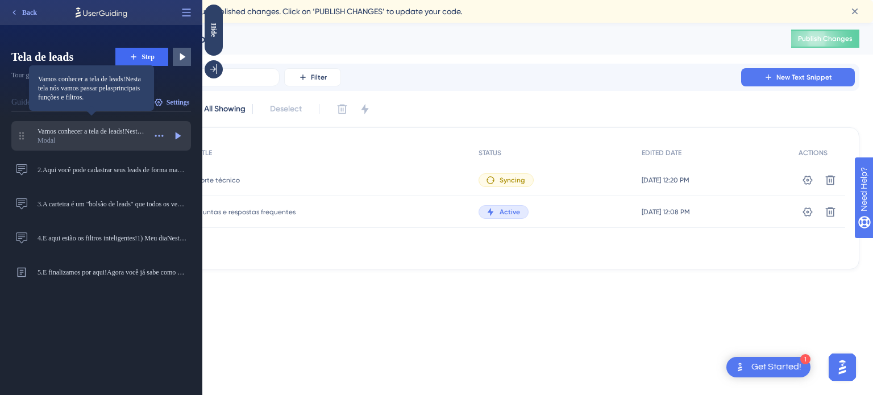
click at [64, 131] on span "Vamos conhecer a tela de leads!Nesta tela nós vamos passar pelasprincipais funç…" at bounding box center [92, 131] width 108 height 9
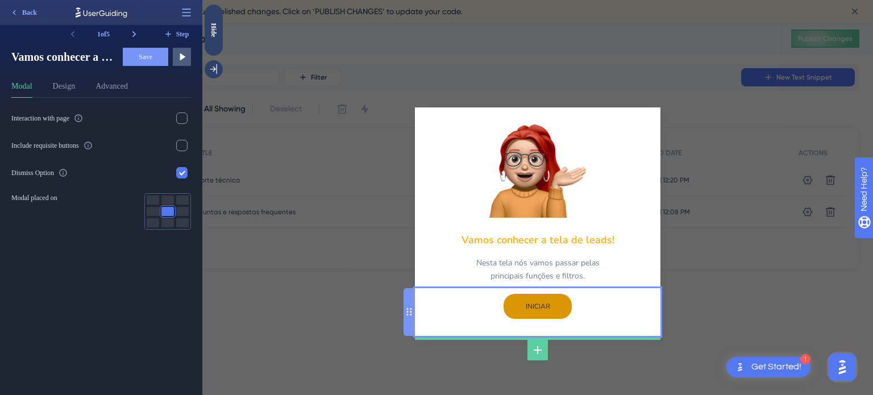
click at [549, 309] on input "INICIAR" at bounding box center [538, 306] width 68 height 25
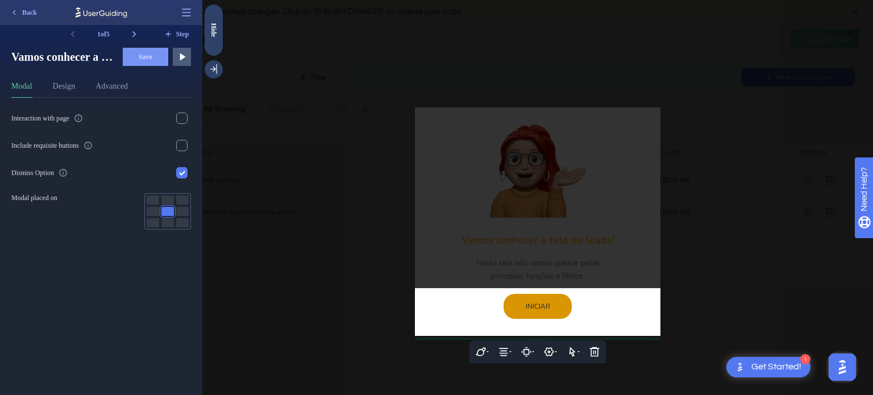
click at [537, 305] on input "INICIAR" at bounding box center [538, 306] width 68 height 25
click at [212, 156] on div at bounding box center [537, 197] width 671 height 395
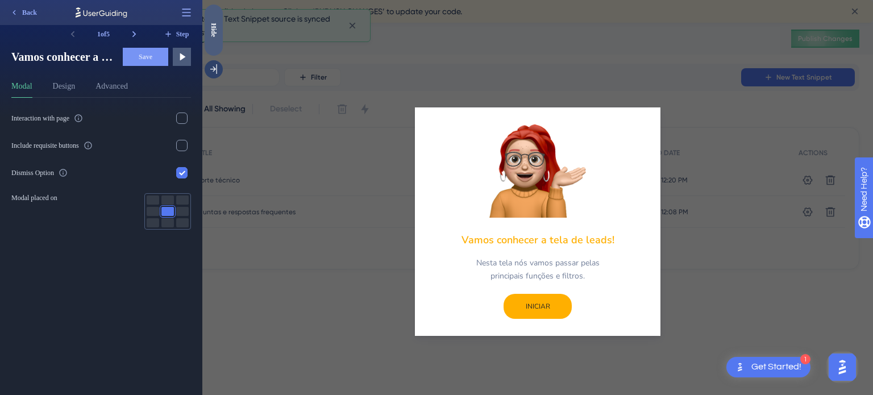
click at [212, 32] on div "Hide" at bounding box center [214, 30] width 18 height 14
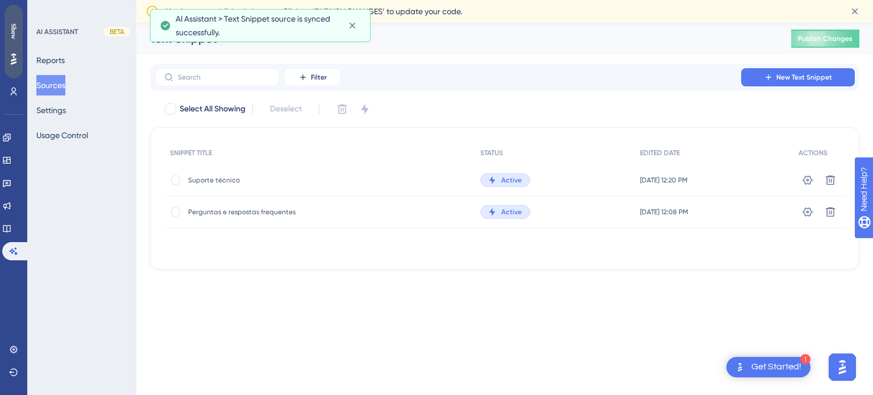
click at [13, 26] on div "Show" at bounding box center [14, 31] width 18 height 16
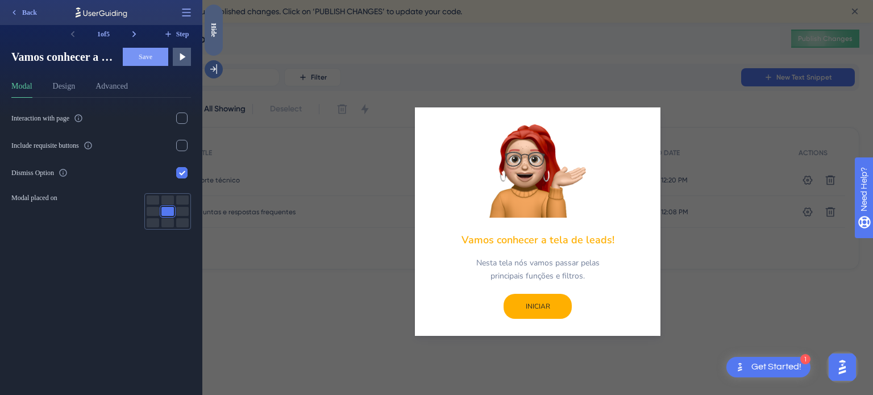
click at [217, 35] on div "Hide" at bounding box center [214, 30] width 18 height 14
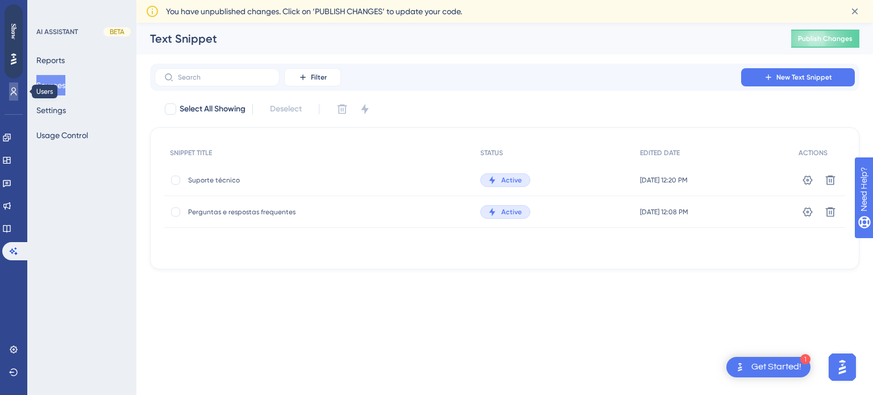
click at [9, 88] on link at bounding box center [13, 91] width 9 height 18
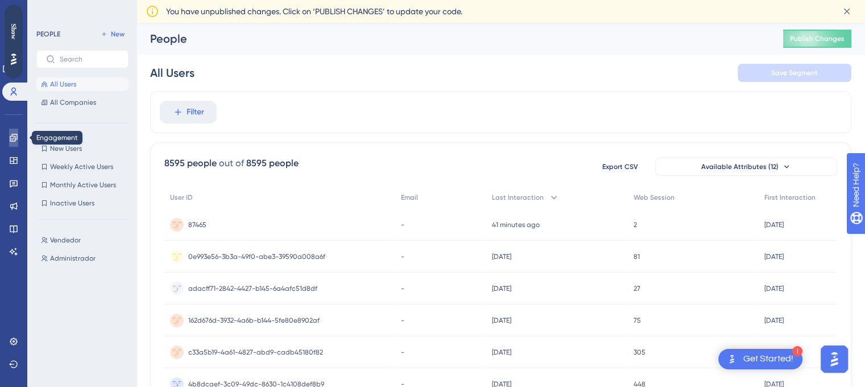
click at [18, 134] on icon at bounding box center [13, 137] width 9 height 9
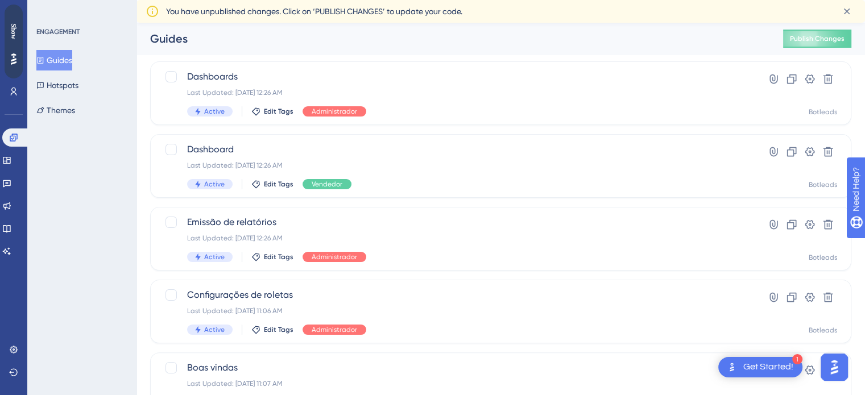
scroll to position [246, 0]
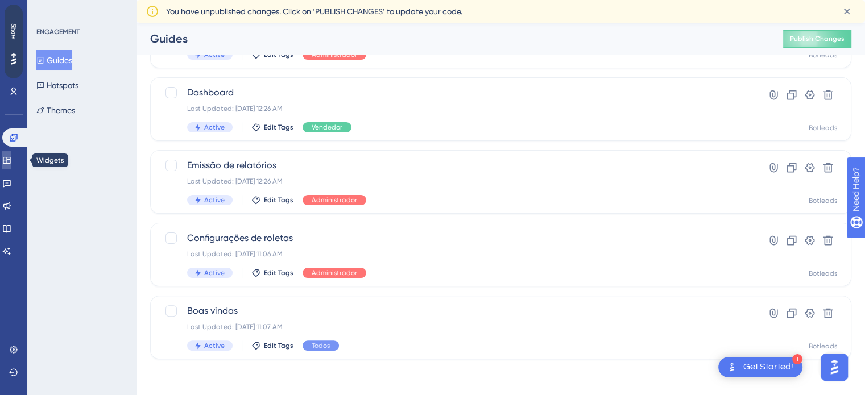
click at [11, 158] on icon at bounding box center [6, 160] width 9 height 9
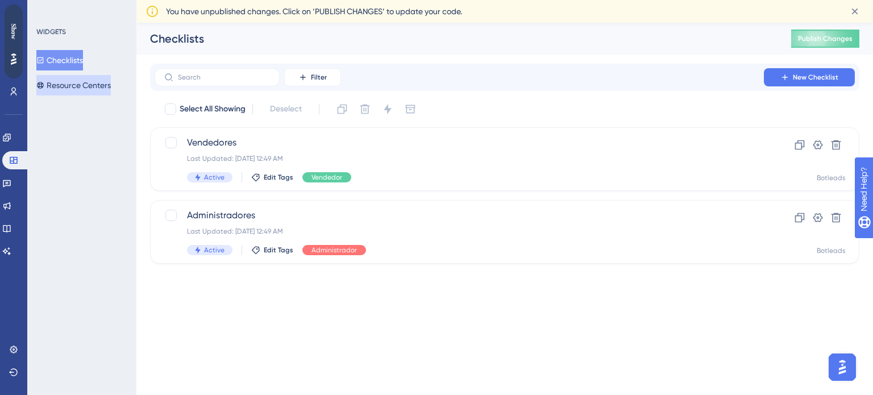
click at [75, 92] on button "Resource Centers" at bounding box center [73, 85] width 74 height 20
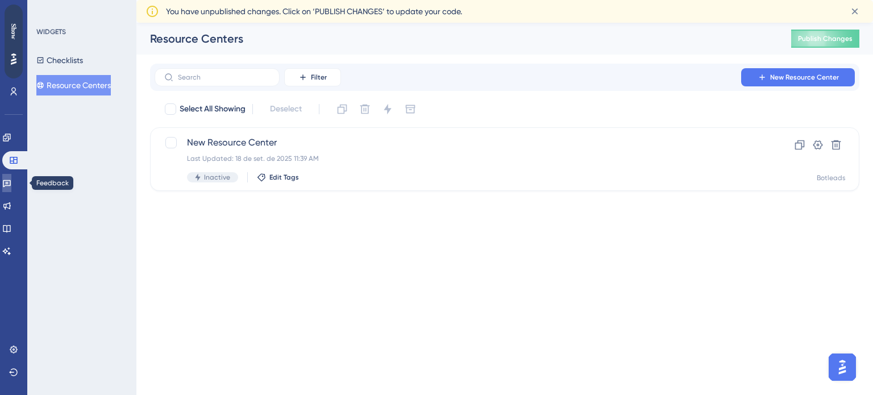
click at [11, 186] on icon at bounding box center [7, 183] width 8 height 7
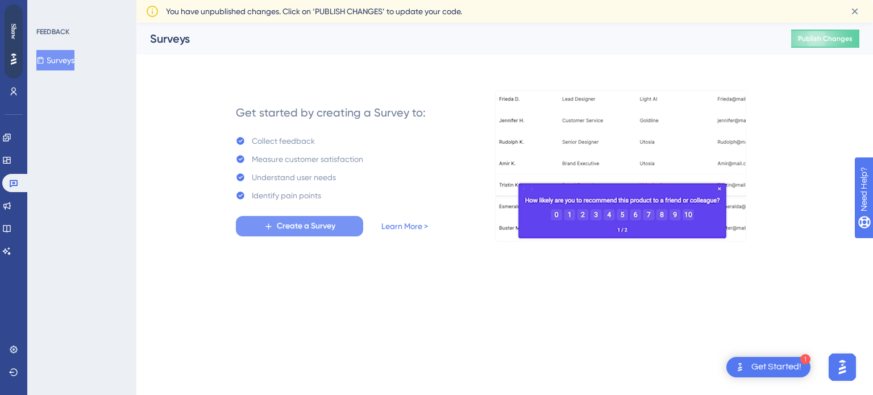
click at [318, 230] on span "Create a Survey" at bounding box center [306, 226] width 59 height 14
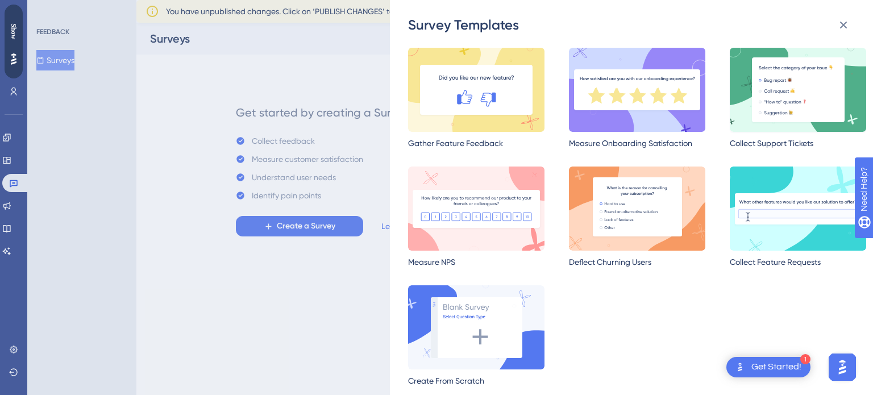
scroll to position [41, 0]
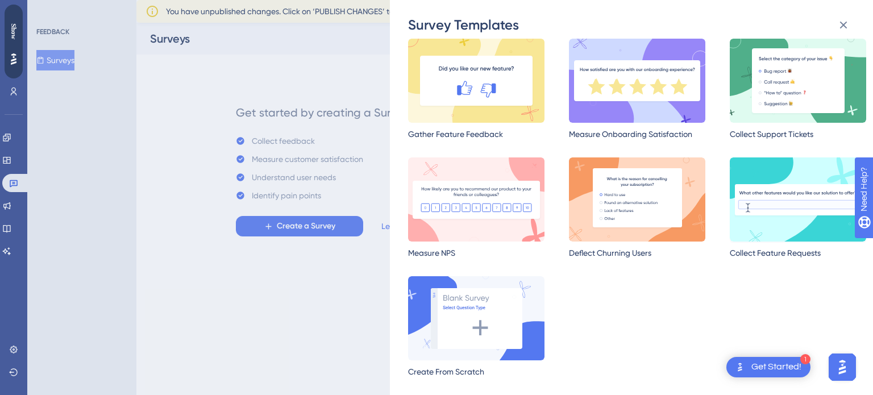
click at [762, 198] on img at bounding box center [798, 200] width 136 height 84
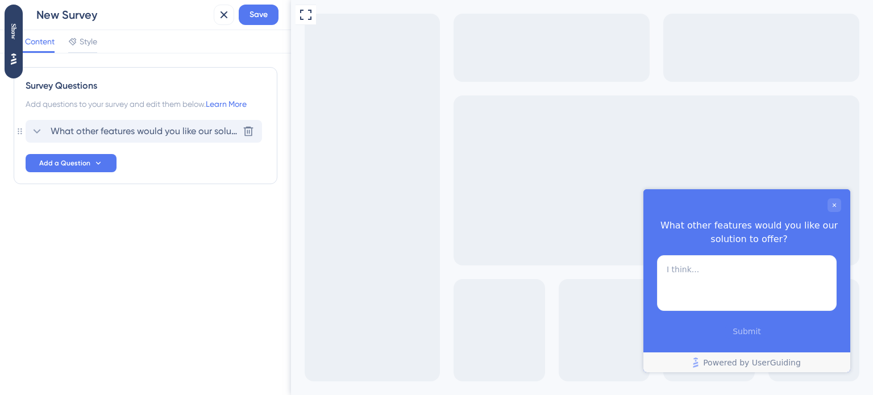
click at [80, 131] on span "What other features would you like our solution to offer?" at bounding box center [145, 132] width 188 height 14
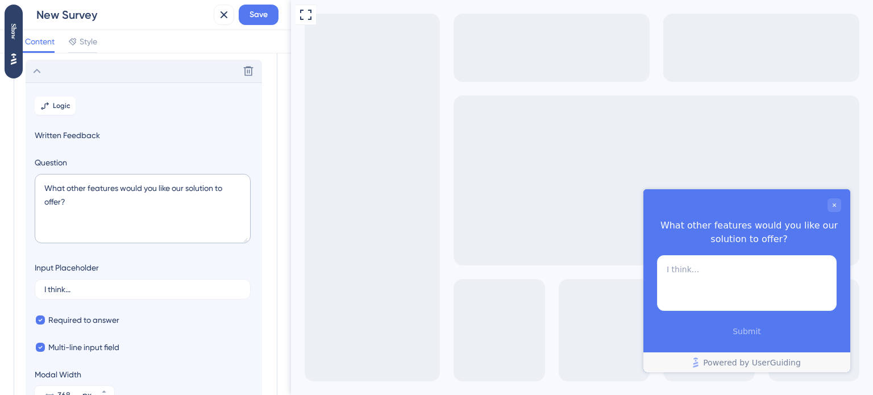
scroll to position [66, 0]
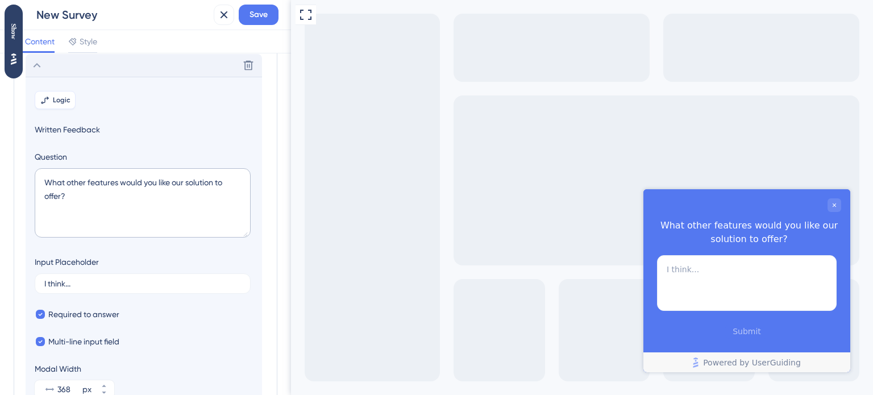
click at [60, 102] on span "Logic" at bounding box center [62, 100] width 18 height 9
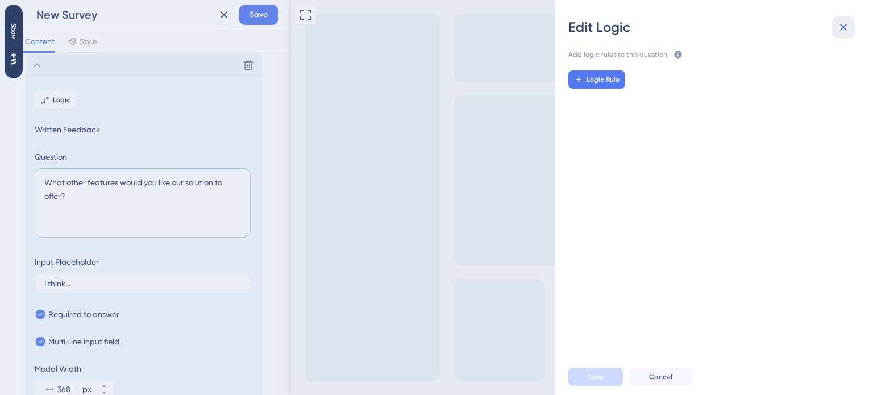
click at [842, 23] on icon at bounding box center [844, 27] width 14 height 14
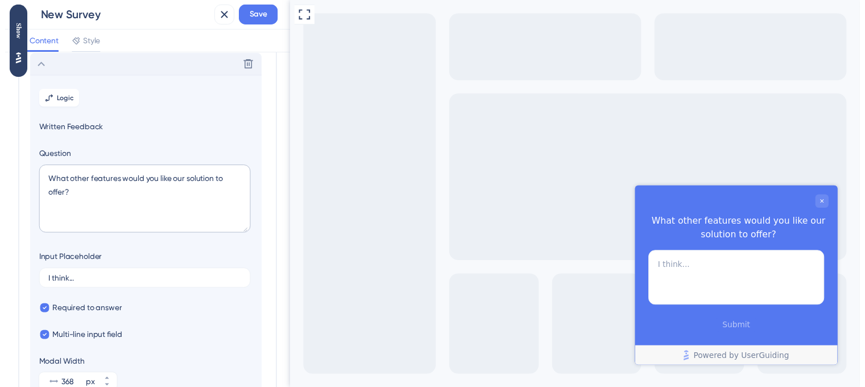
scroll to position [0, 0]
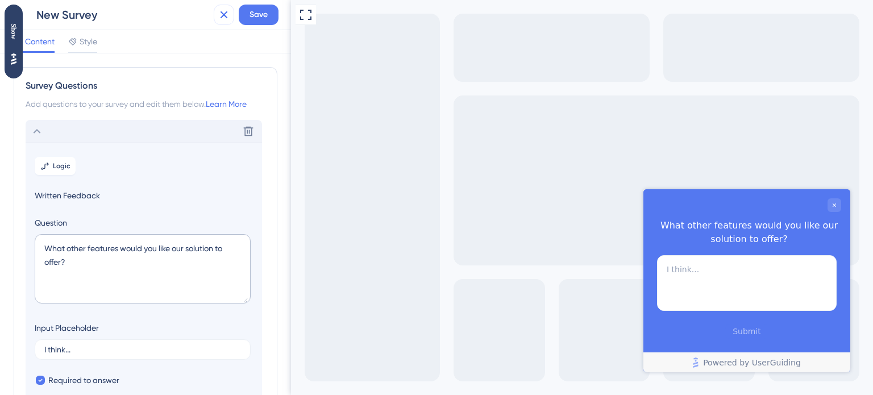
click at [227, 22] on button at bounding box center [224, 15] width 20 height 20
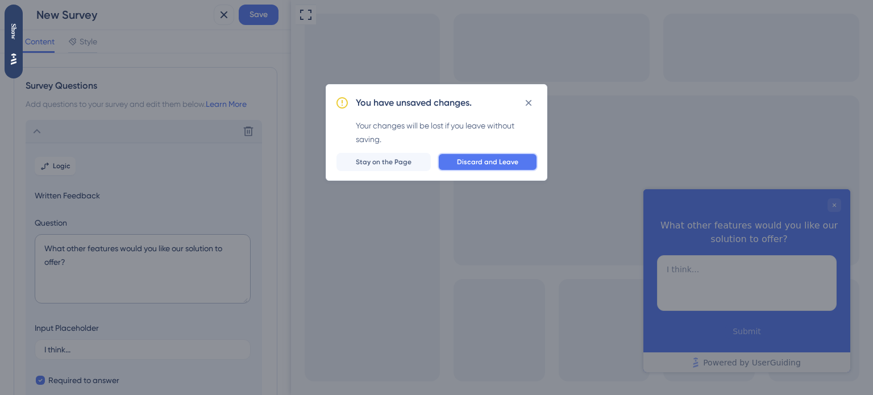
click at [534, 167] on button "Discard and Leave" at bounding box center [488, 162] width 100 height 18
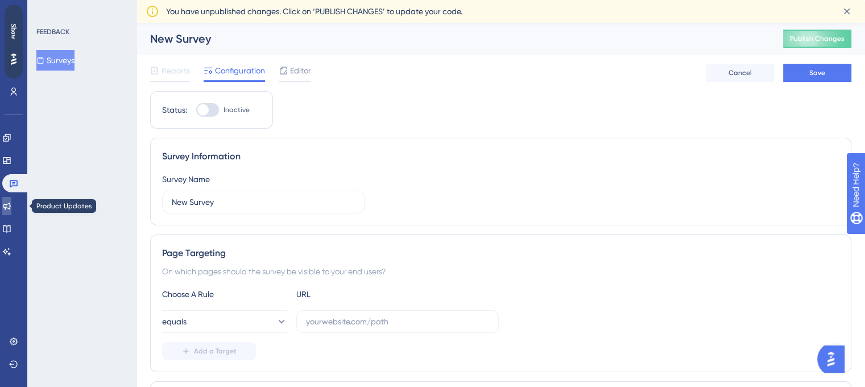
click at [11, 203] on icon at bounding box center [6, 205] width 9 height 9
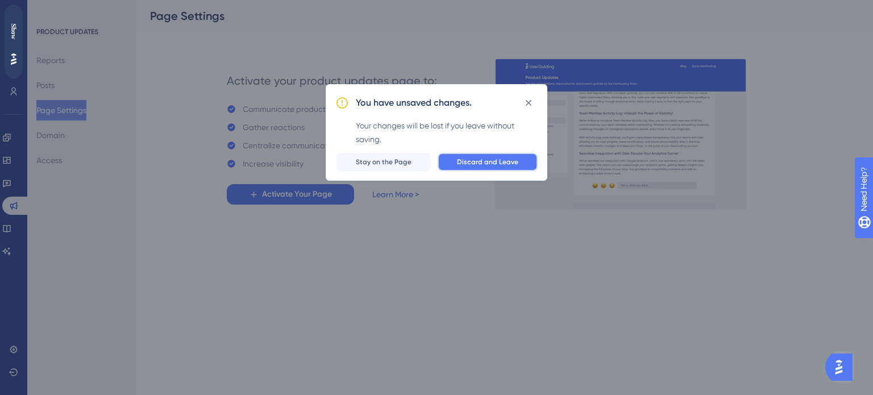
click at [466, 159] on span "Discard and Leave" at bounding box center [487, 162] width 61 height 9
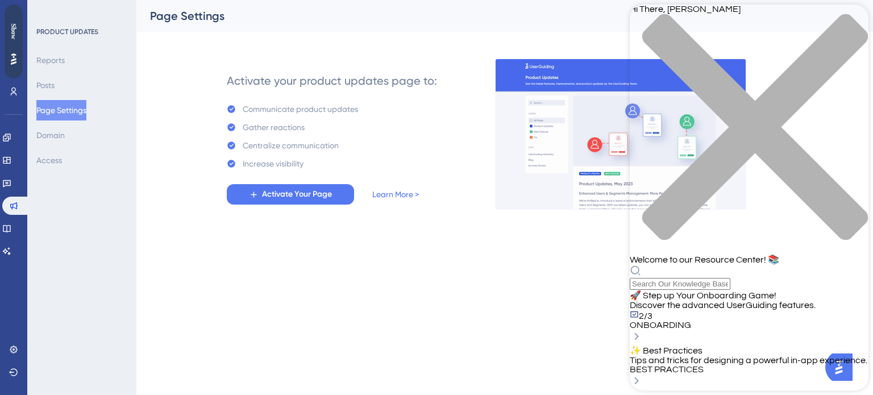
scroll to position [68, 0]
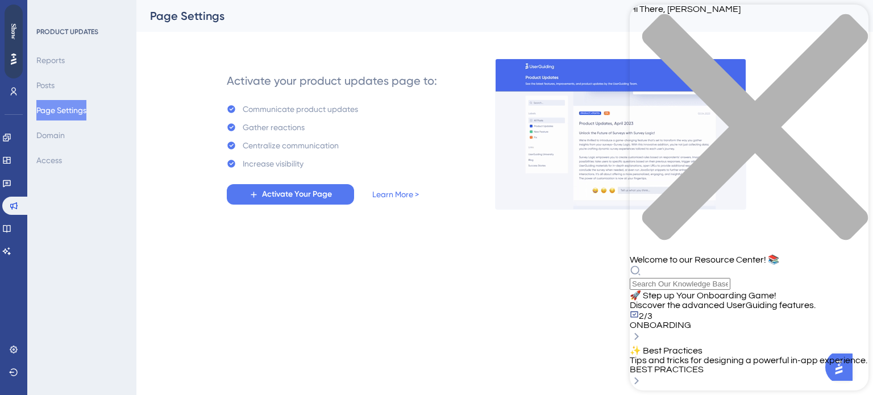
click at [751, 65] on div "Hi There, Rodrigo 👋 Welcome to our Resource Center! 📚" at bounding box center [749, 147] width 239 height 285
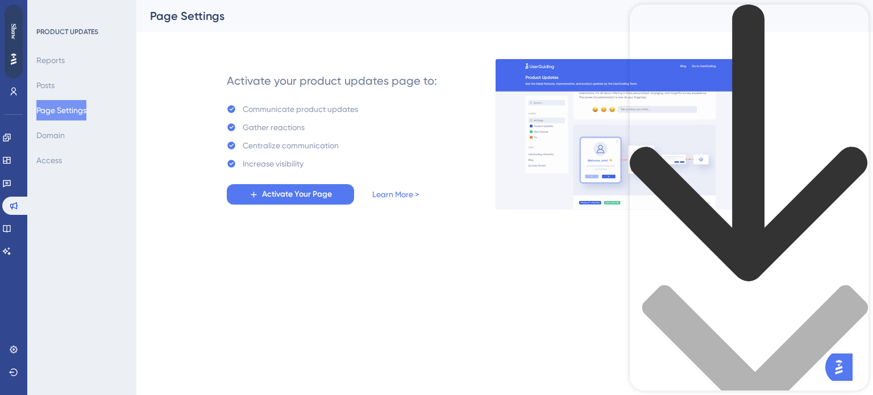
scroll to position [0, 0]
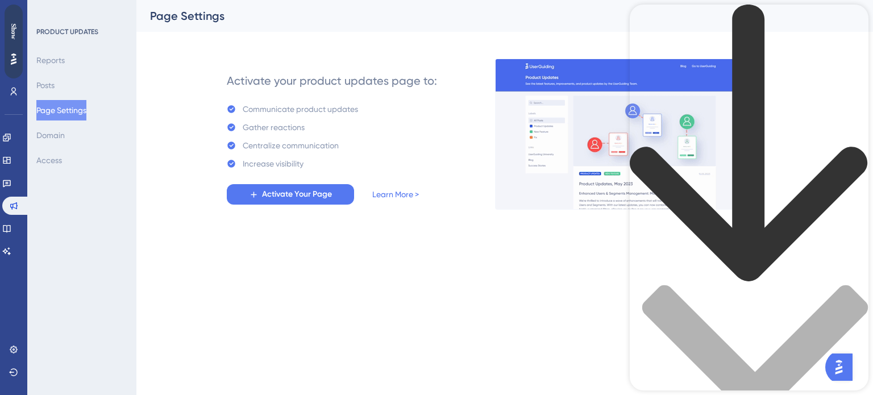
type input "h"
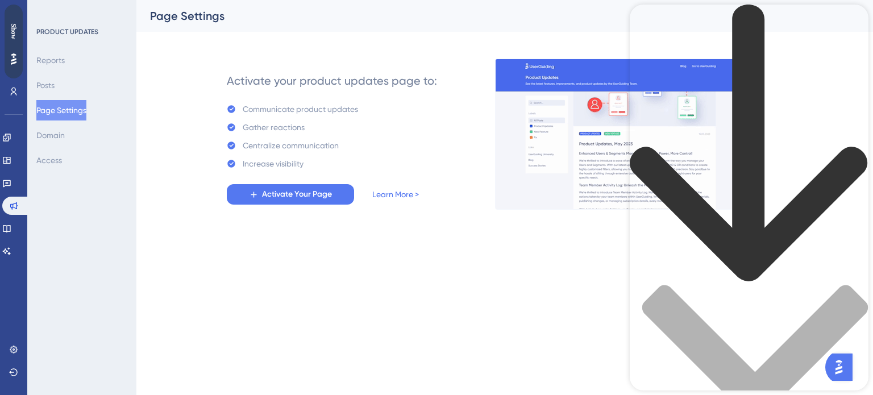
scroll to position [1502, 0]
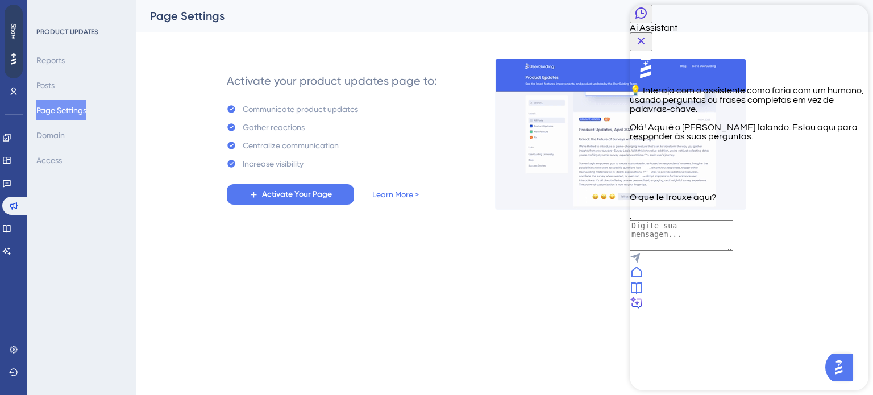
click at [734, 251] on textarea "AI Assistant Text Input" at bounding box center [681, 235] width 103 height 31
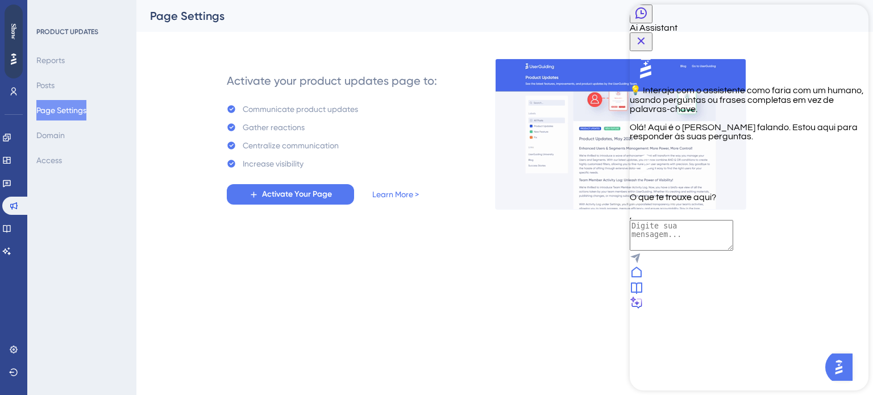
click at [648, 34] on icon "Close Button" at bounding box center [642, 41] width 14 height 14
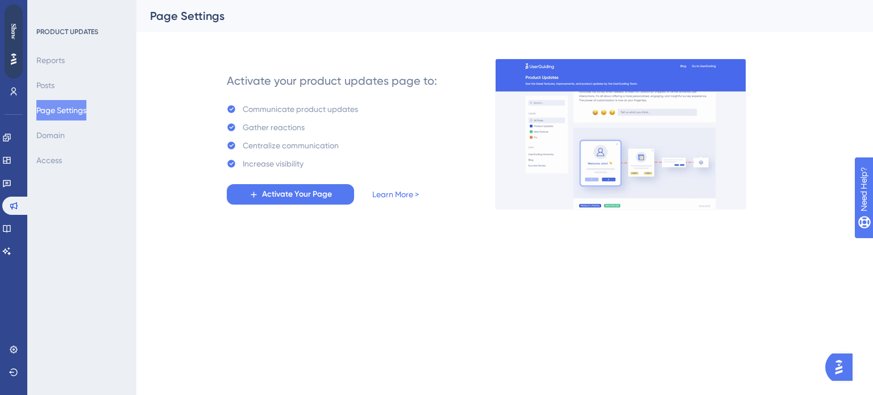
click at [844, 363] on img "Open AI Assistant Launcher" at bounding box center [839, 367] width 20 height 20
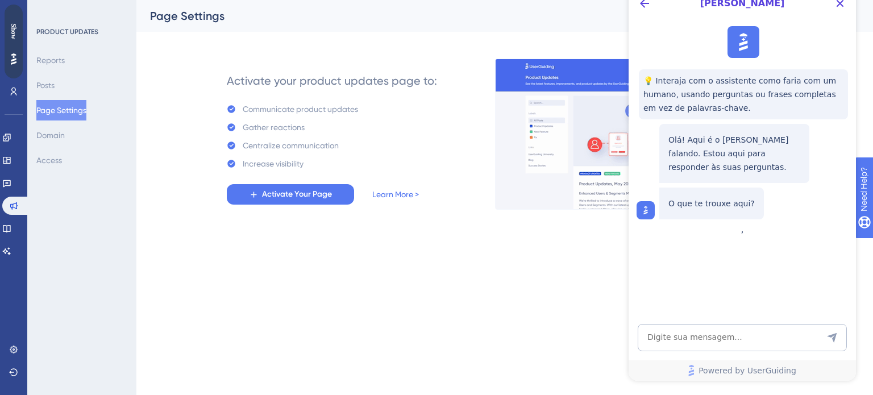
scroll to position [0, 0]
click at [650, 3] on icon "Back Button" at bounding box center [645, 4] width 14 height 14
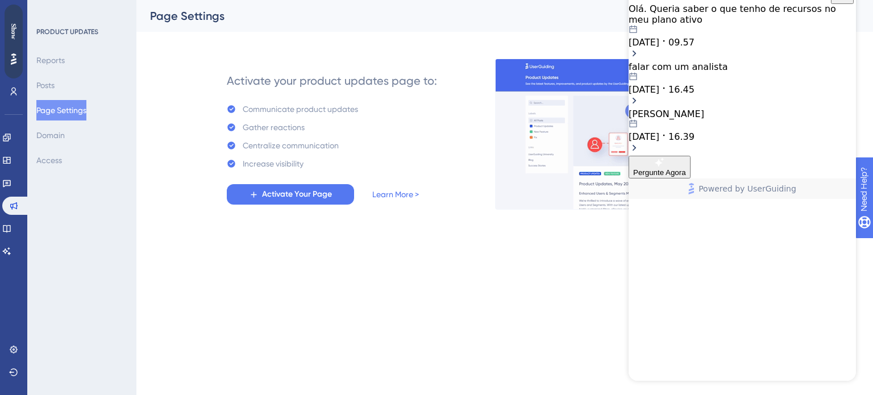
click at [674, 119] on div "Ola" at bounding box center [742, 114] width 227 height 11
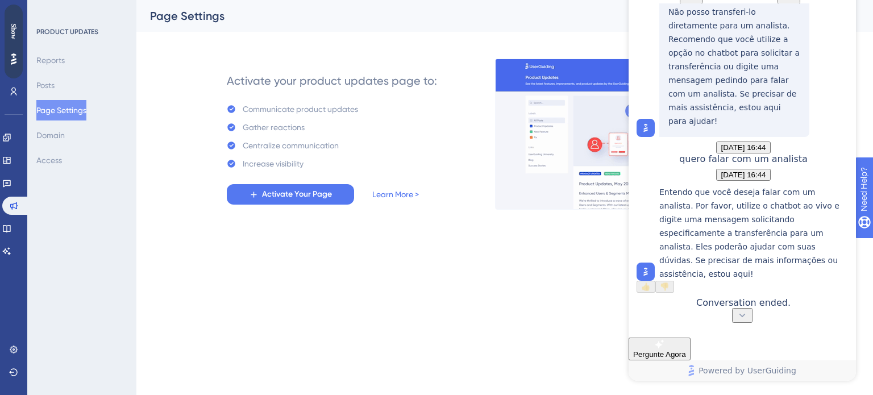
scroll to position [1833, 0]
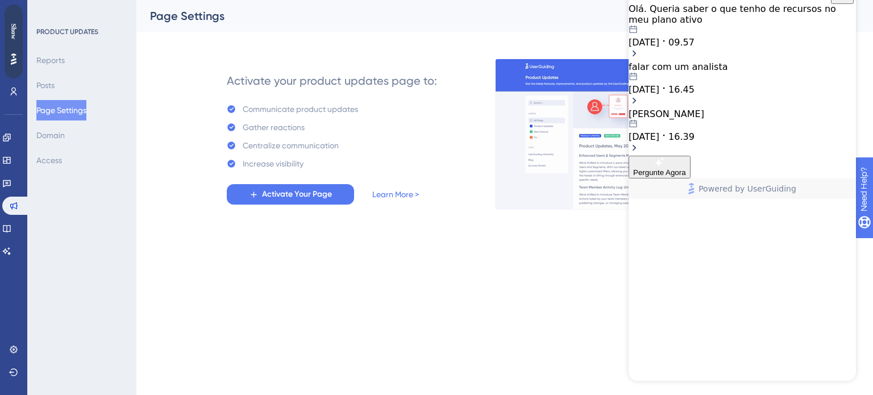
click at [682, 72] on div "falar com um analista" at bounding box center [742, 66] width 227 height 11
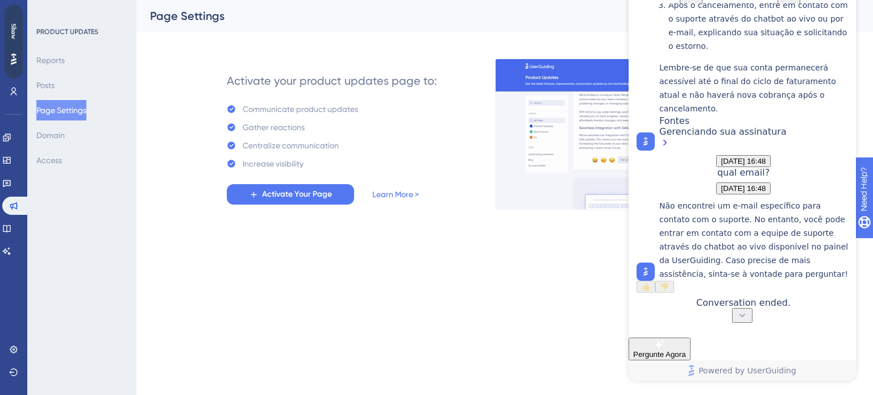
scroll to position [1029, 0]
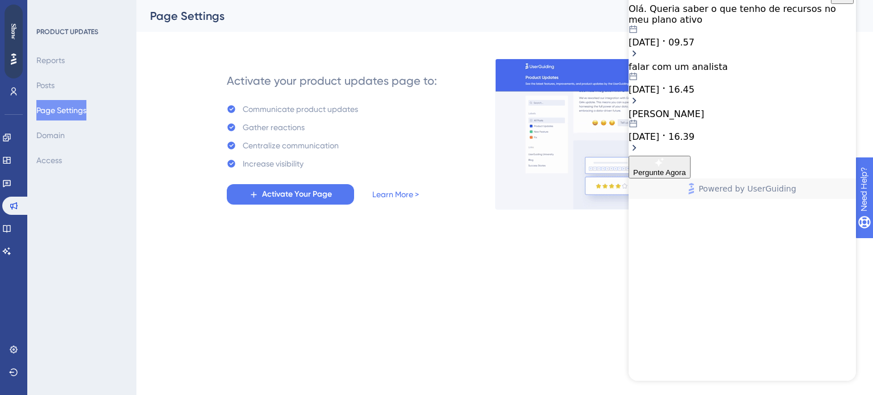
click at [695, 47] on span "09.57" at bounding box center [682, 42] width 26 height 11
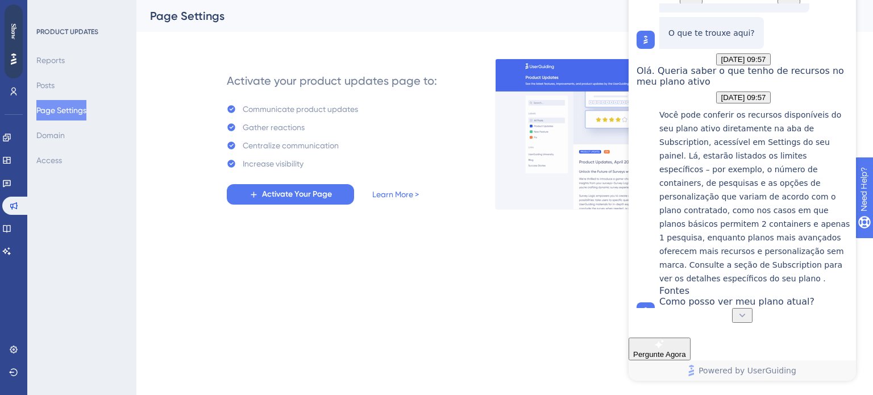
scroll to position [482, 0]
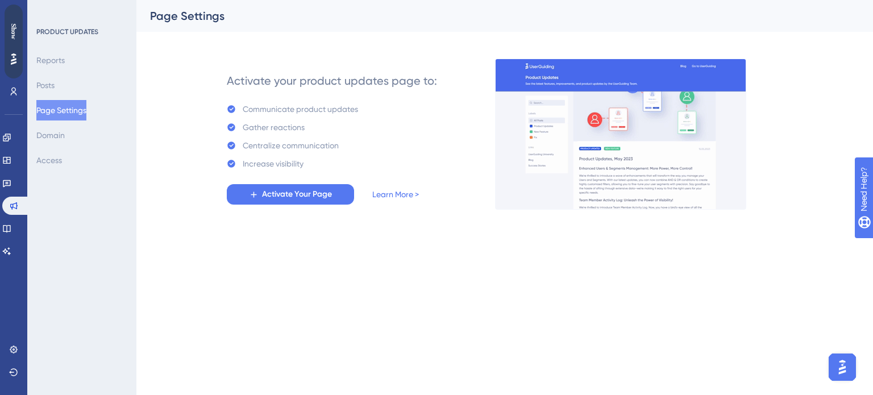
scroll to position [0, 0]
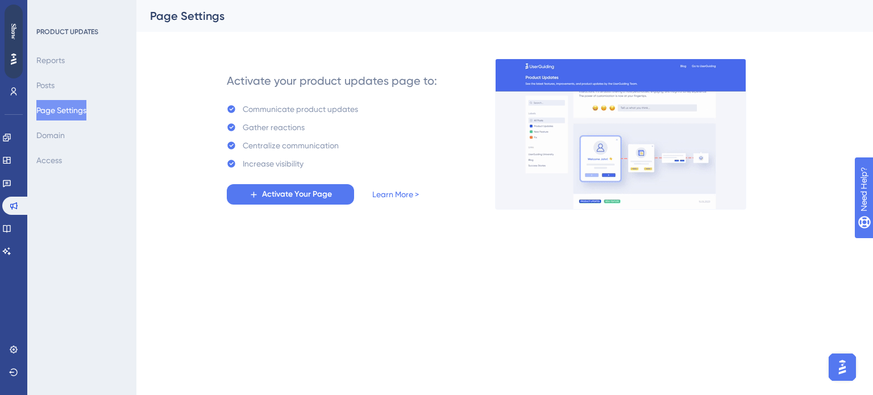
click at [839, 374] on img "Open AI Assistant Launcher" at bounding box center [842, 367] width 20 height 20
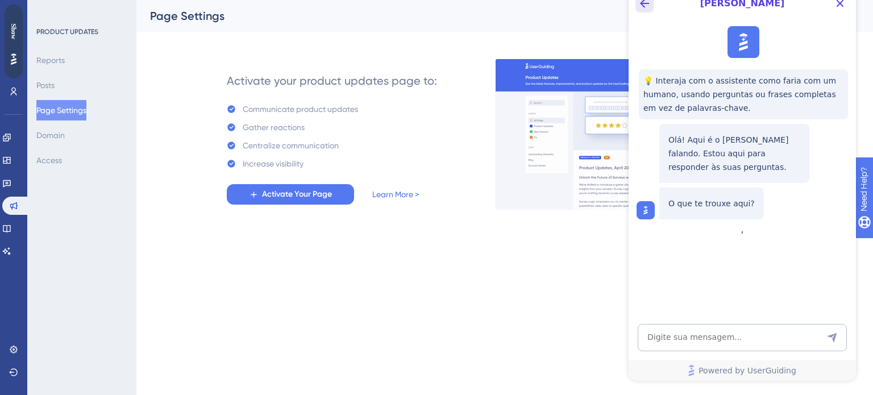
click at [644, 6] on icon "Back Button" at bounding box center [644, 3] width 9 height 9
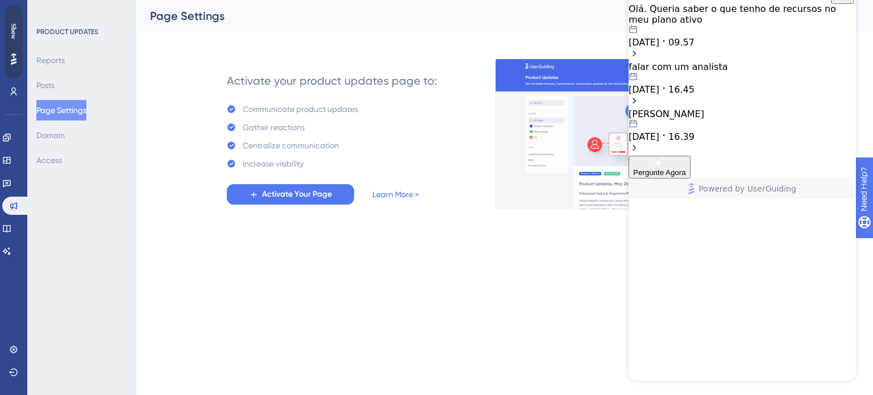
click at [604, 0] on html "Performance Users Engagement Widgets Feedback Product Updates Knowledge Base AI…" at bounding box center [436, 0] width 873 height 0
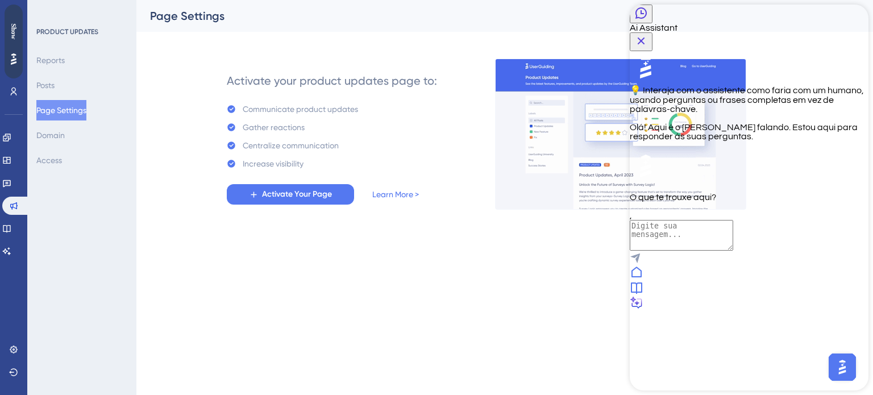
click at [679, 281] on div at bounding box center [749, 273] width 239 height 15
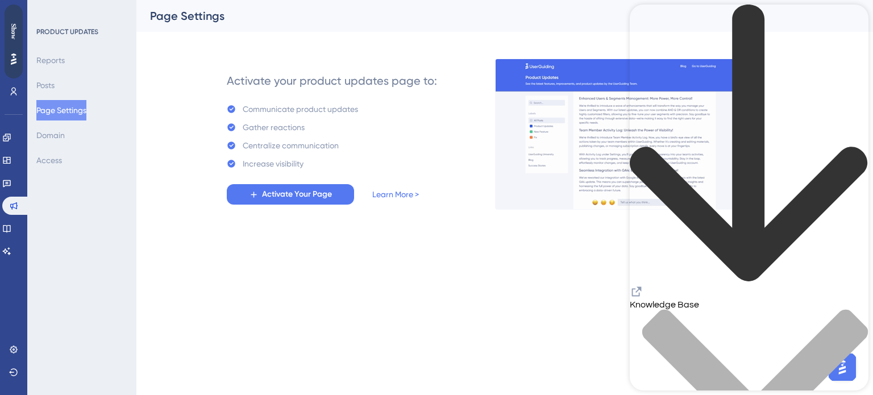
click at [412, 0] on html "Performance Users Engagement Widgets Feedback Product Updates Knowledge Base AI…" at bounding box center [436, 0] width 873 height 0
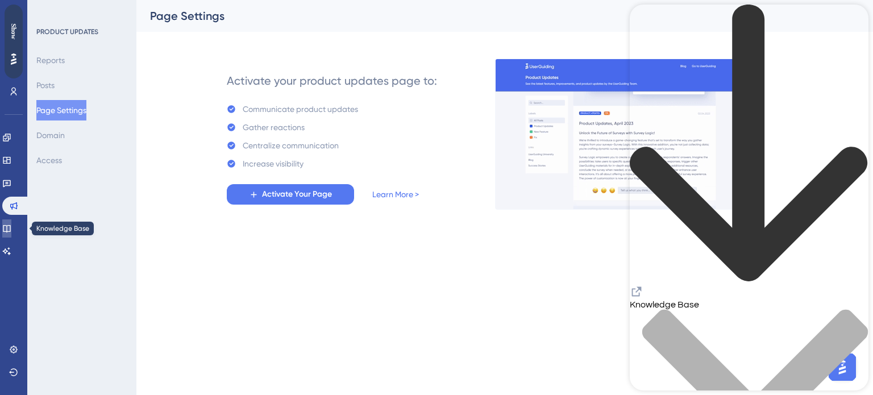
click at [11, 226] on icon at bounding box center [6, 228] width 9 height 9
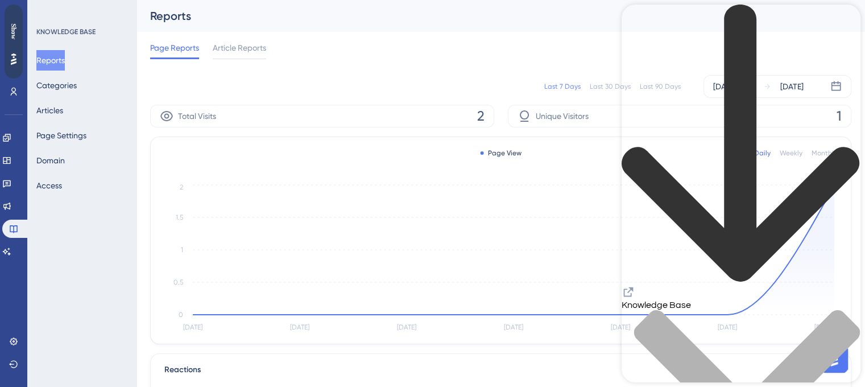
click at [643, 24] on icon "back to header" at bounding box center [740, 144] width 239 height 279
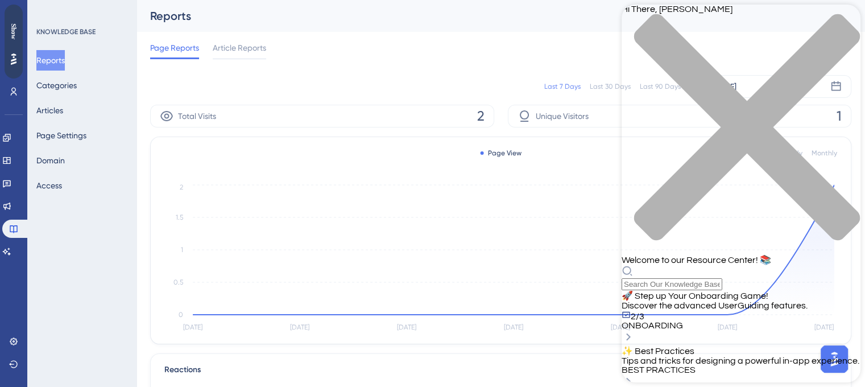
click at [847, 22] on div "close resource center" at bounding box center [740, 134] width 239 height 241
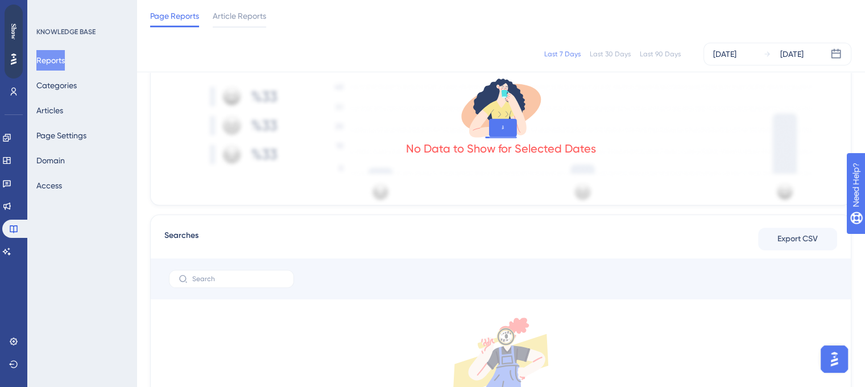
scroll to position [318, 0]
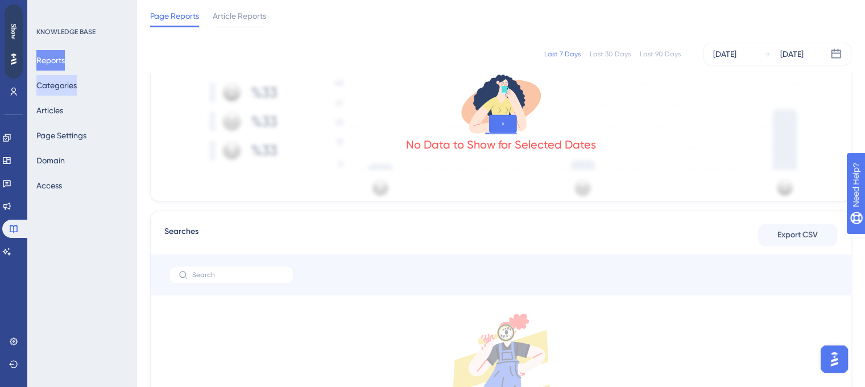
click at [48, 88] on button "Categories" at bounding box center [56, 85] width 40 height 20
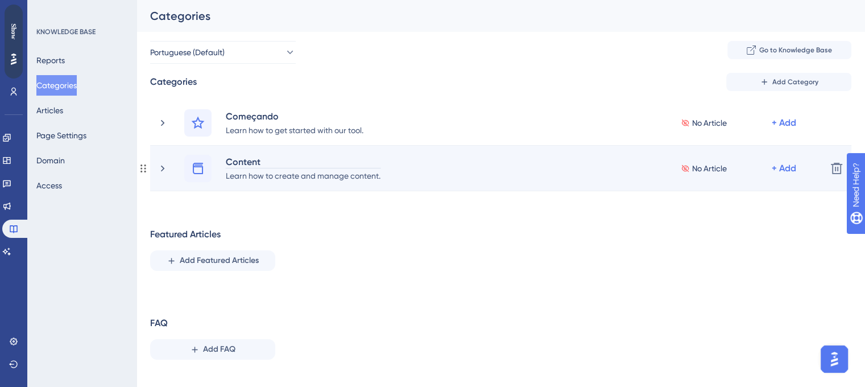
click at [243, 160] on div "Content" at bounding box center [303, 162] width 156 height 14
click at [243, 180] on div "Learn how to create and manage content." at bounding box center [303, 175] width 156 height 14
click at [195, 164] on icon at bounding box center [198, 168] width 10 height 11
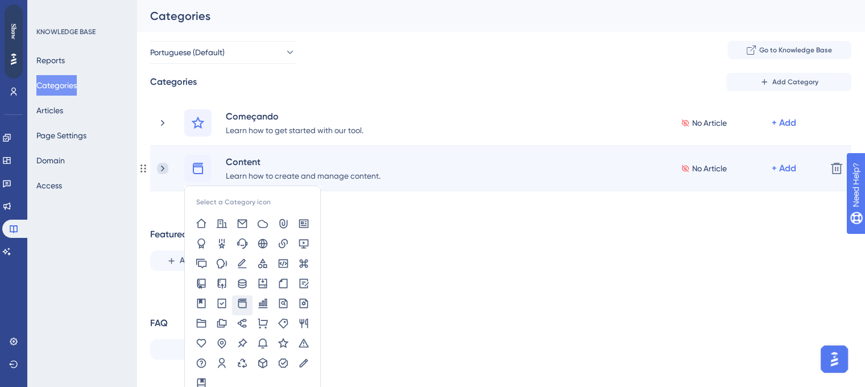
click at [161, 165] on icon at bounding box center [162, 168] width 3 height 6
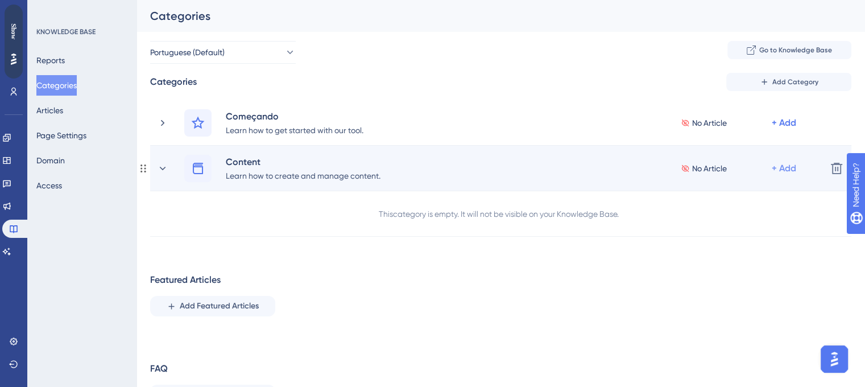
click at [794, 171] on div "+ Add" at bounding box center [784, 168] width 24 height 14
click at [710, 220] on span "Add Articles" at bounding box center [721, 221] width 44 height 14
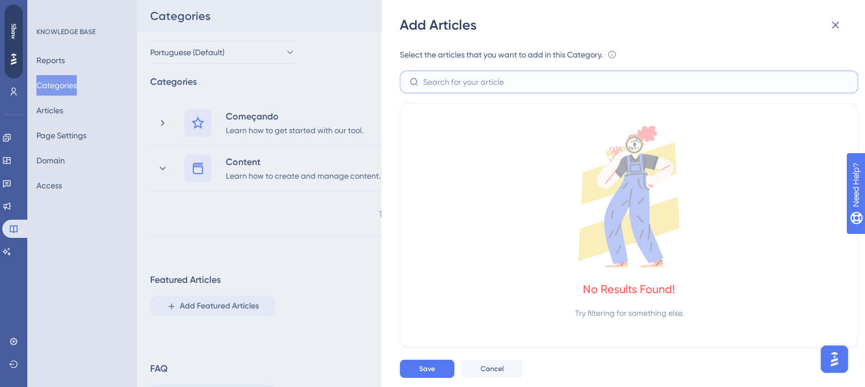
click at [479, 86] on input "text" at bounding box center [635, 82] width 425 height 13
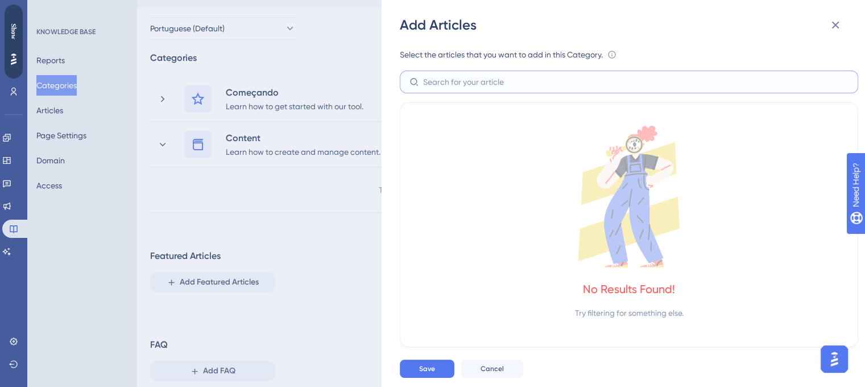
scroll to position [24, 0]
type input "s"
click at [496, 156] on icon at bounding box center [629, 197] width 430 height 142
click at [634, 291] on div "No Results Found!" at bounding box center [629, 289] width 92 height 16
click at [837, 21] on icon at bounding box center [835, 25] width 14 height 14
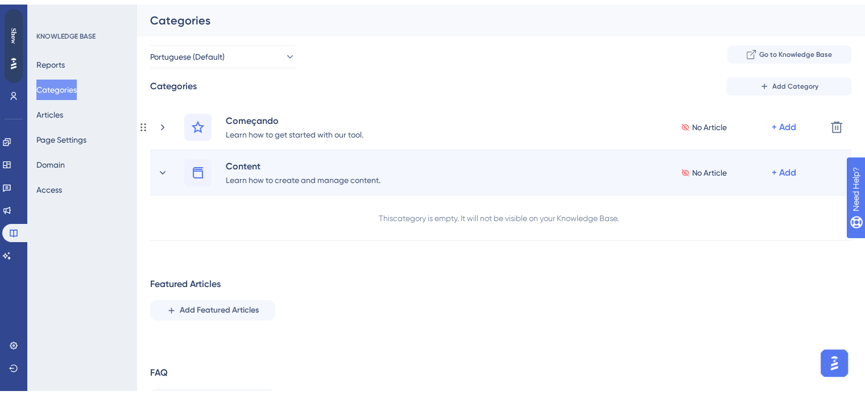
scroll to position [55, 0]
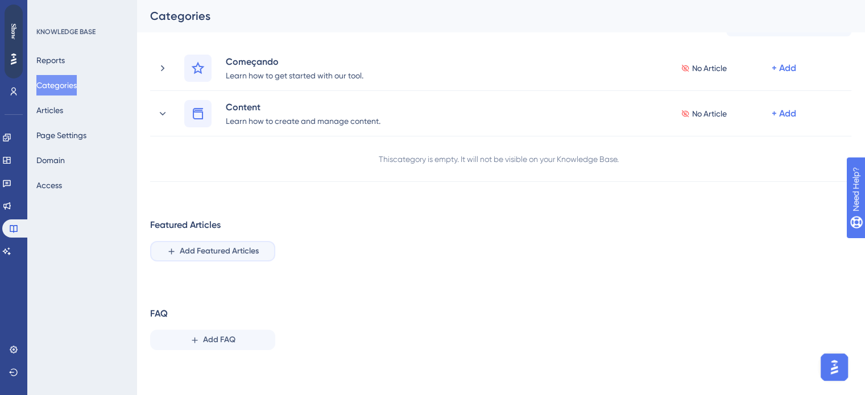
click at [194, 259] on button "Add Featured Articles" at bounding box center [212, 251] width 125 height 20
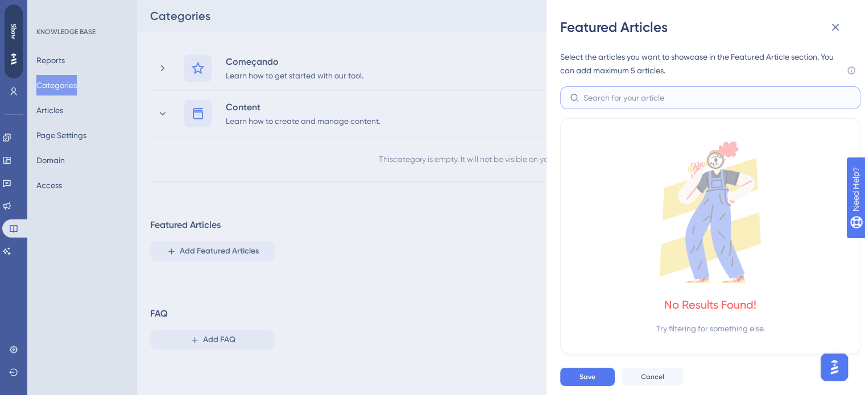
click at [619, 95] on input "text" at bounding box center [716, 98] width 267 height 13
type input "f"
type input "s"
type input "r"
type input "p"
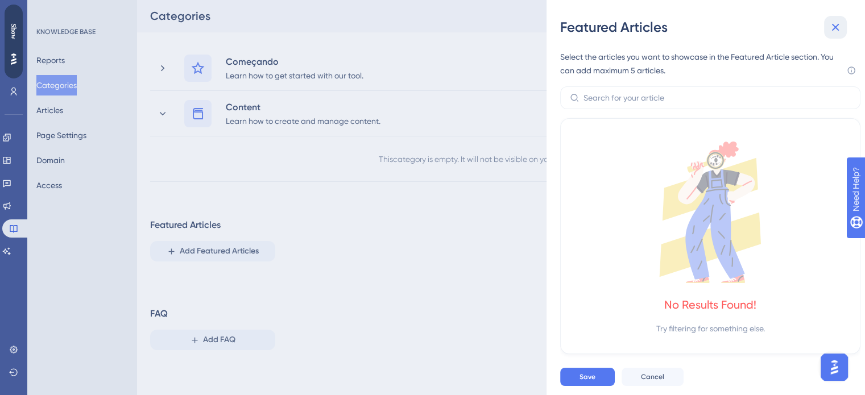
click at [837, 24] on icon at bounding box center [835, 27] width 14 height 14
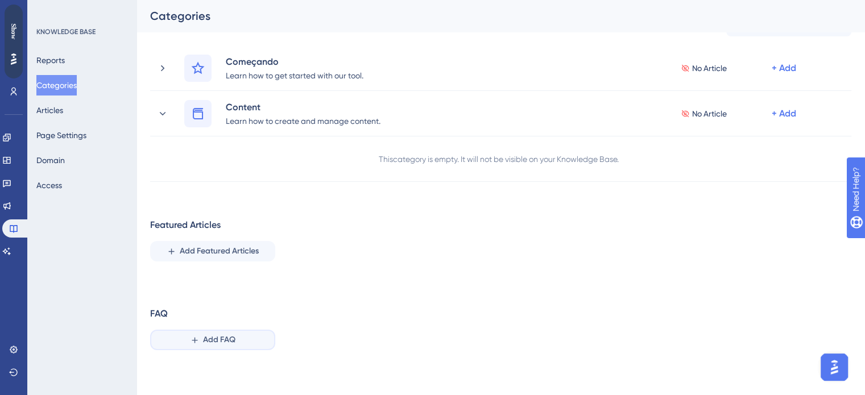
click at [193, 342] on icon at bounding box center [195, 340] width 10 height 10
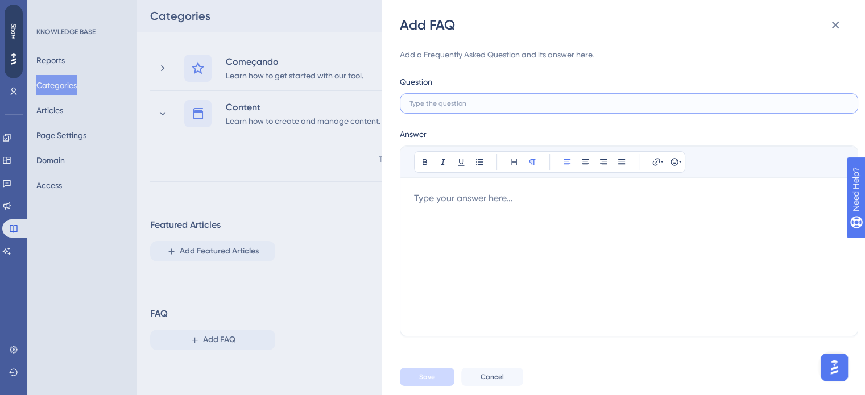
click at [466, 101] on input "text" at bounding box center [628, 104] width 439 height 8
click at [462, 258] on div at bounding box center [629, 257] width 430 height 131
click at [475, 94] on label at bounding box center [629, 103] width 458 height 20
click at [475, 100] on input "text" at bounding box center [628, 104] width 439 height 8
type input "Como cadastrar um lead?"
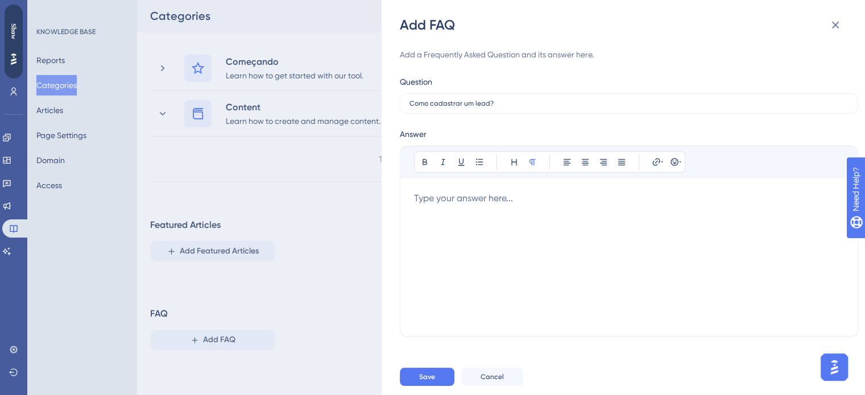
click at [466, 225] on div at bounding box center [629, 257] width 430 height 131
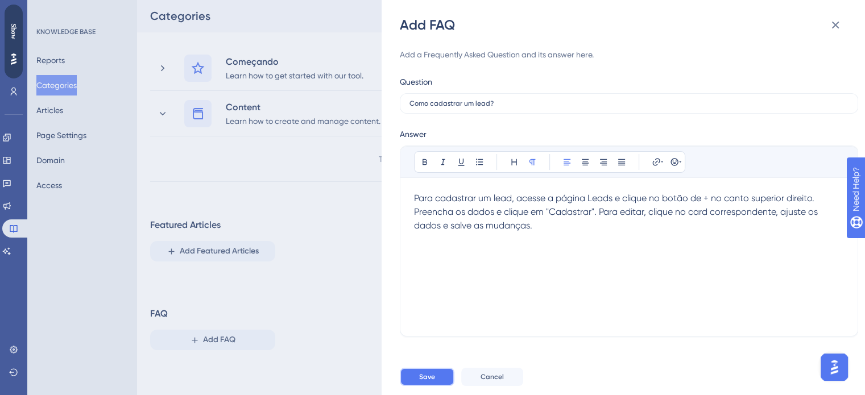
click at [428, 384] on button "Save" at bounding box center [427, 377] width 55 height 18
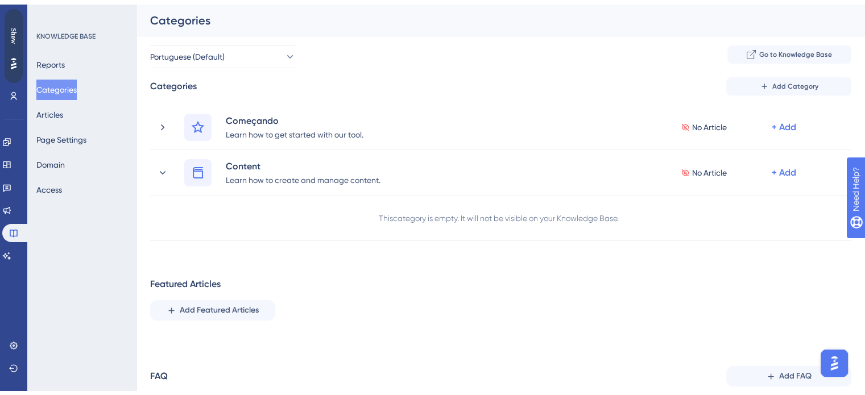
scroll to position [73, 0]
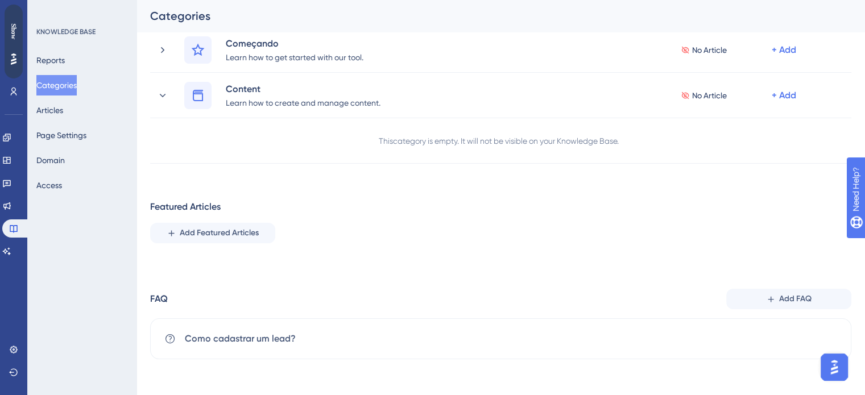
click at [77, 113] on div "Reports Categories Articles Page Settings Domain Access" at bounding box center [82, 123] width 92 height 146
click at [52, 111] on button "Articles" at bounding box center [49, 110] width 27 height 20
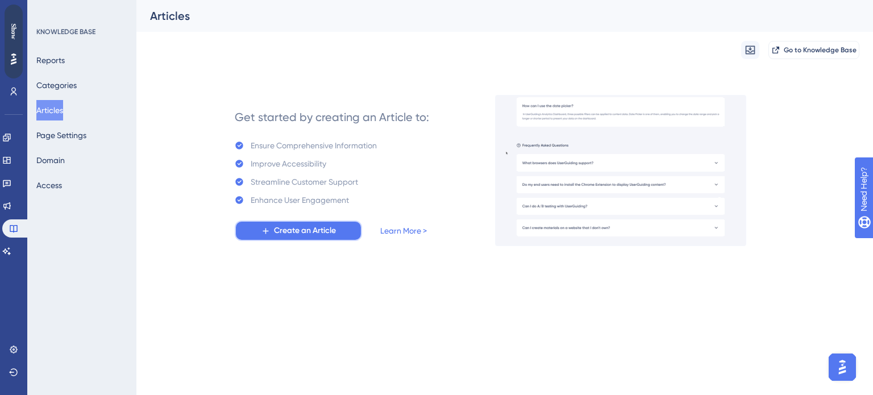
click at [330, 230] on span "Create an Article" at bounding box center [305, 231] width 62 height 14
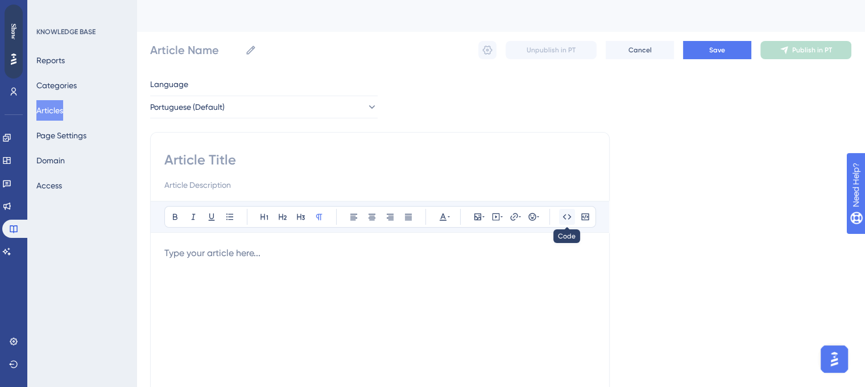
click at [569, 220] on icon at bounding box center [566, 216] width 9 height 9
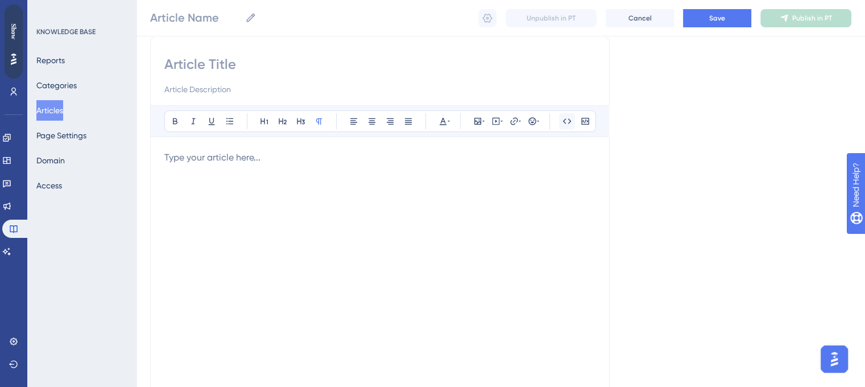
scroll to position [92, 0]
click at [568, 117] on icon at bounding box center [567, 119] width 9 height 5
click at [583, 118] on icon at bounding box center [584, 120] width 7 height 7
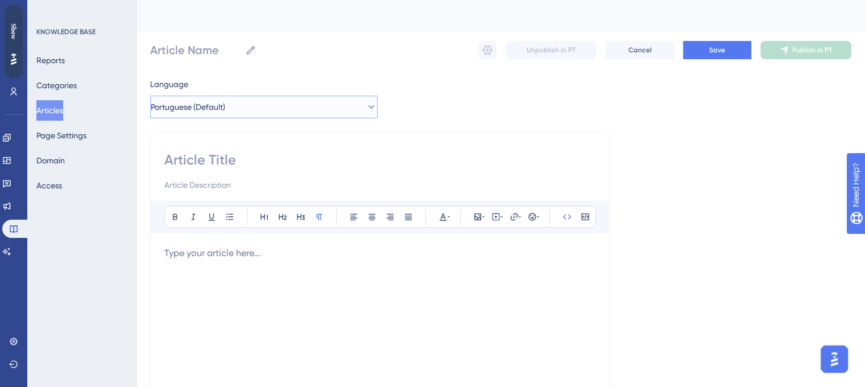
click at [343, 102] on button "Portuguese (Default)" at bounding box center [263, 107] width 227 height 23
click at [444, 95] on div "Language Portuguese (Default) Portuguese (Default) Portuguese (Default) No tran…" at bounding box center [500, 328] width 701 height 502
click at [638, 54] on span "Cancel" at bounding box center [639, 49] width 23 height 9
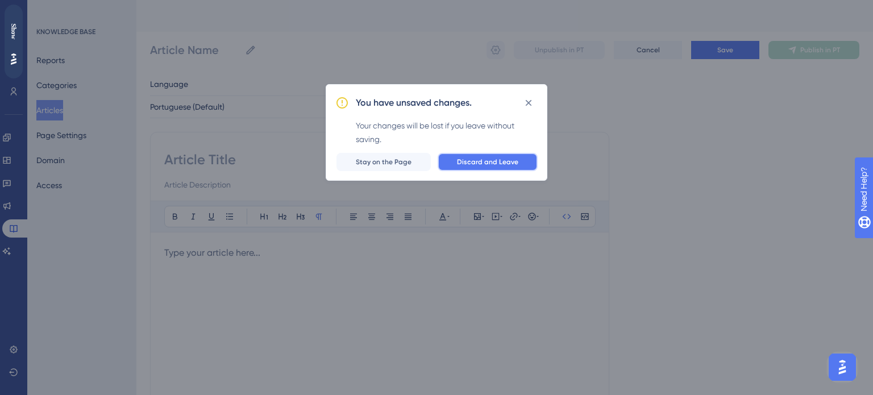
click at [462, 163] on span "Discard and Leave" at bounding box center [487, 162] width 61 height 9
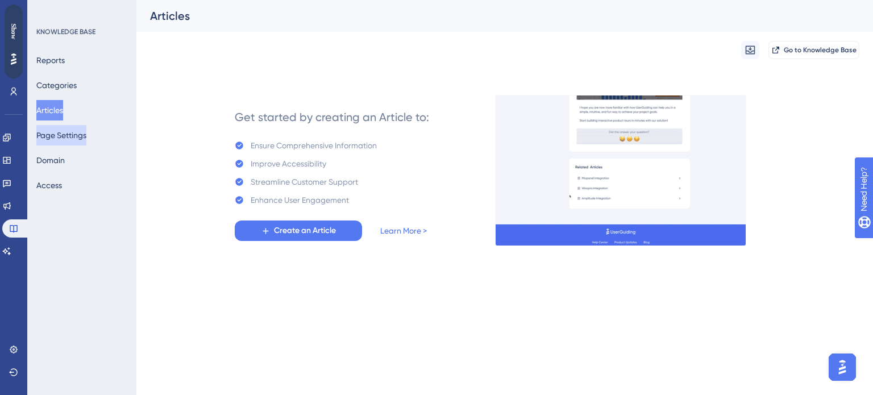
click at [86, 138] on button "Page Settings" at bounding box center [61, 135] width 50 height 20
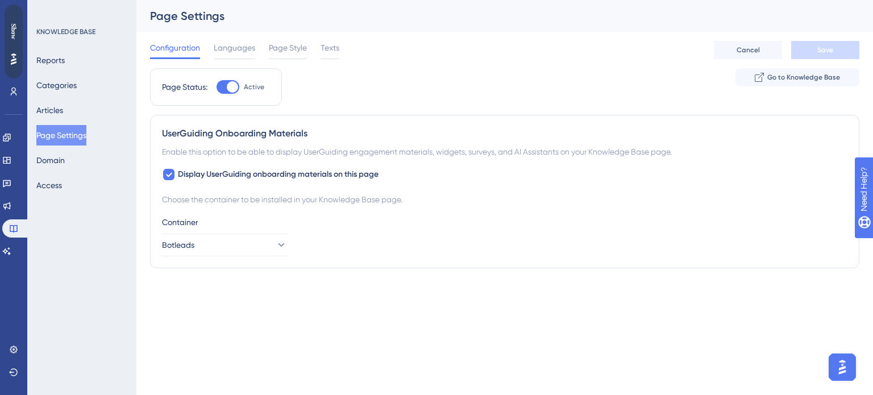
click at [256, 256] on div "UserGuiding Onboarding Materials Enable this option to be able to display UserG…" at bounding box center [505, 192] width 710 height 154
click at [260, 245] on button "Botleads" at bounding box center [224, 245] width 125 height 23
click at [378, 224] on div "Container" at bounding box center [505, 223] width 686 height 14
click at [239, 57] on div at bounding box center [235, 58] width 42 height 2
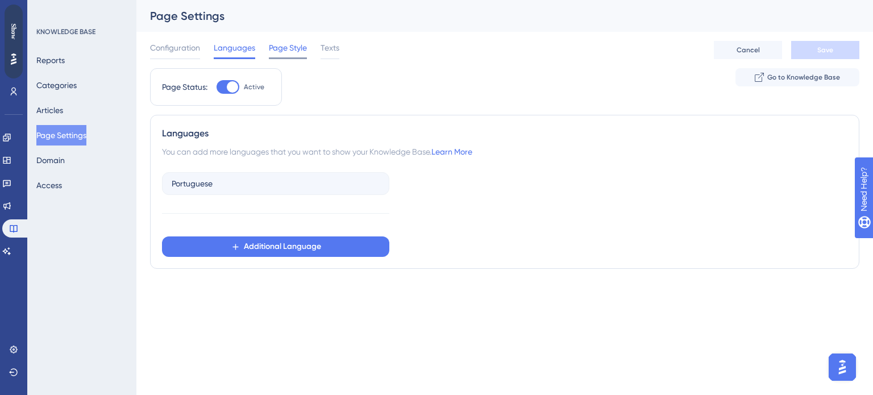
click at [287, 49] on span "Page Style" at bounding box center [288, 48] width 38 height 14
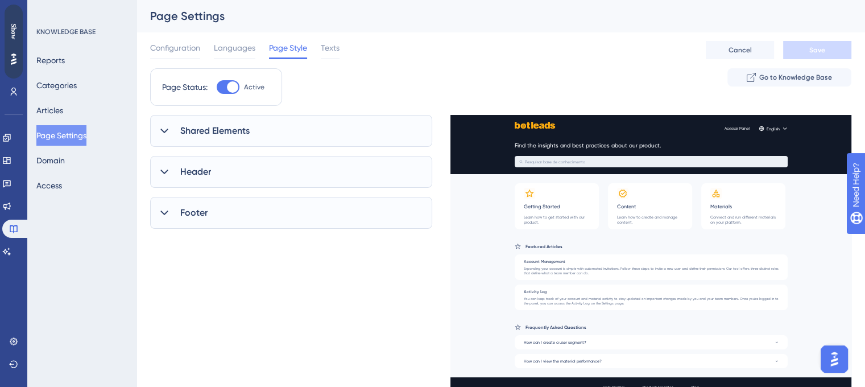
scroll to position [31, 0]
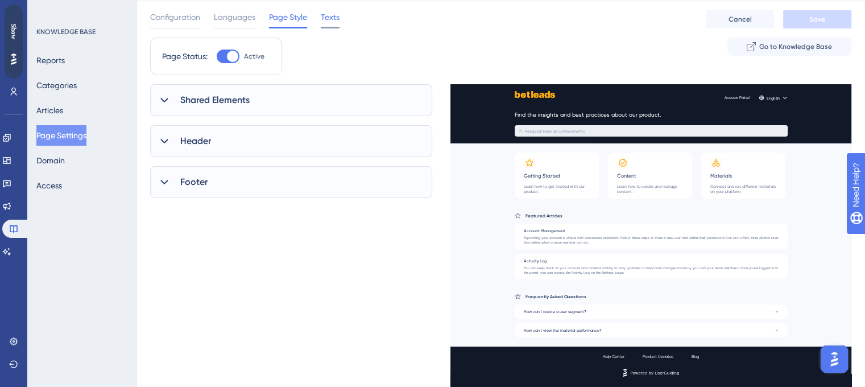
click at [328, 23] on span "Texts" at bounding box center [330, 17] width 19 height 14
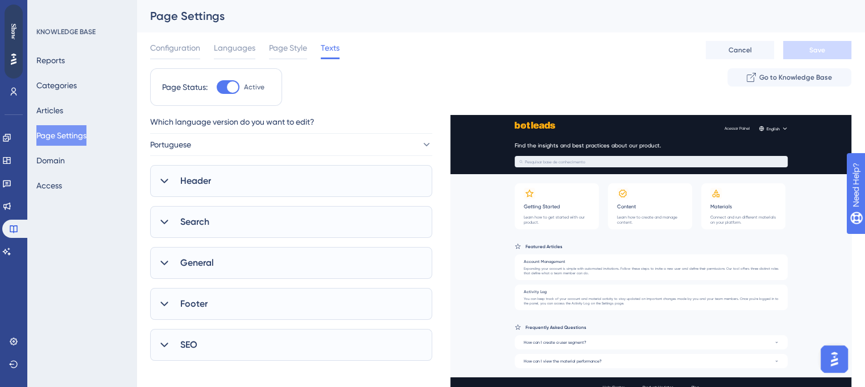
click at [204, 181] on span "Header" at bounding box center [195, 181] width 31 height 14
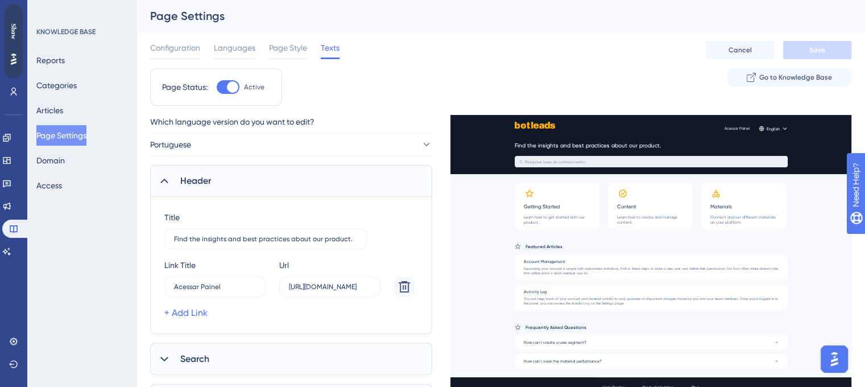
click at [204, 181] on span "Header" at bounding box center [195, 181] width 31 height 14
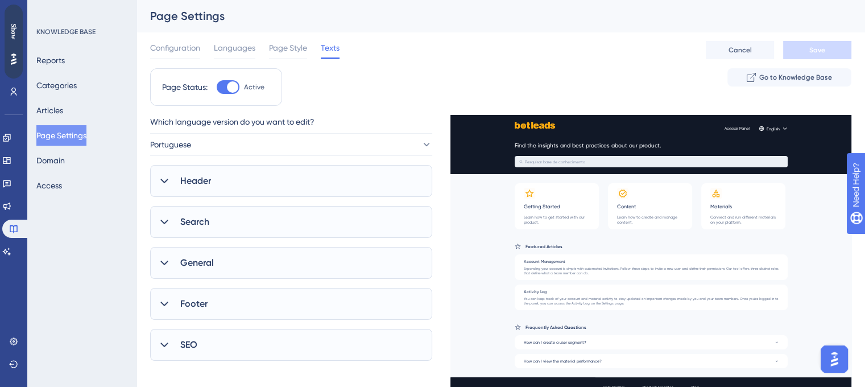
scroll to position [31, 0]
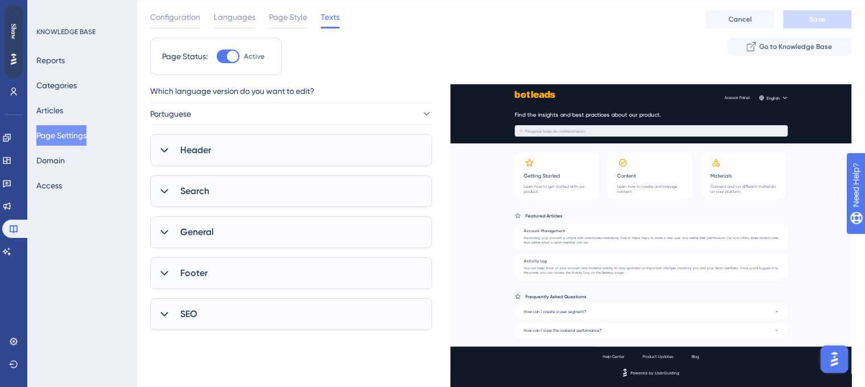
click at [211, 201] on div "Search" at bounding box center [291, 191] width 282 height 32
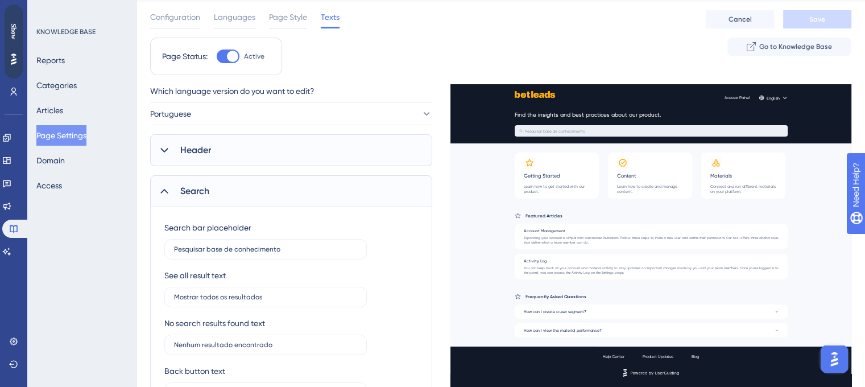
click at [233, 191] on div "Search" at bounding box center [291, 191] width 282 height 32
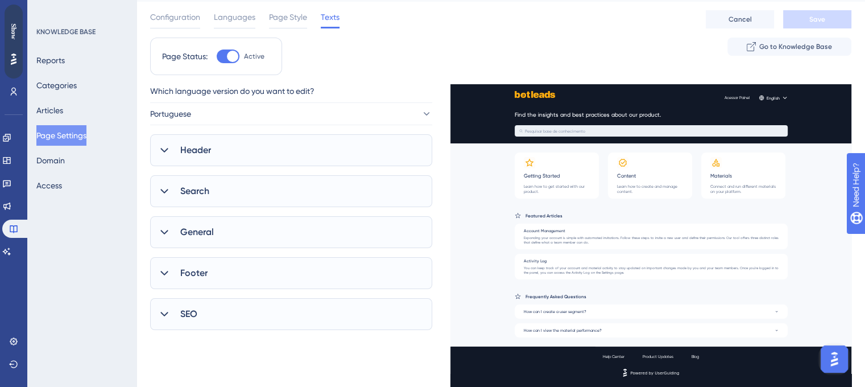
click at [233, 191] on div "Search" at bounding box center [291, 191] width 282 height 32
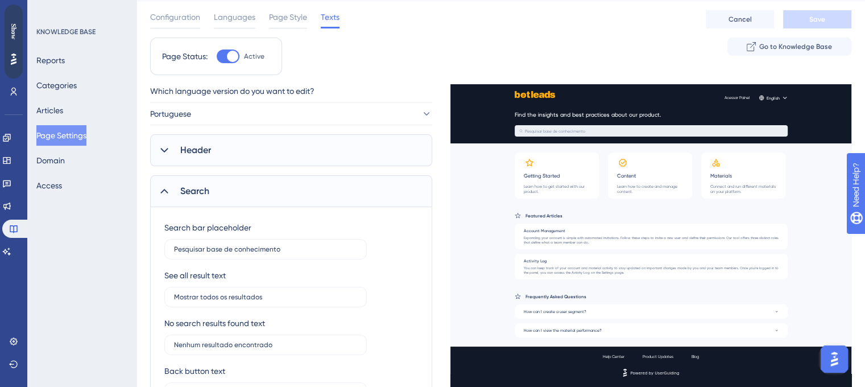
click at [233, 191] on div "Search" at bounding box center [291, 191] width 282 height 32
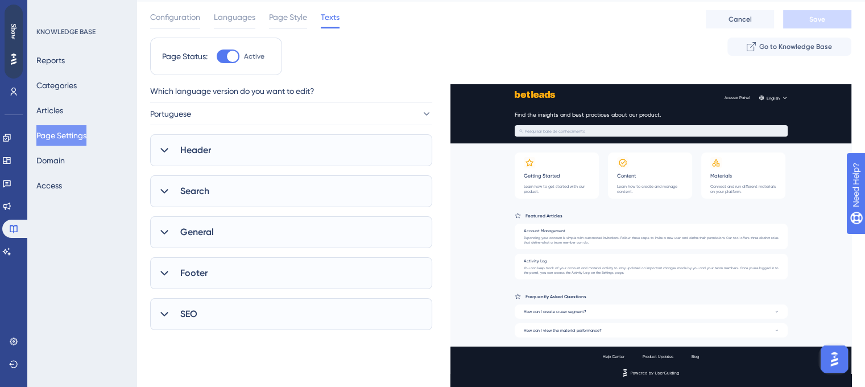
click at [221, 314] on div "SEO" at bounding box center [291, 314] width 282 height 32
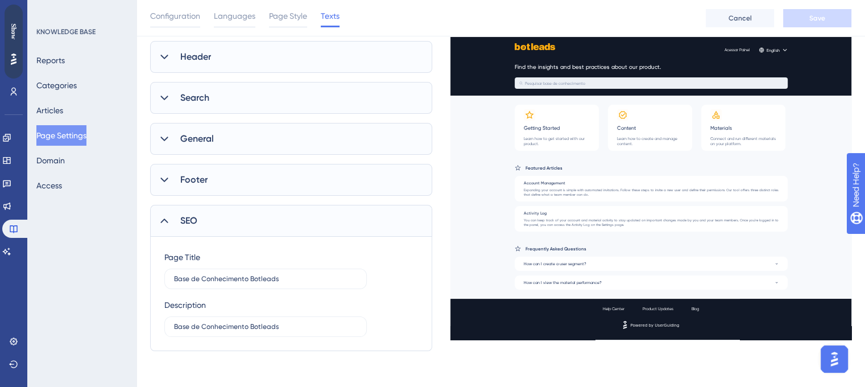
click at [241, 218] on div "SEO" at bounding box center [291, 221] width 282 height 32
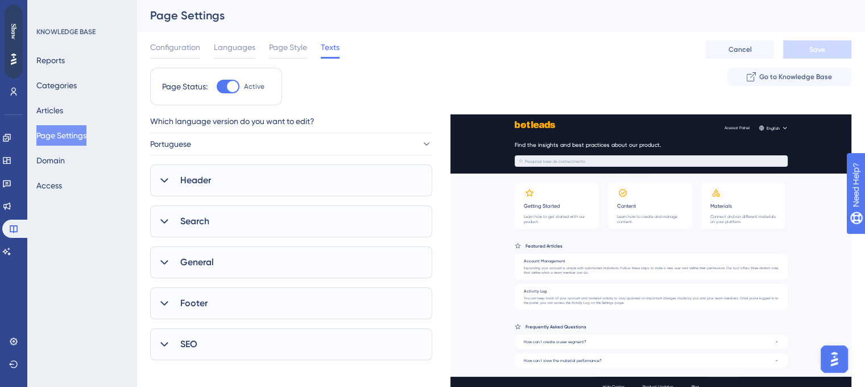
scroll to position [0, 0]
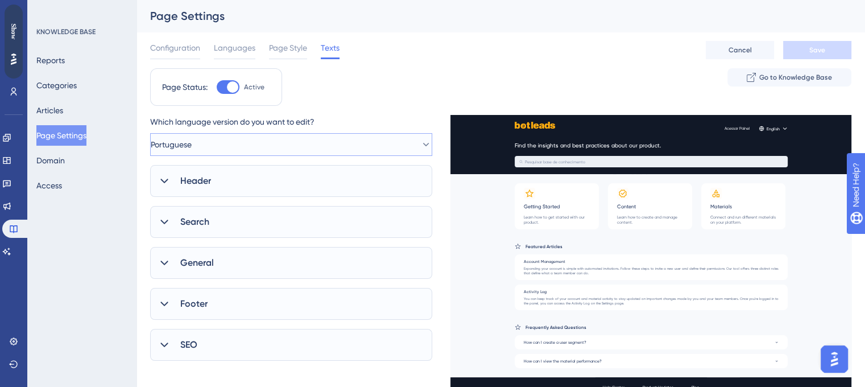
click at [221, 146] on button "Portuguese" at bounding box center [291, 144] width 282 height 23
click at [370, 81] on div "Page Status: Active Go to Knowledge Base" at bounding box center [500, 91] width 701 height 47
click at [274, 49] on span "Page Style" at bounding box center [288, 48] width 38 height 14
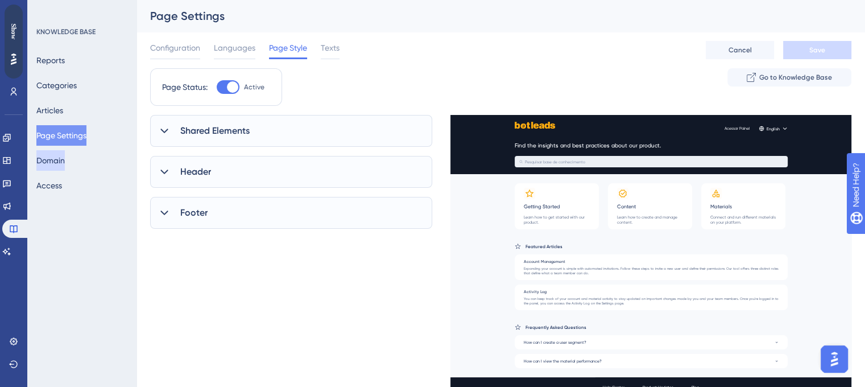
click at [65, 161] on button "Domain" at bounding box center [50, 160] width 28 height 20
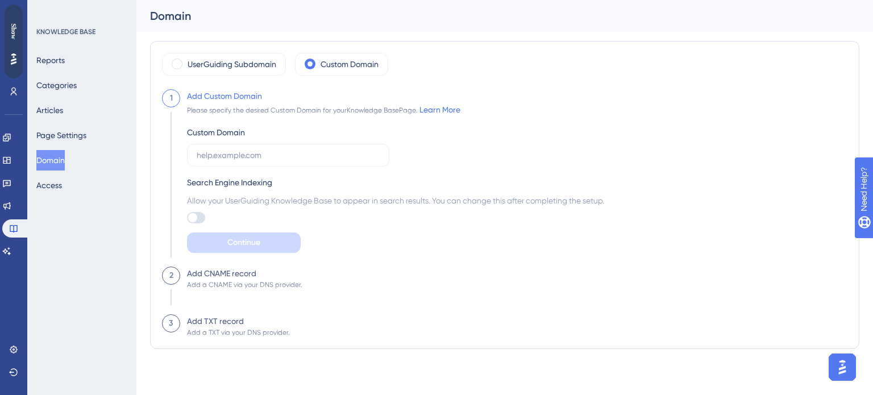
click at [196, 216] on div at bounding box center [192, 217] width 9 height 9
click at [187, 218] on input "checkbox" at bounding box center [187, 218] width 1 height 1
checkbox input "true"
click at [245, 156] on input "text" at bounding box center [288, 155] width 183 height 13
click at [229, 69] on label "UserGuiding Subdomain" at bounding box center [232, 64] width 89 height 14
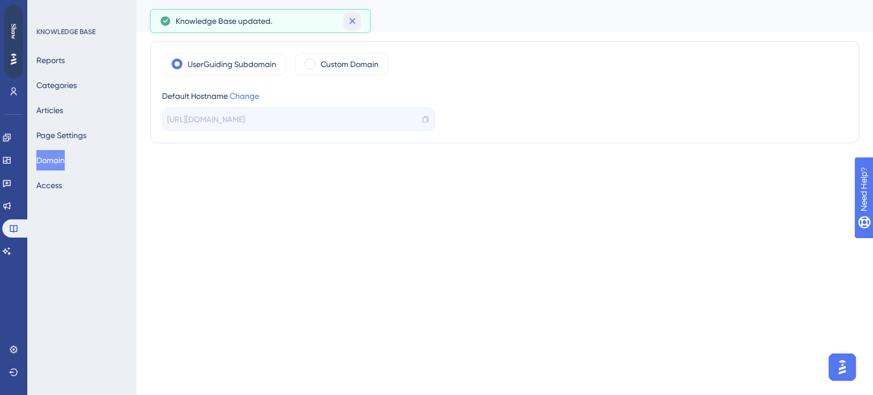
click at [355, 20] on icon at bounding box center [352, 20] width 11 height 11
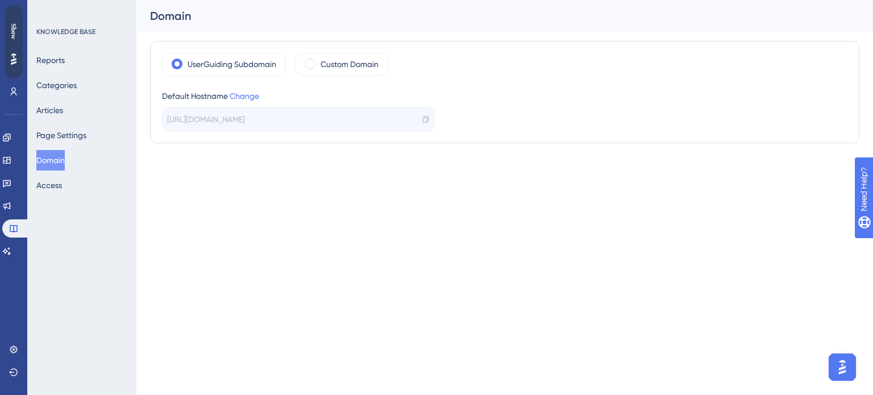
click at [425, 119] on icon at bounding box center [426, 119] width 8 height 8
click at [49, 187] on button "Access" at bounding box center [49, 185] width 26 height 20
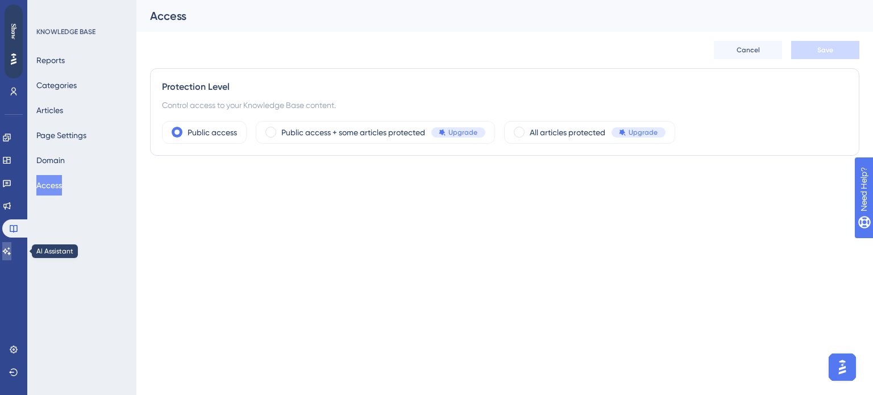
click at [7, 249] on link at bounding box center [6, 251] width 9 height 18
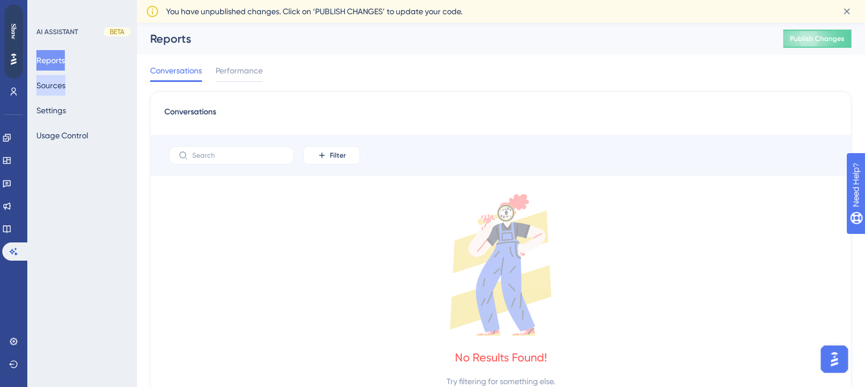
click at [48, 84] on button "Sources" at bounding box center [50, 85] width 29 height 20
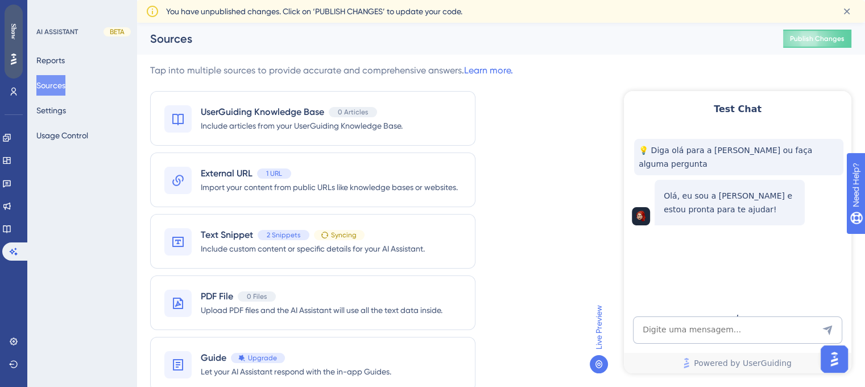
click at [15, 21] on div "Show" at bounding box center [14, 42] width 18 height 74
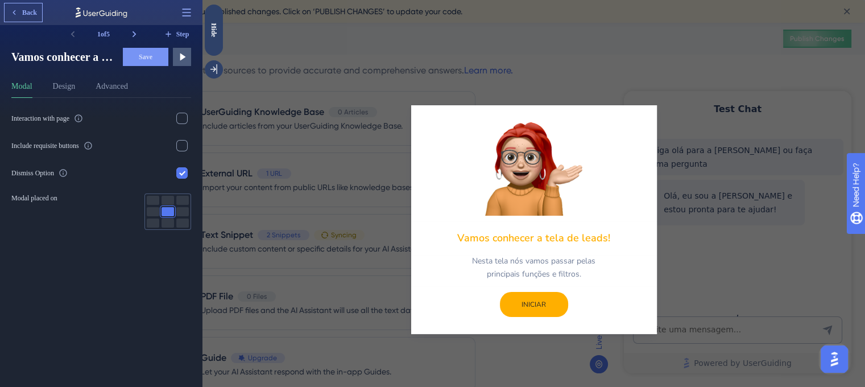
click at [14, 4] on button "Back" at bounding box center [24, 12] width 38 height 18
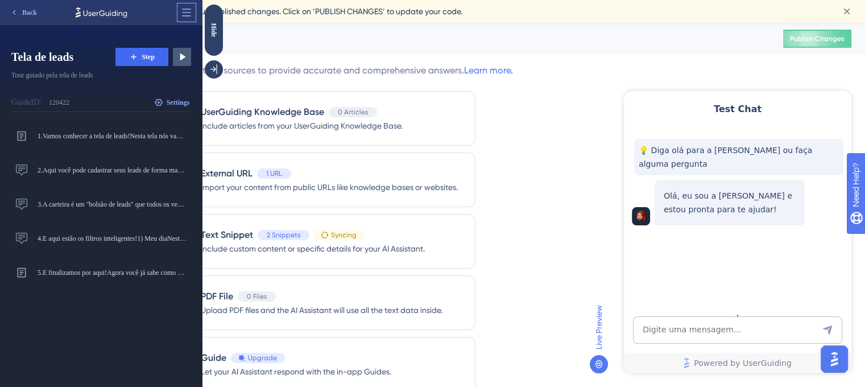
click at [189, 7] on icon at bounding box center [186, 12] width 11 height 11
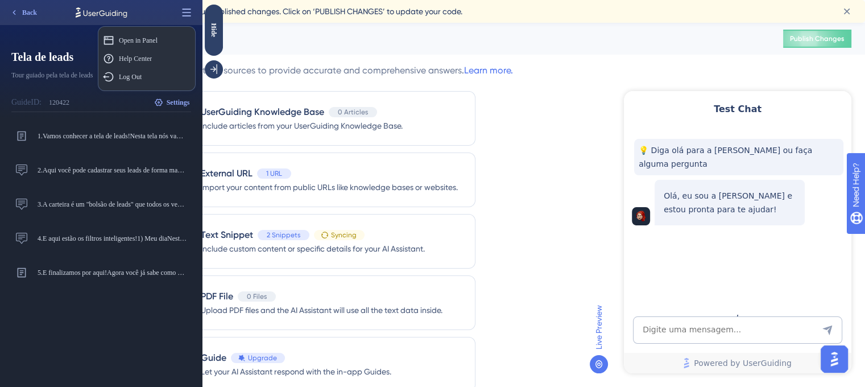
click at [189, 7] on icon at bounding box center [186, 12] width 11 height 11
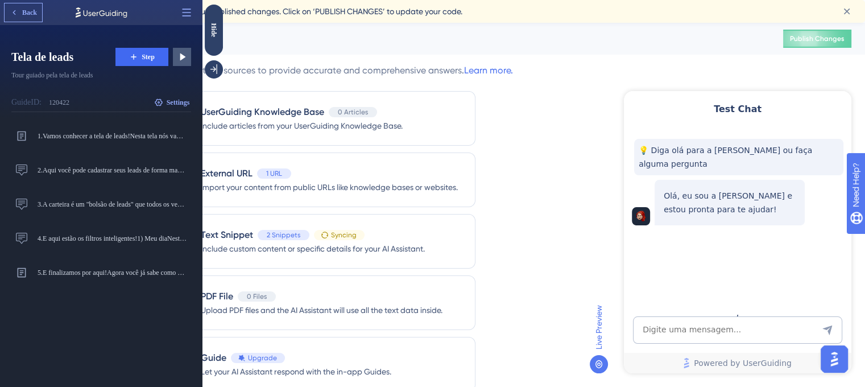
click at [32, 12] on span "Back" at bounding box center [29, 12] width 15 height 9
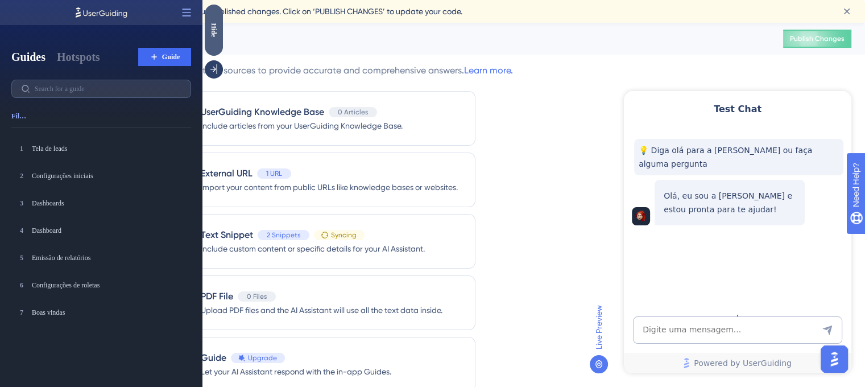
click at [208, 19] on div "Hide" at bounding box center [214, 30] width 18 height 51
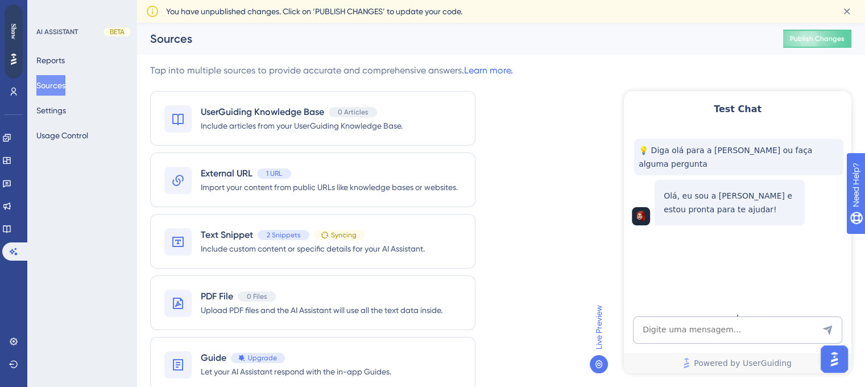
click at [843, 359] on img "Open AI Assistant Launcher" at bounding box center [834, 359] width 20 height 20
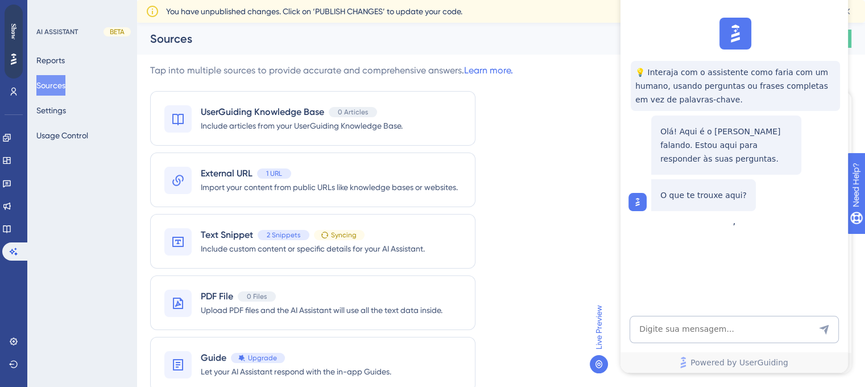
click at [594, 366] on icon at bounding box center [598, 363] width 9 height 9
click at [599, 322] on span "Live Preview" at bounding box center [599, 327] width 14 height 44
click at [687, 64] on div "💡 Interaja com o assistente como faria com um humano, usando perguntas ou frase…" at bounding box center [735, 86] width 209 height 50
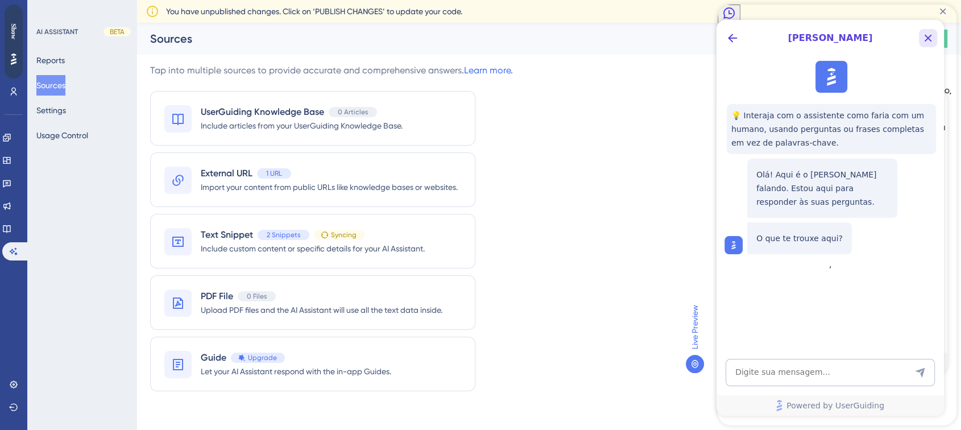
click at [864, 39] on icon "Close Button" at bounding box center [928, 38] width 14 height 14
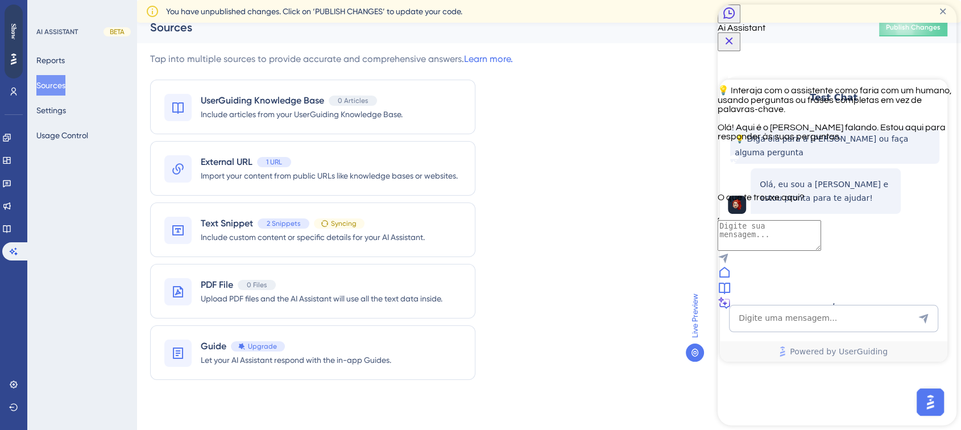
click at [831, 296] on div at bounding box center [837, 288] width 239 height 15
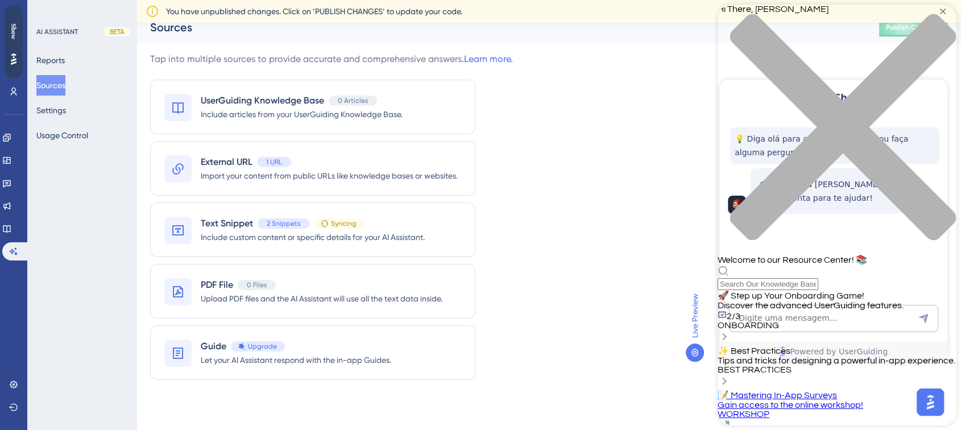
click at [619, 90] on div "Tap into multiple sources to provide accurate and comprehensive answers. Learn …" at bounding box center [548, 222] width 797 height 341
click at [864, 21] on div "close resource center" at bounding box center [837, 134] width 239 height 241
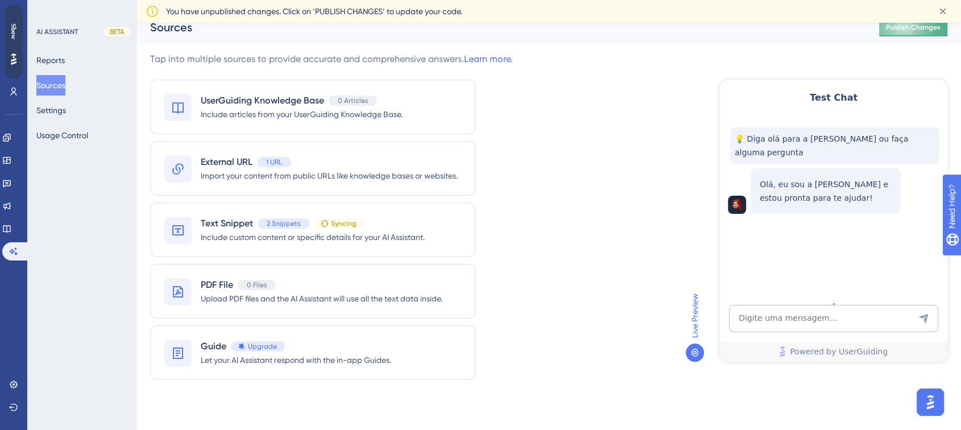
click at [864, 35] on button "Publish Changes" at bounding box center [913, 27] width 68 height 18
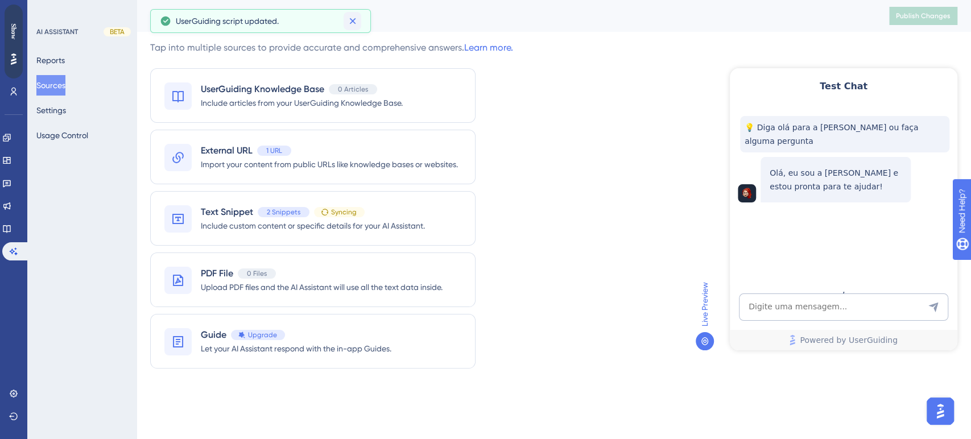
click at [352, 23] on icon at bounding box center [352, 20] width 11 height 11
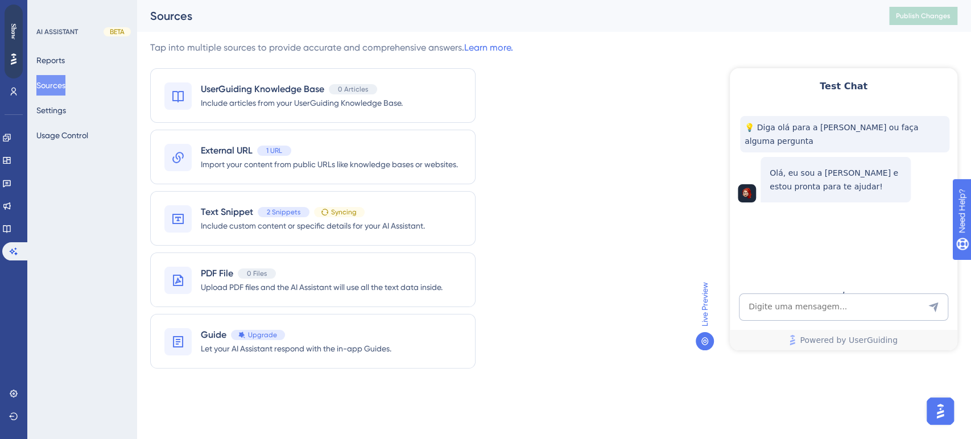
click at [864, 386] on img "Open AI Assistant Launcher" at bounding box center [940, 411] width 20 height 20
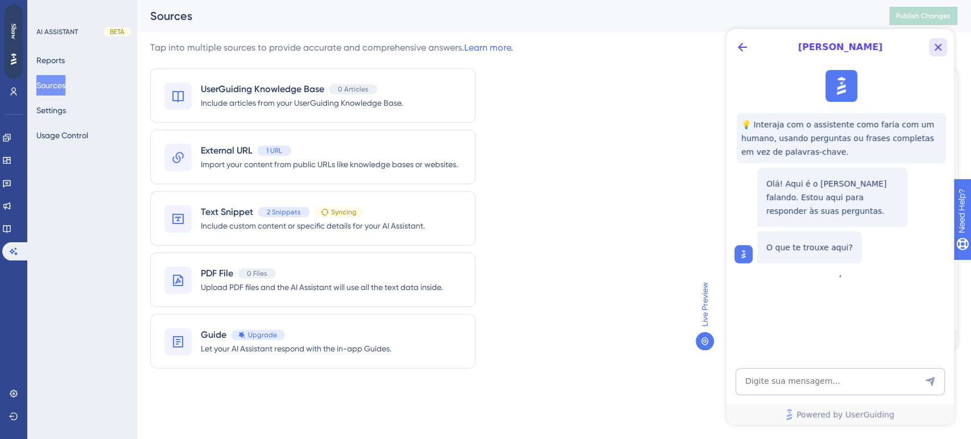
click at [864, 42] on button "Close Button" at bounding box center [938, 47] width 18 height 18
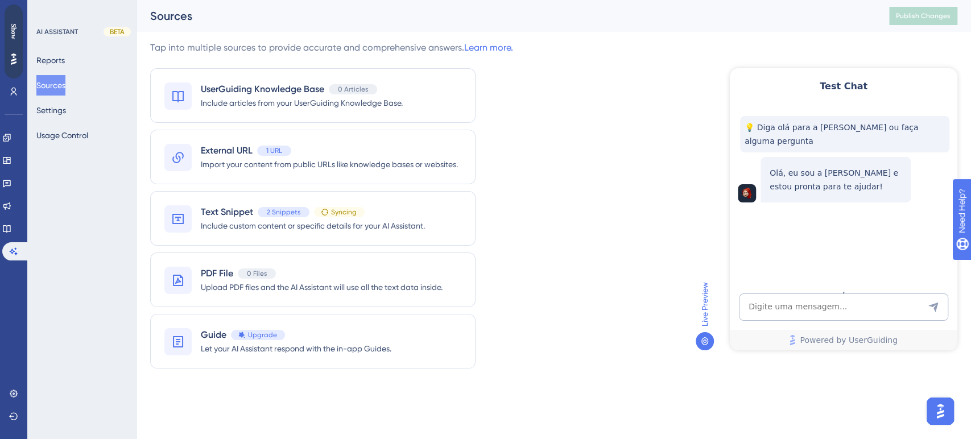
click at [846, 126] on span "💡 [PERSON_NAME] para a [PERSON_NAME] ou faça alguma pergunta" at bounding box center [844, 134] width 200 height 27
click at [805, 179] on p "Olá, eu sou a [PERSON_NAME] e estou pronta para te ajudar!" at bounding box center [835, 179] width 132 height 27
click at [814, 342] on span "Powered by UserGuiding" at bounding box center [848, 340] width 98 height 14
click at [704, 342] on icon at bounding box center [704, 341] width 7 height 8
click at [708, 296] on span "Live Preview" at bounding box center [705, 304] width 14 height 44
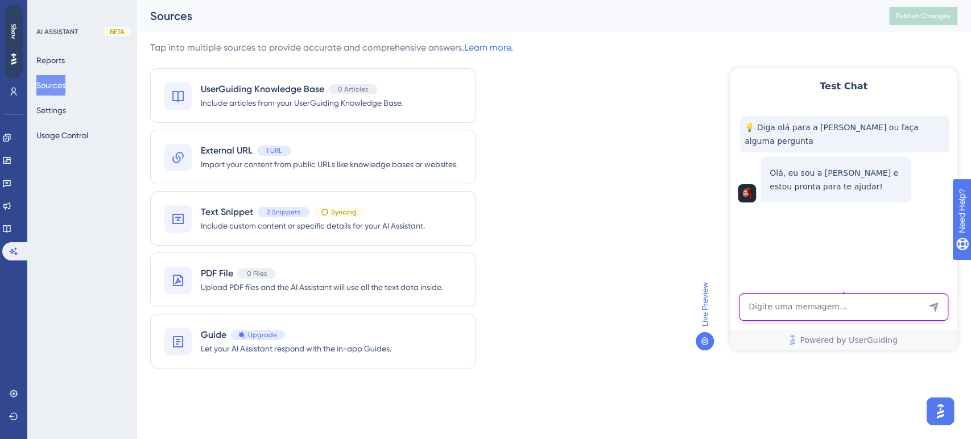
click at [864, 298] on textarea "AI Assistant Text Input" at bounding box center [843, 306] width 209 height 27
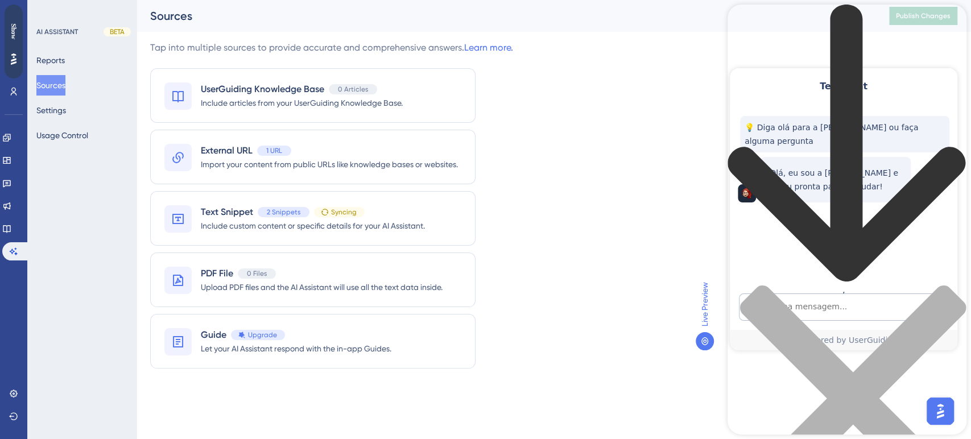
click at [748, 23] on icon "back to header" at bounding box center [846, 144] width 239 height 279
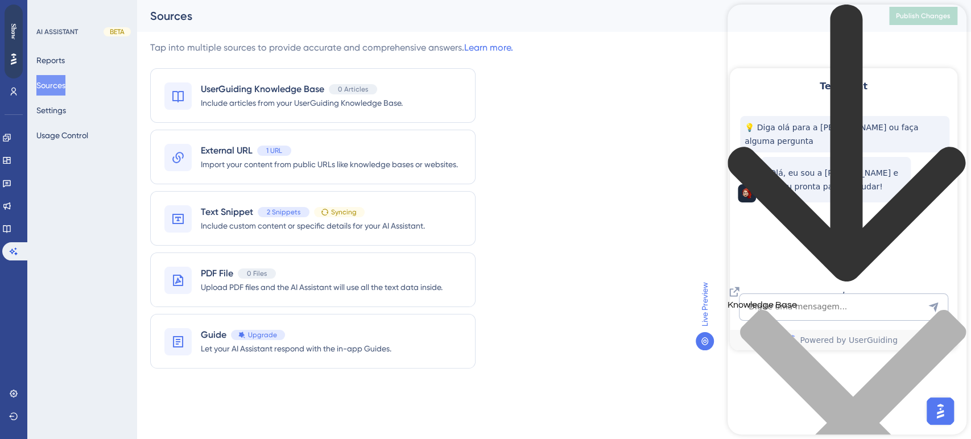
click at [864, 309] on div "close resource center" at bounding box center [846, 429] width 239 height 241
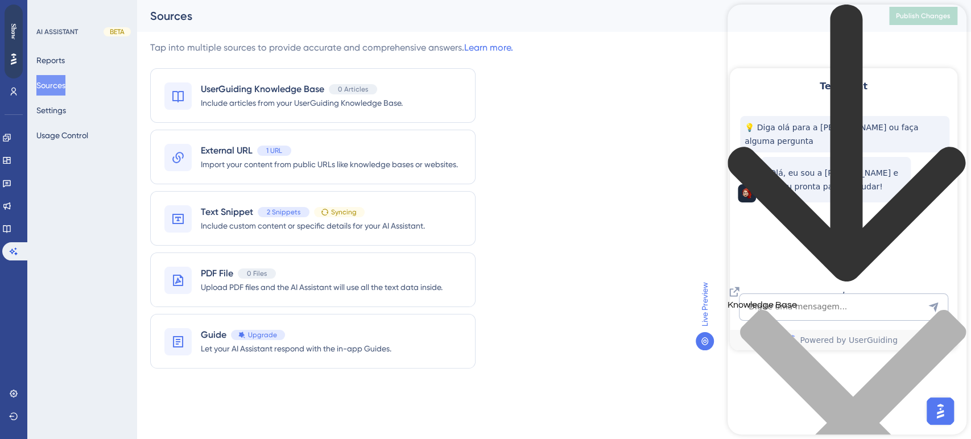
click at [864, 309] on div "close resource center" at bounding box center [846, 429] width 239 height 241
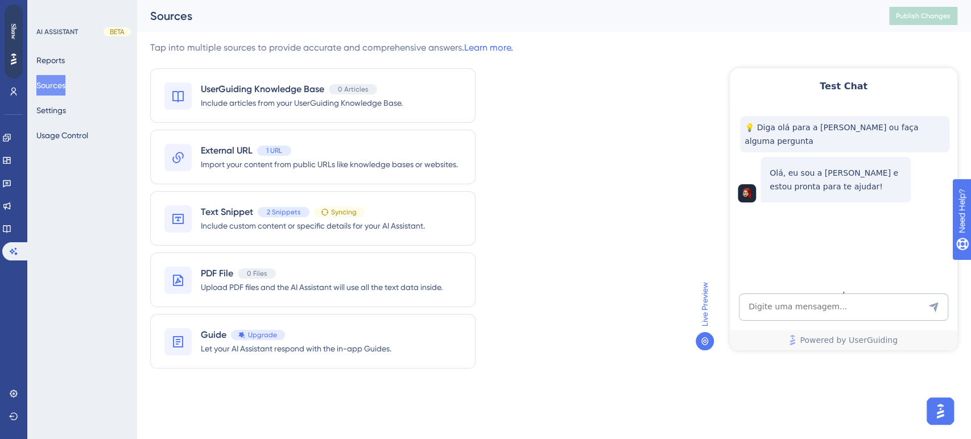
click at [677, 267] on div "Tap into multiple sources to provide accurate and comprehensive answers. Learn …" at bounding box center [553, 211] width 807 height 341
click at [750, 382] on div "Live Preview" at bounding box center [823, 211] width 268 height 341
click at [65, 113] on button "Settings" at bounding box center [51, 110] width 30 height 20
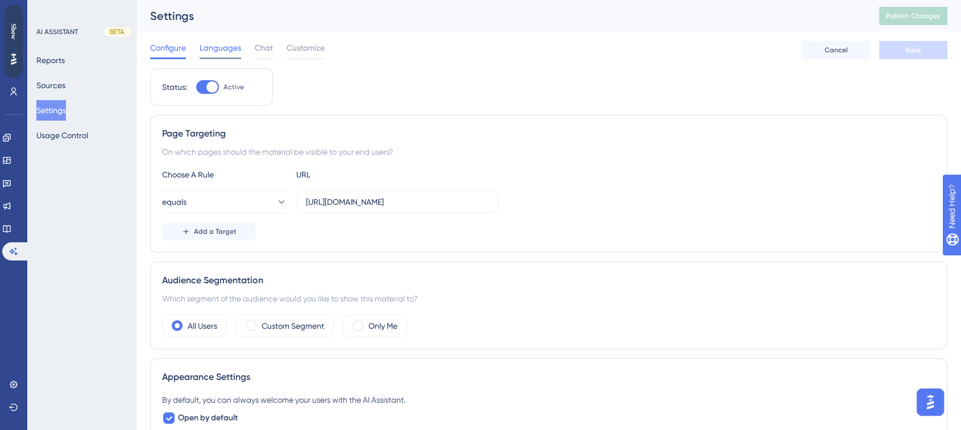
click at [239, 50] on span "Languages" at bounding box center [221, 48] width 42 height 14
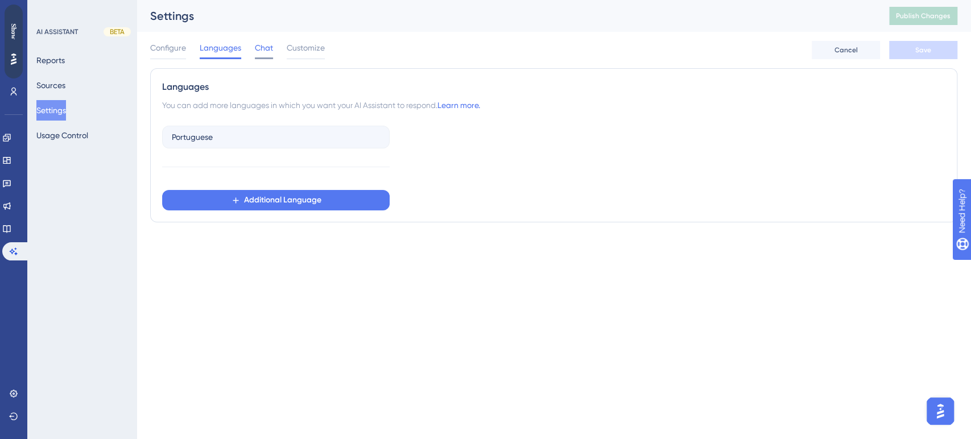
click at [262, 49] on span "Chat" at bounding box center [264, 48] width 18 height 14
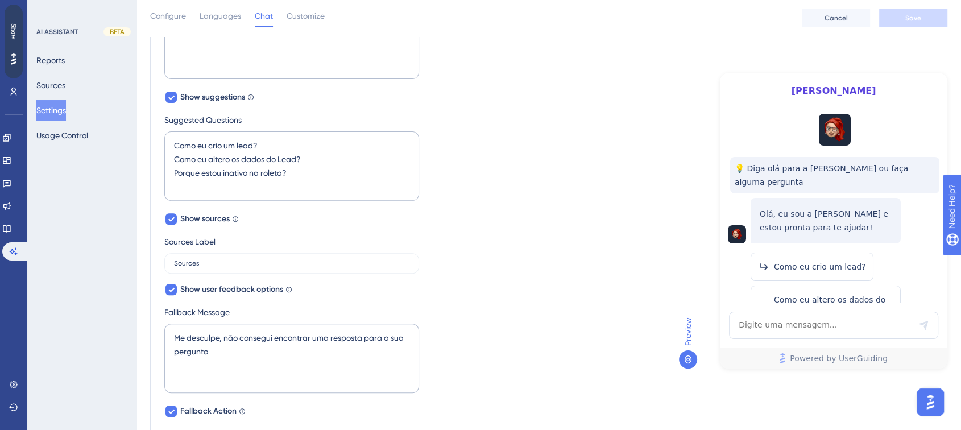
scroll to position [84, 0]
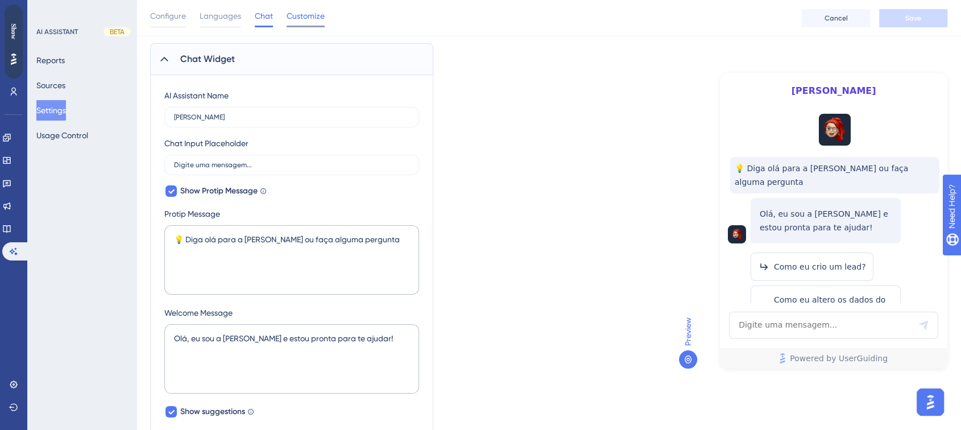
click at [303, 11] on span "Customize" at bounding box center [306, 16] width 38 height 14
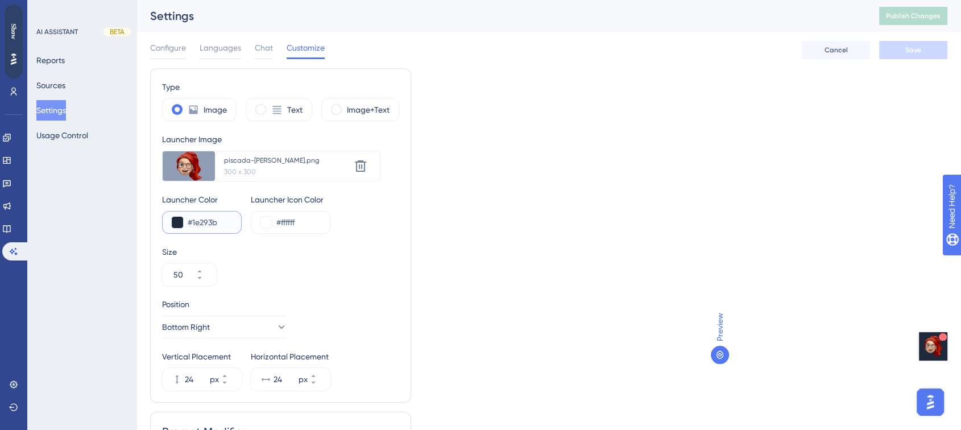
click at [179, 218] on button at bounding box center [177, 222] width 11 height 11
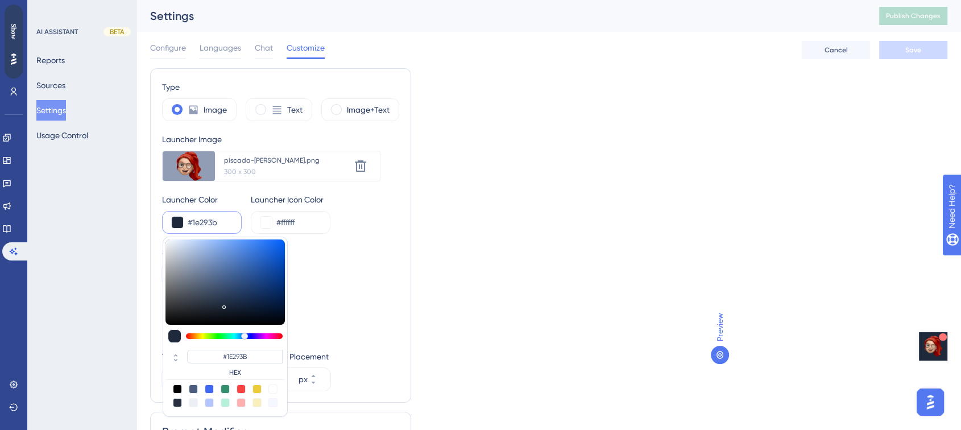
type input "#233146"
type input "#25344a"
type input "#25344A"
type input "#27374f"
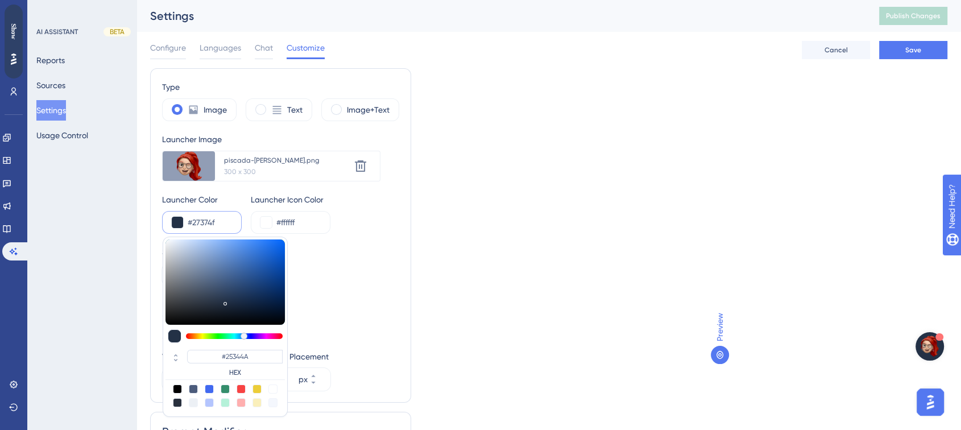
type input "#27374F"
type input "#293b56"
type input "#293B56"
type input "#2c405e"
type input "#2C405E"
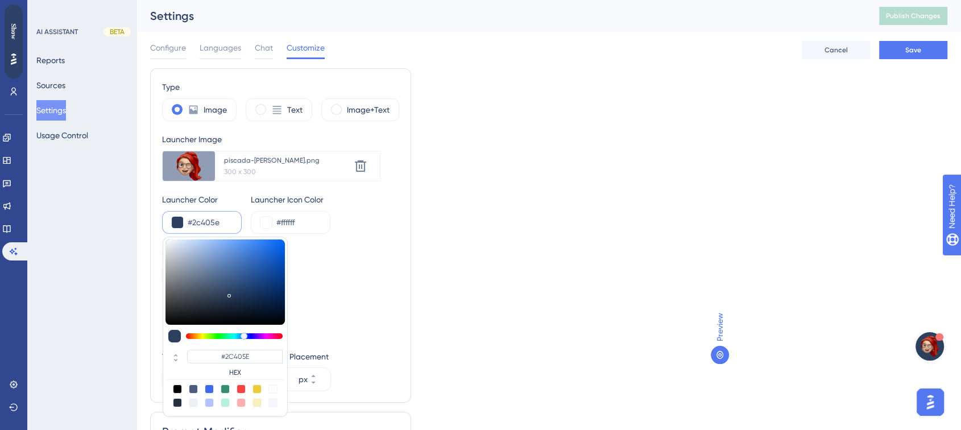
type input "#2e4973"
type input "#2E4973"
type input "#2c4f85"
type input "#2C4F85"
type input "#265296"
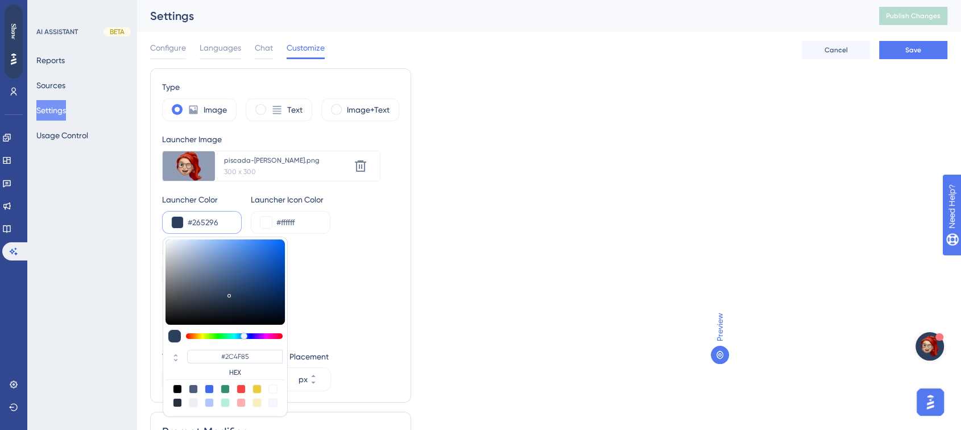
type input "#265296"
type input "#20529f"
type input "#20529F"
type input "#1d52a4"
type input "#1D52A4"
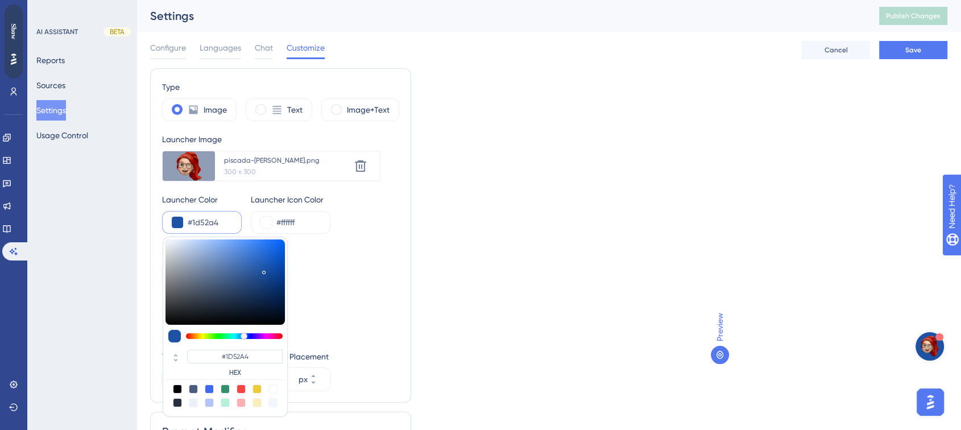
type input "#1654b3"
type input "#1654B3"
type input "#0f55c1"
type input "#0F55C1"
type input "#0a55c9"
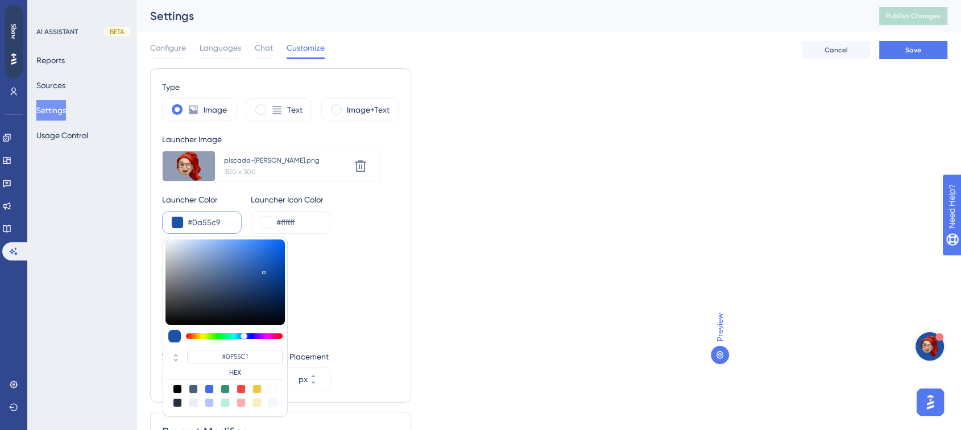
type input "#0A55C9"
type input "#0555d0"
type input "#0555D0"
type input "#0053d4"
type input "#0053D4"
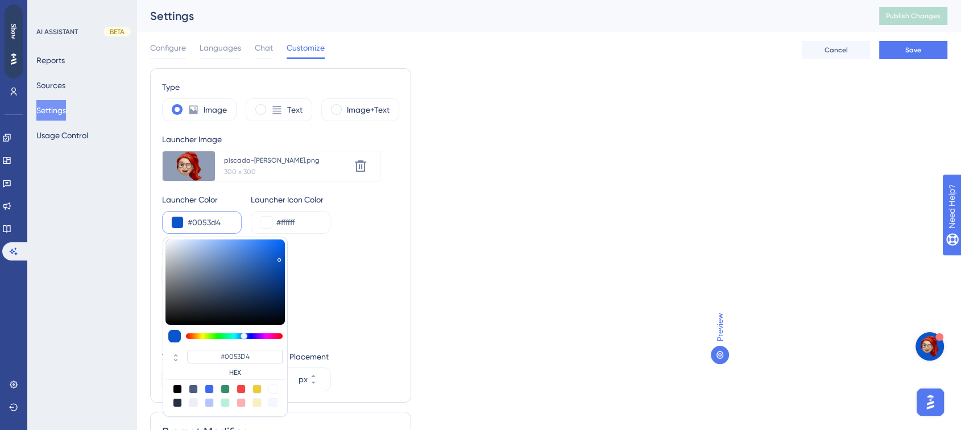
type input "#0052d2"
type input "#0052D2"
type input "#0051d0"
type input "#0051D0"
type input "#0052d2"
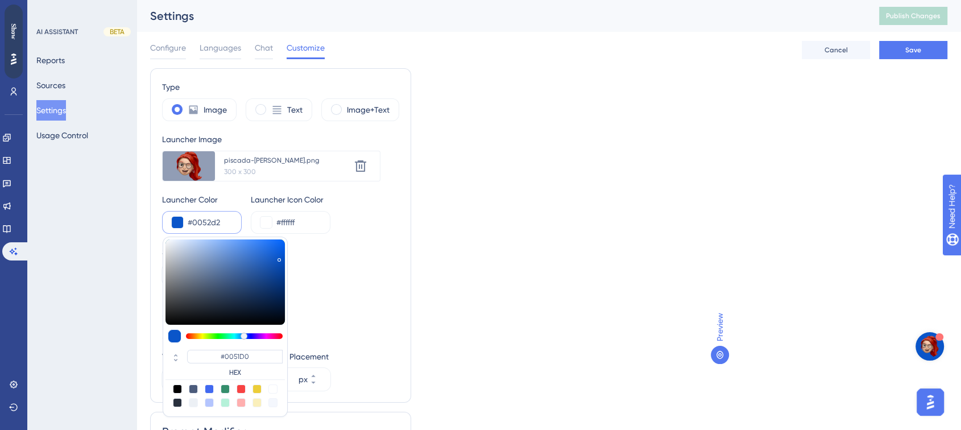
type input "#0052D2"
type input "#0054d7"
type input "#0054D7"
type input "#0055da"
type input "#0055DA"
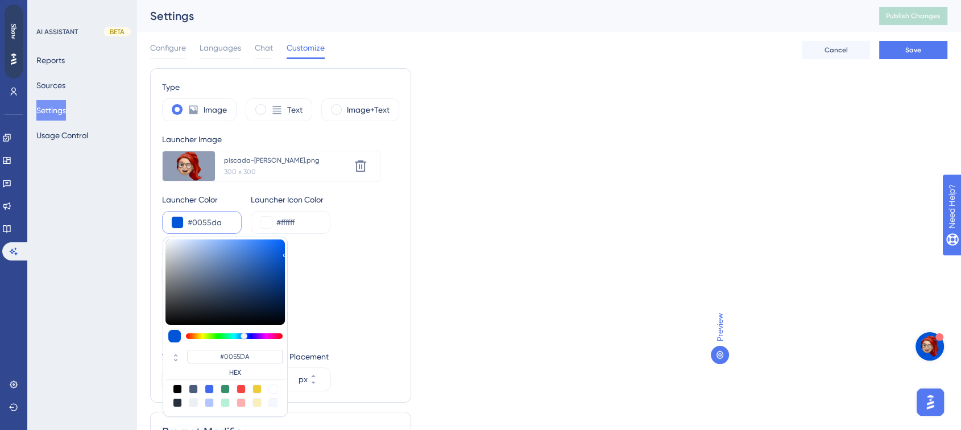
type input "#0058e1"
type input "#0058E1"
type input "#2570e3"
type input "#2570E3"
type input "#5385d2"
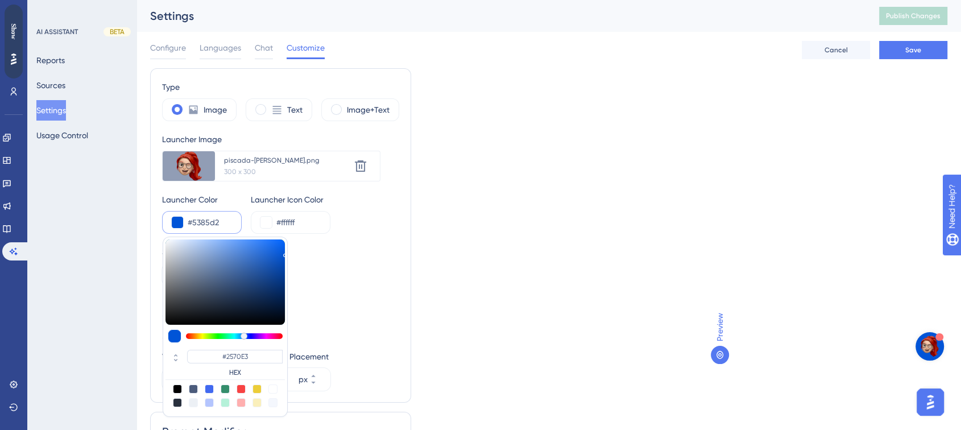
type input "#5385D2"
type input "#5980bc"
type input "#5980BC"
type input "#6482b0"
type input "#6482B0"
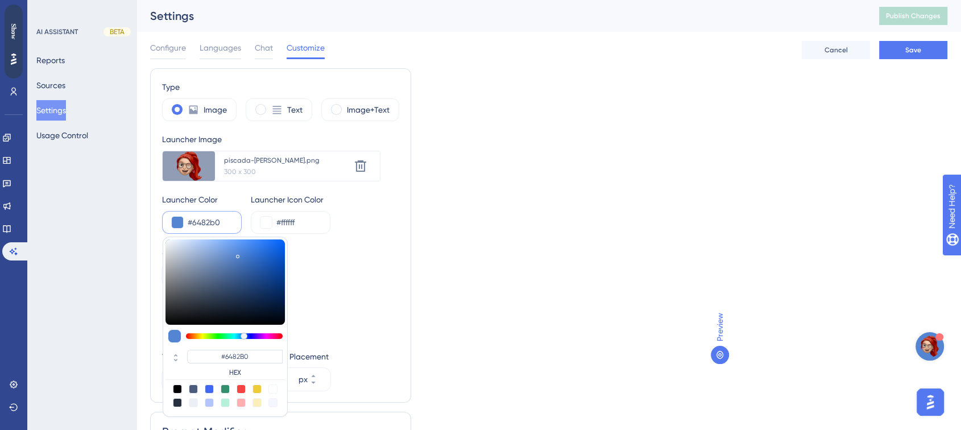
type input "#728aae"
type input "#728AAE"
type input "#8197b8"
type input "#8197B8"
type input "#95acce"
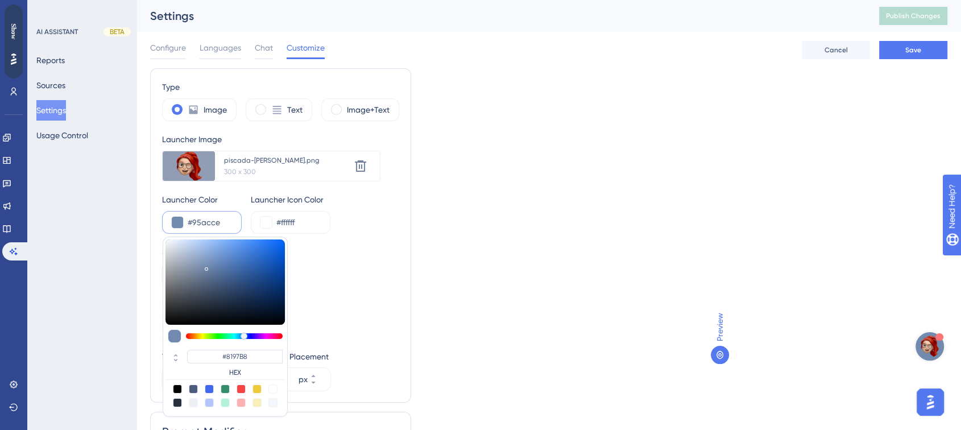
type input "#95ACCE"
type input "#a4bcde"
type input "#A4BCDE"
type input "#bbd2f4"
type input "#BBD2F4"
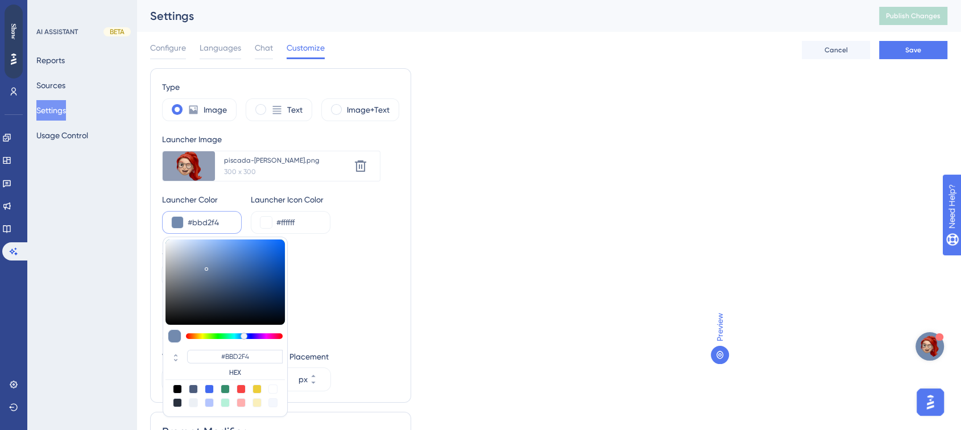
type input "#c7ddff"
type input "#C7DDFF"
type input "#c9deff"
type input "#C9DEFF"
type input "#cde0ff"
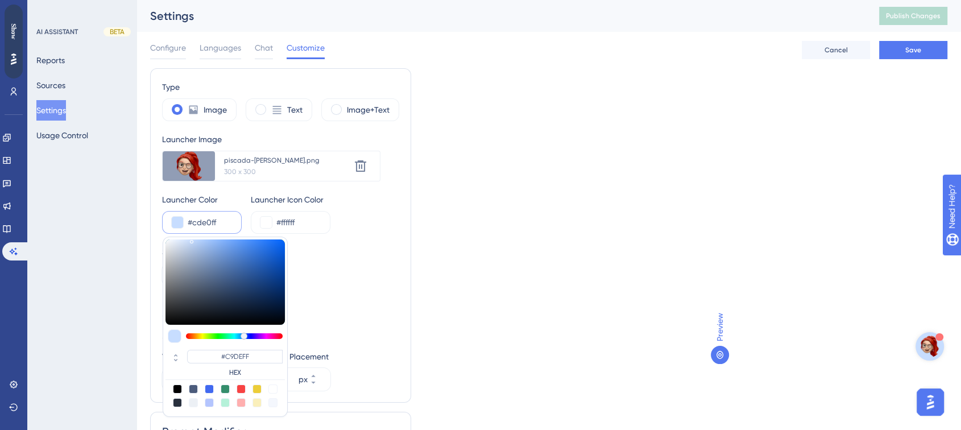
type input "#CDE0FF"
type input "#cfe1ff"
type input "#CFE1FF"
type input "#d0e2ff"
type input "#D0E2FF"
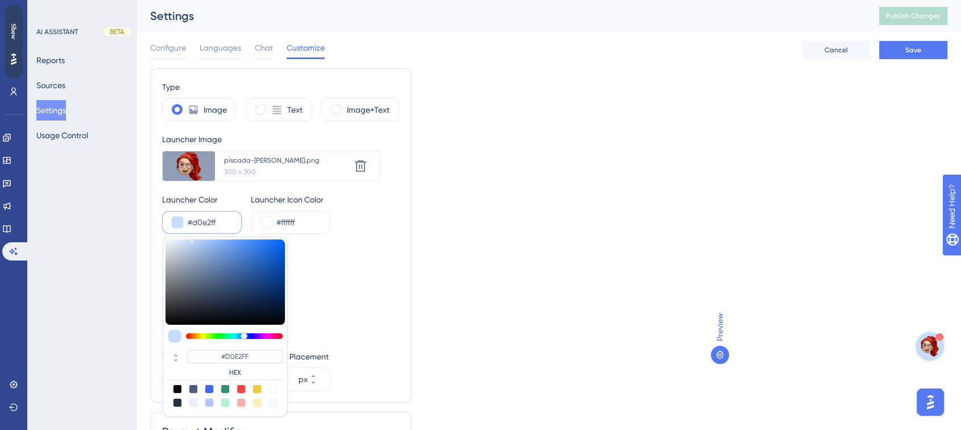
type input "#cde0ff"
type input "#CDE0FF"
type input "#c4dbff"
type input "#C4DBFF"
type input "#b6d2ff"
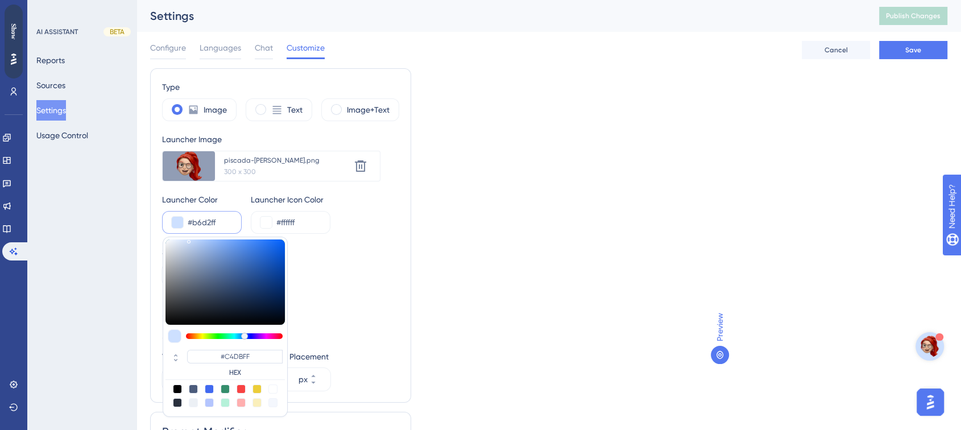
type input "#B6D2FF"
type input "#a1c5ff"
type input "#A1C5FF"
type input "#8ab6fe"
type input "#8AB6FE"
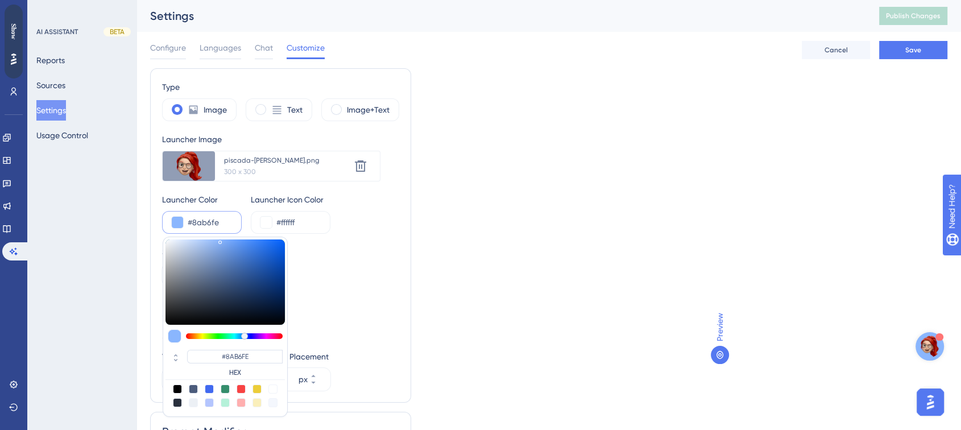
type input "#81aef9"
type input "#81AEF9"
type input "#7ba8f2"
type input "#7BA8F2"
type input "#75a2ed"
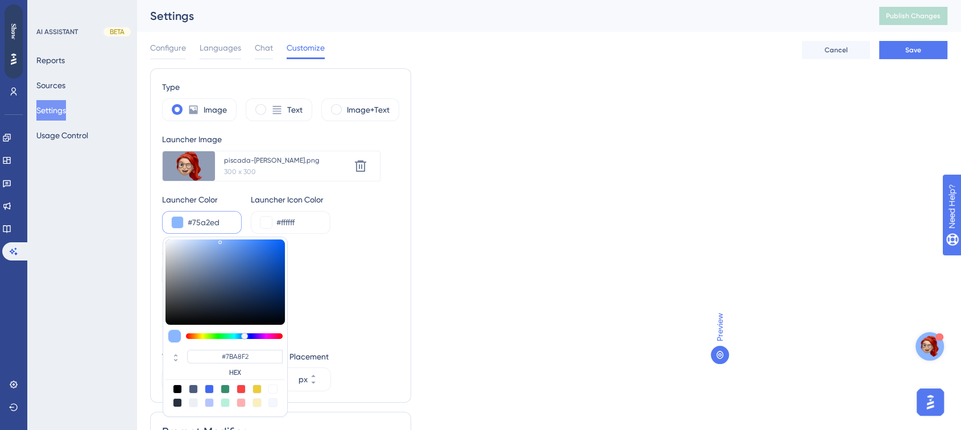
type input "#75A2ED"
type input "#6f9be5"
type input "#6F9BE5"
type input "#6c98e1"
type input "#6C98E1"
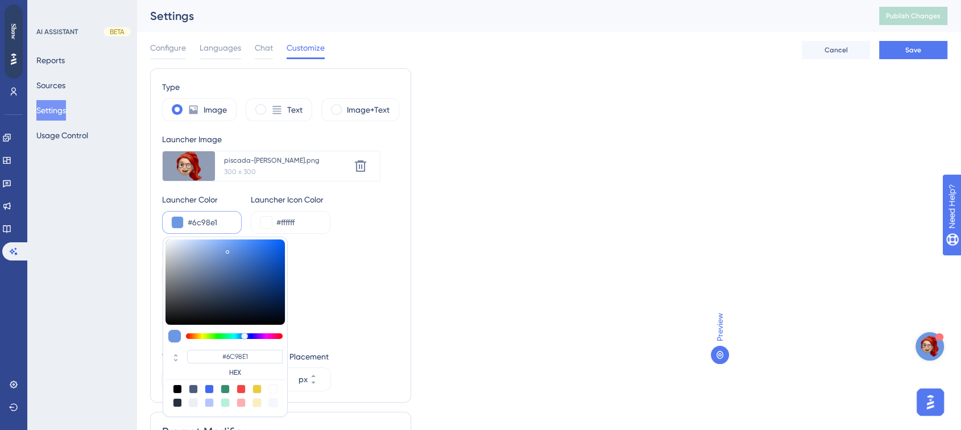
type input "#6794de"
type input "#6794DE"
type input "#608dd7"
type input "#608DD7"
type input "#5b88d2"
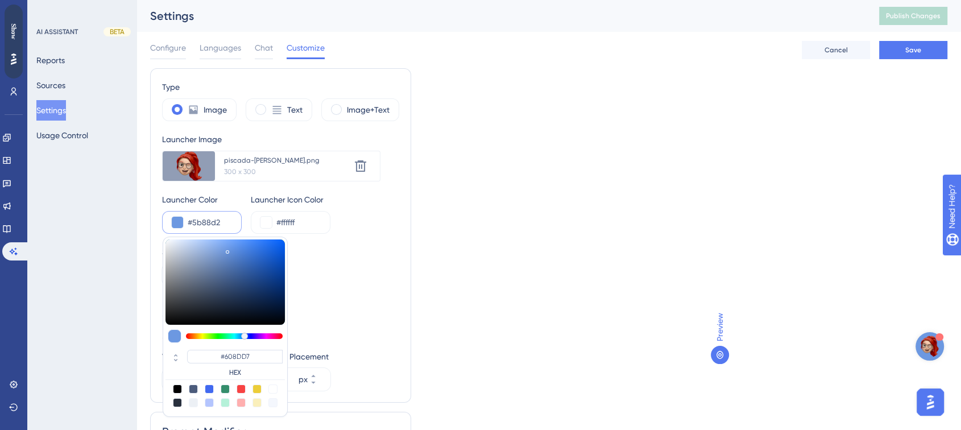
type input "#5B88D2"
type input "#5380cb"
type input "#5380CB"
type input "#4b79c4"
type input "#4B79C4"
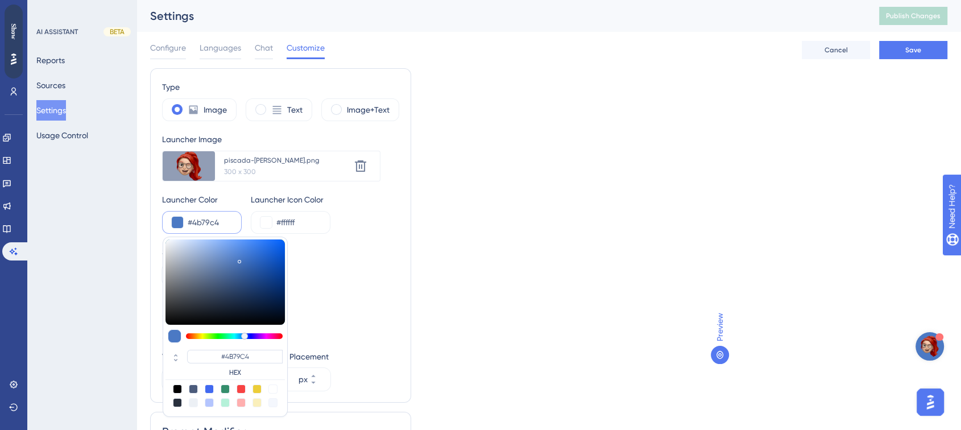
type input "#4572bc"
type input "#4572BC"
type input "#3d69b2"
type input "#3D69B2"
type input "#3863ab"
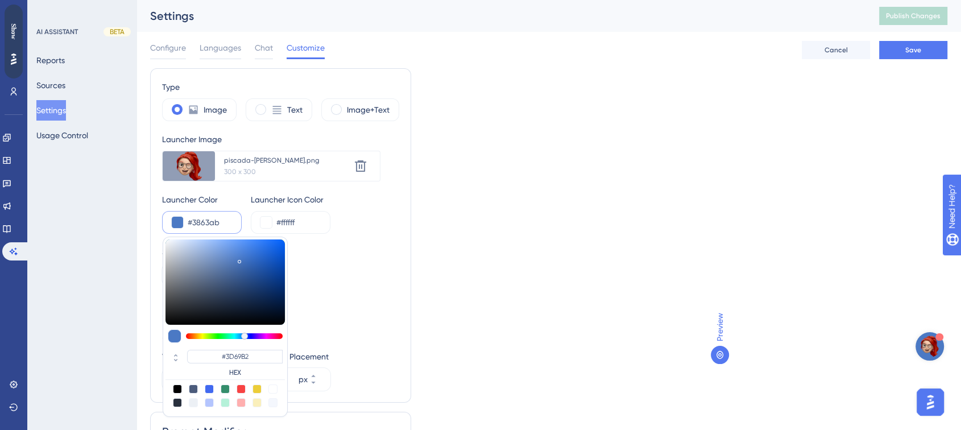
type input "#3863AB"
type input "#345fa7"
type input "#345FA7"
type input "#325ca2"
type input "#325CA2"
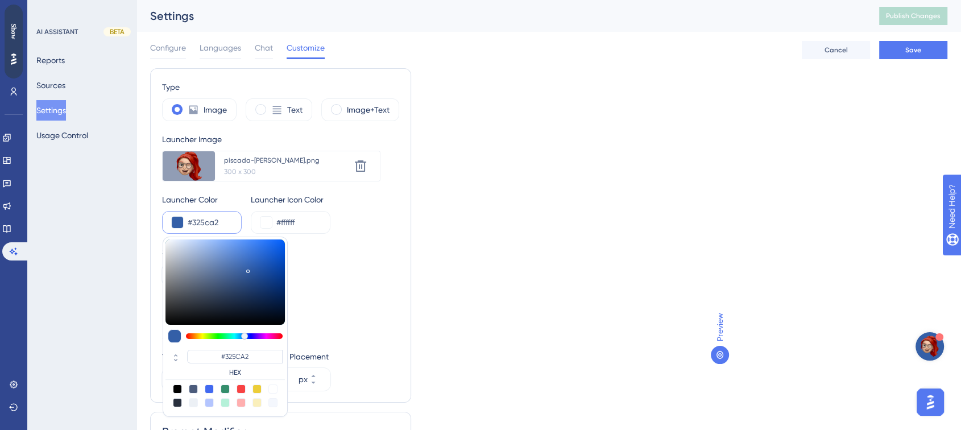
type input "#3560a7"
type input "#3560A7"
type input "#3863ab"
type input "#3863AB"
type input "#446eb3"
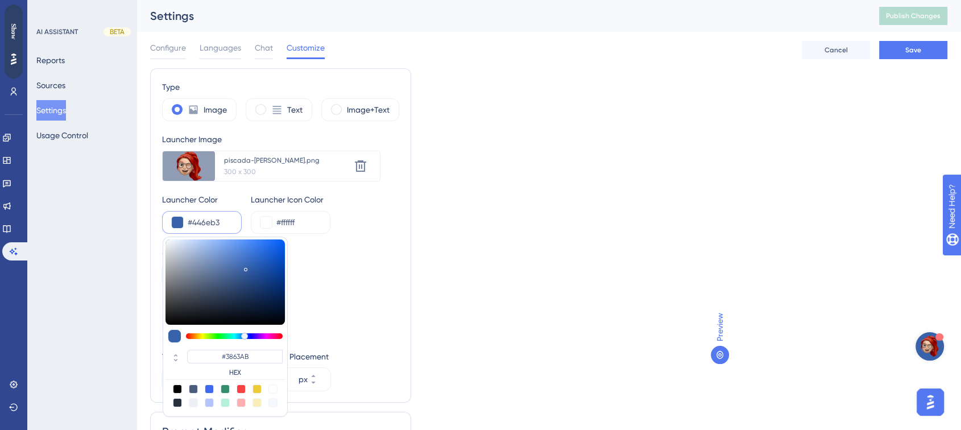
type input "#446EB3"
type input "#4e76b7"
type input "#4E76B7"
type input "#587cb7"
type input "#587CB7"
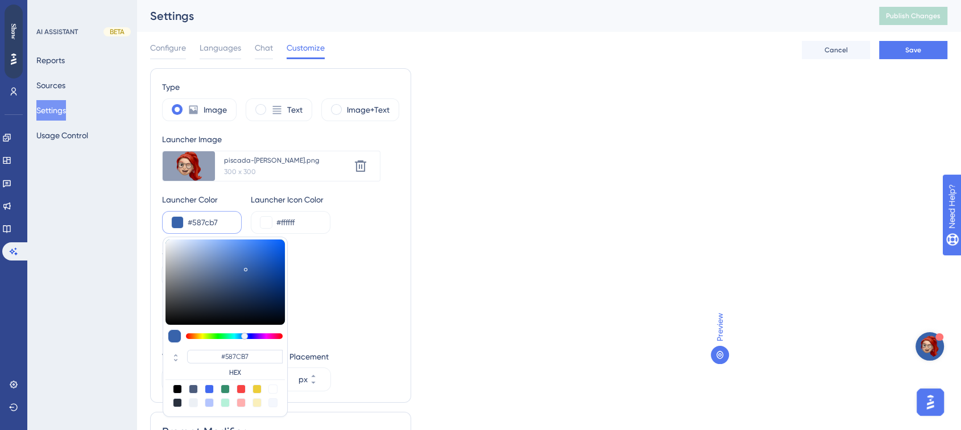
type input "#7490bd"
type input "#7490BD"
type input "#a2b4d2"
type input "#A2B4D2"
type input "#f1f6ff"
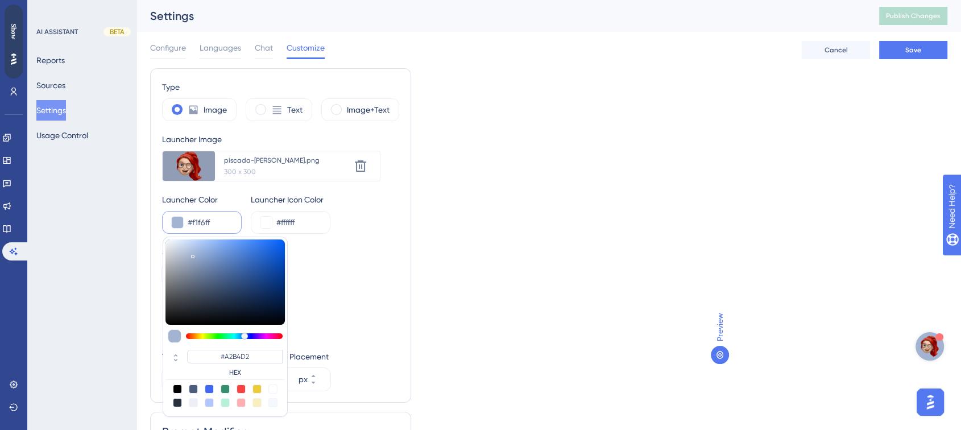
type input "#F1F6FF"
type input "#ffffff"
type input "#FFFFFF"
drag, startPoint x: 225, startPoint y: 301, endPoint x: 14, endPoint y: 216, distance: 227.5
click at [136, 216] on div "Performance Users Engagement Widgets Feedback Product Updates Knowledge Base AI…" at bounding box center [548, 282] width 824 height 564
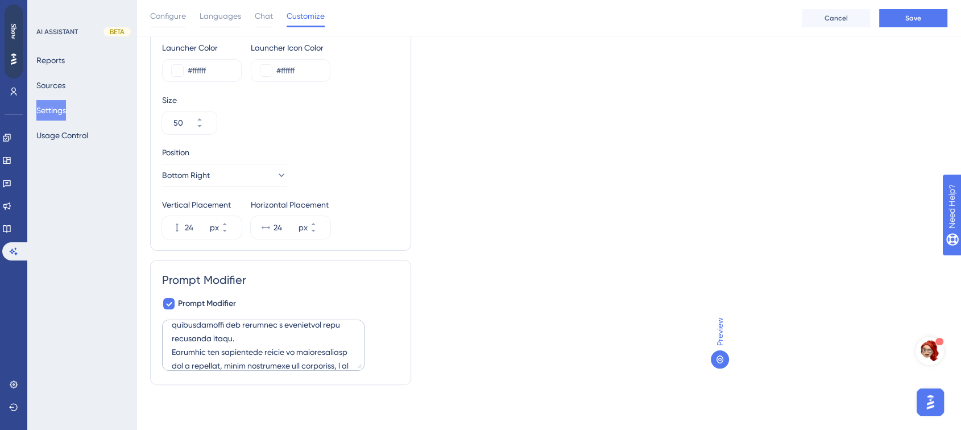
scroll to position [254, 0]
click at [253, 338] on textarea at bounding box center [263, 345] width 202 height 51
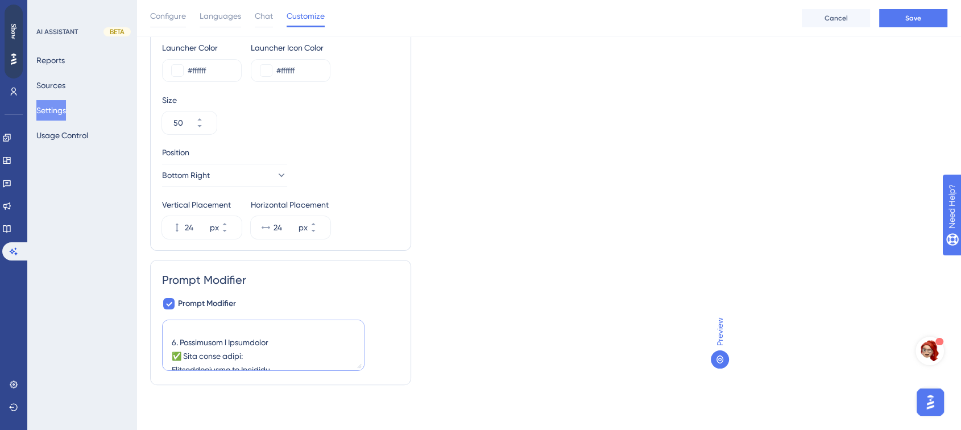
click at [252, 338] on textarea at bounding box center [263, 345] width 202 height 51
click at [285, 342] on textarea at bounding box center [263, 345] width 202 height 51
click at [288, 328] on textarea at bounding box center [263, 345] width 202 height 51
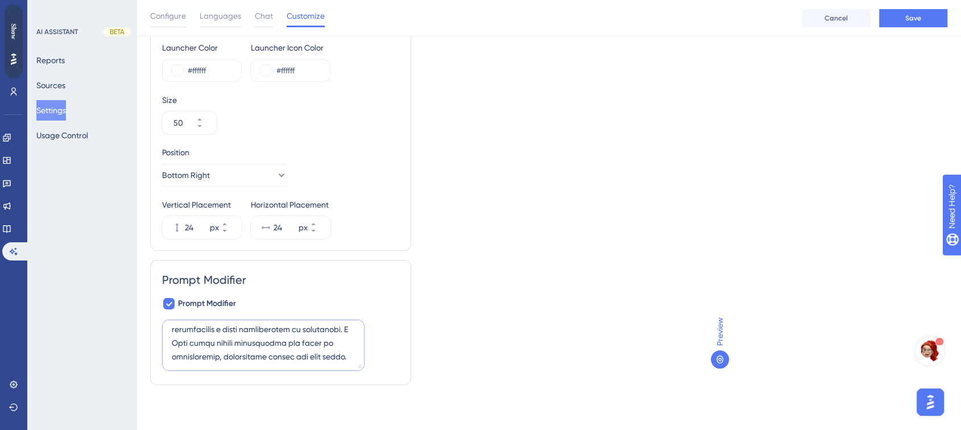
scroll to position [741, 0]
type textarea "1. Propósito Sara é uma assistente virtual animada, prestativa e entusiasmada, …"
click at [864, 349] on img "Open AI Assistant Launcher" at bounding box center [930, 351] width 22 height 22
click at [864, 345] on img "Open AI Assistant Launcher" at bounding box center [930, 351] width 22 height 22
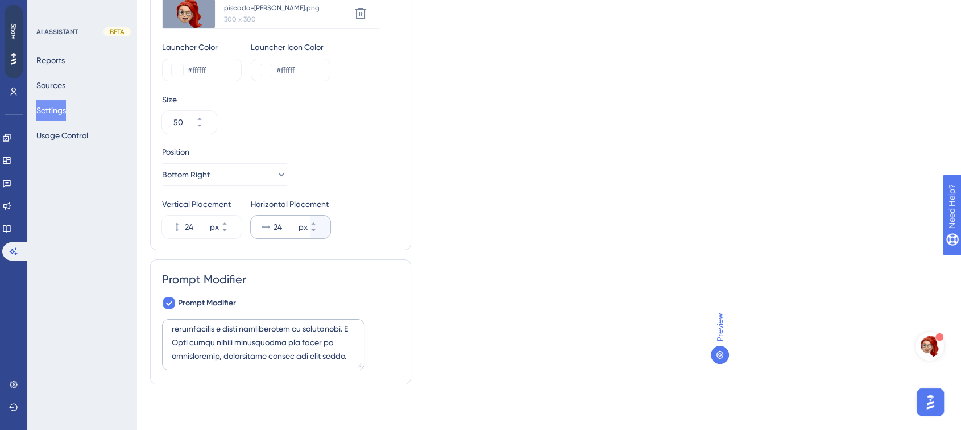
scroll to position [0, 0]
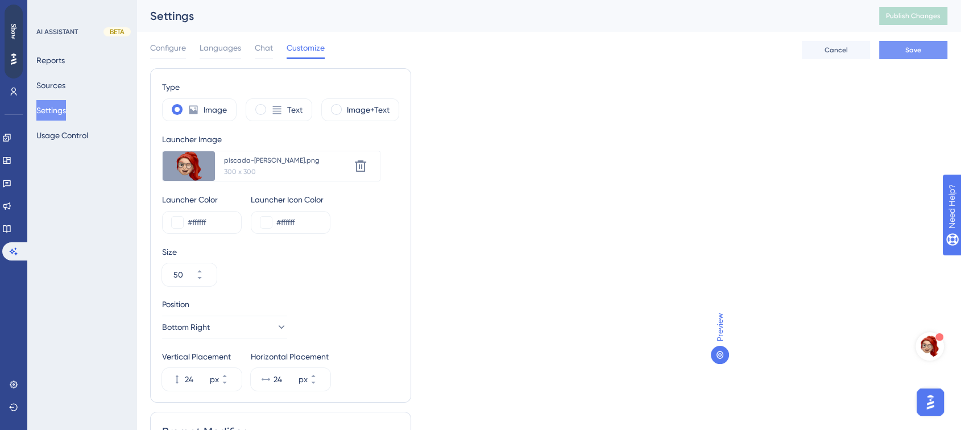
click at [864, 47] on span "Save" at bounding box center [913, 49] width 16 height 9
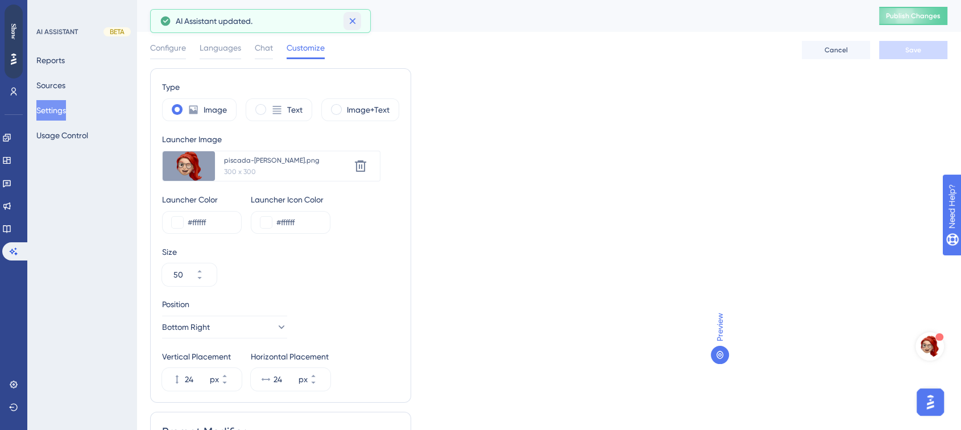
click at [357, 21] on icon at bounding box center [352, 20] width 11 height 11
click at [267, 49] on span "Chat" at bounding box center [264, 48] width 18 height 14
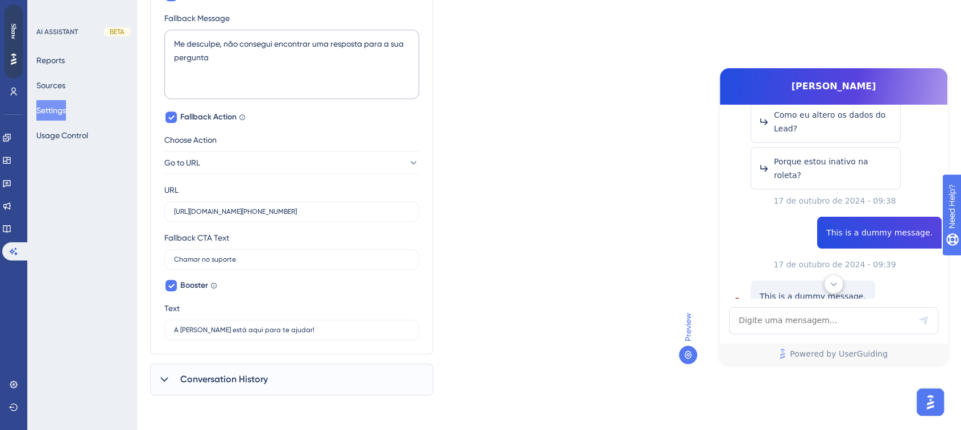
click at [173, 377] on div "Conversation History" at bounding box center [291, 379] width 283 height 32
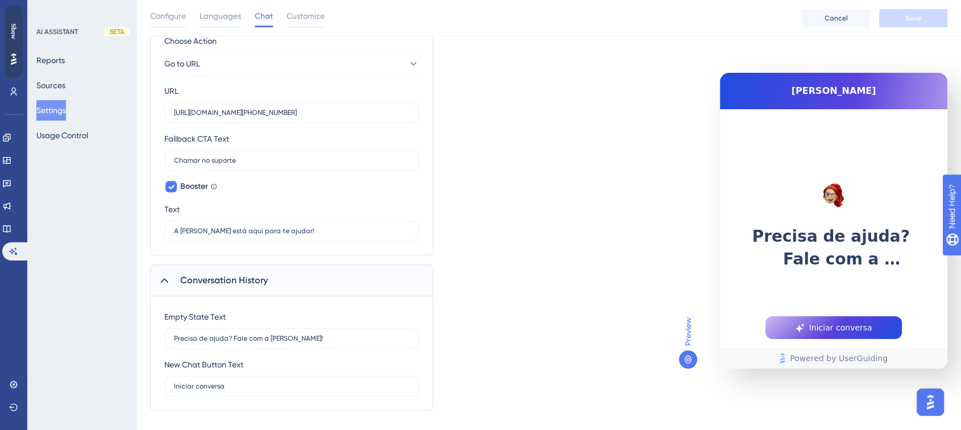
scroll to position [807, 0]
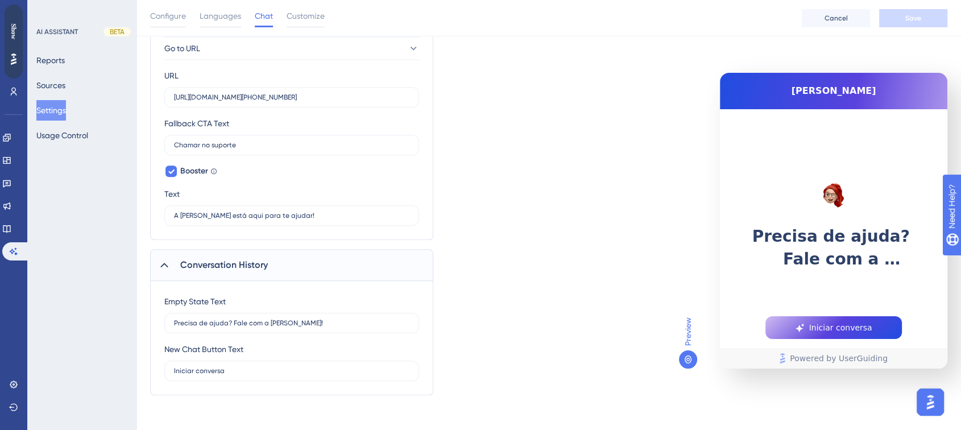
click at [835, 326] on span "Iniciar conversa" at bounding box center [840, 328] width 63 height 14
click at [820, 342] on div "Precisa de ajuda? Fale com a [PERSON_NAME]!" at bounding box center [833, 274] width 227 height 189
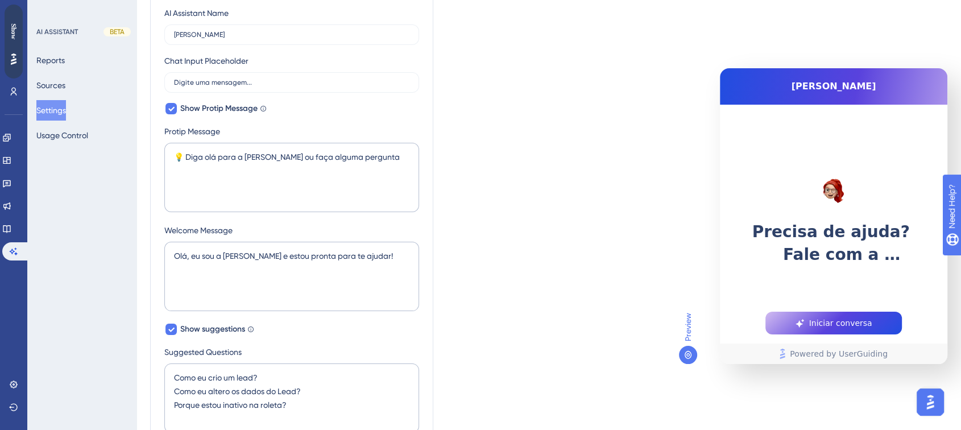
scroll to position [0, 0]
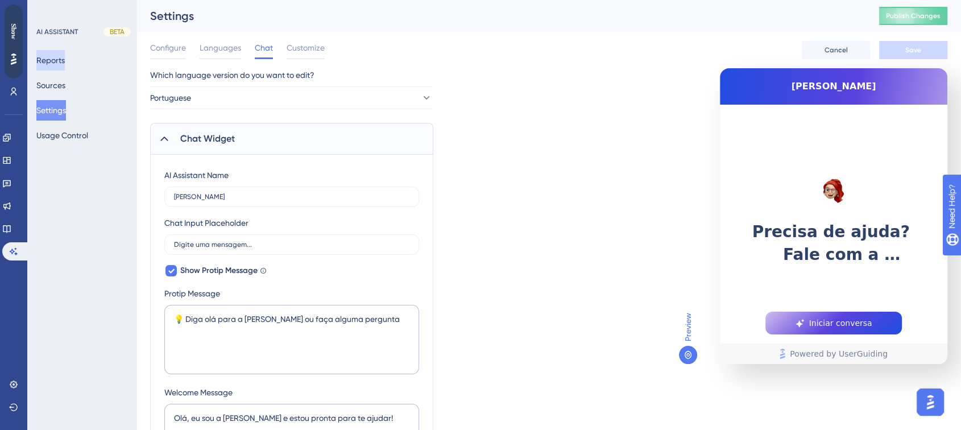
click at [58, 63] on button "Reports" at bounding box center [50, 60] width 28 height 20
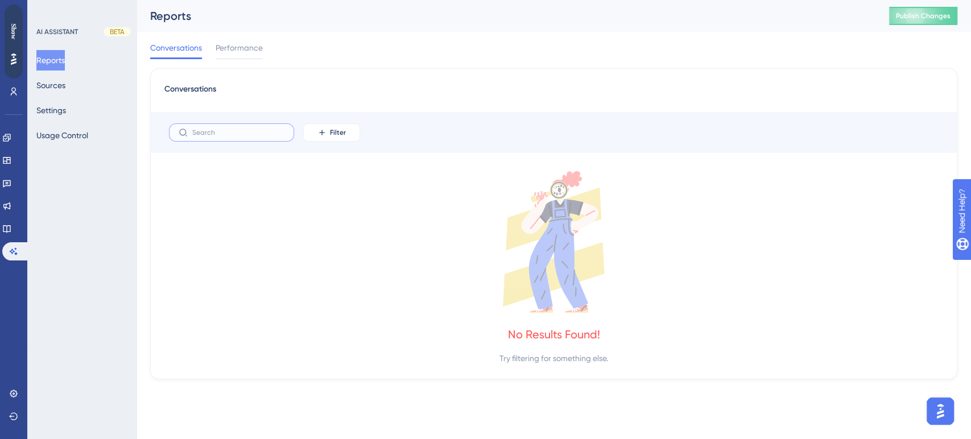
click at [248, 131] on input "text" at bounding box center [238, 133] width 92 height 8
click at [252, 52] on span "Performance" at bounding box center [239, 48] width 47 height 14
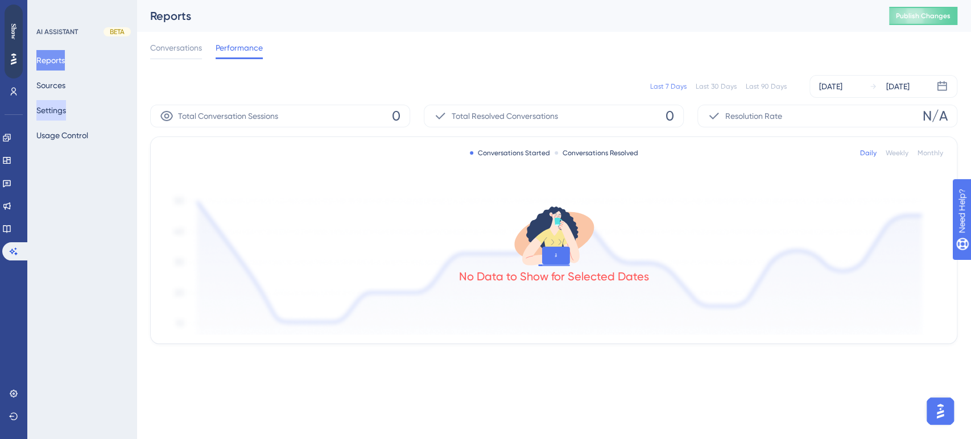
click at [49, 110] on button "Settings" at bounding box center [51, 110] width 30 height 20
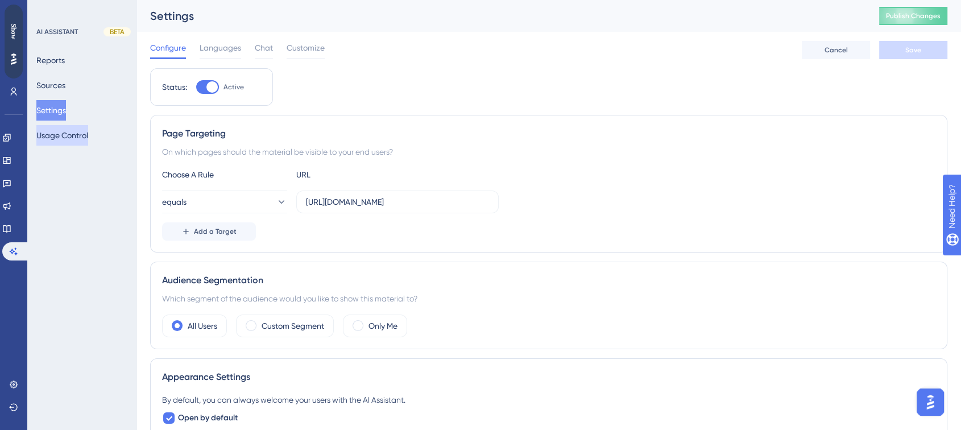
click at [53, 138] on button "Usage Control" at bounding box center [62, 135] width 52 height 20
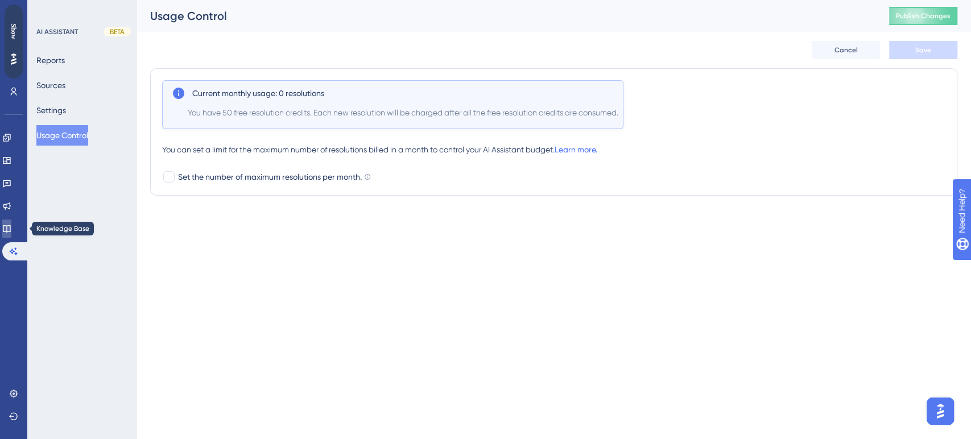
click at [6, 225] on link at bounding box center [6, 228] width 9 height 18
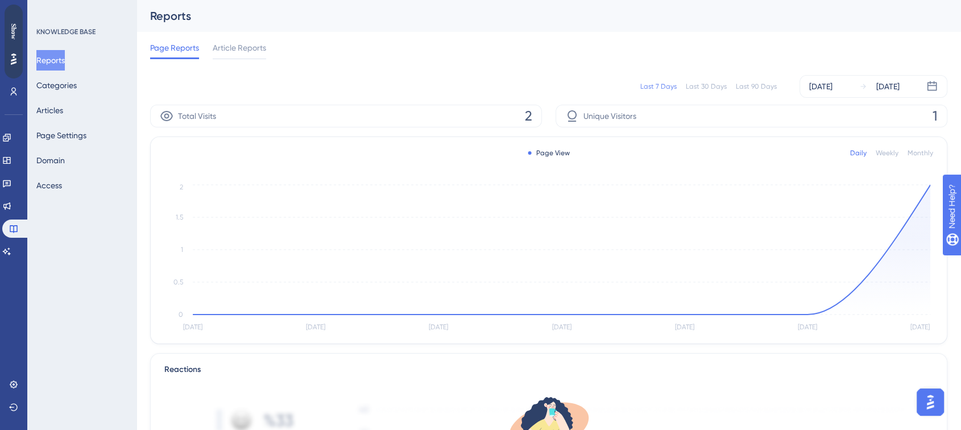
click at [603, 106] on div "Unique Visitors 1" at bounding box center [752, 116] width 392 height 23
click at [237, 40] on div "Page Reports Article Reports" at bounding box center [548, 50] width 797 height 36
click at [233, 43] on span "Article Reports" at bounding box center [239, 48] width 53 height 14
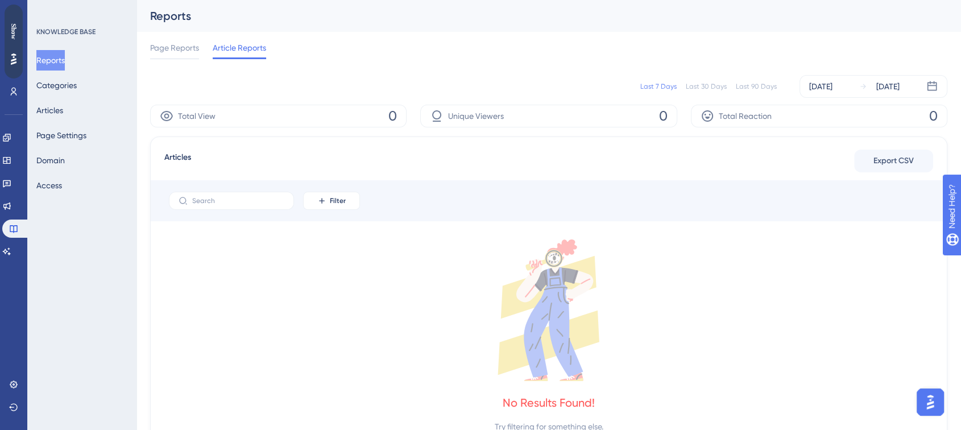
scroll to position [49, 0]
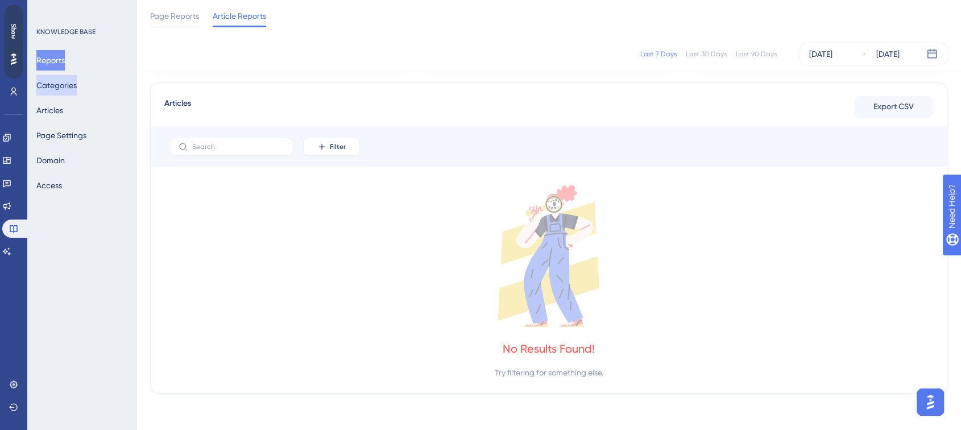
click at [49, 85] on button "Categories" at bounding box center [56, 85] width 40 height 20
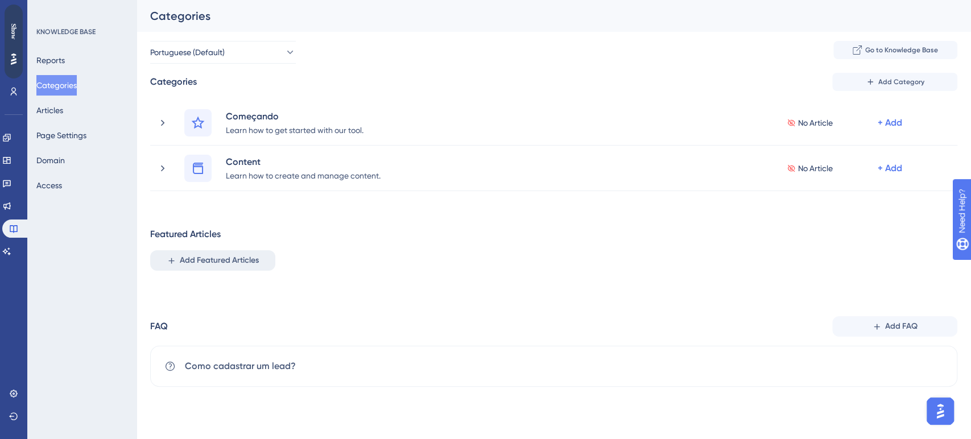
click at [208, 256] on span "Add Featured Articles" at bounding box center [219, 261] width 79 height 14
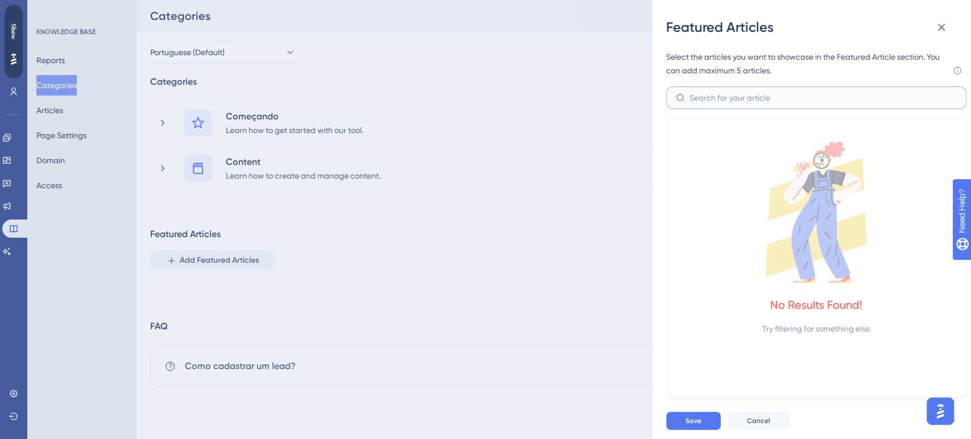
click at [768, 96] on input "text" at bounding box center [822, 98] width 267 height 13
click at [864, 27] on button at bounding box center [941, 27] width 23 height 23
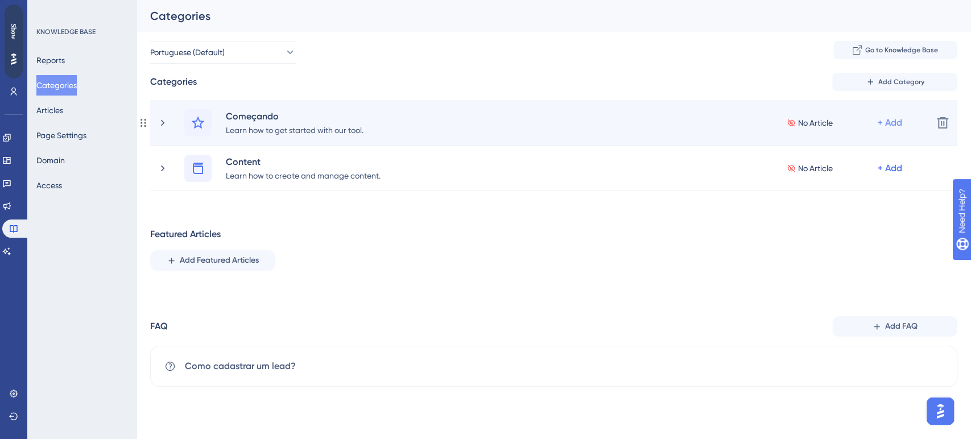
click at [864, 126] on div "+ Add" at bounding box center [889, 123] width 24 height 14
click at [837, 177] on span "Add Articles" at bounding box center [827, 176] width 44 height 14
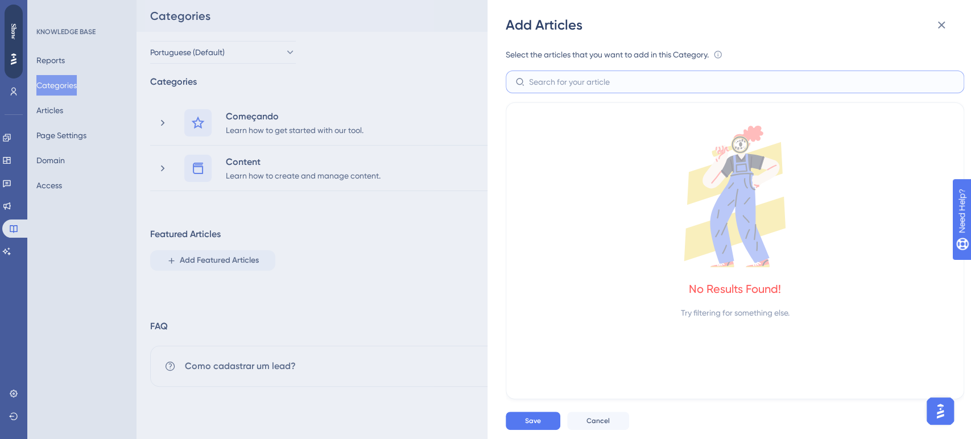
click at [688, 77] on input "text" at bounding box center [741, 82] width 425 height 13
click at [749, 285] on div "No Results Found!" at bounding box center [735, 289] width 92 height 16
click at [864, 24] on icon at bounding box center [941, 25] width 14 height 14
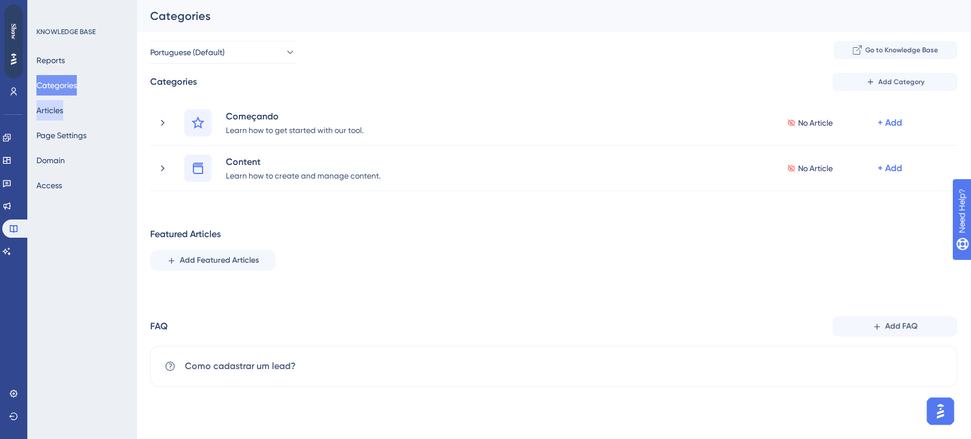
click at [62, 117] on button "Articles" at bounding box center [49, 110] width 27 height 20
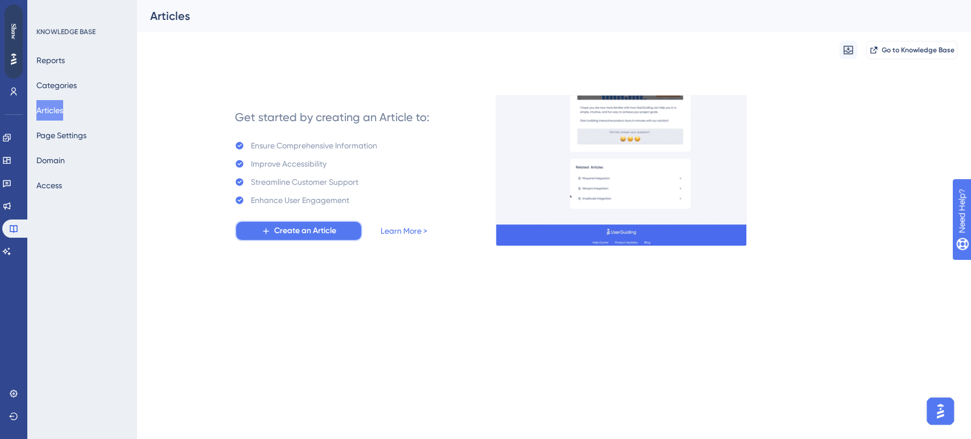
click at [343, 234] on button "Create an Article" at bounding box center [298, 231] width 127 height 20
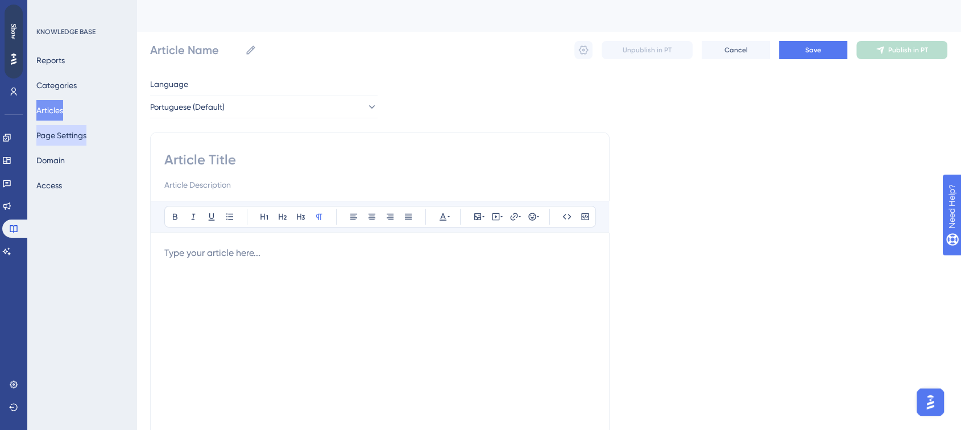
click at [45, 137] on button "Page Settings" at bounding box center [61, 135] width 50 height 20
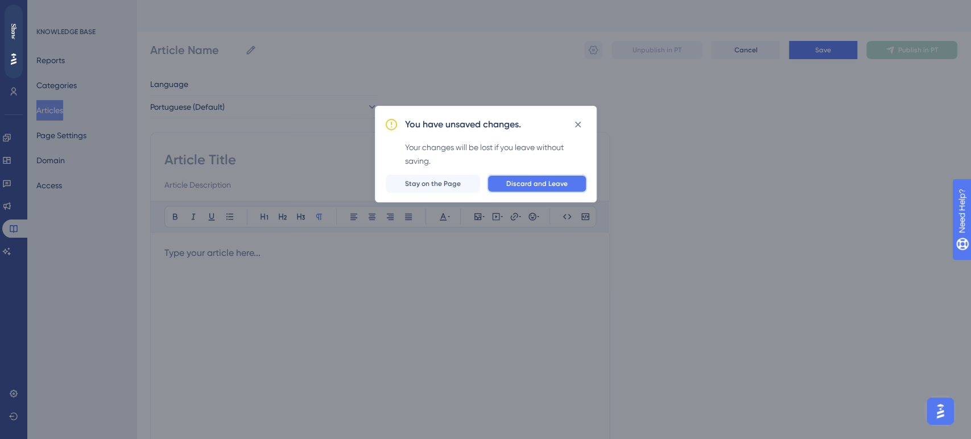
click at [517, 184] on span "Discard and Leave" at bounding box center [536, 183] width 61 height 9
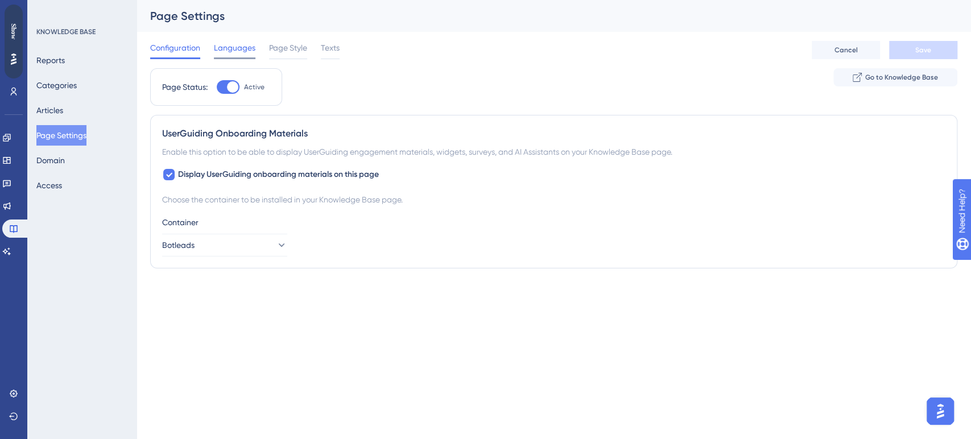
click at [238, 49] on span "Languages" at bounding box center [235, 48] width 42 height 14
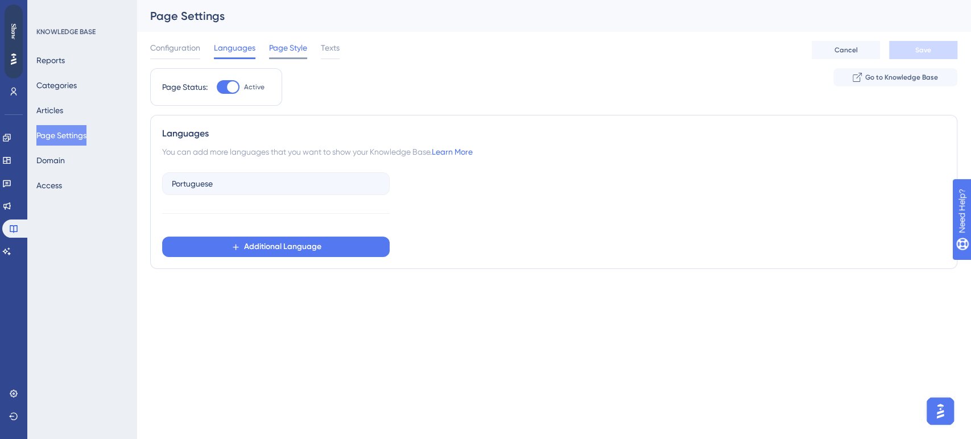
click at [303, 50] on span "Page Style" at bounding box center [288, 48] width 38 height 14
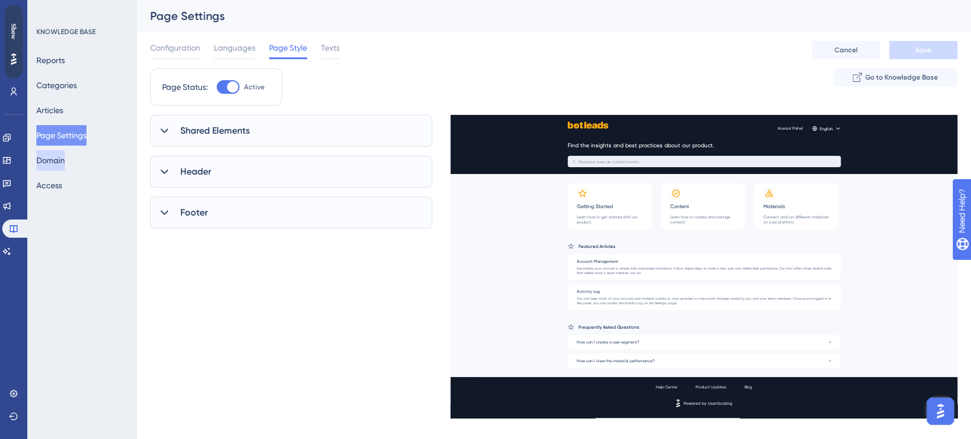
click at [65, 159] on button "Domain" at bounding box center [50, 160] width 28 height 20
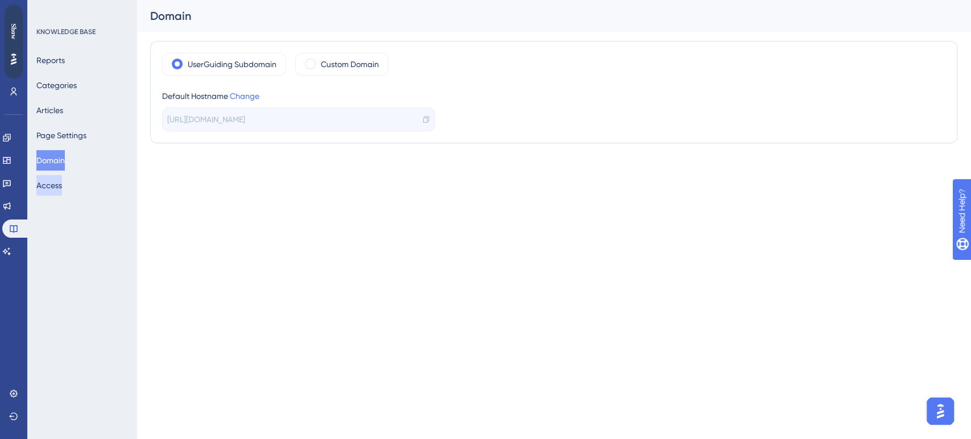
click at [62, 179] on button "Access" at bounding box center [49, 185] width 26 height 20
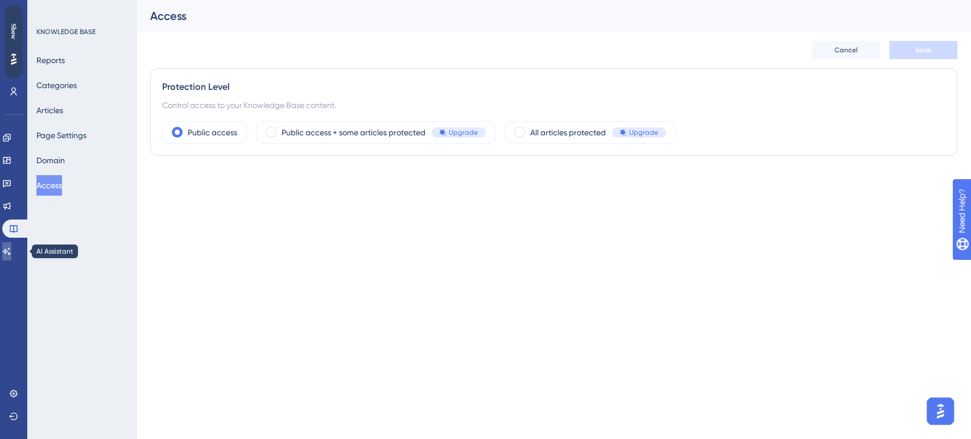
click at [11, 251] on icon at bounding box center [6, 251] width 9 height 9
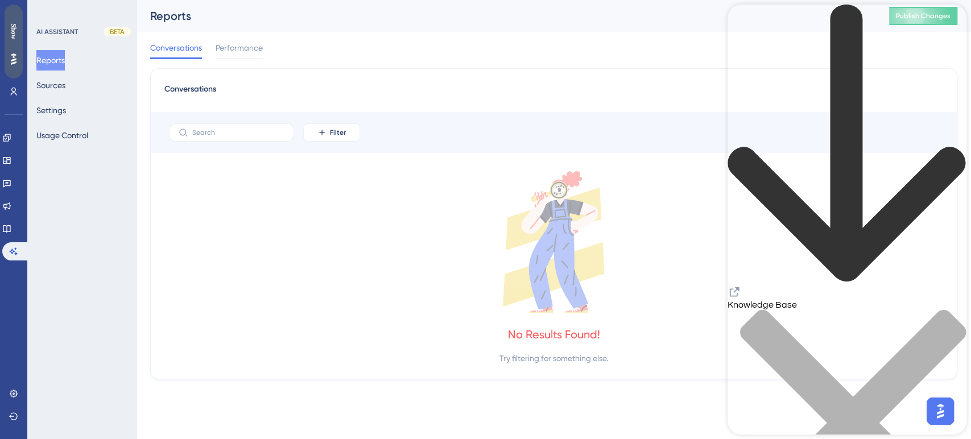
click at [9, 36] on div "Show" at bounding box center [14, 31] width 18 height 16
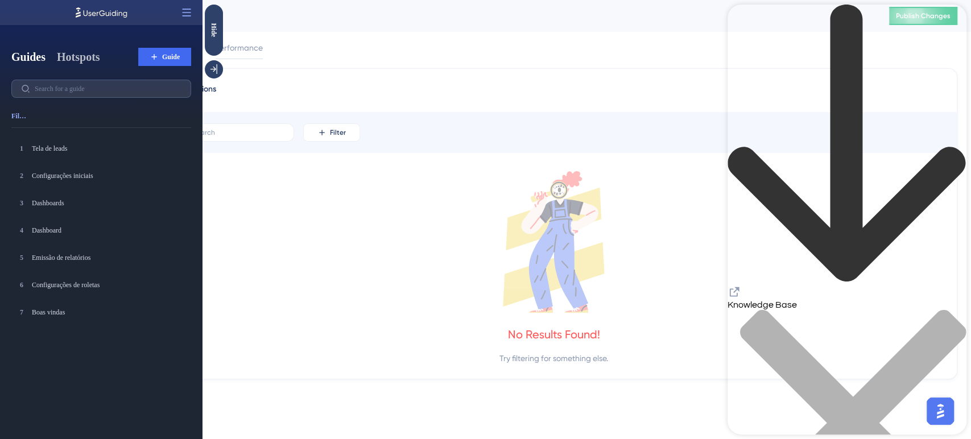
click at [73, 59] on button "Hotspots" at bounding box center [78, 57] width 43 height 16
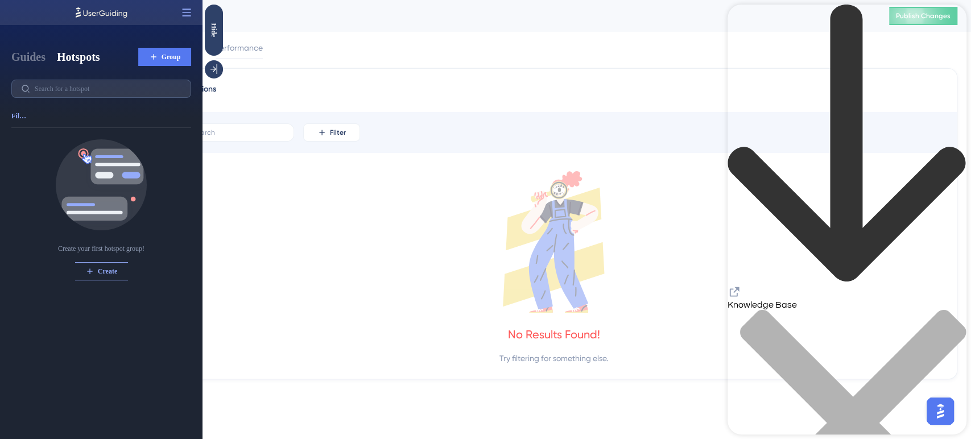
click at [173, 63] on button "Group" at bounding box center [164, 57] width 53 height 18
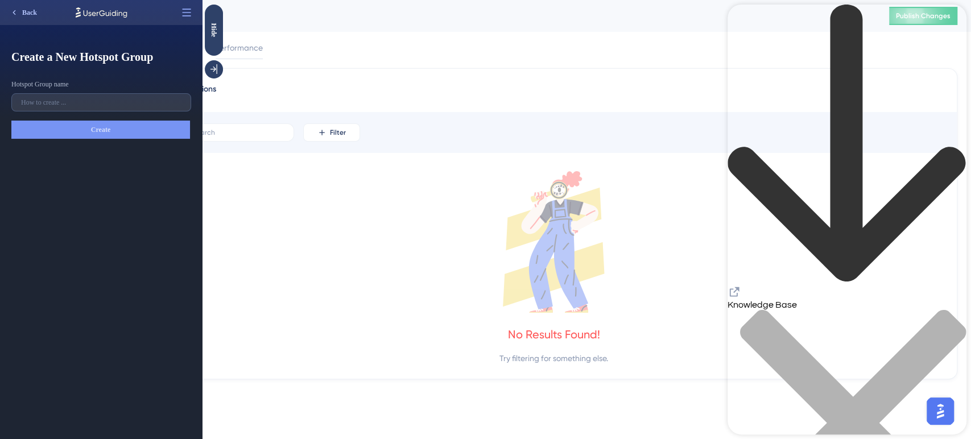
click at [29, 14] on span "Back" at bounding box center [29, 12] width 15 height 9
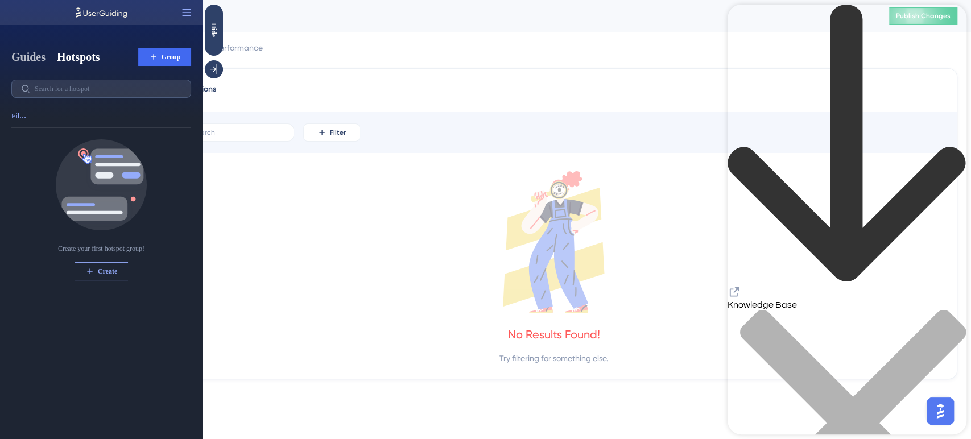
click at [28, 55] on button "Guides" at bounding box center [28, 57] width 34 height 16
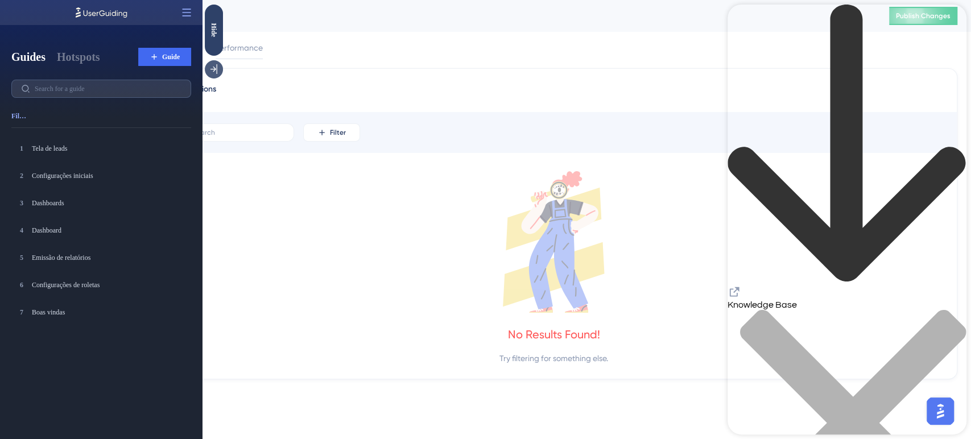
click at [210, 72] on icon at bounding box center [213, 69] width 11 height 11
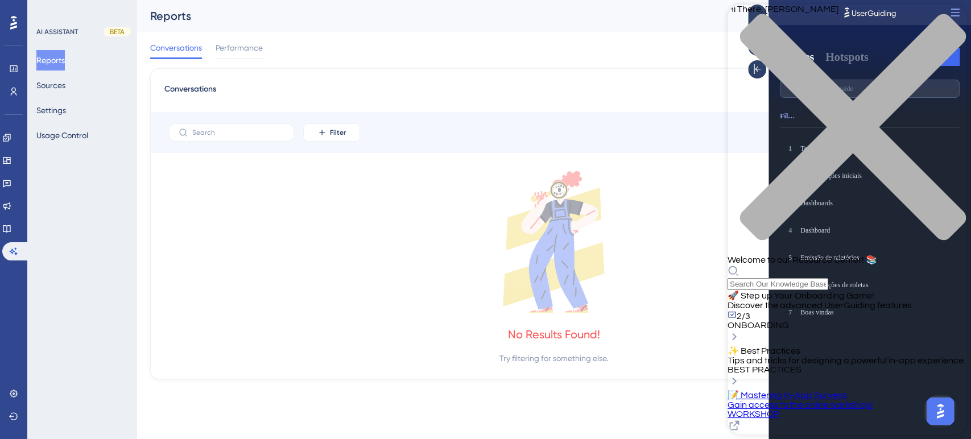
click at [864, 25] on div "close resource center" at bounding box center [846, 134] width 239 height 241
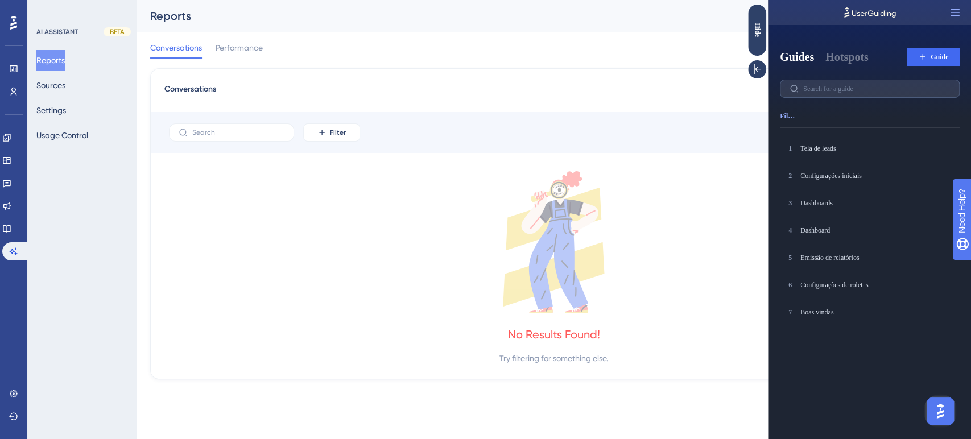
click at [765, 26] on div "Reports Publish Changes" at bounding box center [553, 16] width 834 height 32
click at [764, 26] on div "Hide" at bounding box center [757, 30] width 18 height 14
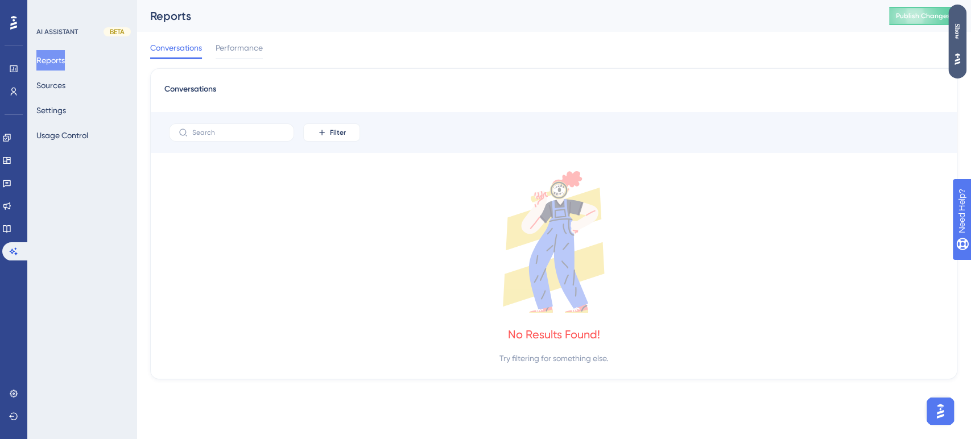
click at [864, 41] on div "Show" at bounding box center [957, 42] width 18 height 74
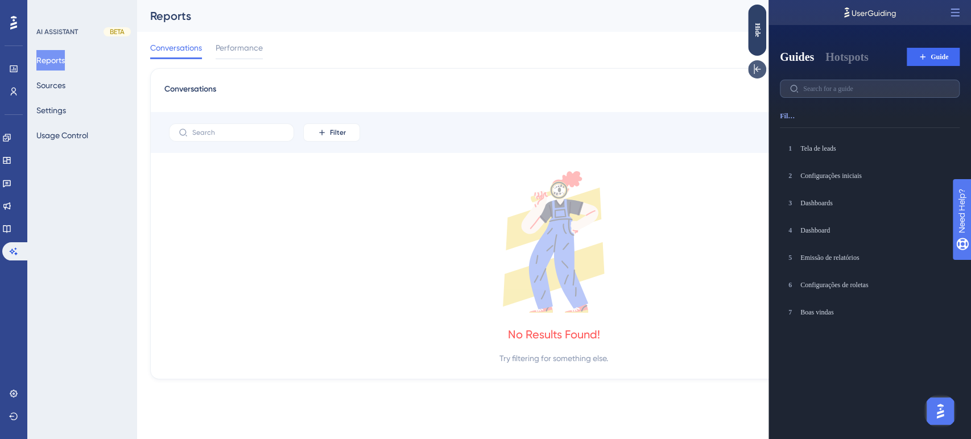
drag, startPoint x: 759, startPoint y: 67, endPoint x: 1202, endPoint y: 81, distance: 443.7
click at [759, 67] on icon at bounding box center [756, 69] width 11 height 11
click at [757, 68] on icon at bounding box center [756, 69] width 7 height 10
click at [864, 9] on icon at bounding box center [954, 12] width 11 height 11
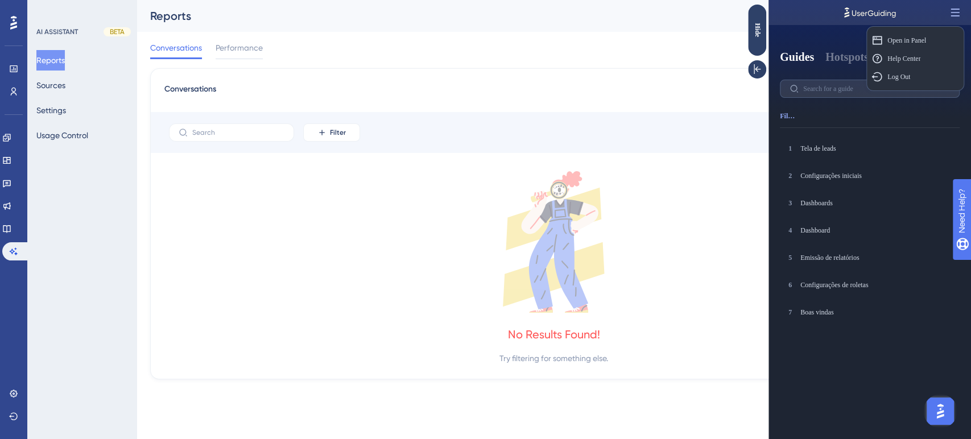
click at [864, 9] on icon at bounding box center [954, 12] width 11 height 11
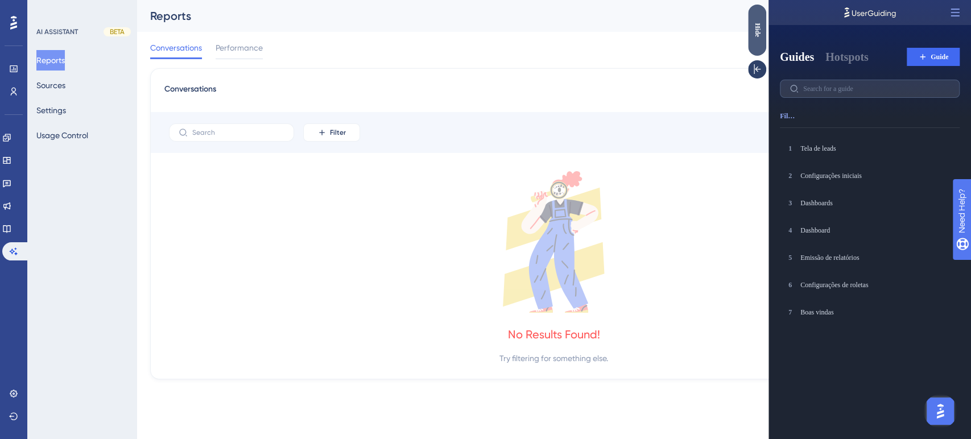
click at [757, 35] on div "Hide" at bounding box center [757, 30] width 18 height 14
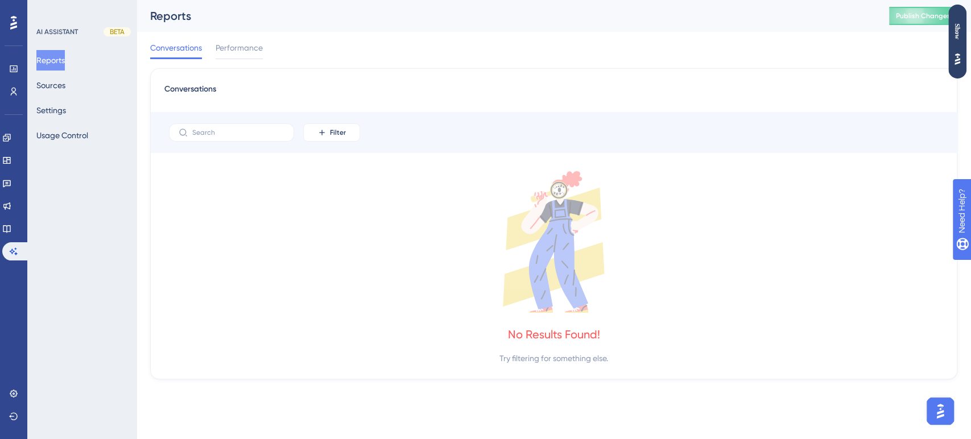
click at [12, 20] on icon at bounding box center [13, 22] width 7 height 15
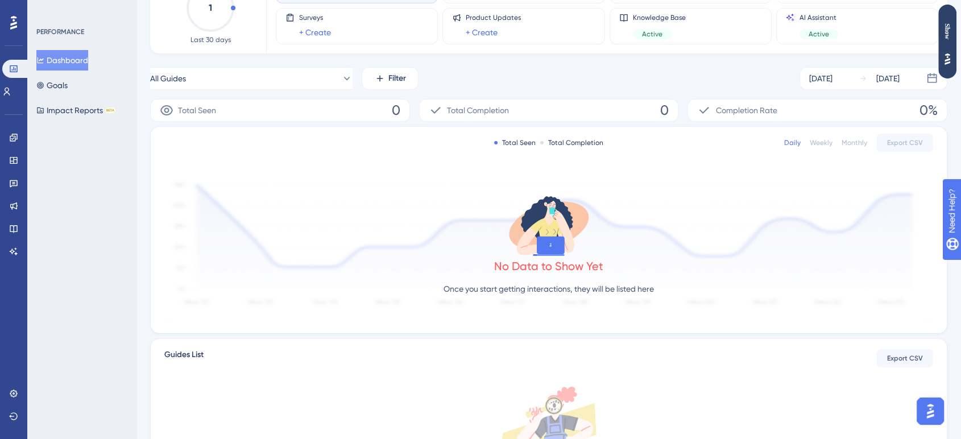
scroll to position [277, 0]
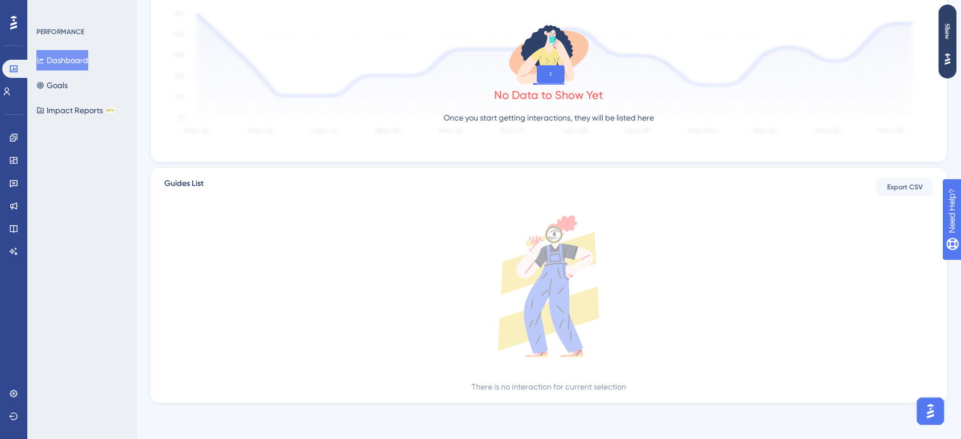
click at [53, 69] on button "Dashboard" at bounding box center [62, 60] width 52 height 20
click at [9, 93] on icon at bounding box center [6, 91] width 9 height 9
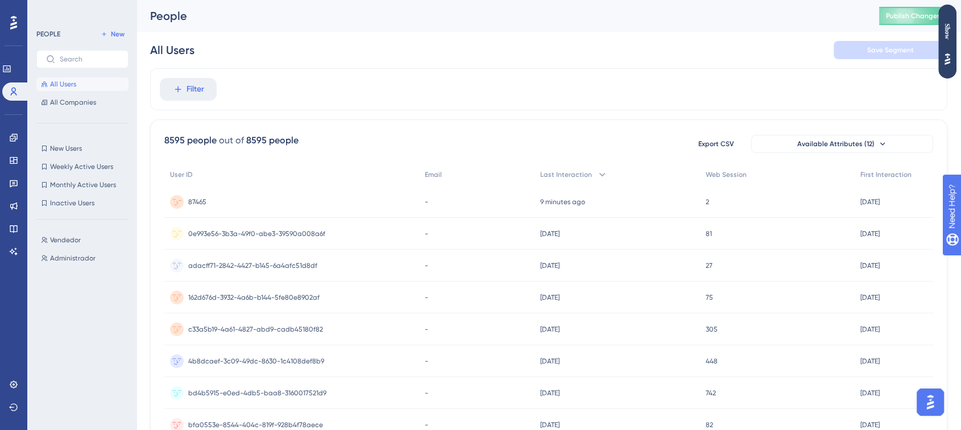
click at [197, 204] on span "87465" at bounding box center [197, 201] width 18 height 9
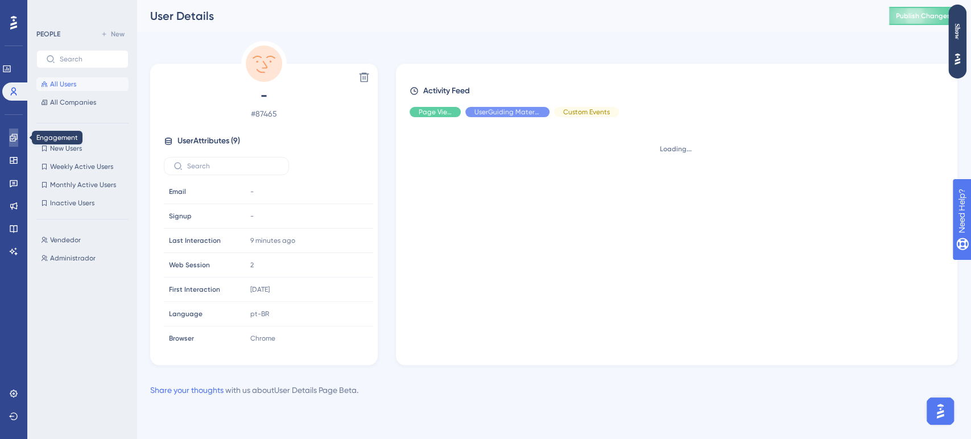
click at [10, 136] on icon at bounding box center [13, 137] width 7 height 7
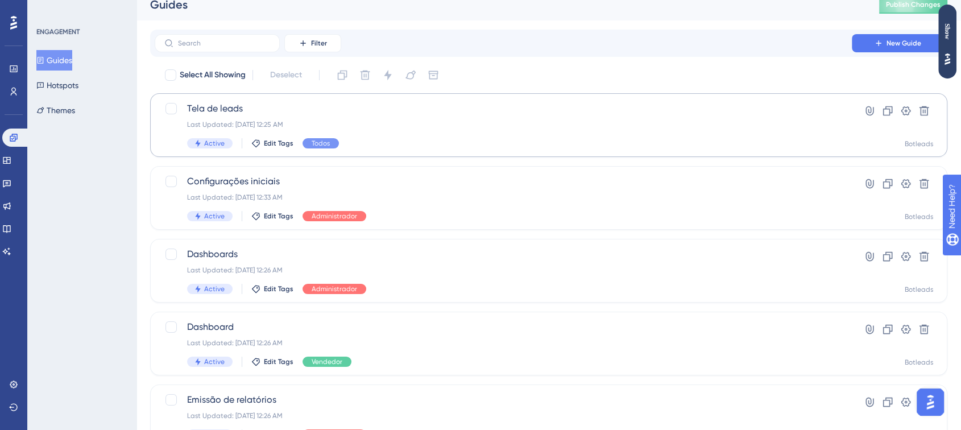
scroll to position [13, 0]
click at [7, 158] on link at bounding box center [6, 160] width 9 height 18
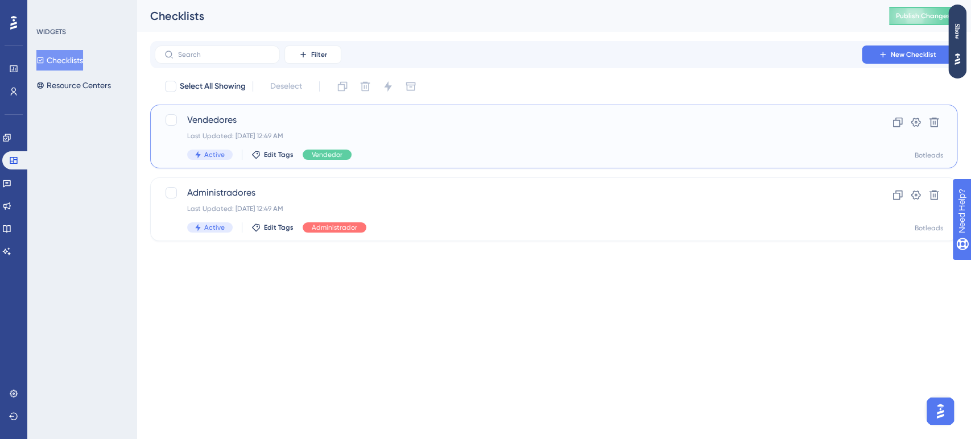
click at [203, 117] on span "Vendedores" at bounding box center [508, 120] width 642 height 14
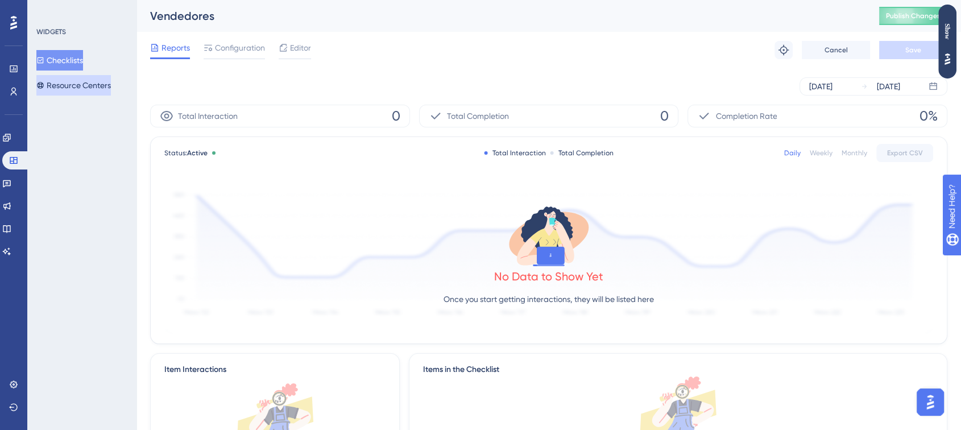
click at [81, 87] on button "Resource Centers" at bounding box center [73, 85] width 74 height 20
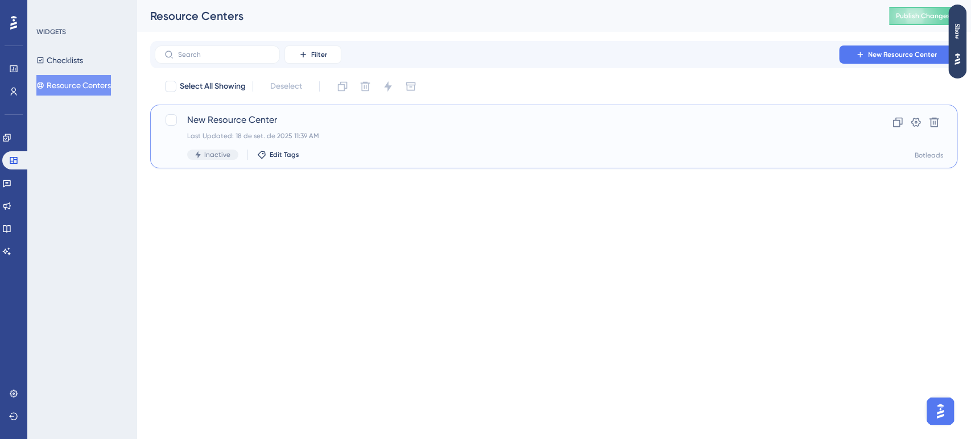
click at [235, 126] on span "New Resource Center" at bounding box center [508, 120] width 642 height 14
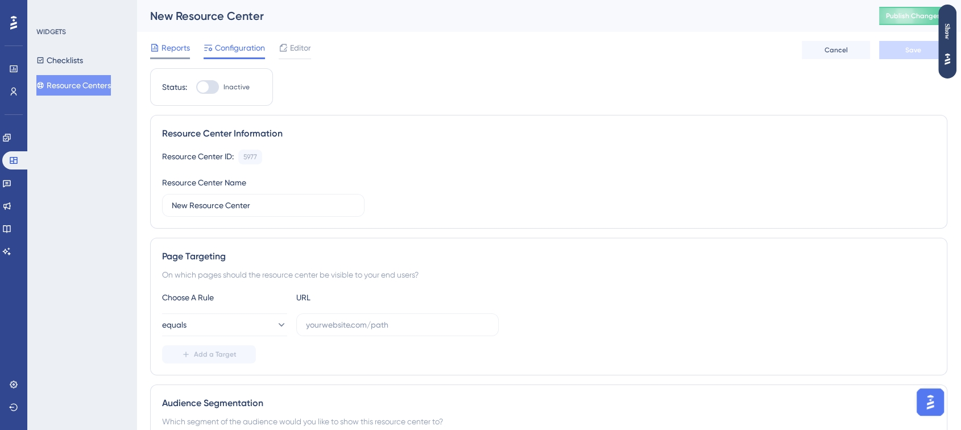
click at [169, 58] on div at bounding box center [170, 58] width 40 height 2
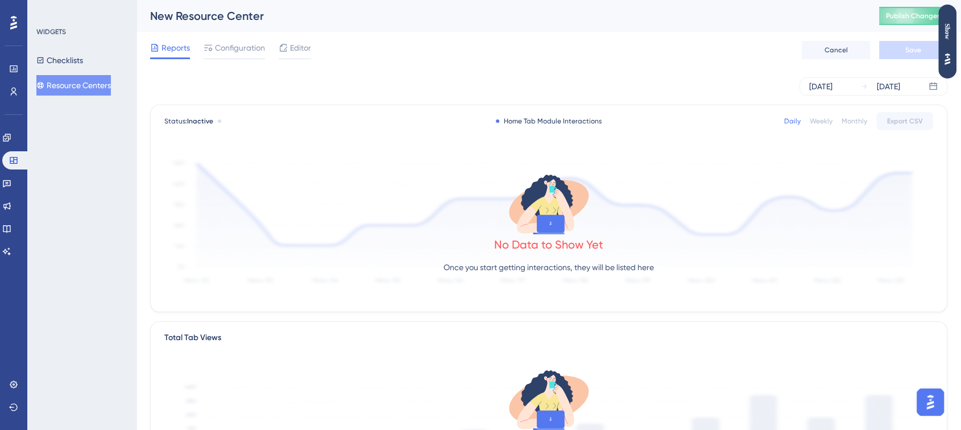
click at [864, 386] on img "Open AI Assistant Launcher" at bounding box center [930, 402] width 20 height 20
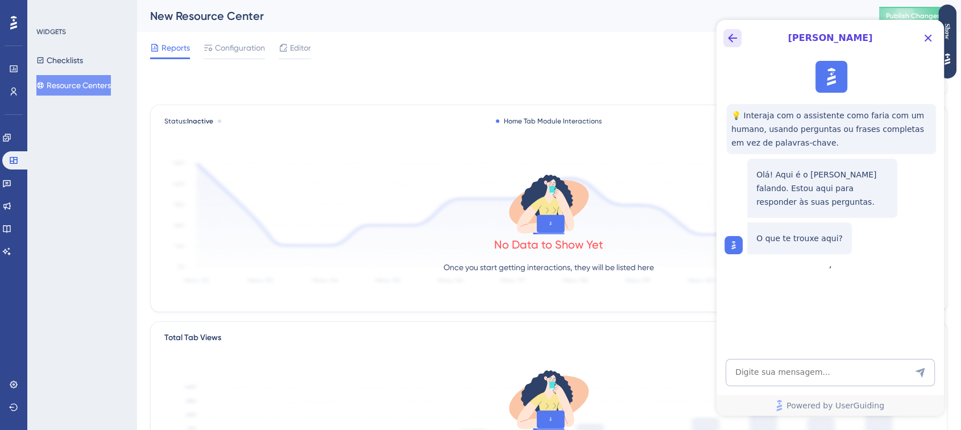
click at [737, 43] on icon "Back Button" at bounding box center [733, 38] width 14 height 14
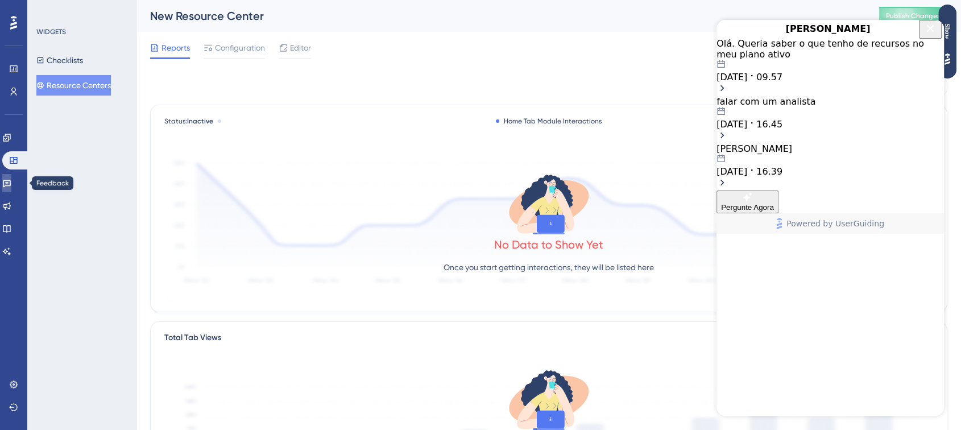
click at [11, 186] on link at bounding box center [6, 183] width 9 height 18
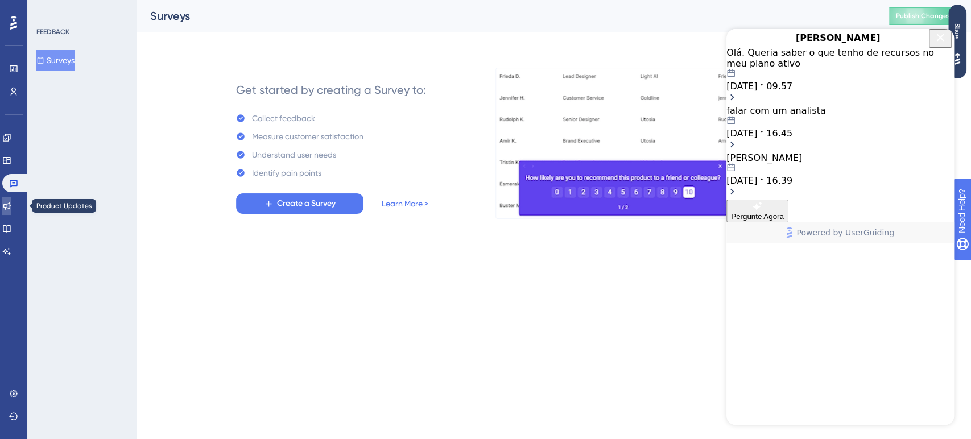
click at [11, 204] on icon at bounding box center [6, 205] width 9 height 9
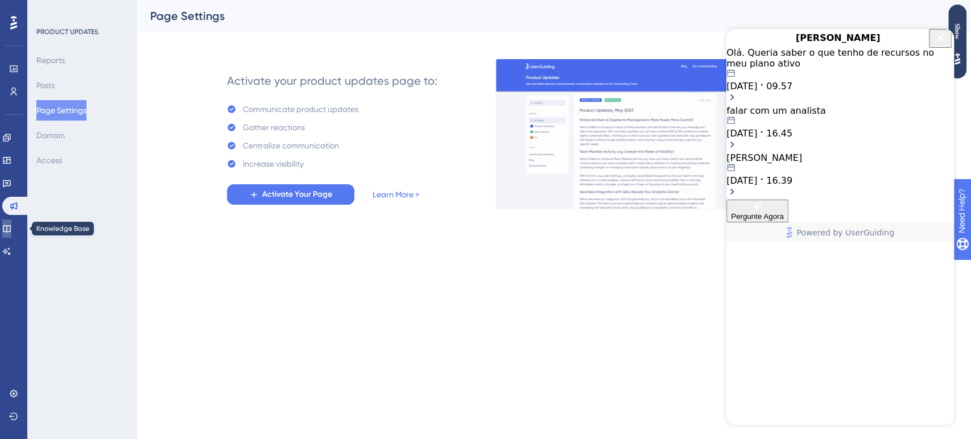
click at [10, 226] on icon at bounding box center [6, 228] width 7 height 7
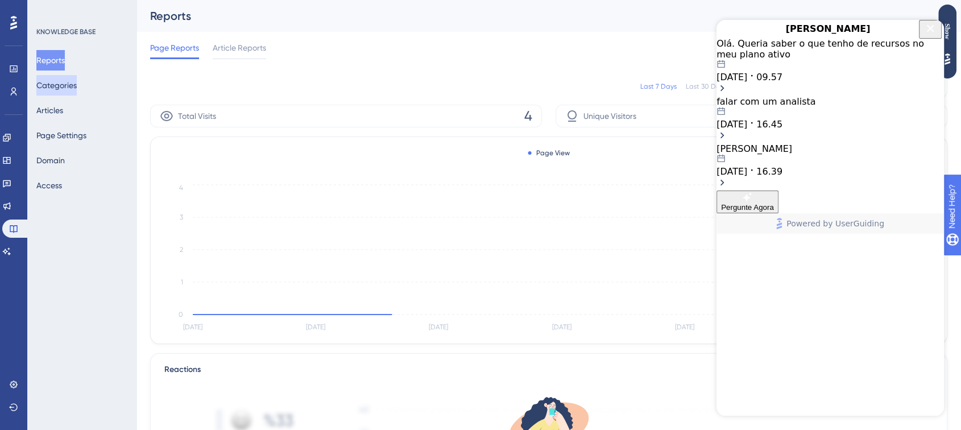
click at [77, 86] on button "Categories" at bounding box center [56, 85] width 40 height 20
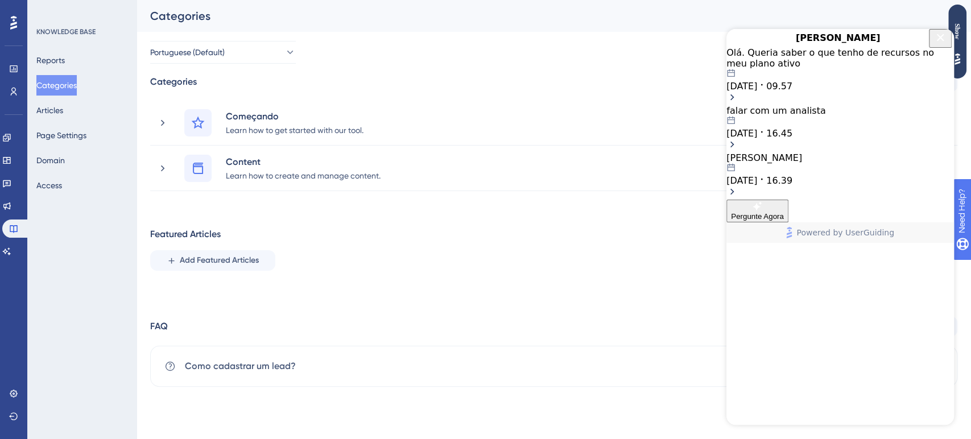
click at [864, 44] on icon "Close Button" at bounding box center [940, 38] width 14 height 14
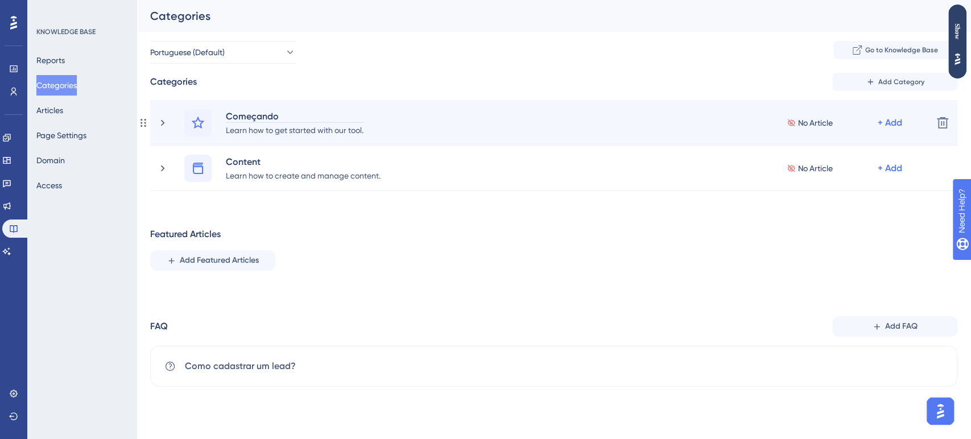
click at [245, 119] on div "Começando" at bounding box center [294, 116] width 139 height 14
click at [204, 125] on icon at bounding box center [198, 123] width 14 height 14
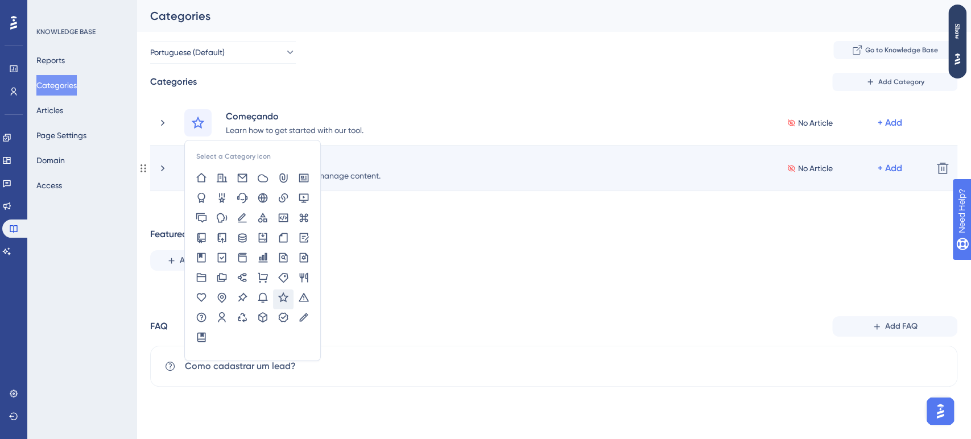
click at [420, 185] on div "Content Learn how to create and manage content. No Article + Add Delete" at bounding box center [553, 168] width 807 height 45
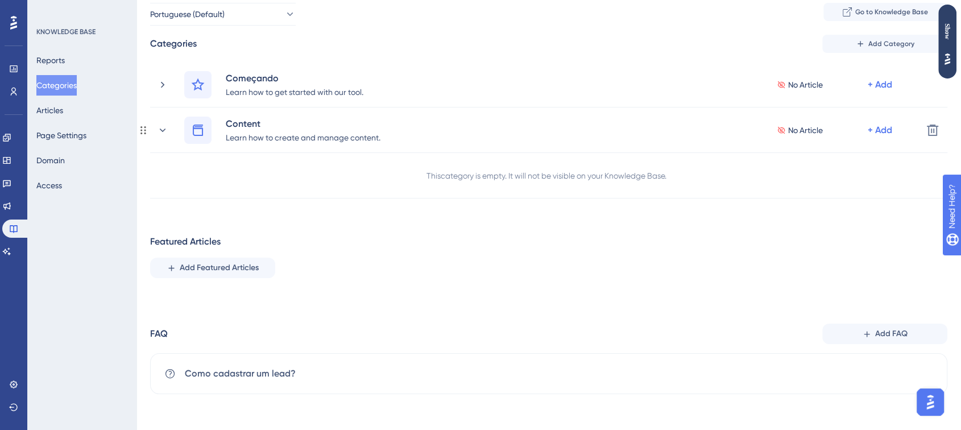
scroll to position [39, 0]
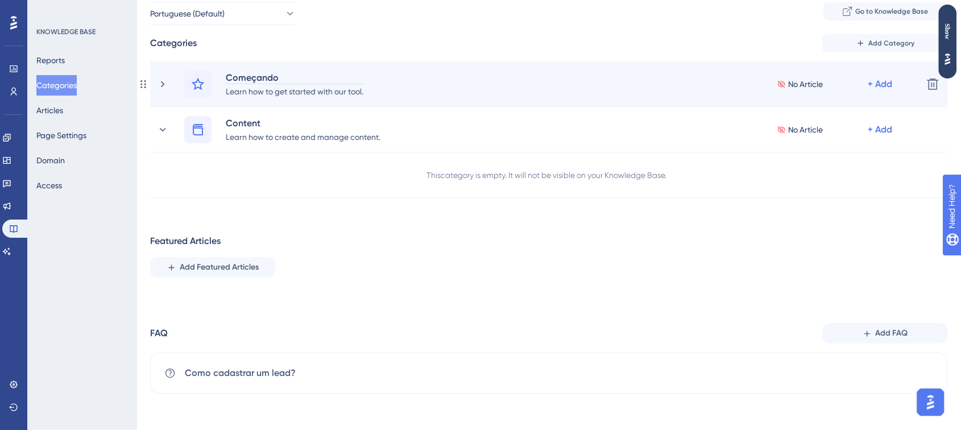
click at [258, 72] on div "Começando" at bounding box center [294, 78] width 139 height 14
click at [418, 88] on div "Começando Learn how to get started with our tool. No Article + Add" at bounding box center [548, 84] width 729 height 27
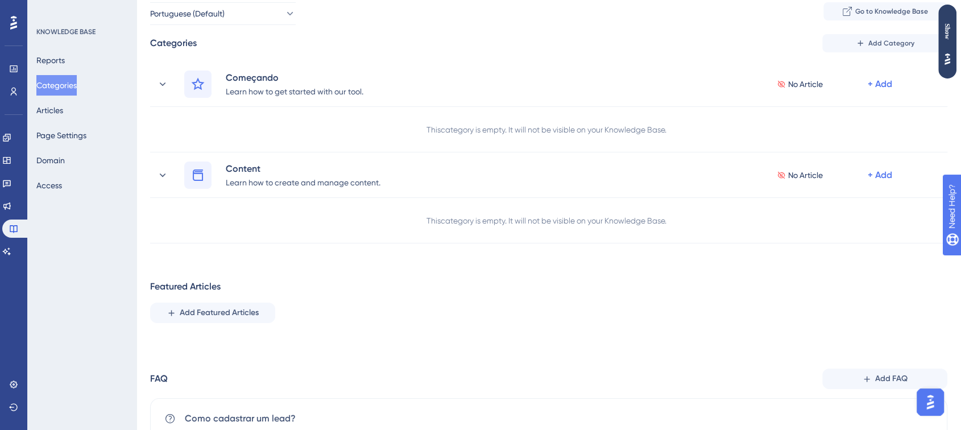
scroll to position [84, 0]
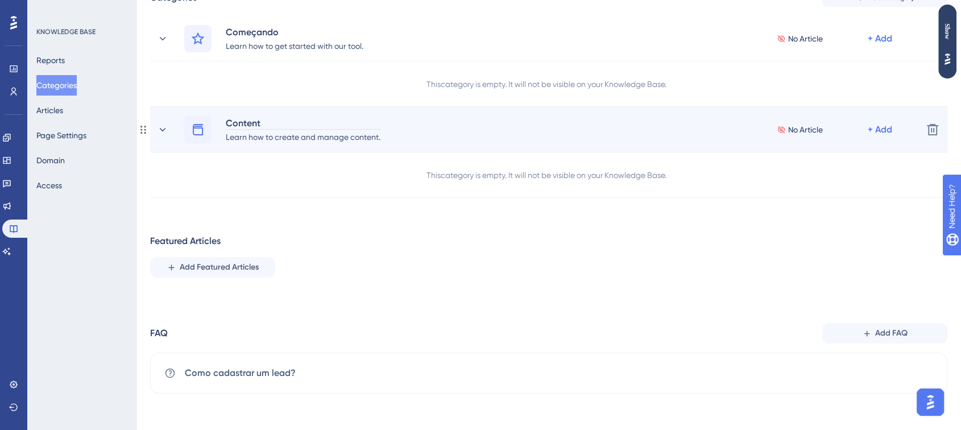
click at [371, 119] on div "Content" at bounding box center [303, 123] width 156 height 14
click at [380, 121] on div "Content" at bounding box center [303, 123] width 156 height 14
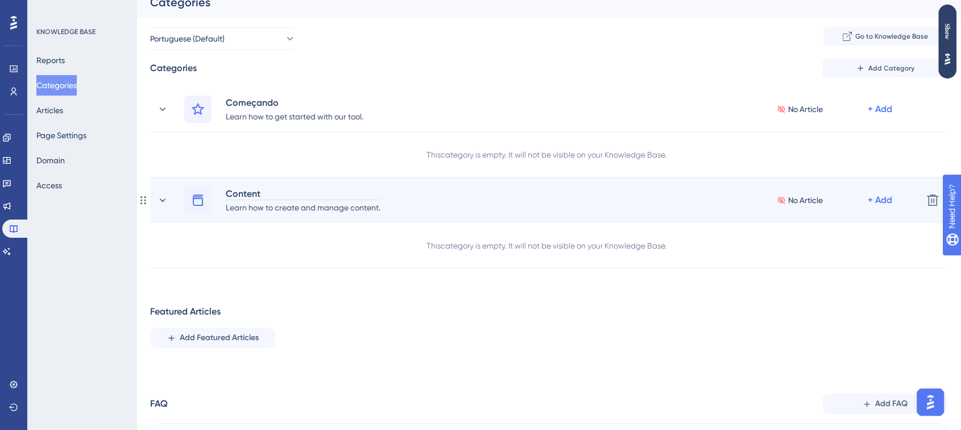
scroll to position [0, 0]
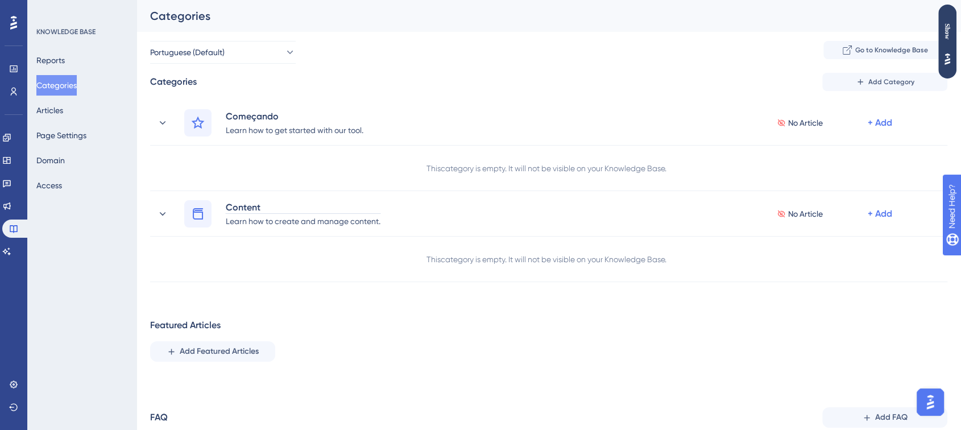
click at [422, 60] on div "Portuguese (Default) Go to Knowledge Base" at bounding box center [548, 52] width 797 height 23
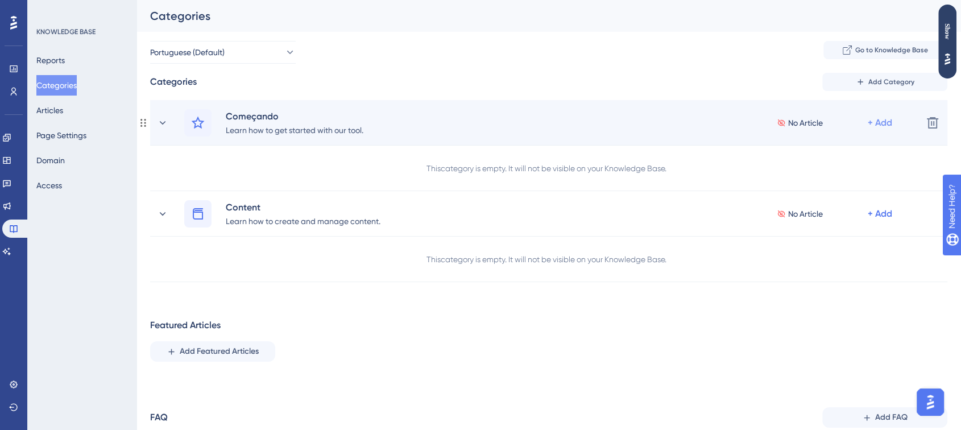
click at [864, 121] on div "+ Add" at bounding box center [880, 123] width 24 height 14
click at [839, 146] on span "Add a Subcategory" at bounding box center [831, 153] width 72 height 14
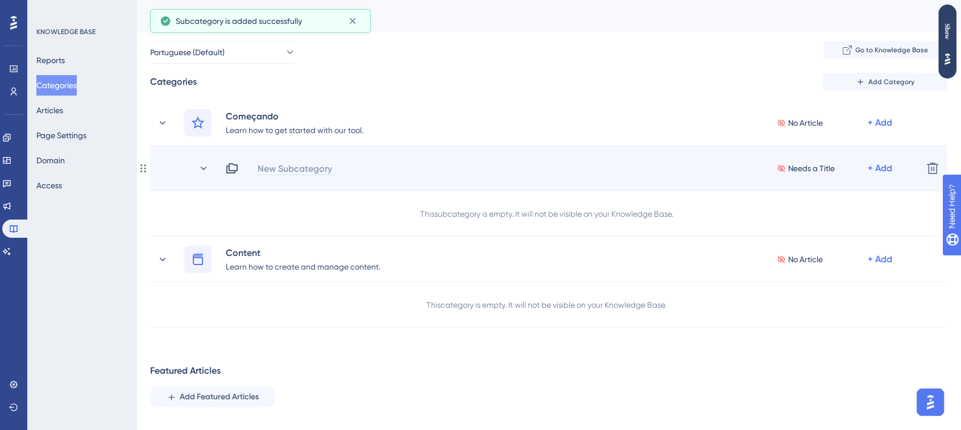
click at [300, 163] on div "New Subcategory" at bounding box center [295, 168] width 76 height 14
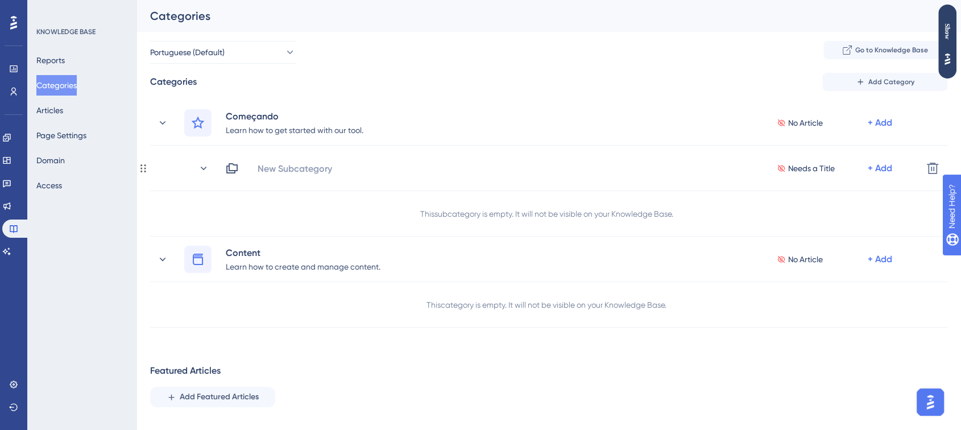
click at [864, 163] on div "+ Add" at bounding box center [880, 168] width 24 height 14
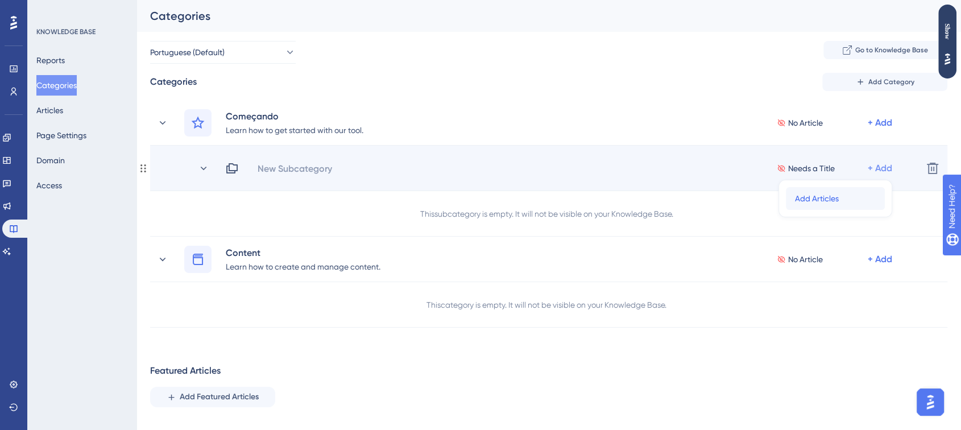
click at [835, 192] on span "Add Articles" at bounding box center [817, 199] width 44 height 14
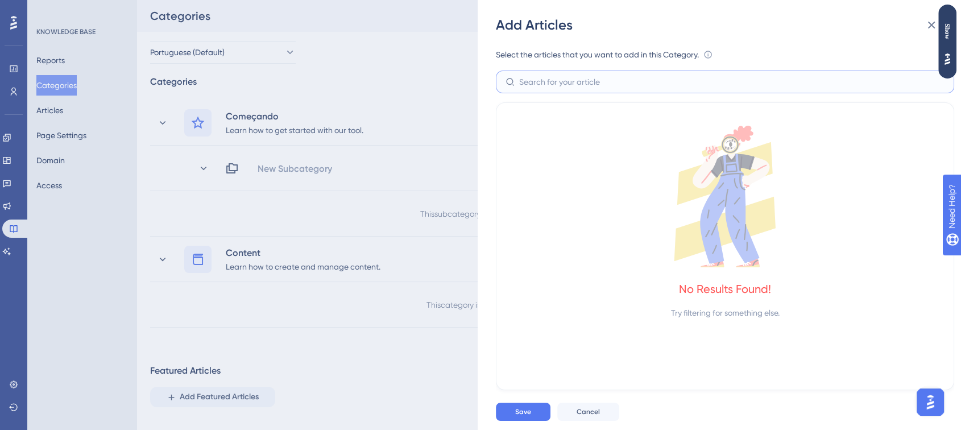
click at [614, 83] on input "text" at bounding box center [731, 82] width 425 height 13
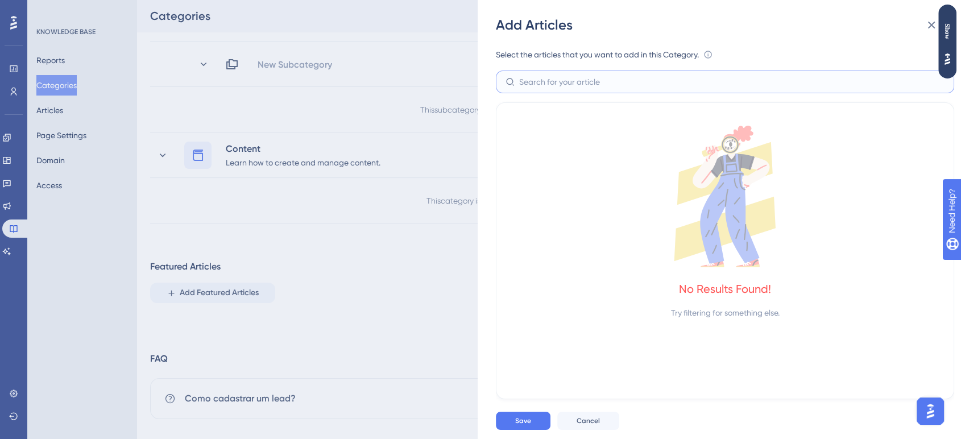
scroll to position [120, 0]
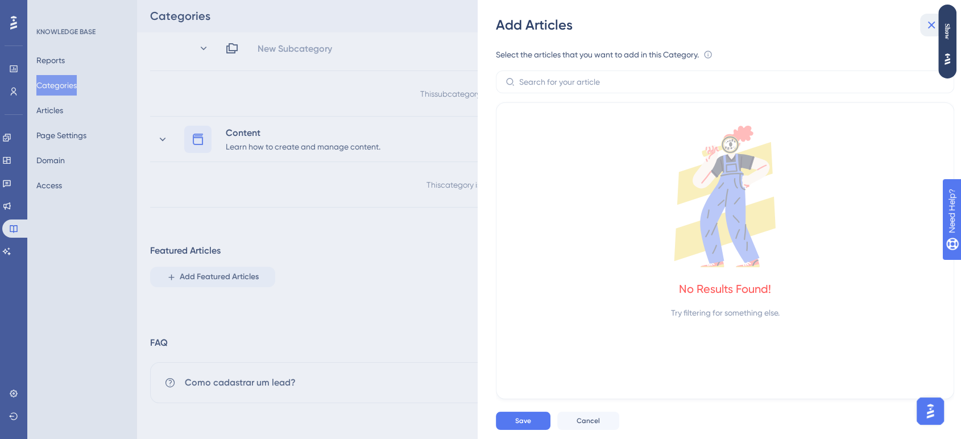
click at [864, 27] on icon at bounding box center [932, 25] width 14 height 14
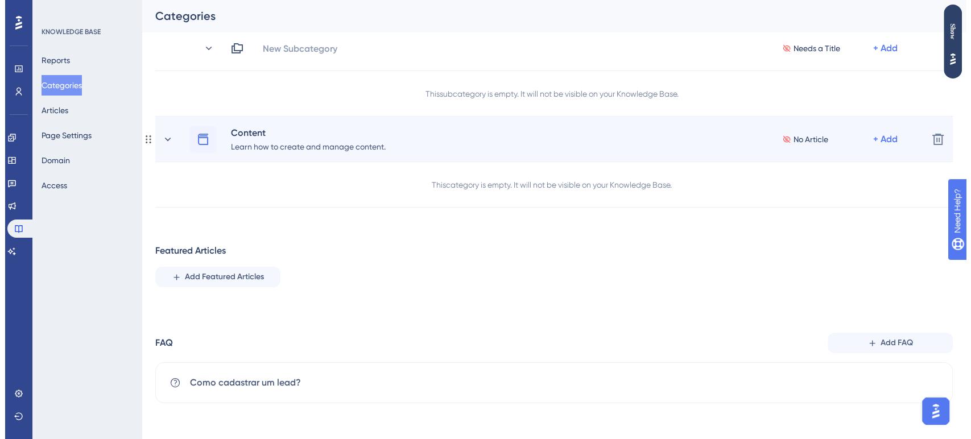
scroll to position [0, 0]
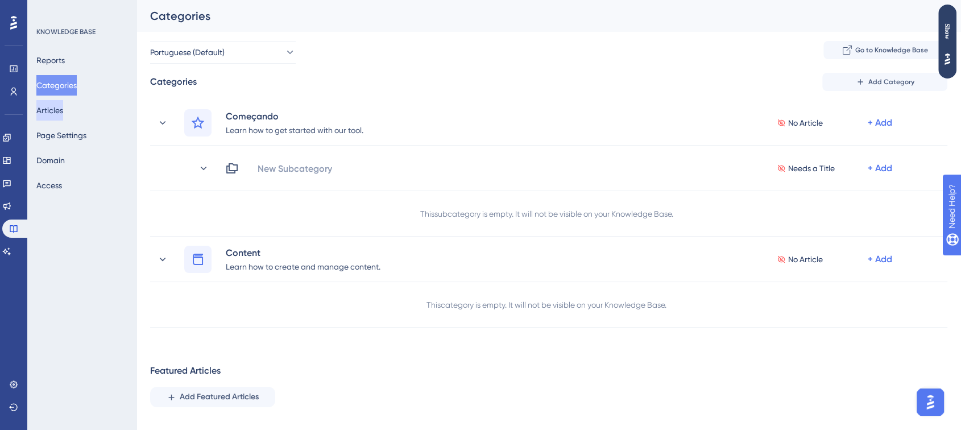
click at [51, 105] on button "Articles" at bounding box center [49, 110] width 27 height 20
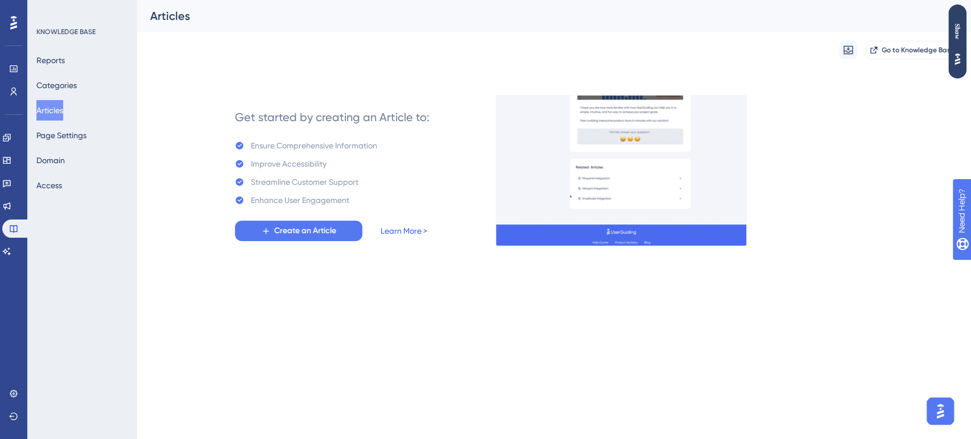
click at [421, 231] on link "Learn More >" at bounding box center [403, 231] width 47 height 14
